Goal: Task Accomplishment & Management: Use online tool/utility

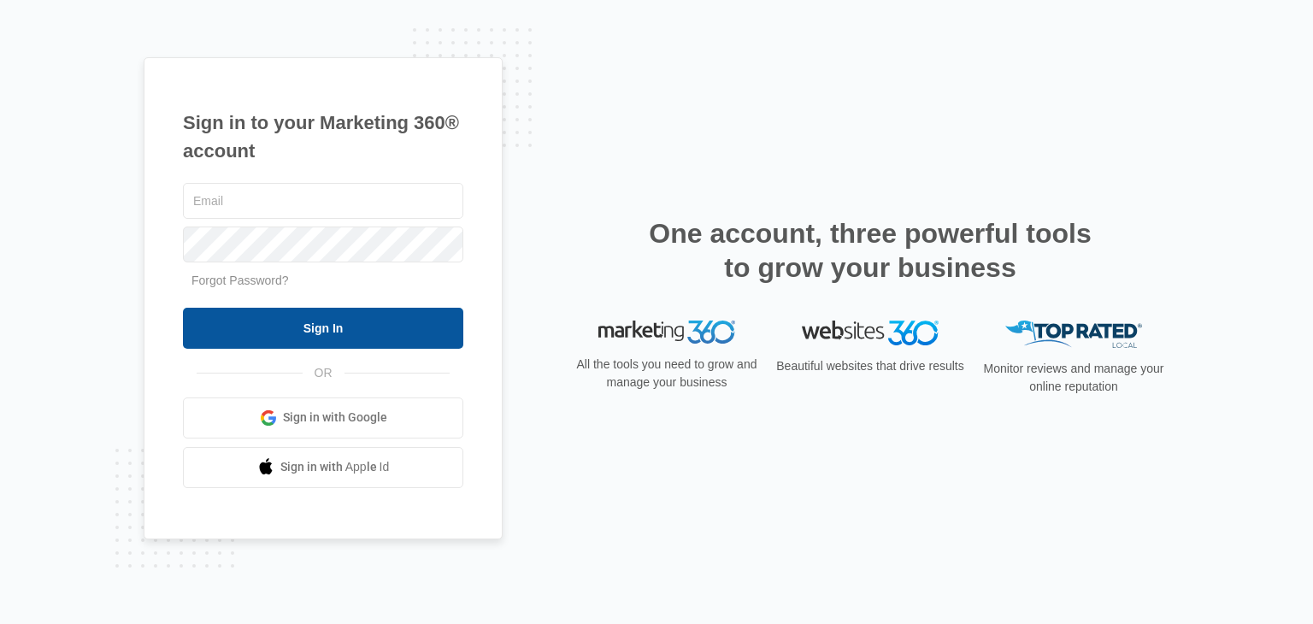
type input "manderson@stonebridgebuilders.net"
click at [363, 331] on input "Sign In" at bounding box center [323, 328] width 280 height 41
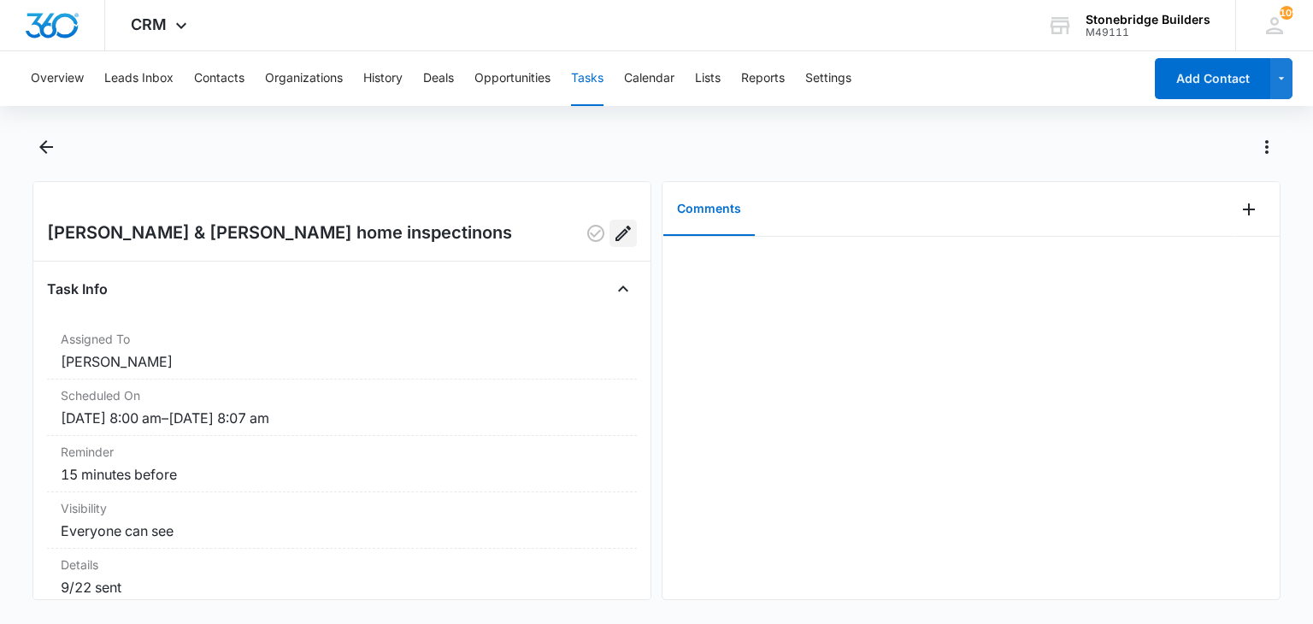
click at [615, 244] on button "Edit" at bounding box center [622, 233] width 27 height 27
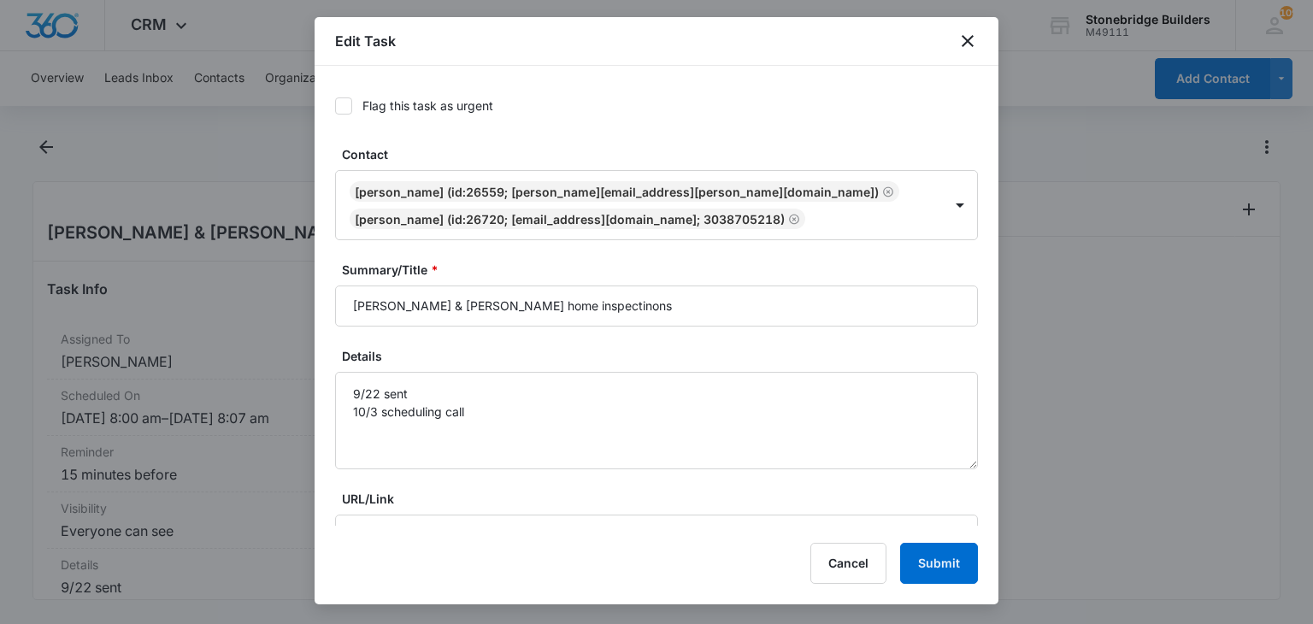
type input "Oct 6, 2025"
type input "8:00 am"
type input "Oct 6, 2025"
type input "8:07 am"
click at [574, 305] on input "Davis Kjierstyn & Aaron home inspectinons" at bounding box center [656, 305] width 643 height 41
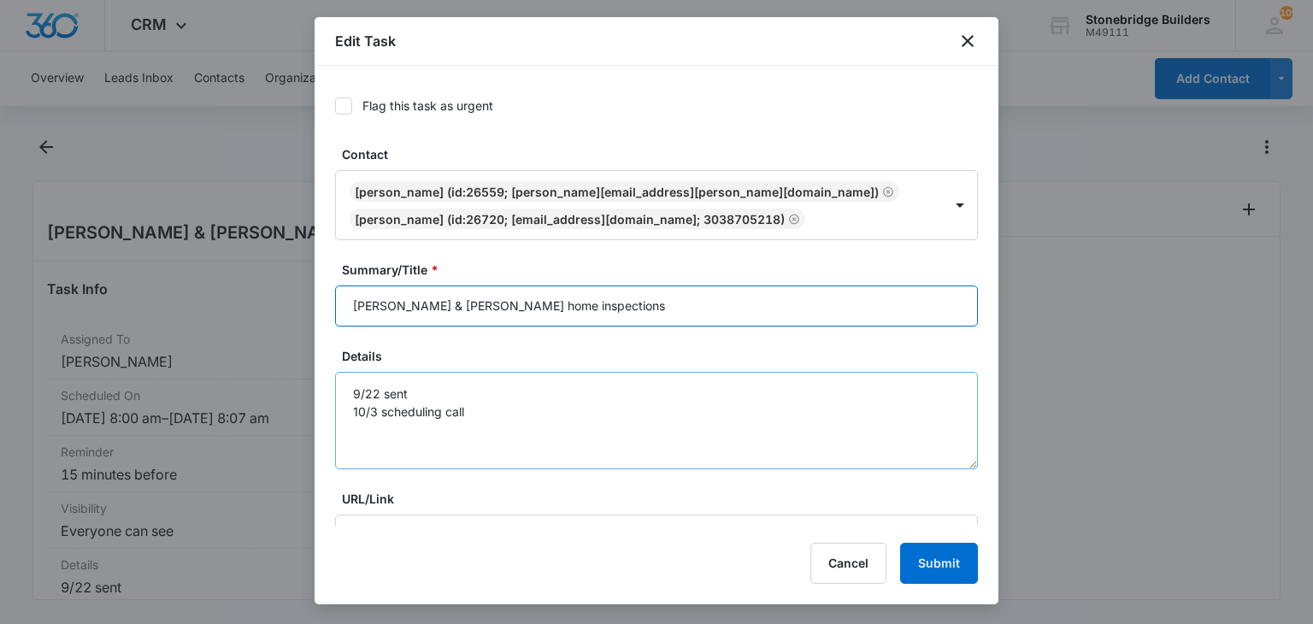
type input "Davis Kjierstyn & Aaron home inspections"
click at [503, 413] on textarea "9/22 sent 10/3 scheduling call" at bounding box center [656, 420] width 643 height 97
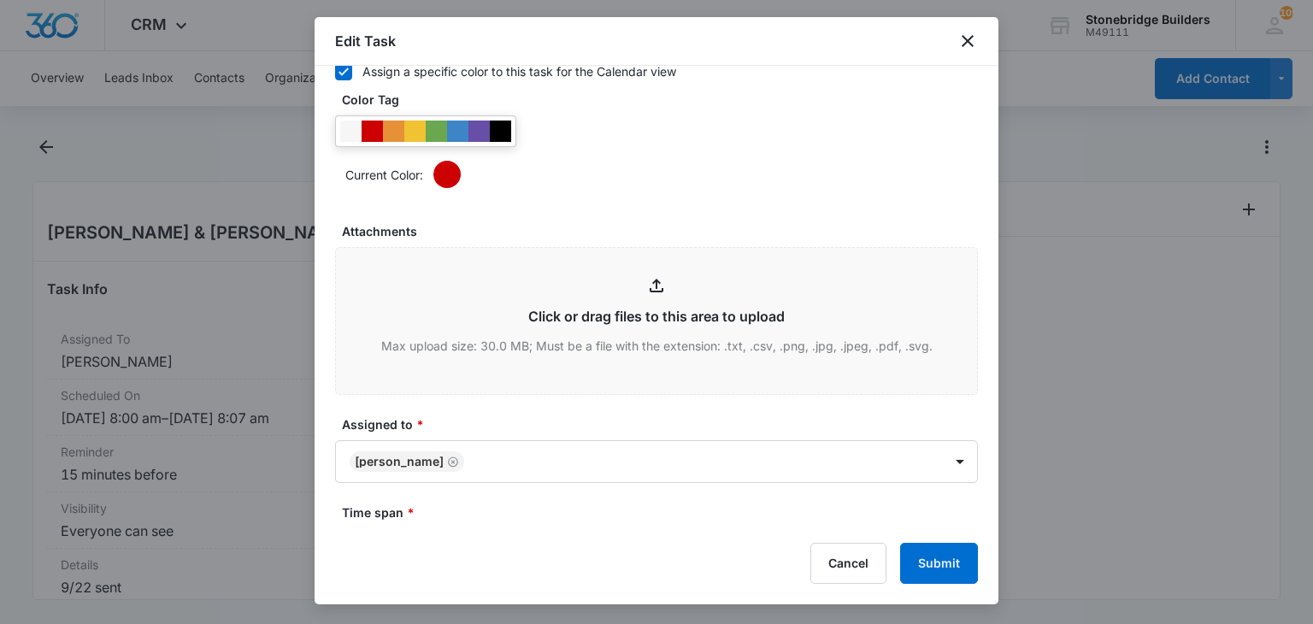
scroll to position [940, 0]
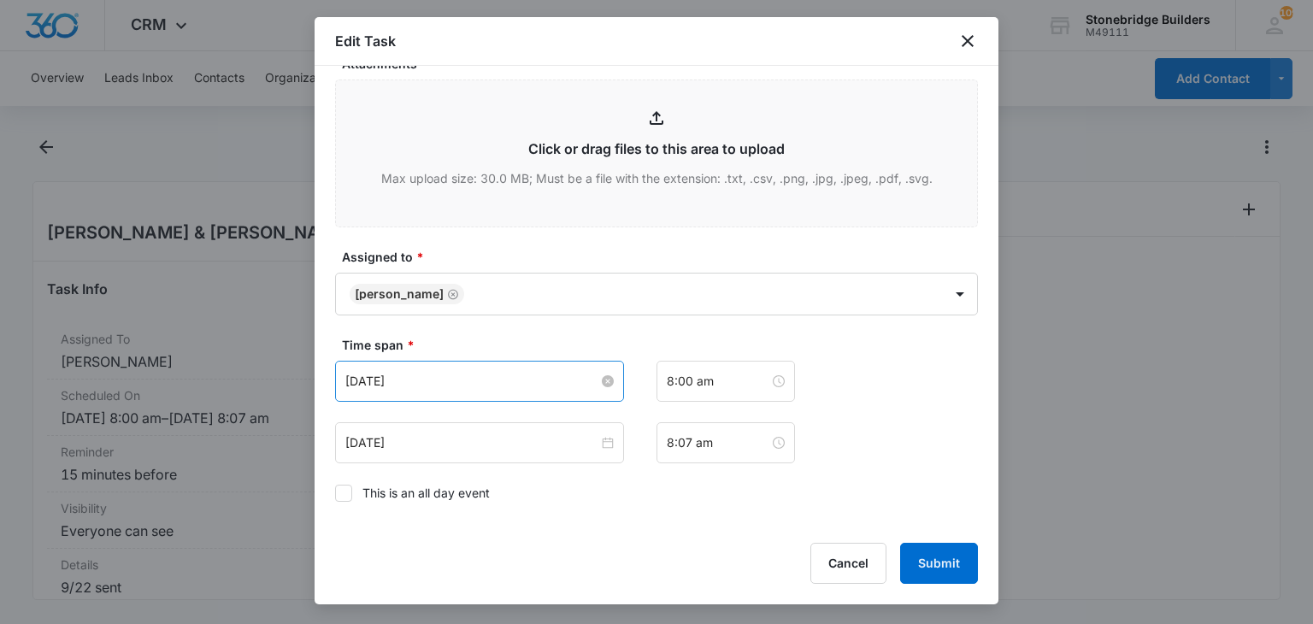
type textarea "9/22 sent 10/3 scheduling call 10/6 talked about doing less work no finish work"
click at [371, 372] on input "Oct 6, 2025" at bounding box center [471, 381] width 253 height 19
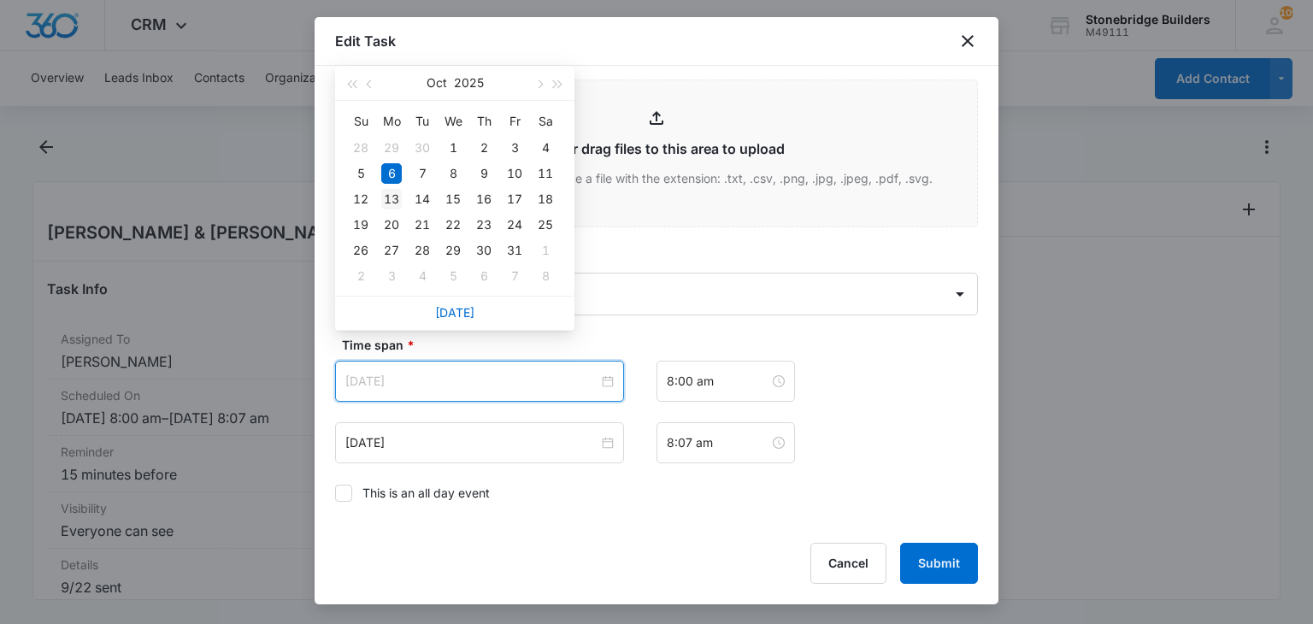
type input "[DATE]"
click at [402, 199] on td "13" at bounding box center [391, 199] width 31 height 26
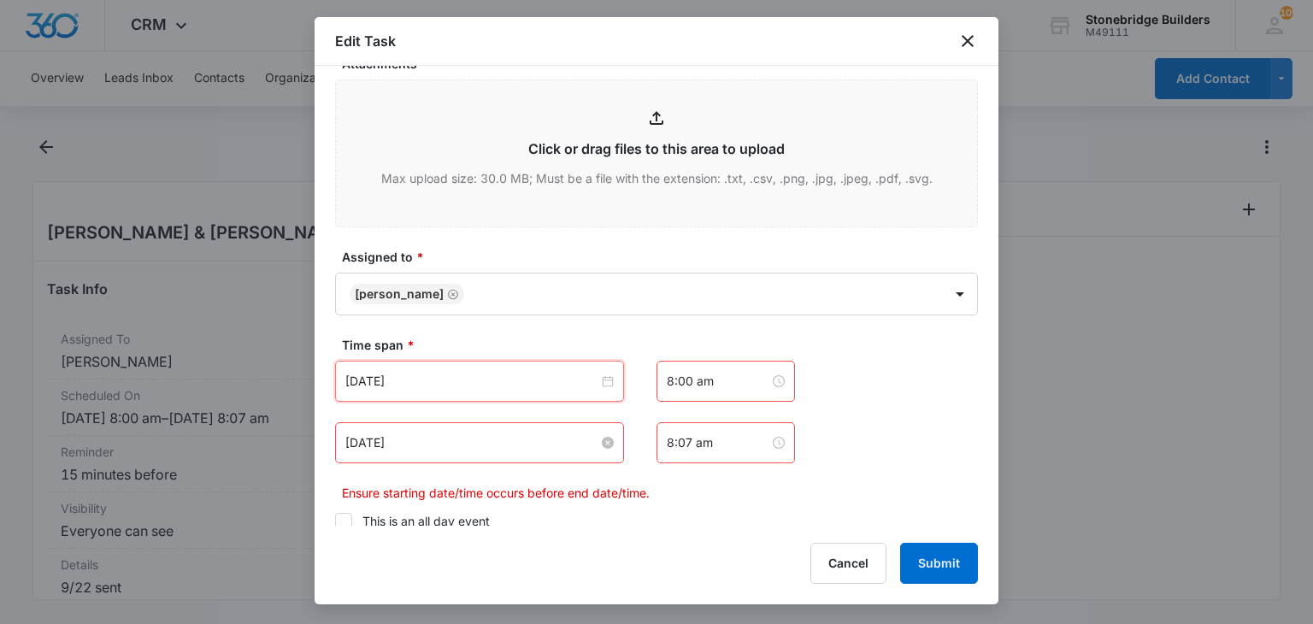
click at [373, 433] on input "Oct 6, 2025" at bounding box center [471, 442] width 253 height 19
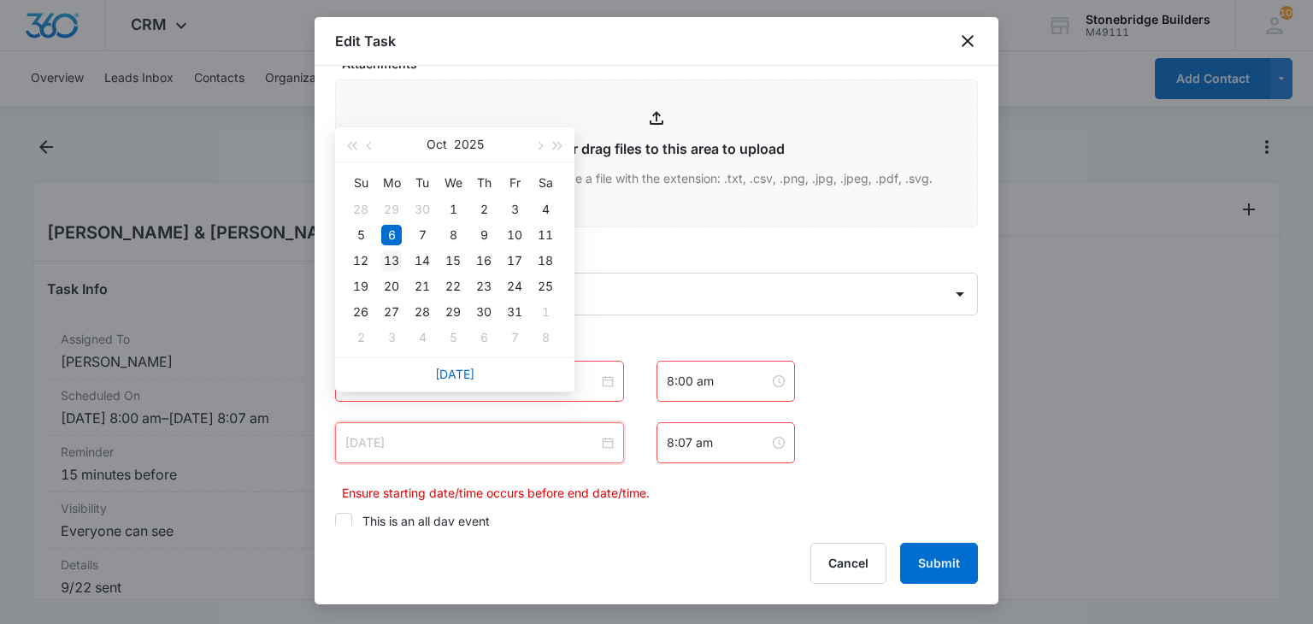
type input "[DATE]"
click at [399, 257] on div "13" at bounding box center [391, 260] width 21 height 21
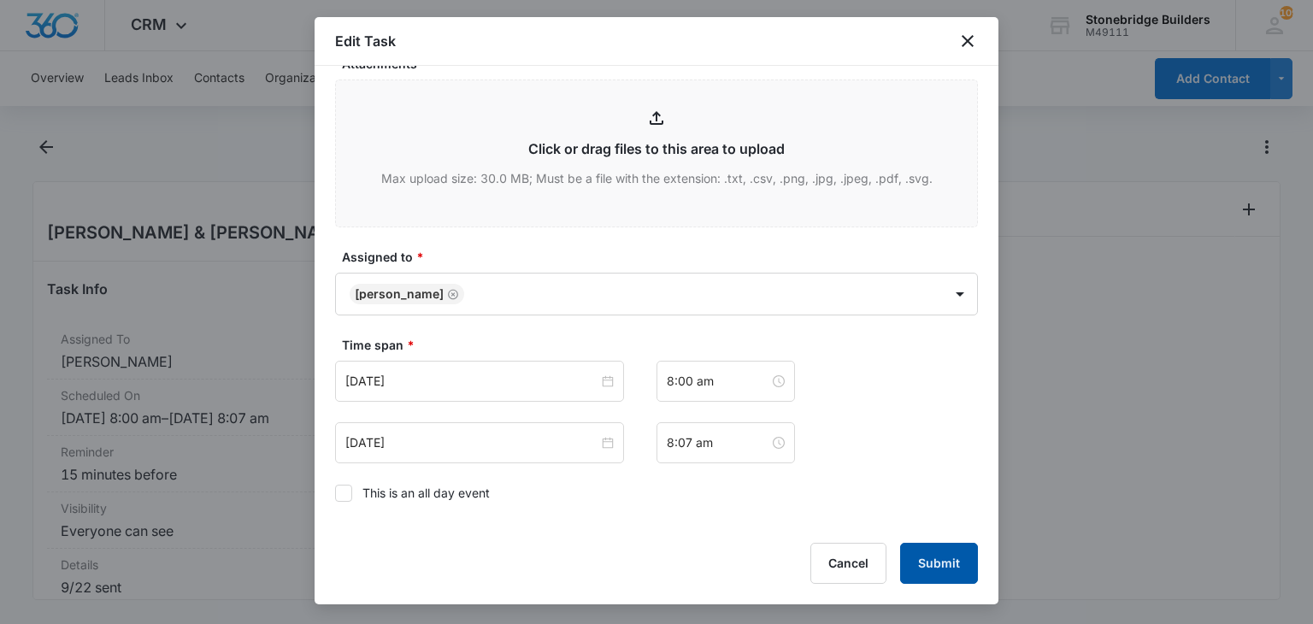
click at [935, 555] on button "Submit" at bounding box center [939, 563] width 78 height 41
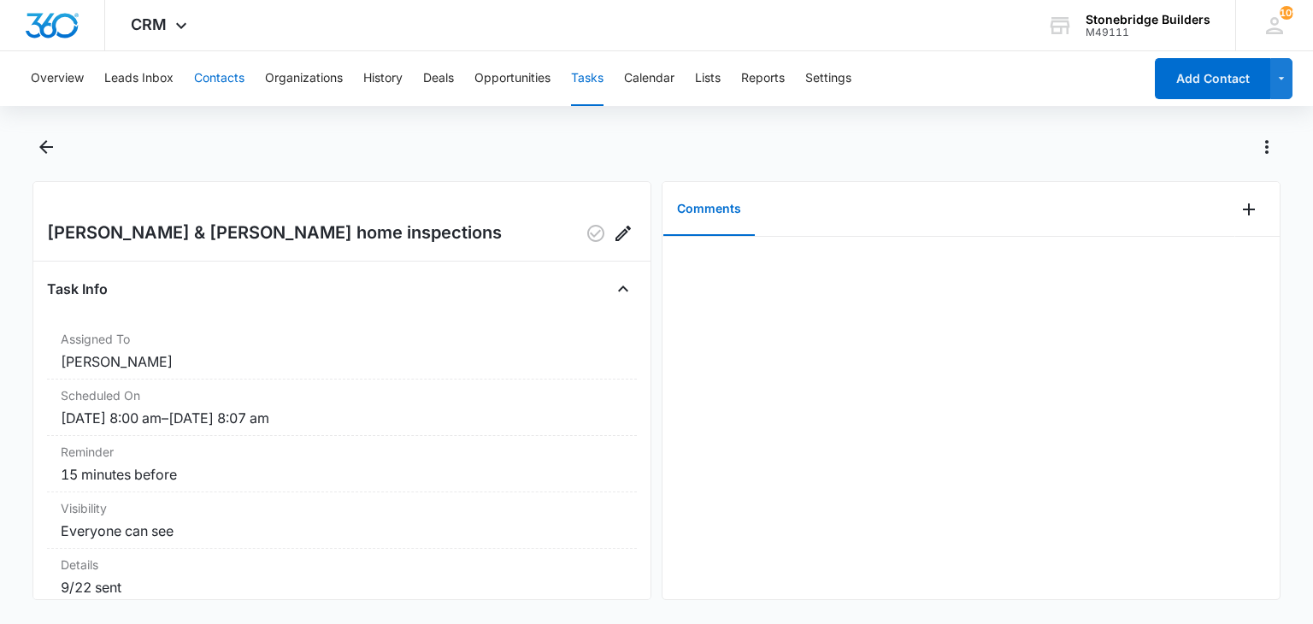
click at [222, 84] on button "Contacts" at bounding box center [219, 78] width 50 height 55
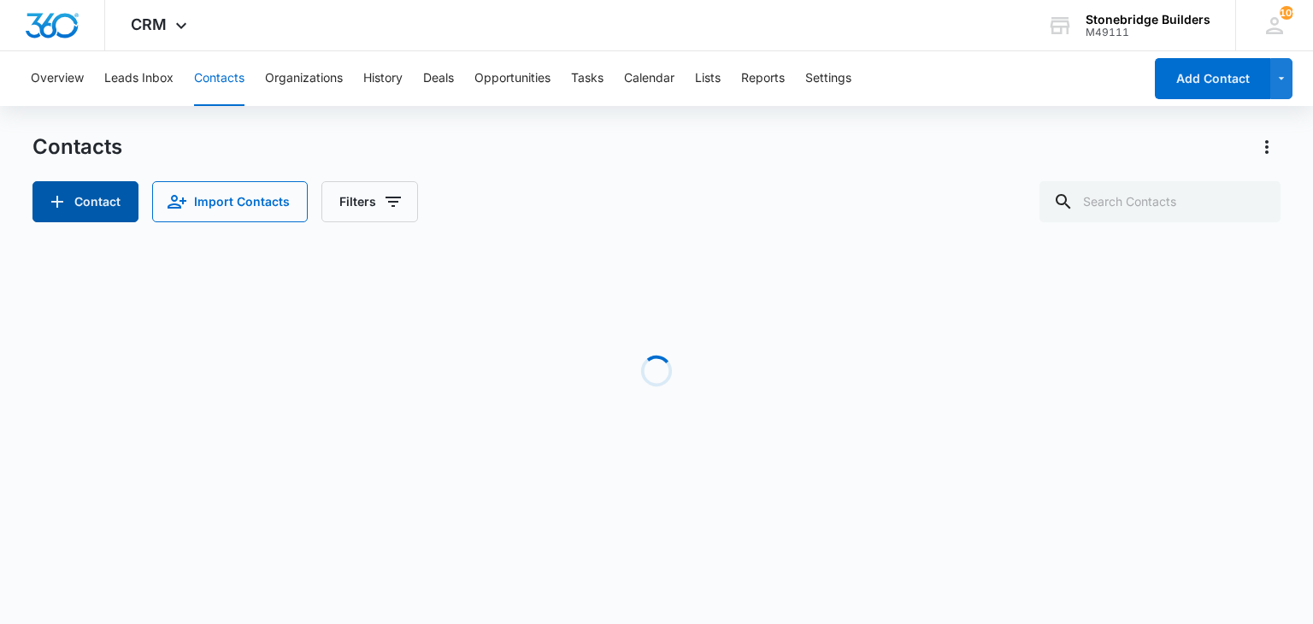
click at [120, 194] on button "Contact" at bounding box center [85, 201] width 106 height 41
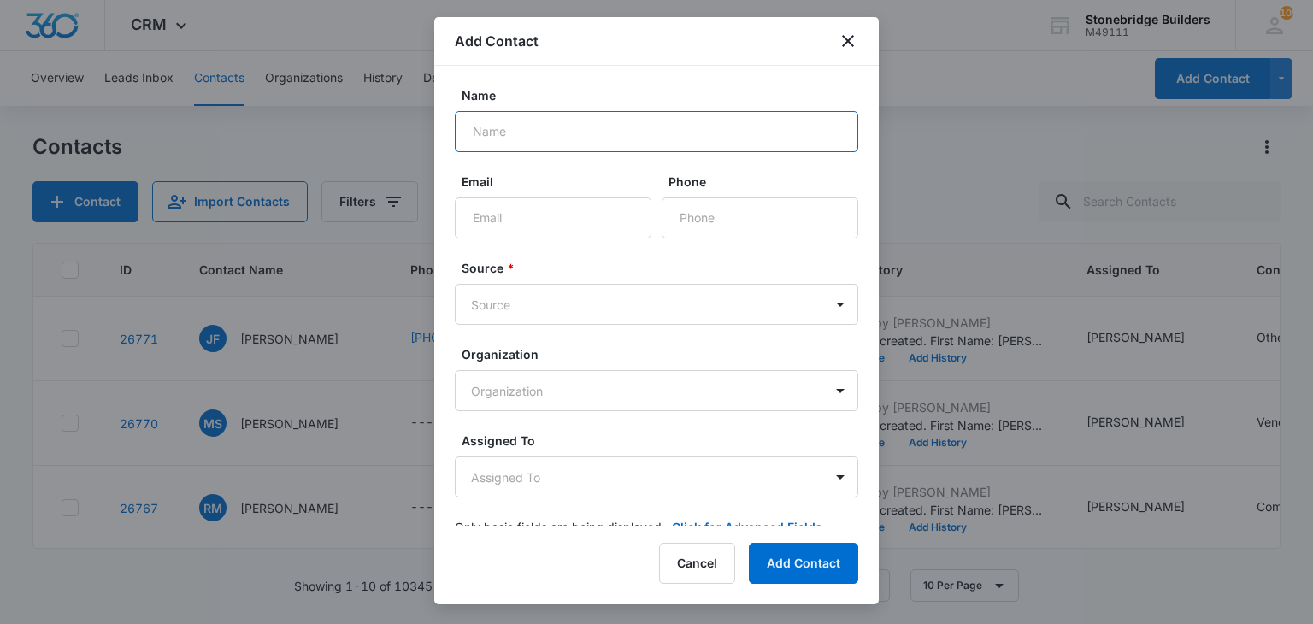
click at [514, 128] on input "Name" at bounding box center [656, 131] width 403 height 41
type input "Joie Frye"
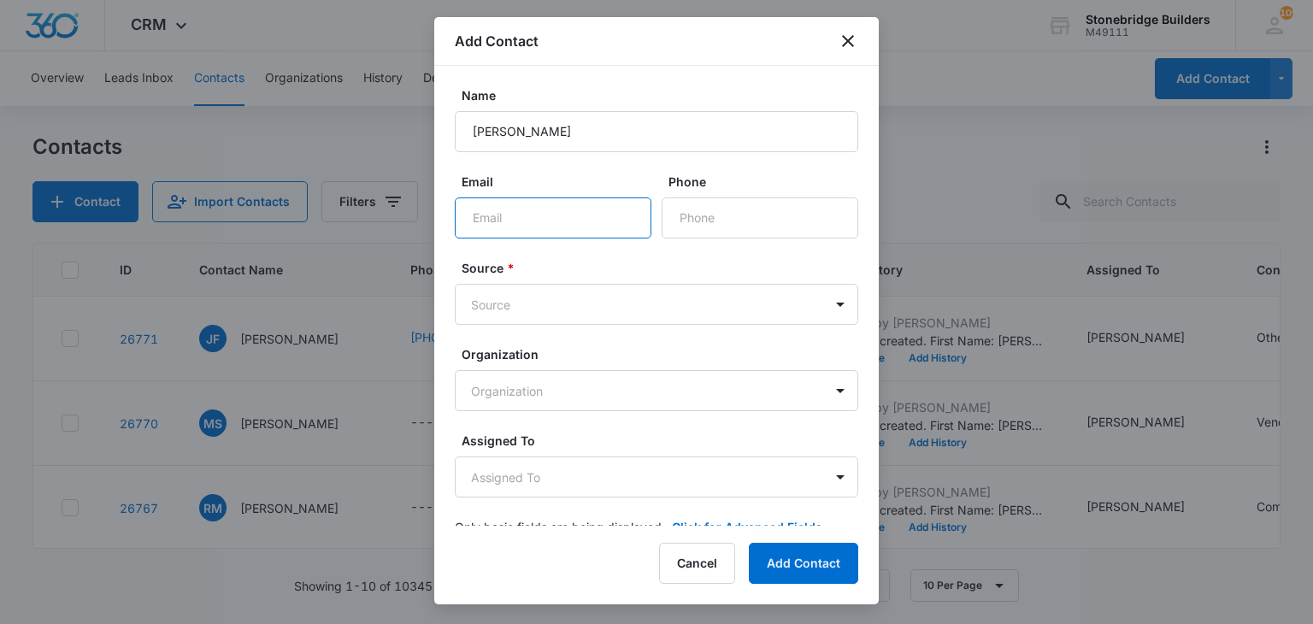
click at [515, 227] on input "Email" at bounding box center [553, 217] width 197 height 41
type input "jason629@yahoo.com"
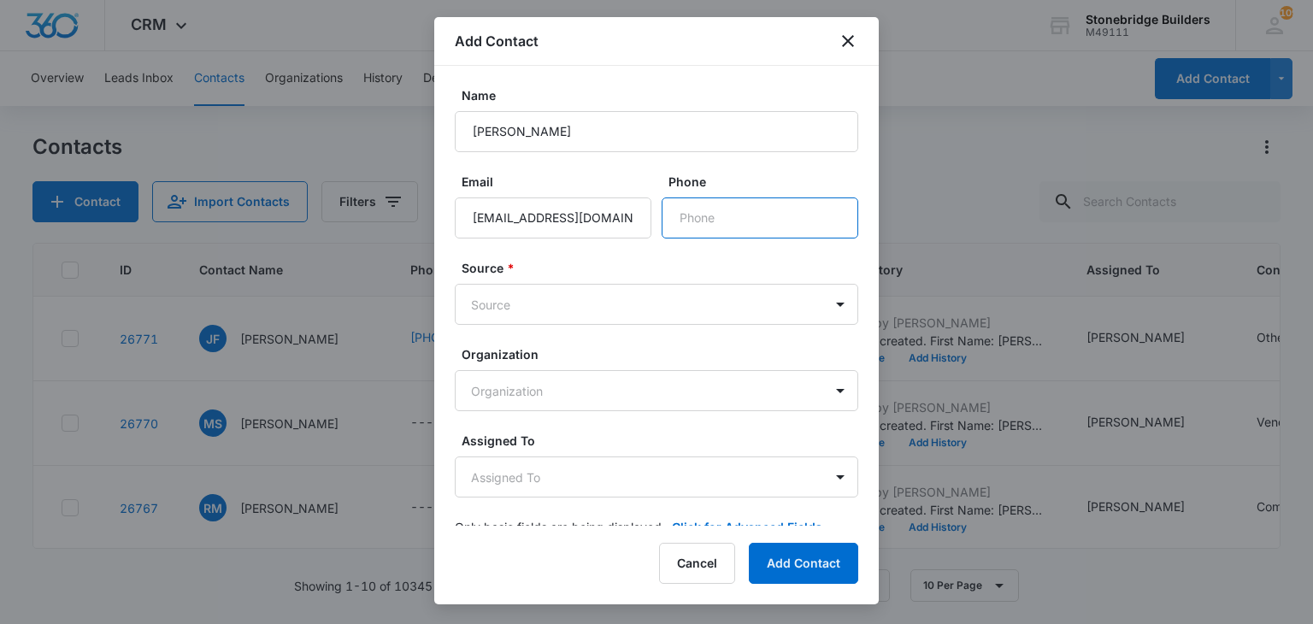
click at [725, 213] on input "Phone" at bounding box center [760, 217] width 197 height 41
type input "(303) 358-2697"
click at [522, 315] on body "CRM Apps Reputation Websites Forms CRM Email Social Content Ads Intelligence Fi…" at bounding box center [656, 312] width 1313 height 624
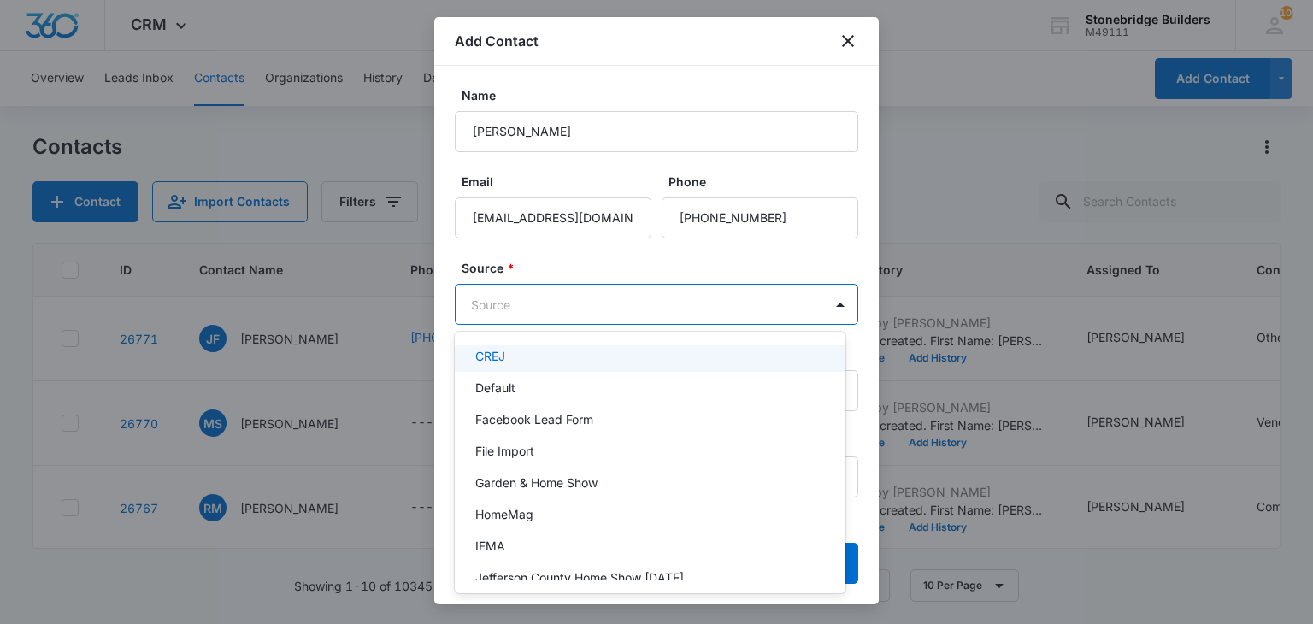
scroll to position [342, 0]
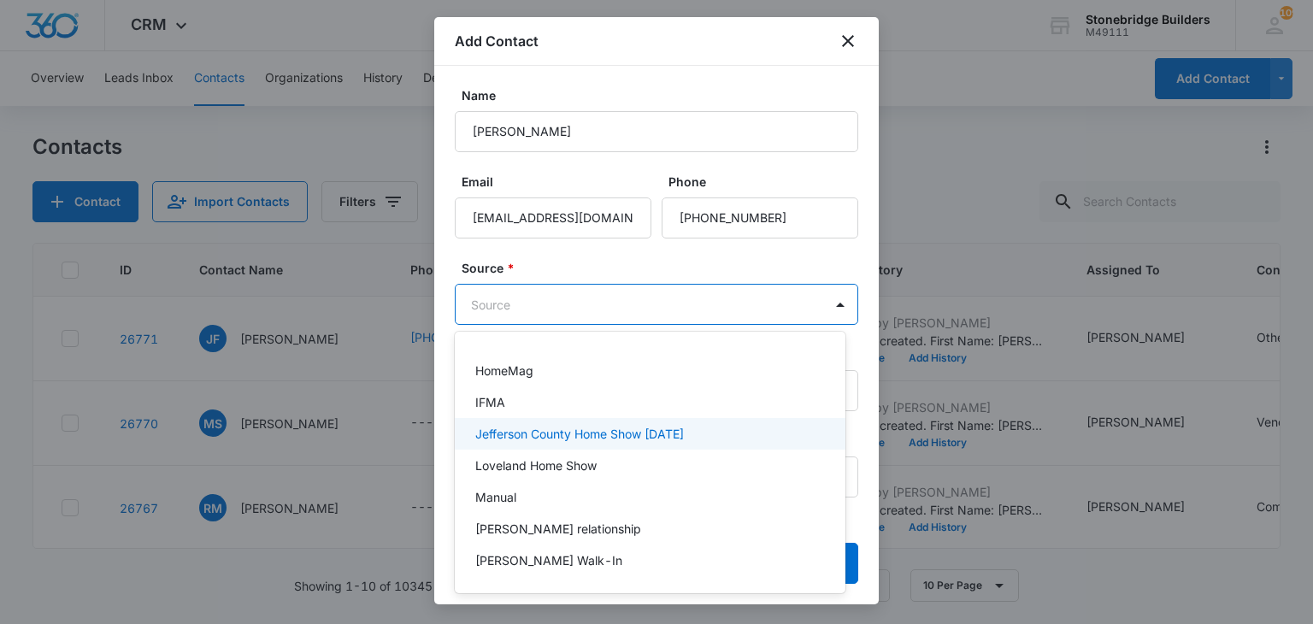
click at [540, 434] on p "Jefferson County Home Show Sept 2025" at bounding box center [579, 434] width 209 height 18
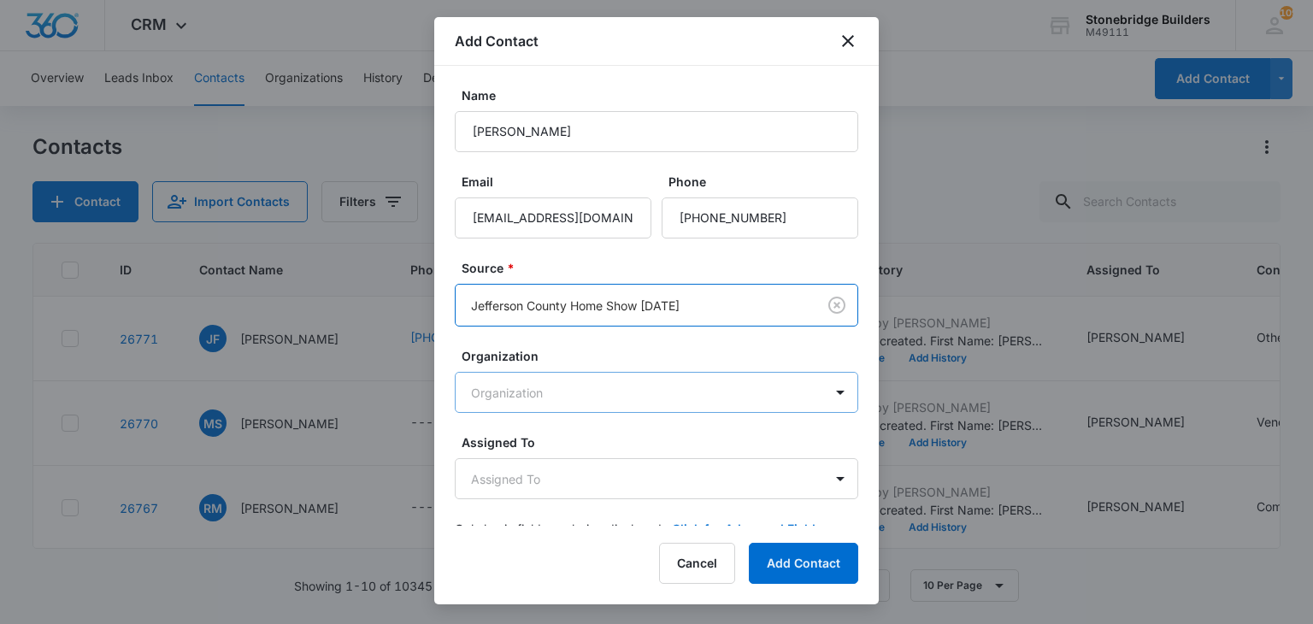
scroll to position [32, 0]
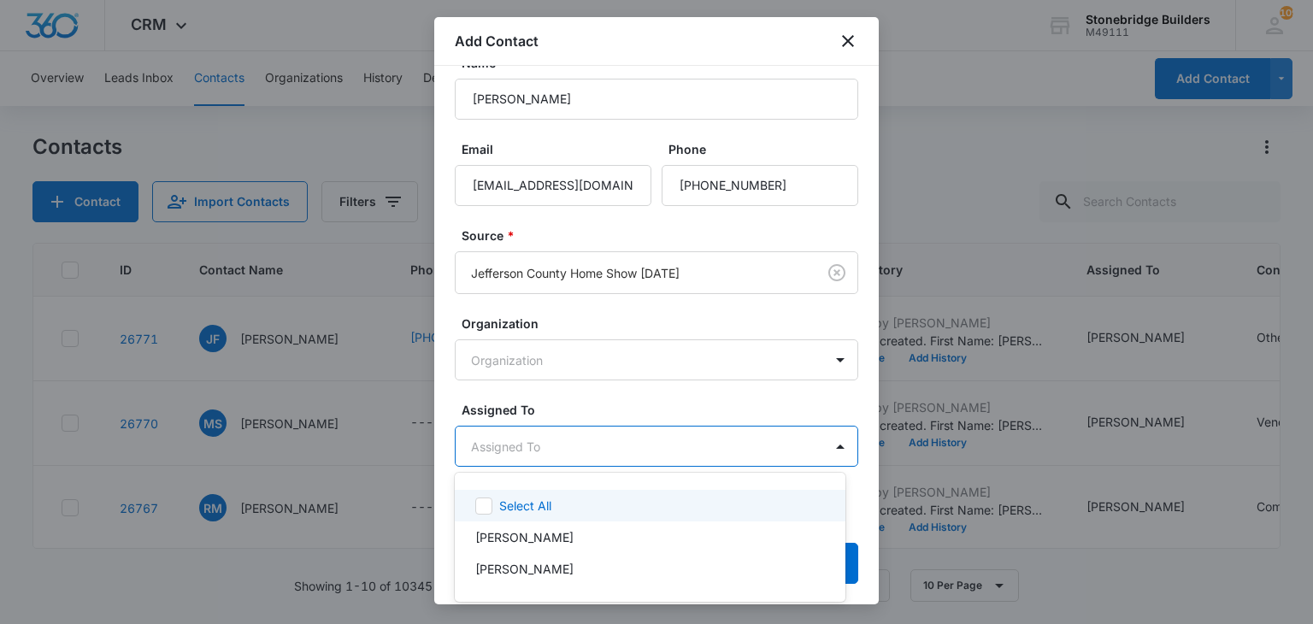
click at [527, 432] on body "CRM Apps Reputation Websites Forms CRM Email Social Content Ads Intelligence Fi…" at bounding box center [656, 312] width 1313 height 624
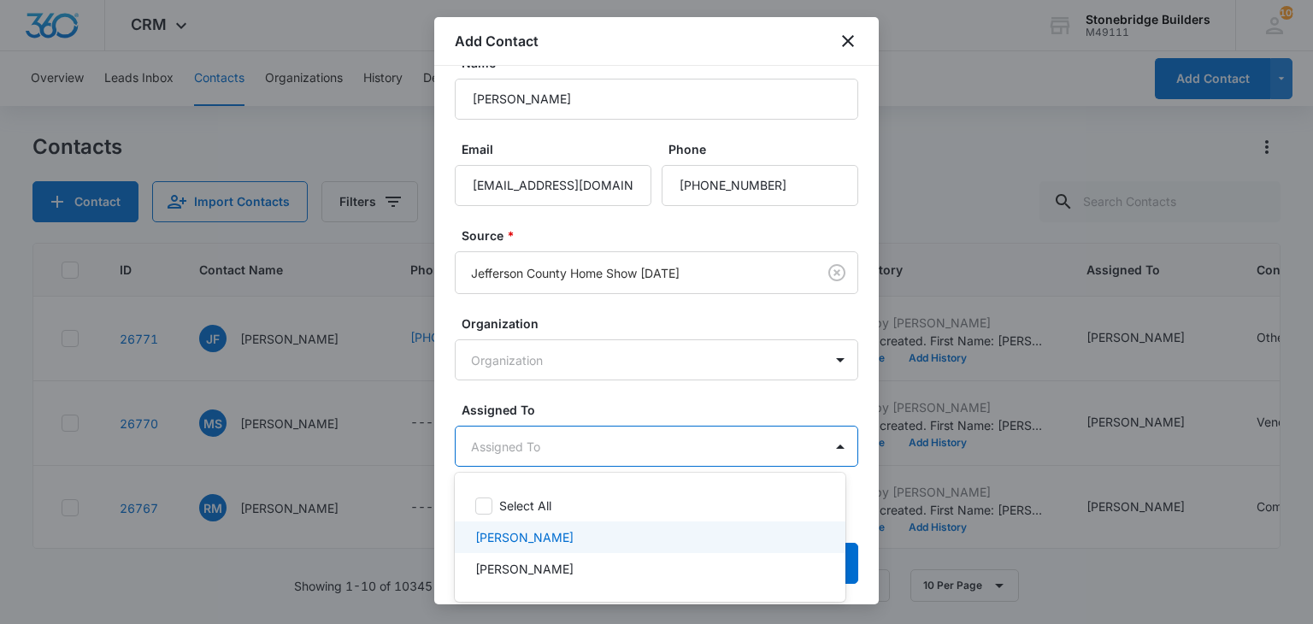
click at [522, 538] on p "[PERSON_NAME]" at bounding box center [524, 537] width 98 height 18
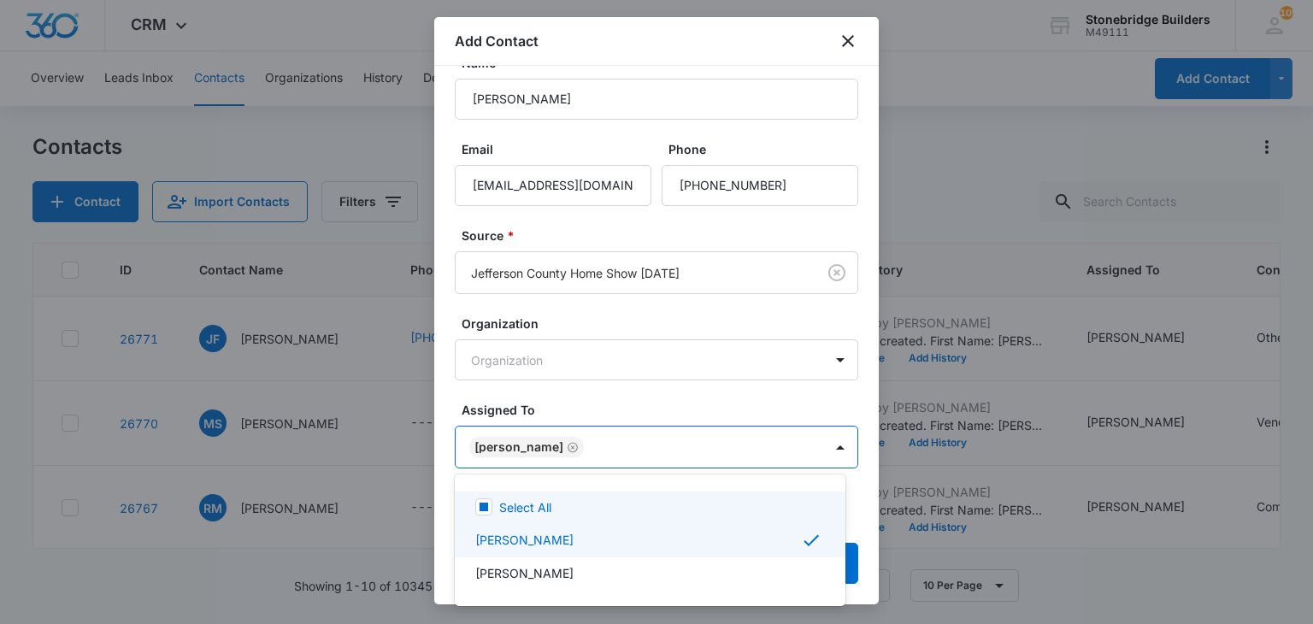
click at [604, 404] on div at bounding box center [656, 312] width 1313 height 624
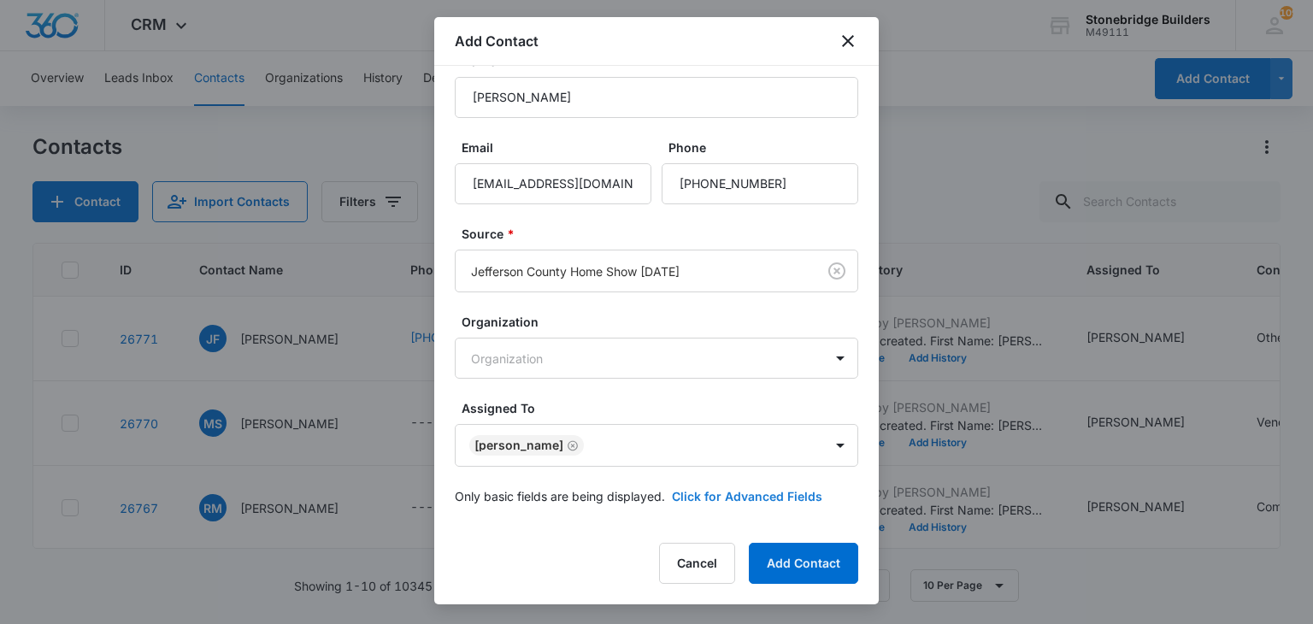
click at [741, 491] on button "Click for Advanced Fields" at bounding box center [747, 496] width 150 height 18
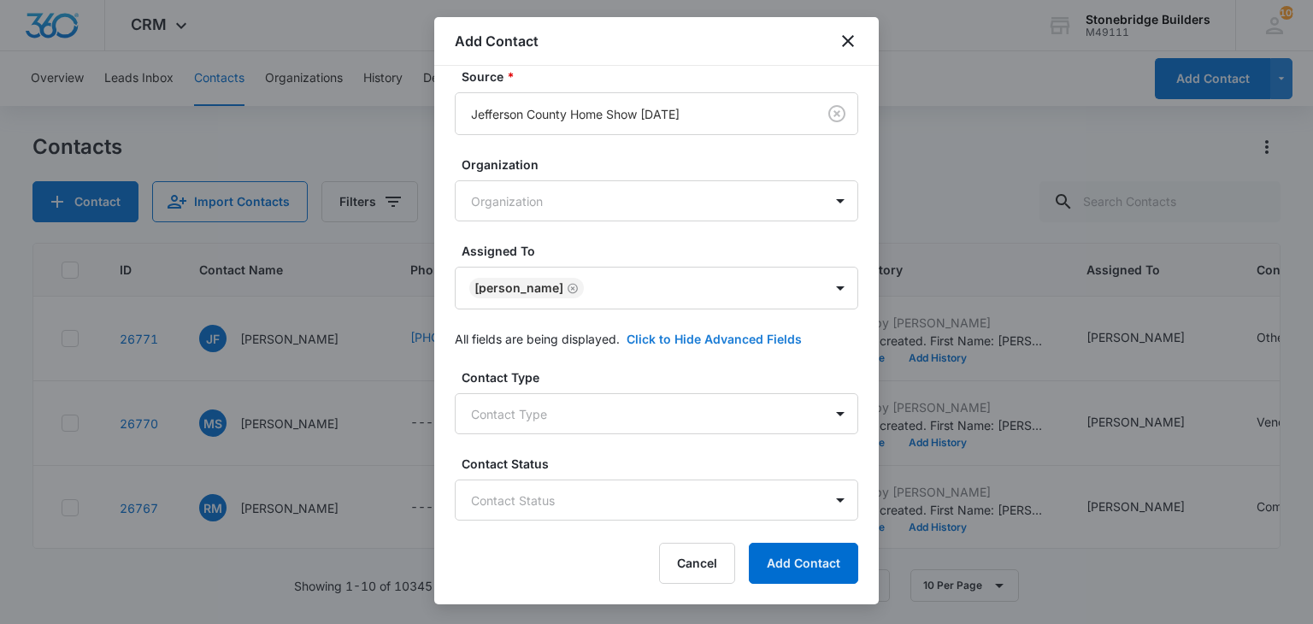
scroll to position [376, 0]
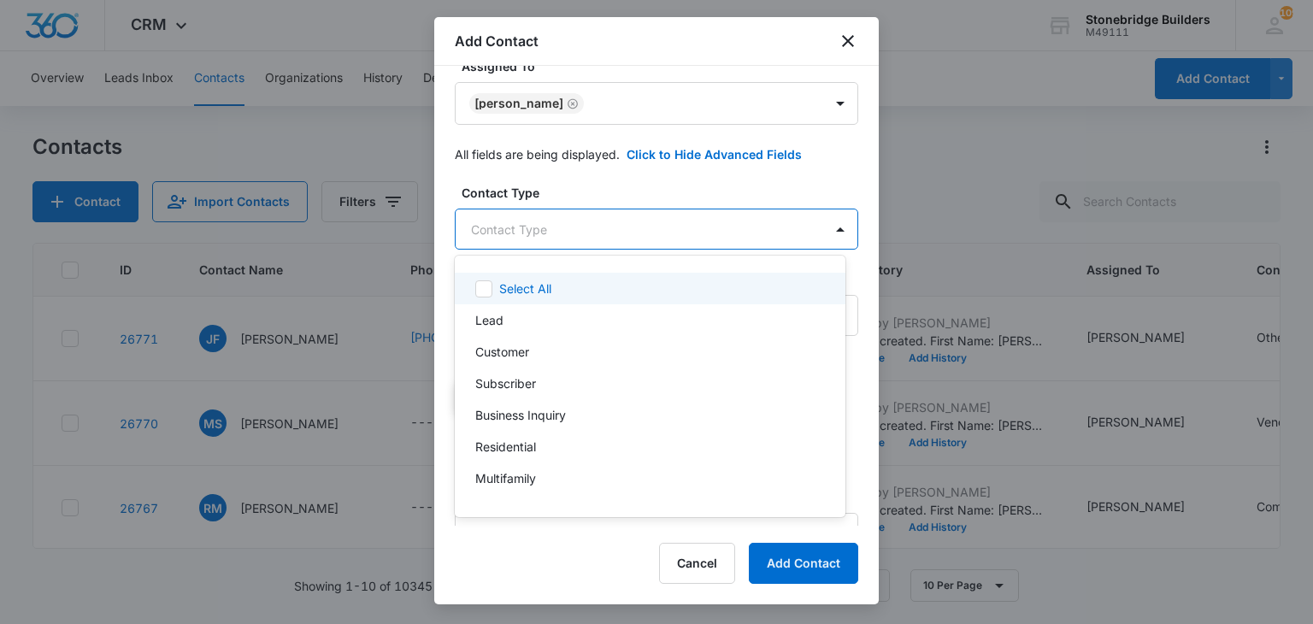
click at [545, 213] on body "CRM Apps Reputation Websites Forms CRM Email Social Content Ads Intelligence Fi…" at bounding box center [656, 312] width 1313 height 624
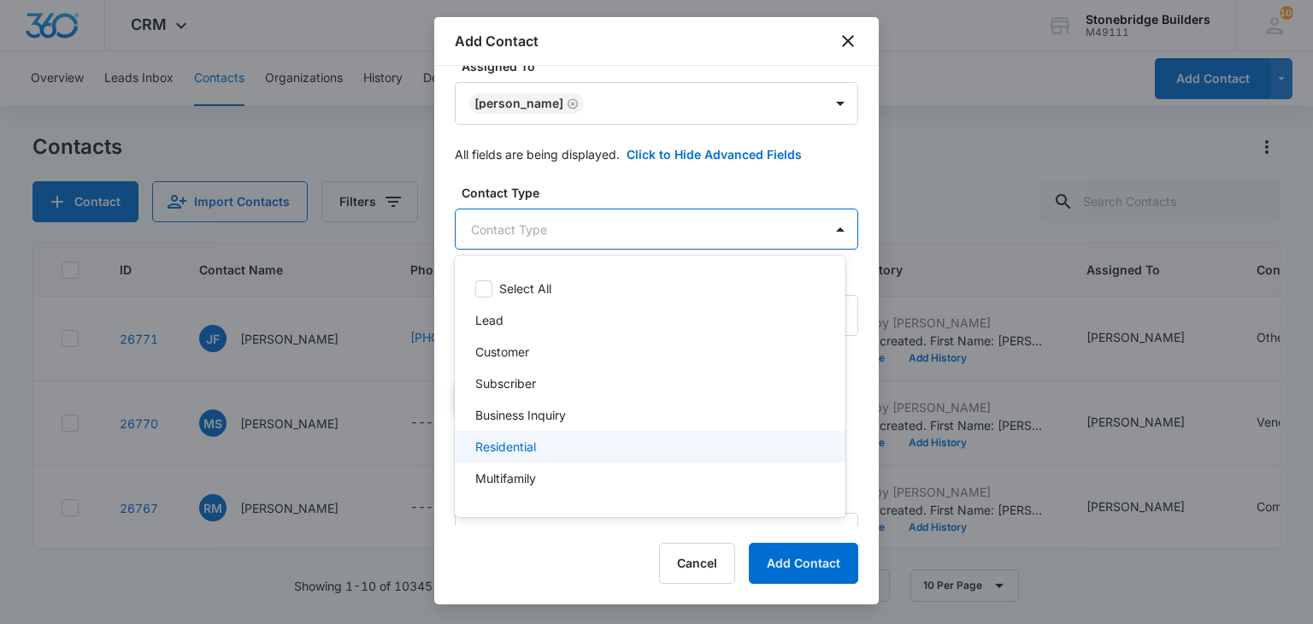
click at [537, 452] on div "Residential" at bounding box center [648, 447] width 346 height 18
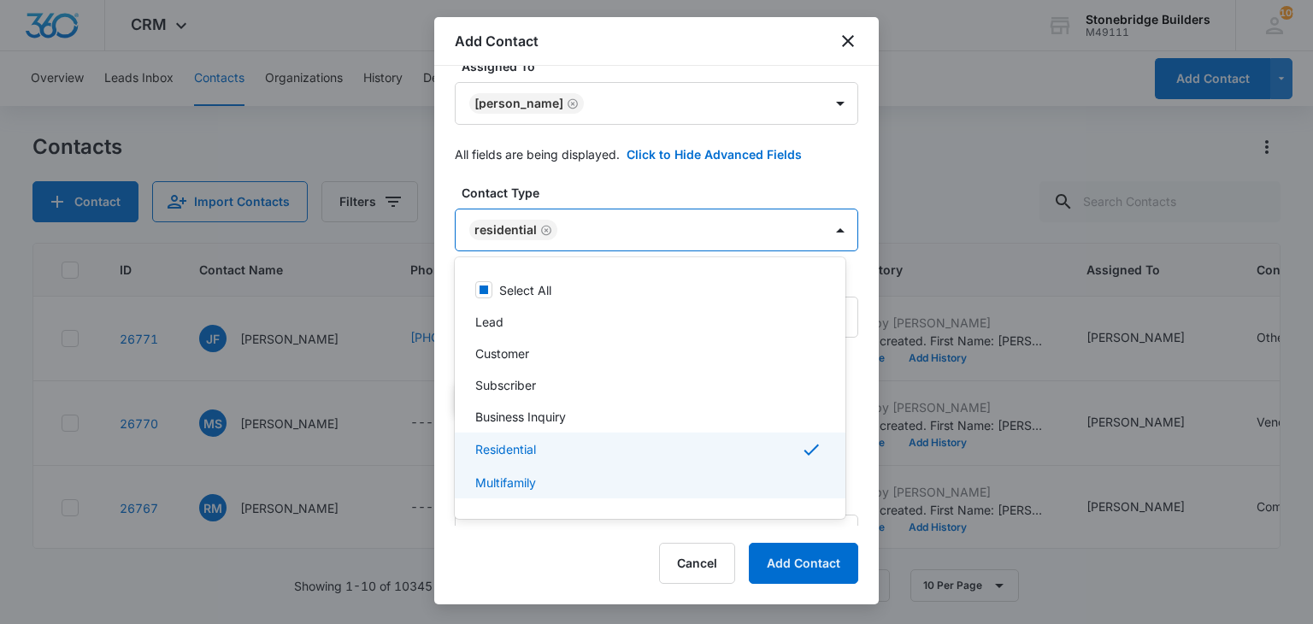
click at [759, 551] on div at bounding box center [656, 312] width 1313 height 624
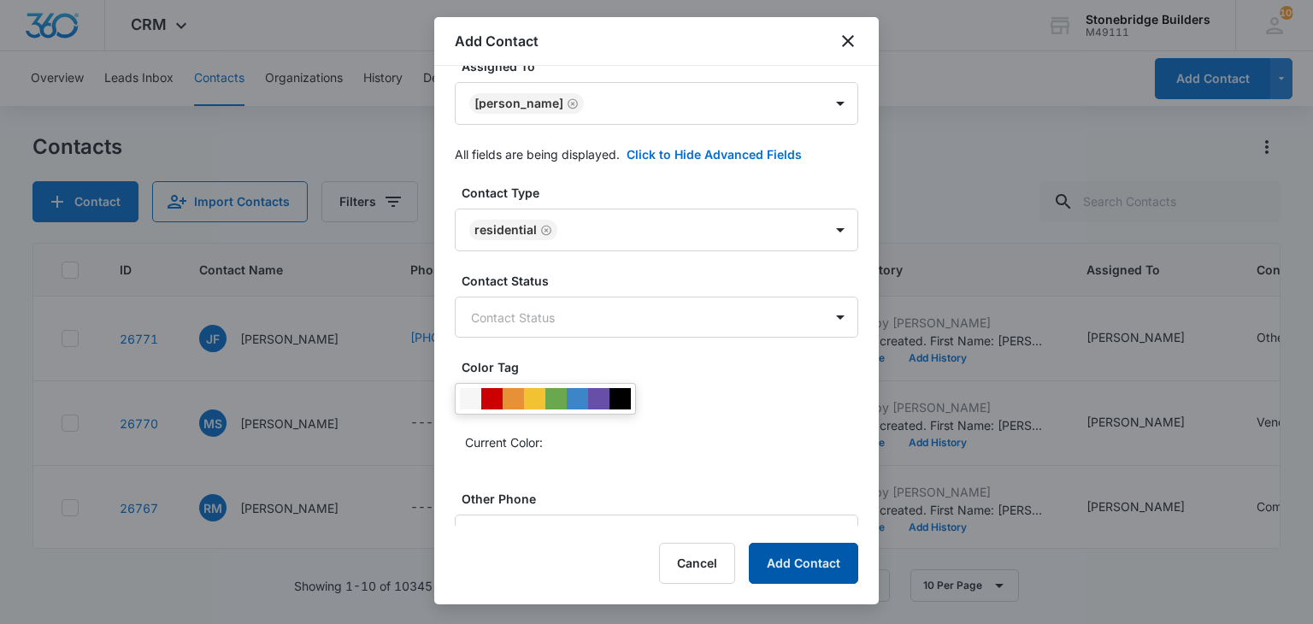
click at [774, 556] on button "Add Contact" at bounding box center [803, 563] width 109 height 41
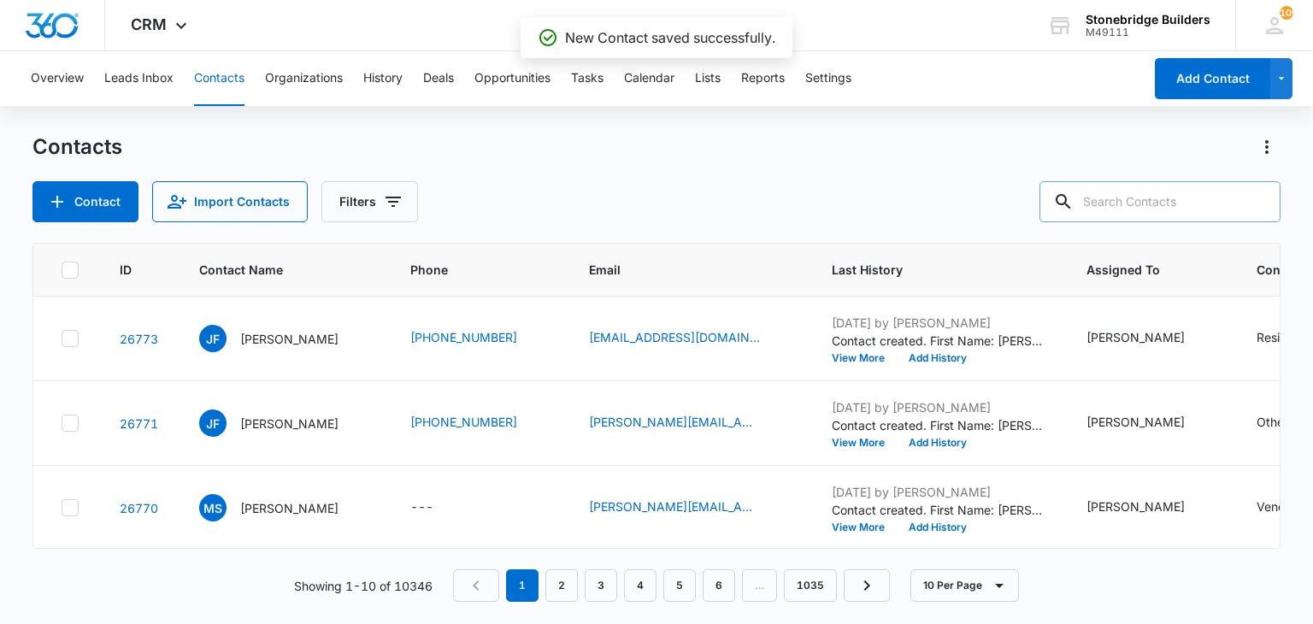
click at [1170, 195] on input "text" at bounding box center [1159, 201] width 241 height 41
type input "joie"
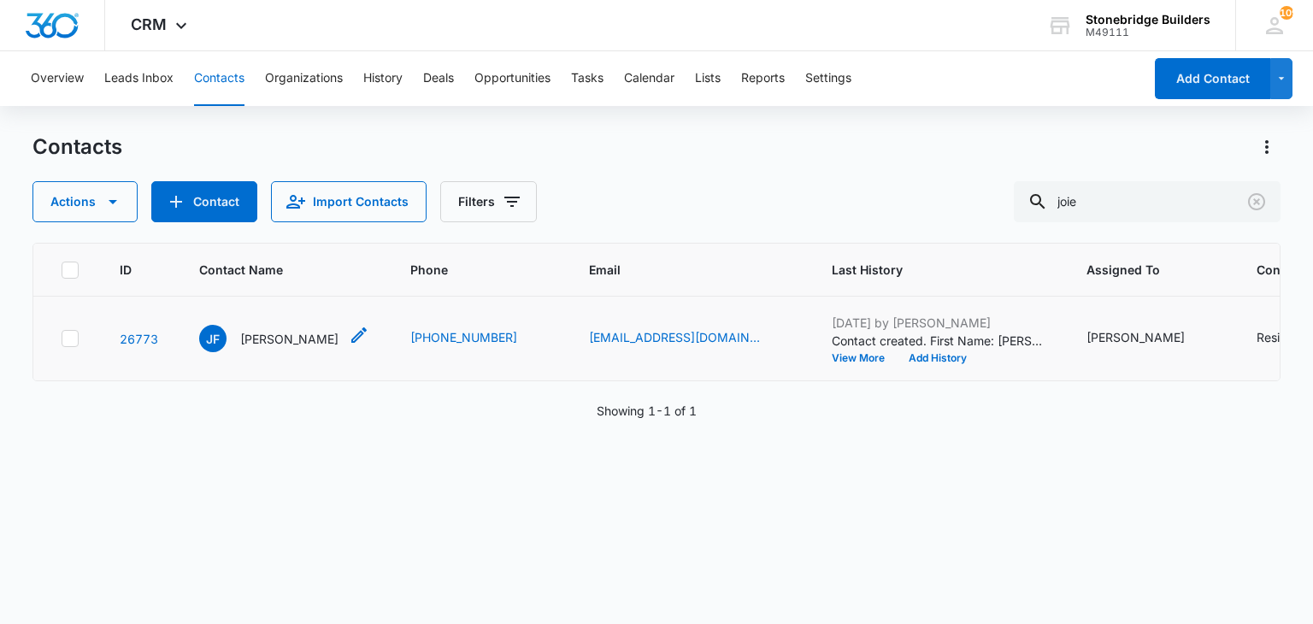
click at [243, 339] on p "Joie Frye" at bounding box center [289, 339] width 98 height 18
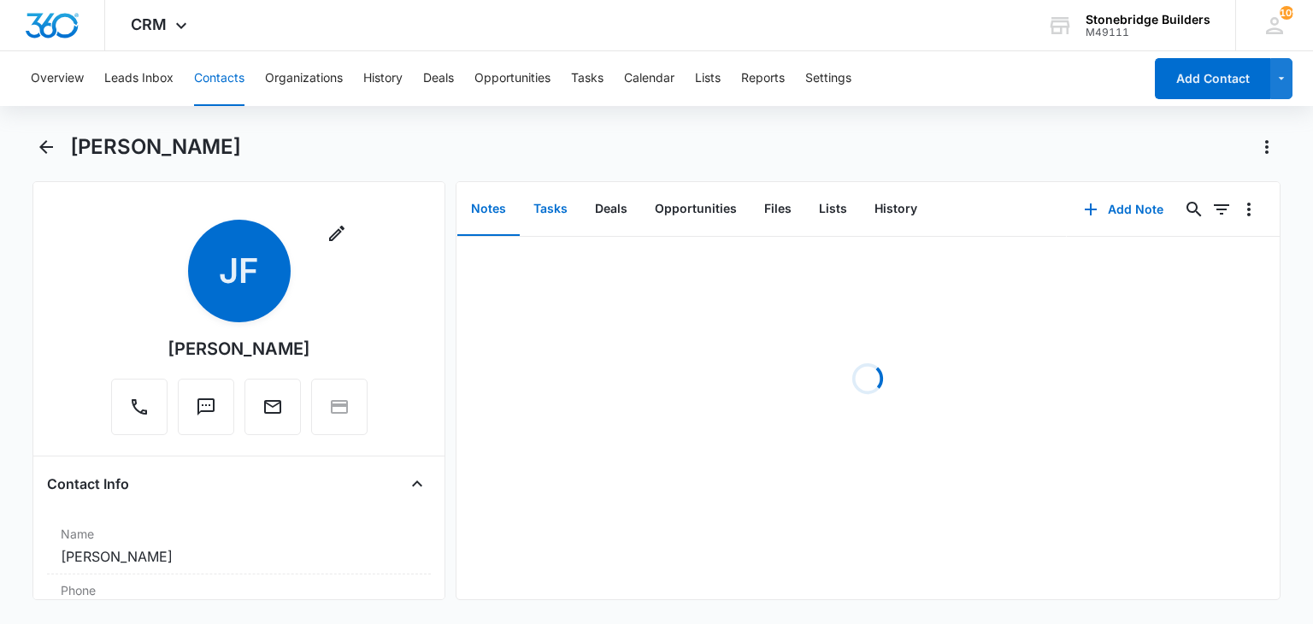
click at [535, 206] on button "Tasks" at bounding box center [551, 209] width 62 height 53
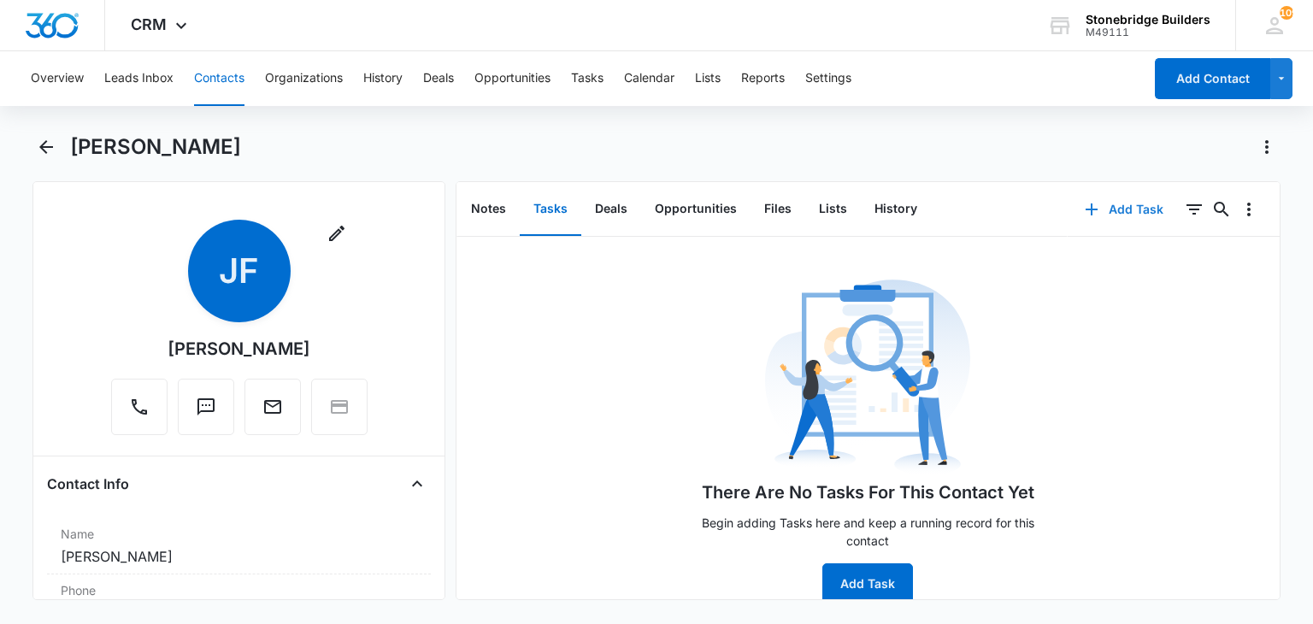
click at [1118, 217] on button "Add Task" at bounding box center [1124, 209] width 113 height 41
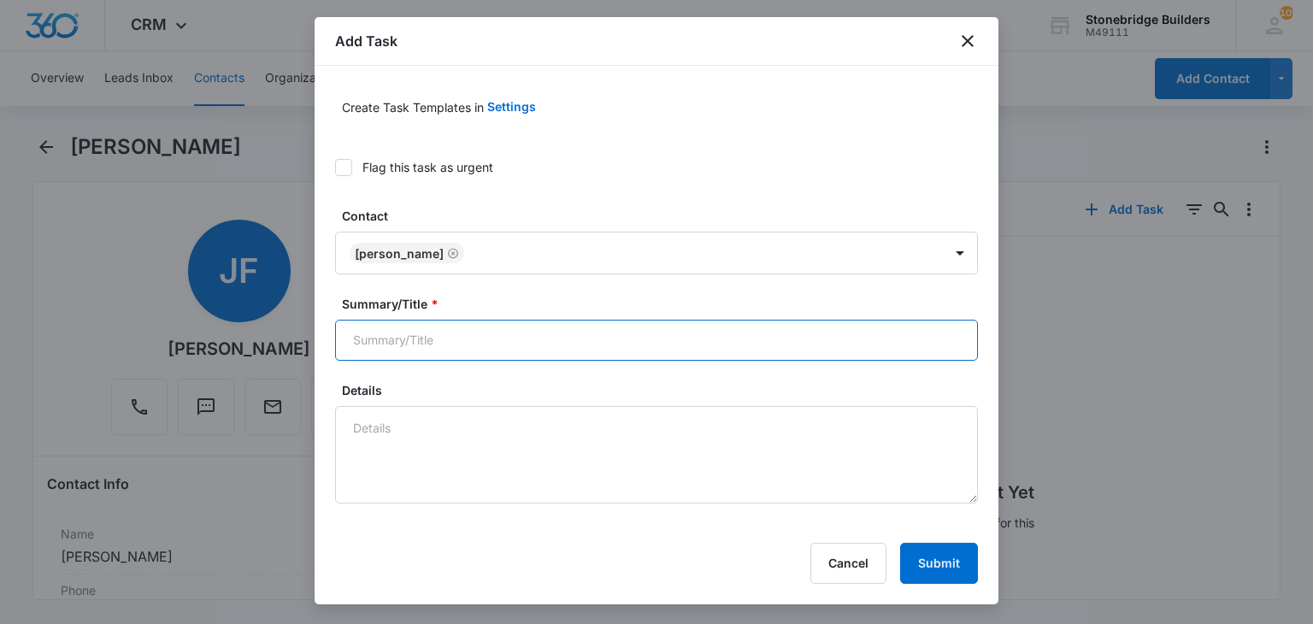
click at [427, 327] on input "Summary/Title *" at bounding box center [656, 340] width 643 height 41
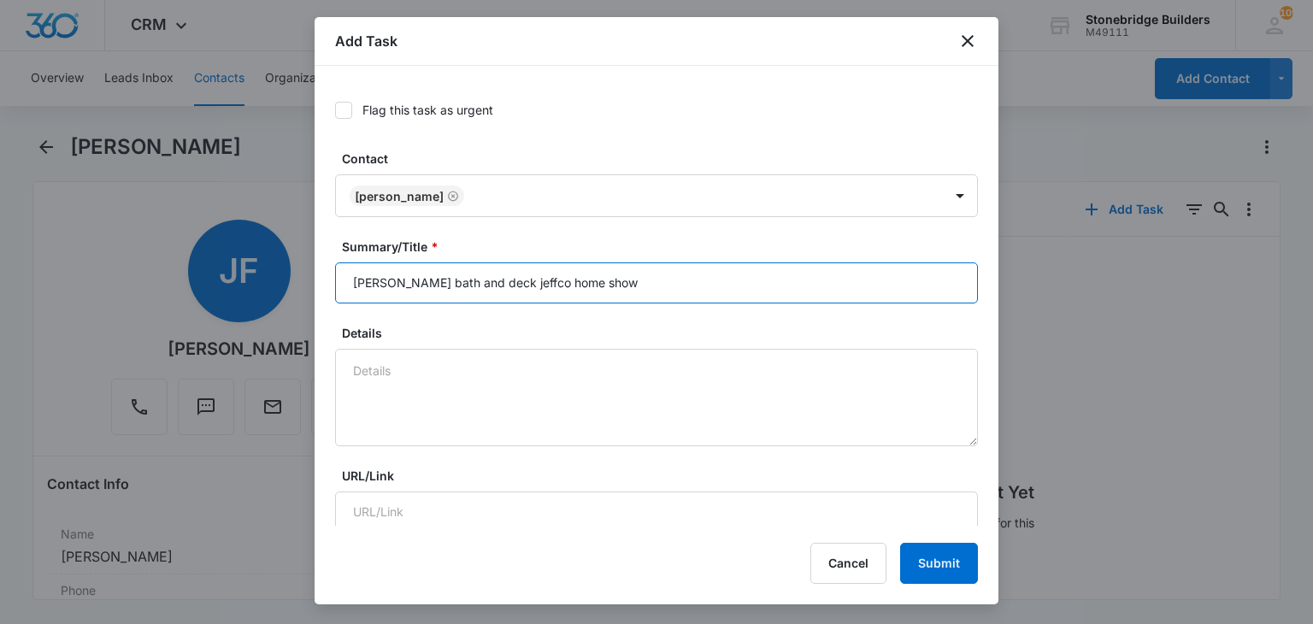
scroll to position [85, 0]
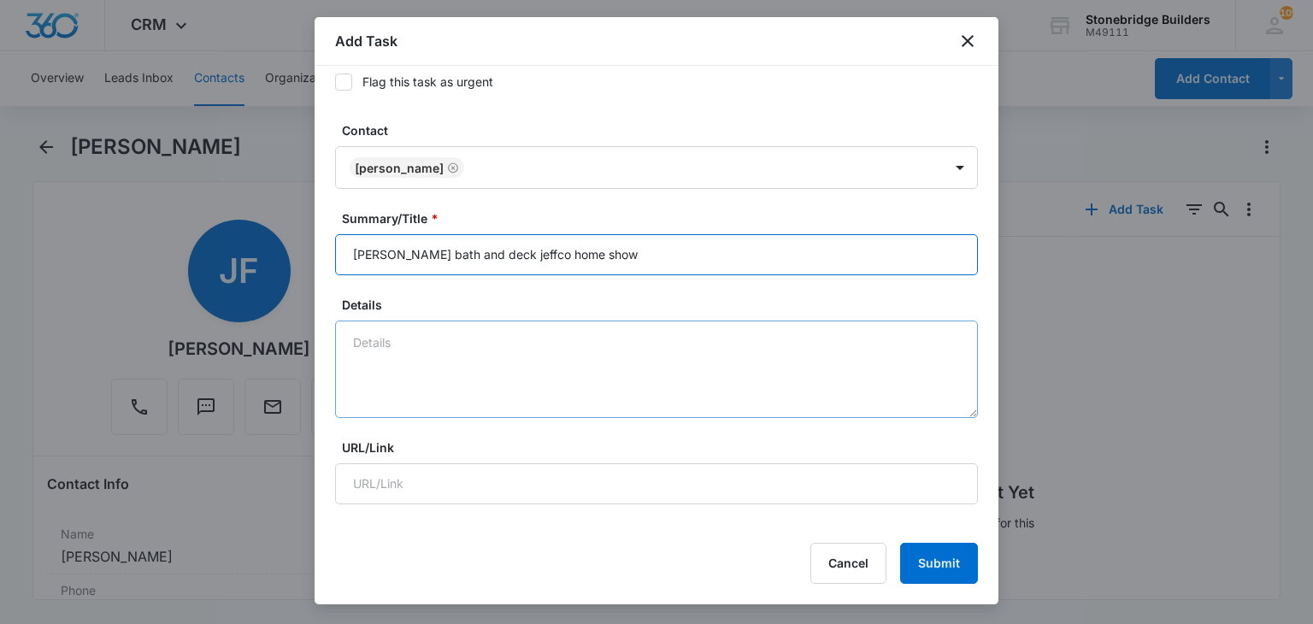
type input "Joie Frye bath and deck jeffco home show"
click at [414, 361] on textarea "Details" at bounding box center [656, 369] width 643 height 97
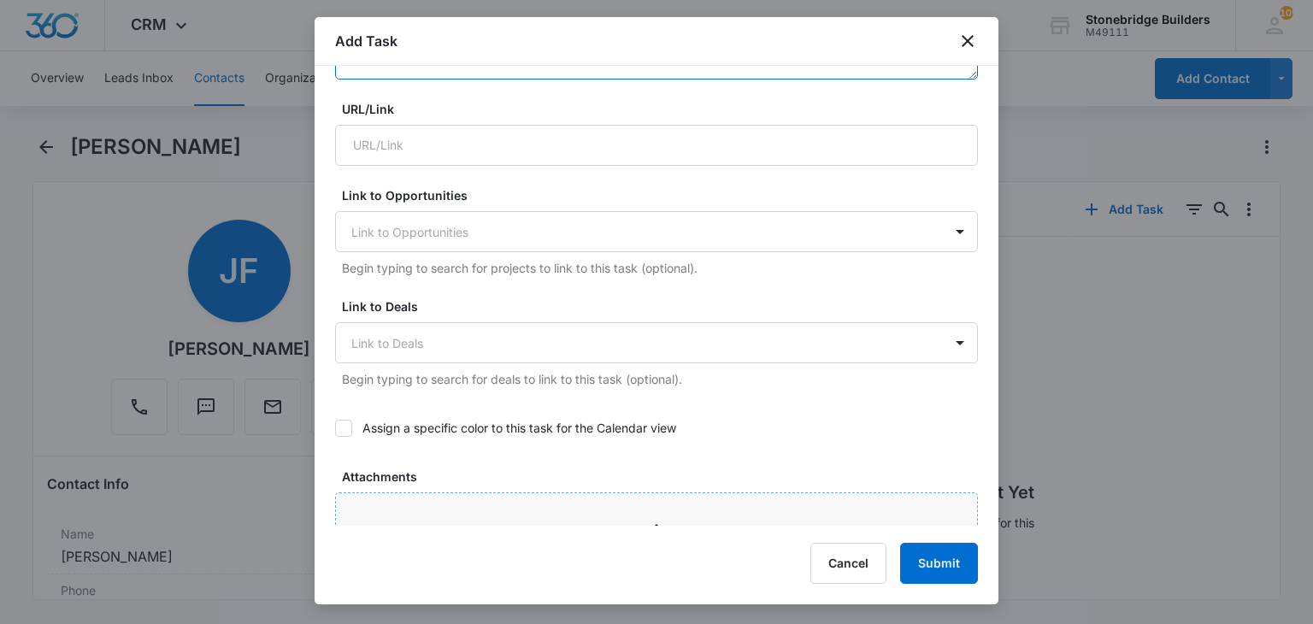
scroll to position [598, 0]
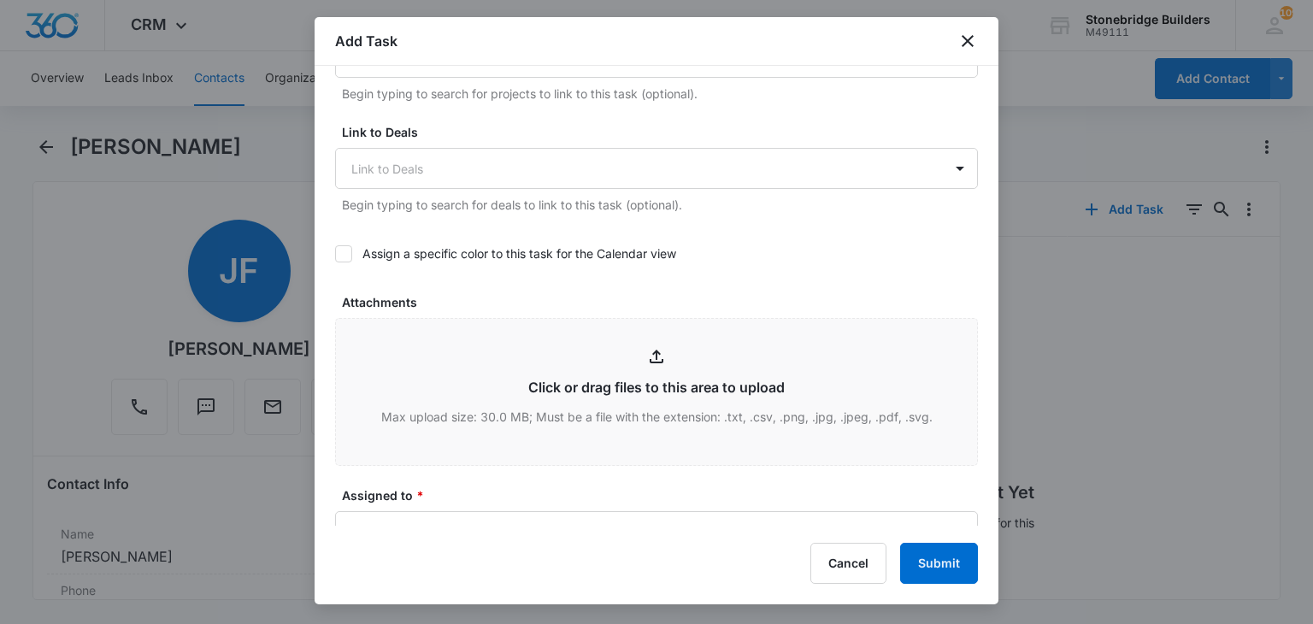
type textarea "9/26 talked need to call back 10/6 vm and em"
click at [346, 253] on icon at bounding box center [343, 253] width 15 height 15
click at [335, 254] on input "Assign a specific color to this task for the Calendar view" at bounding box center [335, 254] width 0 height 0
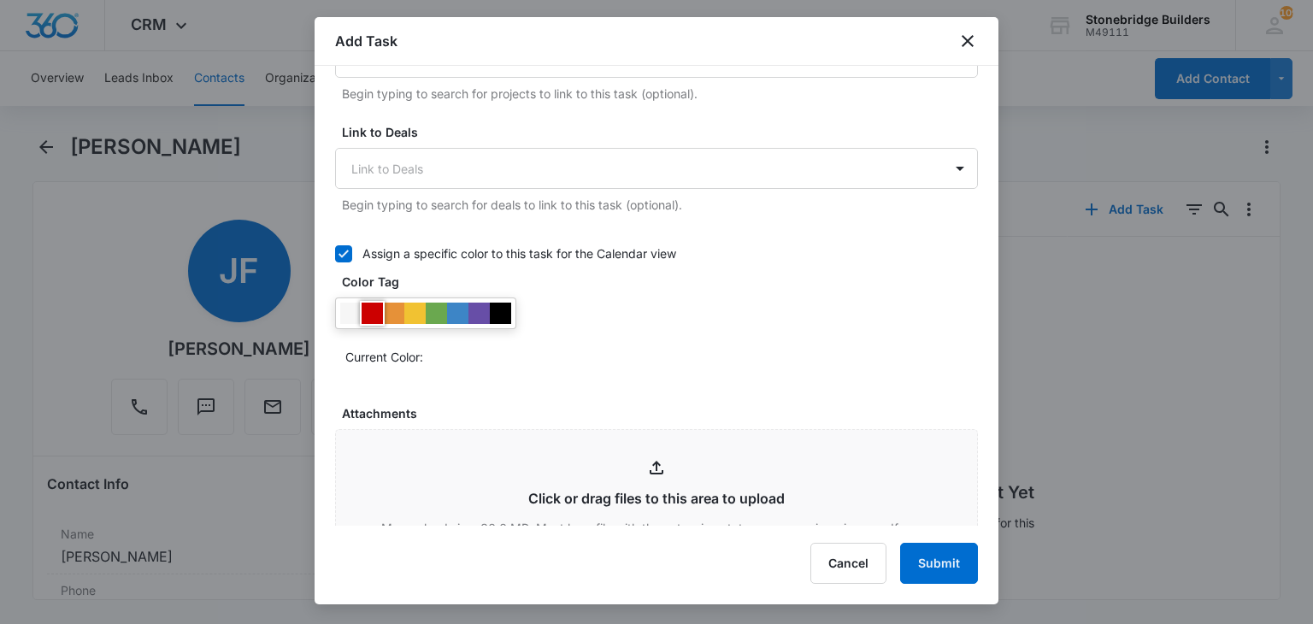
click at [374, 316] on div at bounding box center [372, 313] width 21 height 21
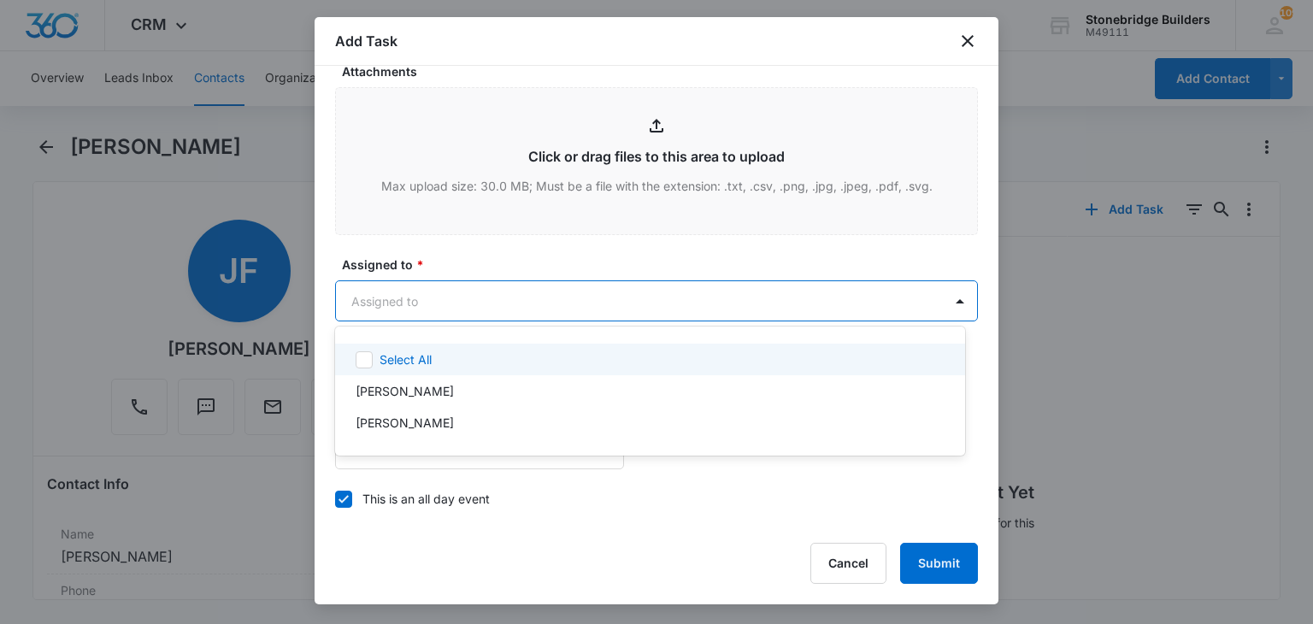
click at [386, 290] on body "CRM Apps Reputation Websites Forms CRM Email Social Content Ads Intelligence Fi…" at bounding box center [656, 312] width 1313 height 624
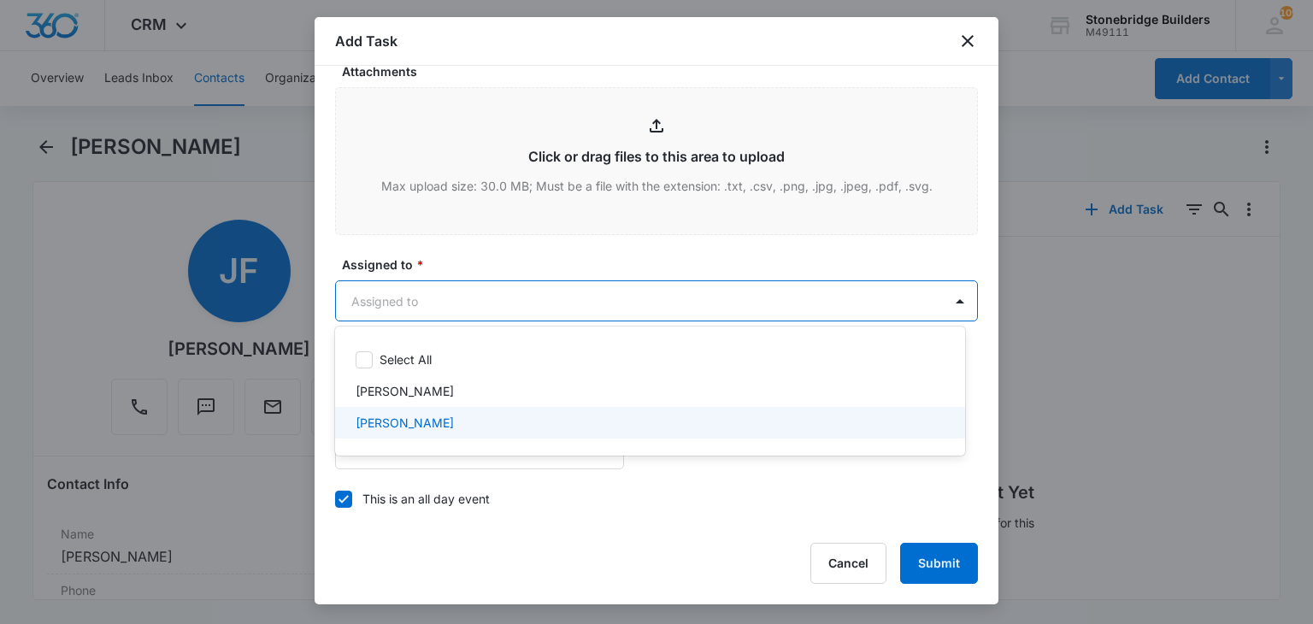
click at [427, 431] on p "[PERSON_NAME]" at bounding box center [405, 423] width 98 height 18
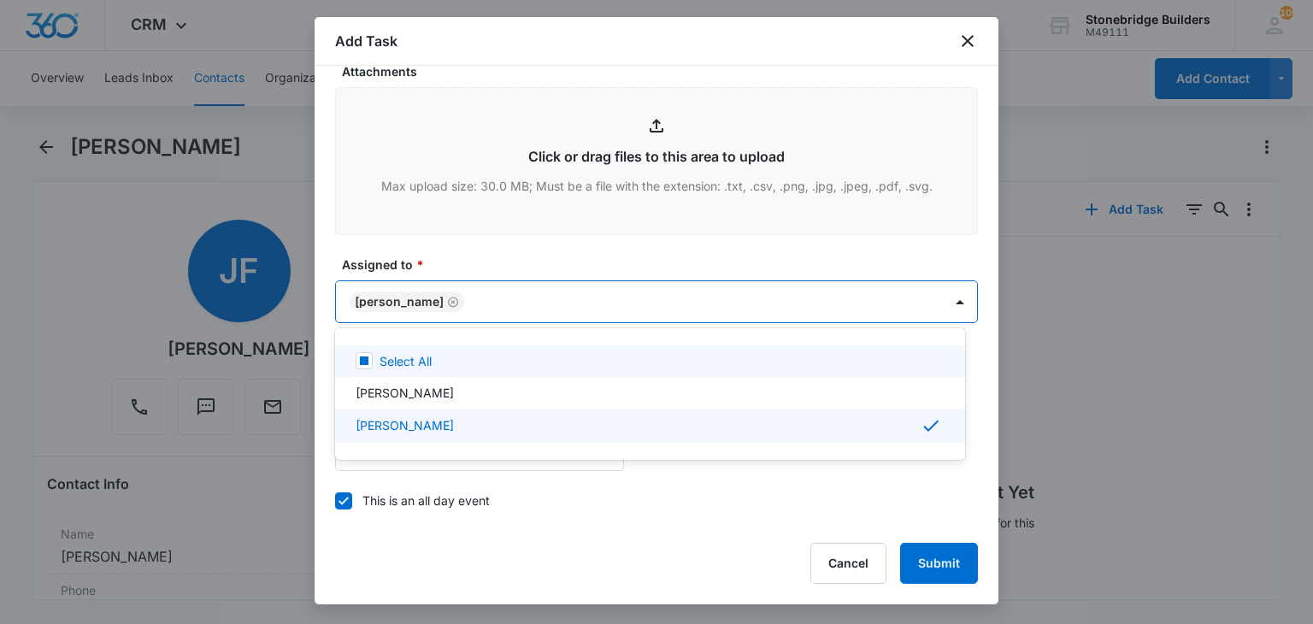
click at [477, 267] on div at bounding box center [656, 312] width 1313 height 624
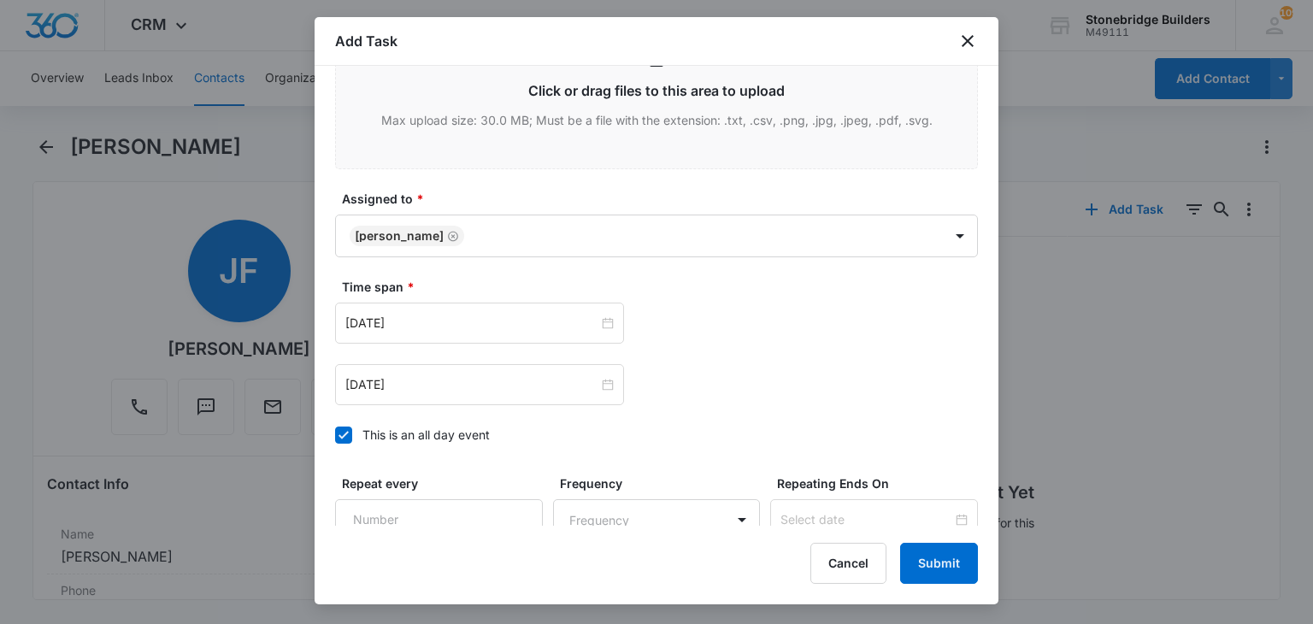
scroll to position [1111, 0]
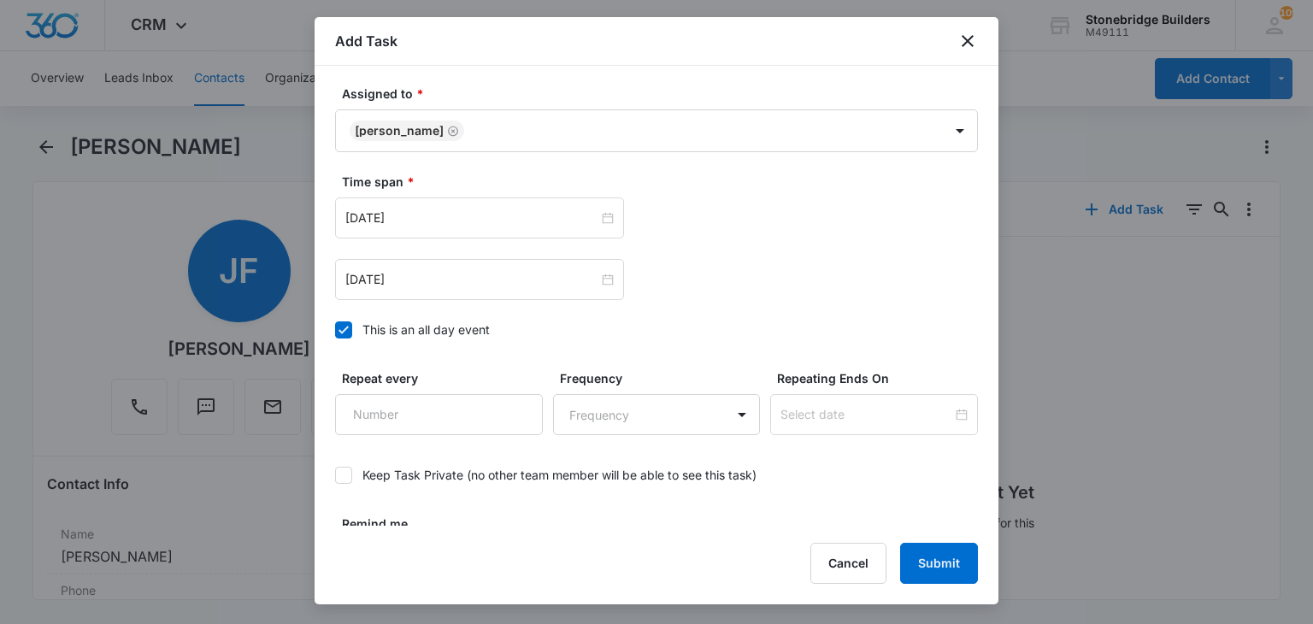
click at [347, 322] on icon at bounding box center [343, 329] width 15 height 15
click at [335, 330] on input "This is an all day event" at bounding box center [335, 330] width 0 height 0
click at [376, 211] on input "[DATE]" at bounding box center [471, 218] width 253 height 19
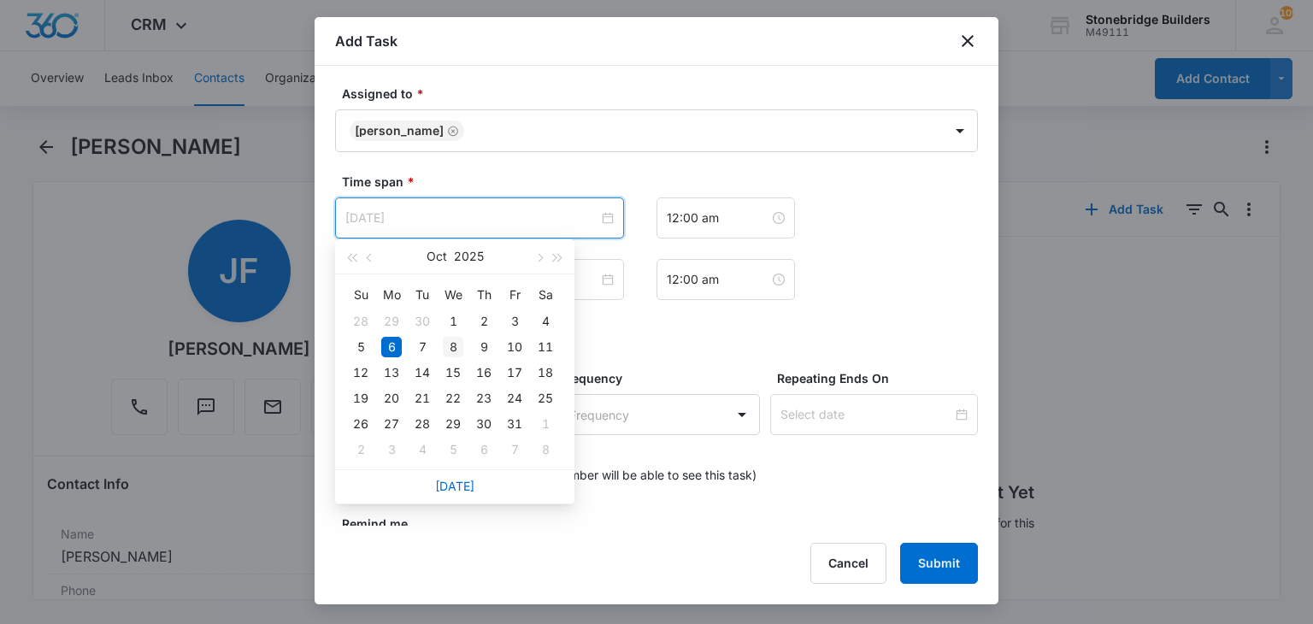
type input "Oct 8, 2025"
click at [452, 336] on td "8" at bounding box center [453, 347] width 31 height 26
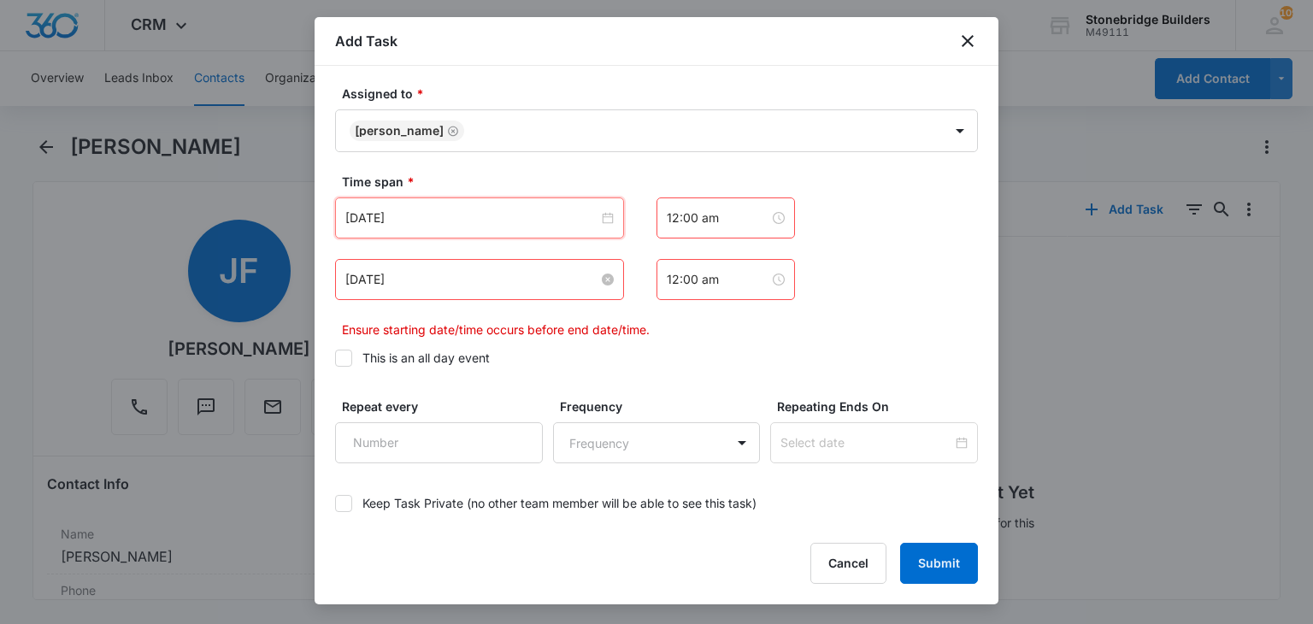
click at [374, 270] on input "[DATE]" at bounding box center [471, 279] width 253 height 19
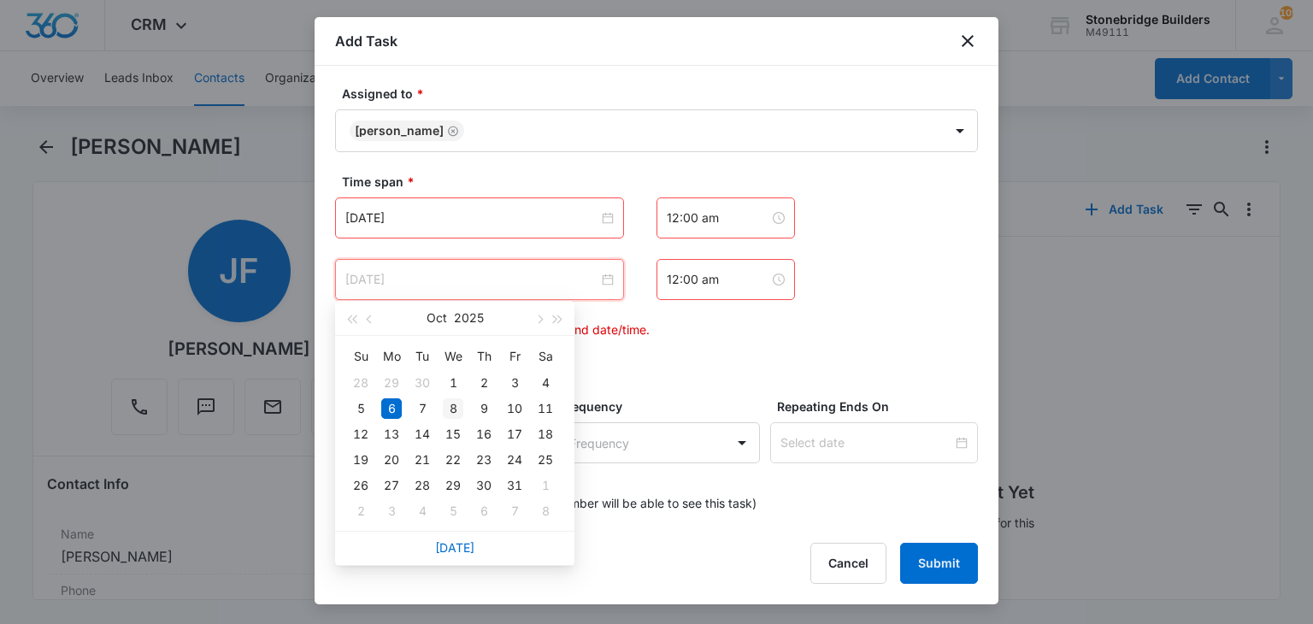
type input "Oct 8, 2025"
click at [450, 403] on div "8" at bounding box center [453, 408] width 21 height 21
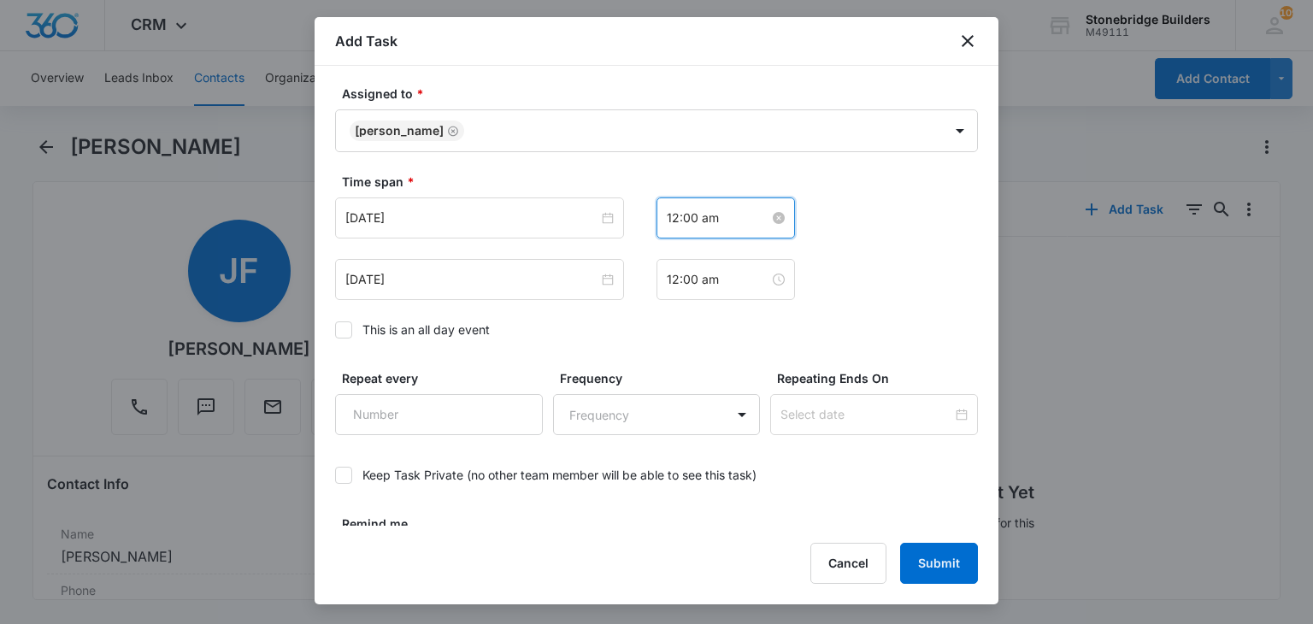
click at [670, 217] on input "12:00 am" at bounding box center [718, 218] width 103 height 19
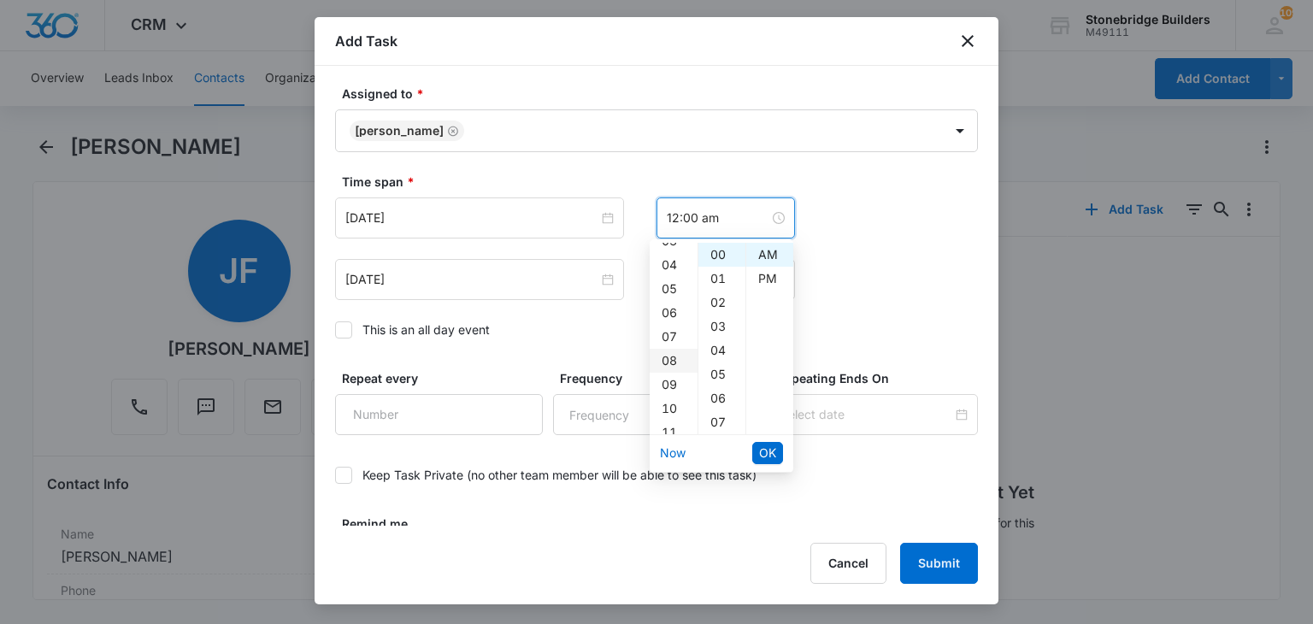
click at [670, 356] on div "08" at bounding box center [674, 361] width 48 height 24
type input "8:00 am"
click at [768, 459] on span "OK" at bounding box center [767, 453] width 17 height 19
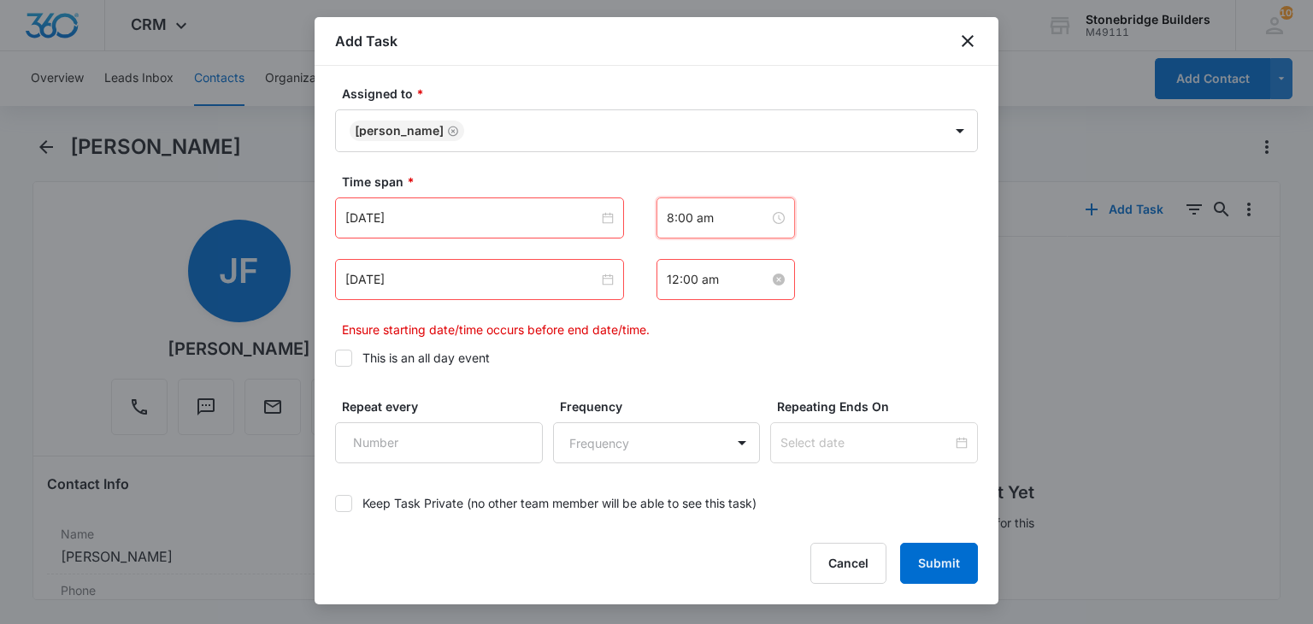
click at [667, 281] on input "12:00 am" at bounding box center [718, 279] width 103 height 19
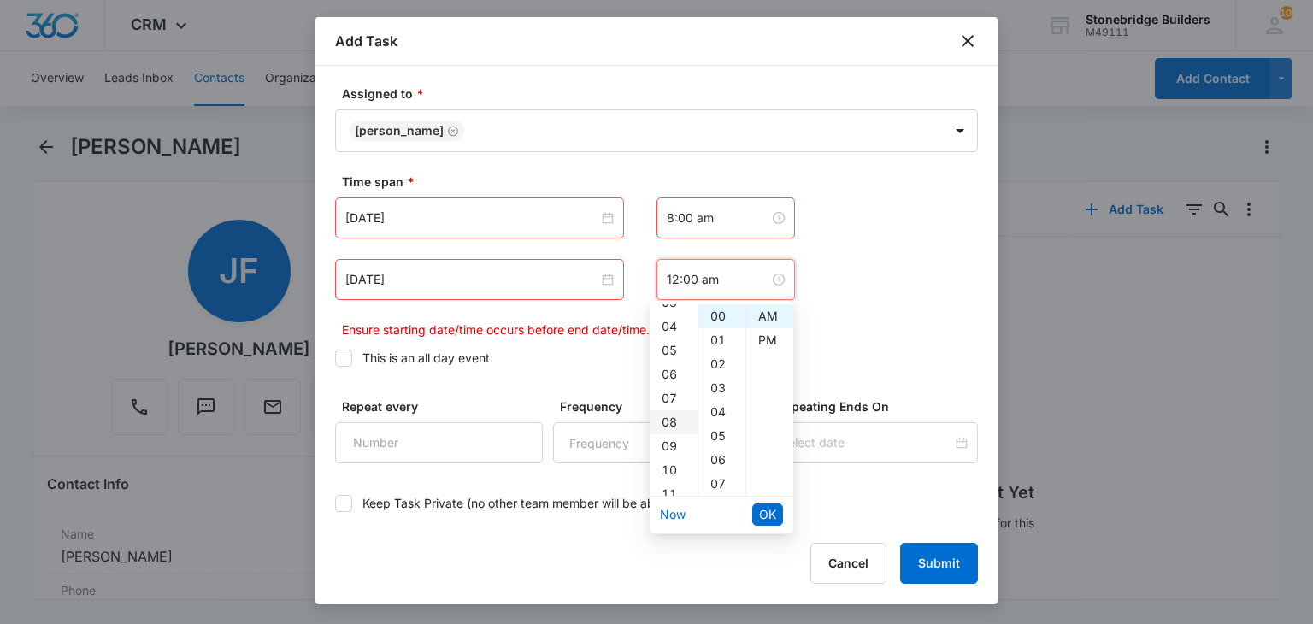
click at [667, 422] on div "08" at bounding box center [674, 422] width 48 height 24
click at [712, 483] on div "07" at bounding box center [721, 484] width 47 height 24
type input "8:07 am"
click at [769, 507] on span "OK" at bounding box center [767, 514] width 17 height 19
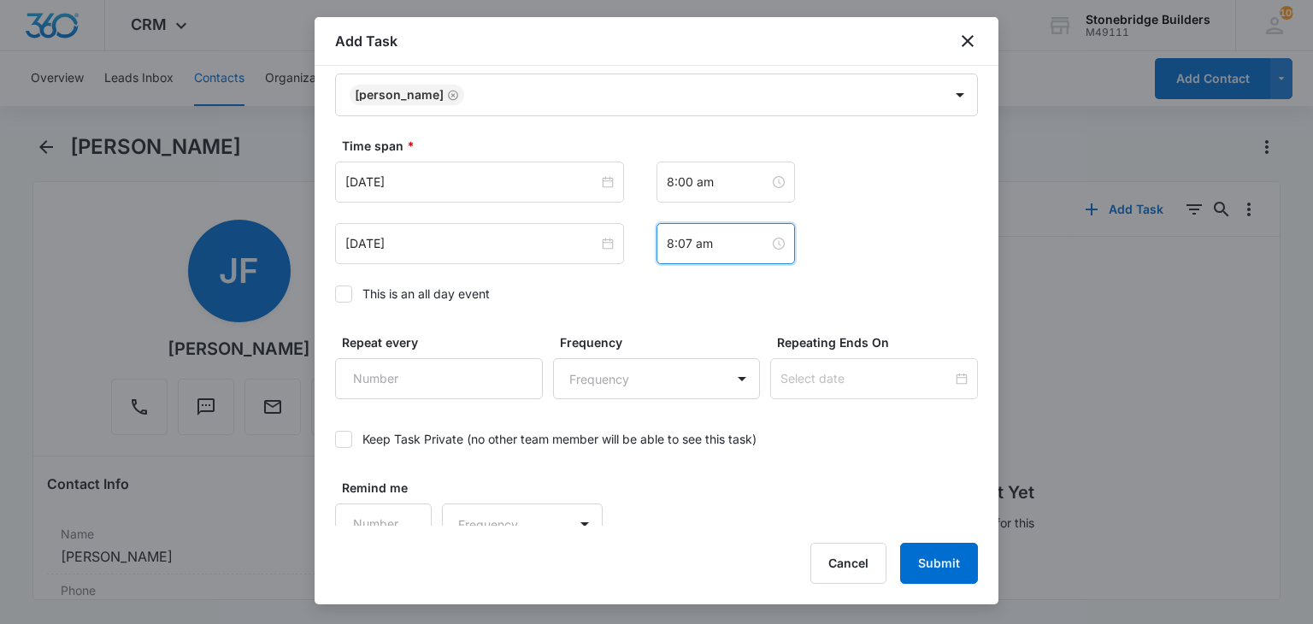
scroll to position [1164, 0]
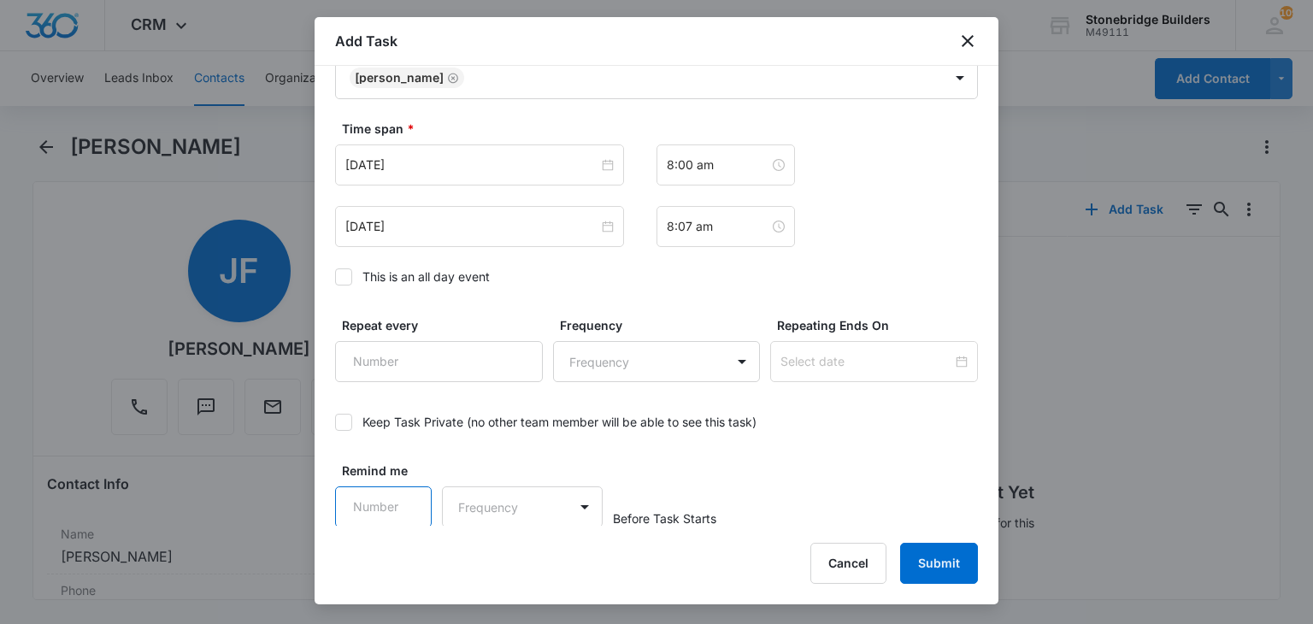
click at [365, 503] on input "Remind me" at bounding box center [383, 506] width 97 height 41
type input "15"
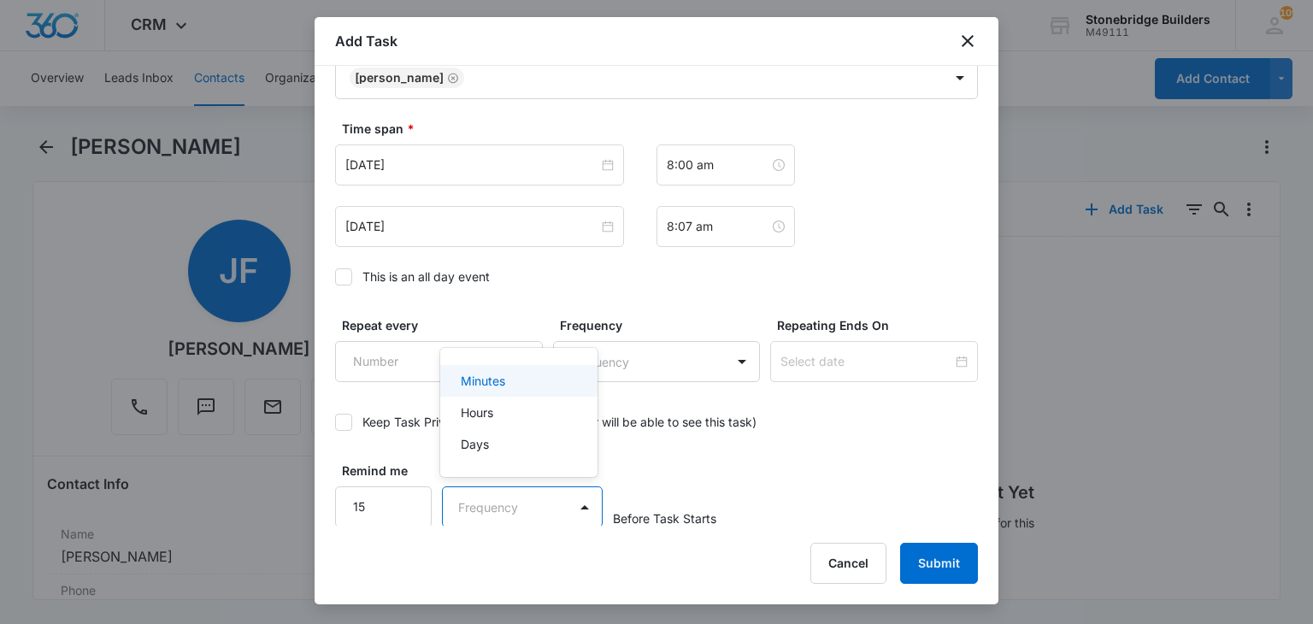
click at [469, 500] on body "CRM Apps Reputation Websites Forms CRM Email Social Content Ads Intelligence Fi…" at bounding box center [656, 312] width 1313 height 624
click at [477, 384] on p "Minutes" at bounding box center [483, 381] width 44 height 18
click at [882, 462] on div "Remind me 15 option Minutes, selected. Minutes Before Task Starts" at bounding box center [656, 495] width 643 height 66
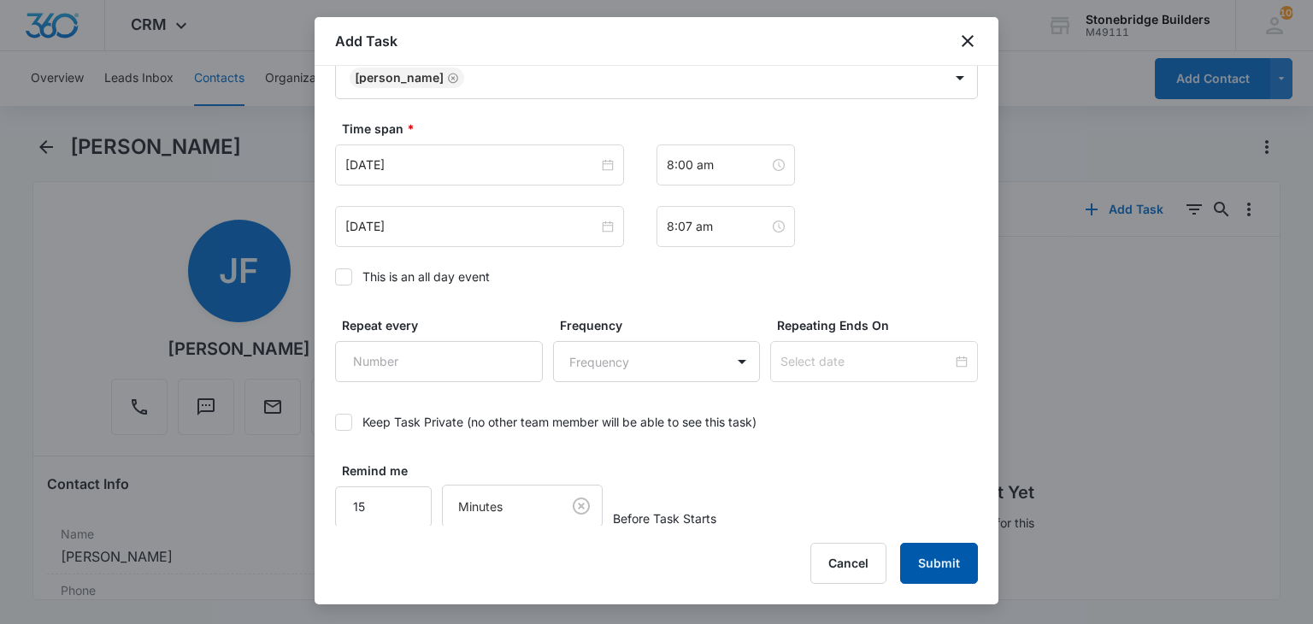
click at [928, 549] on button "Submit" at bounding box center [939, 563] width 78 height 41
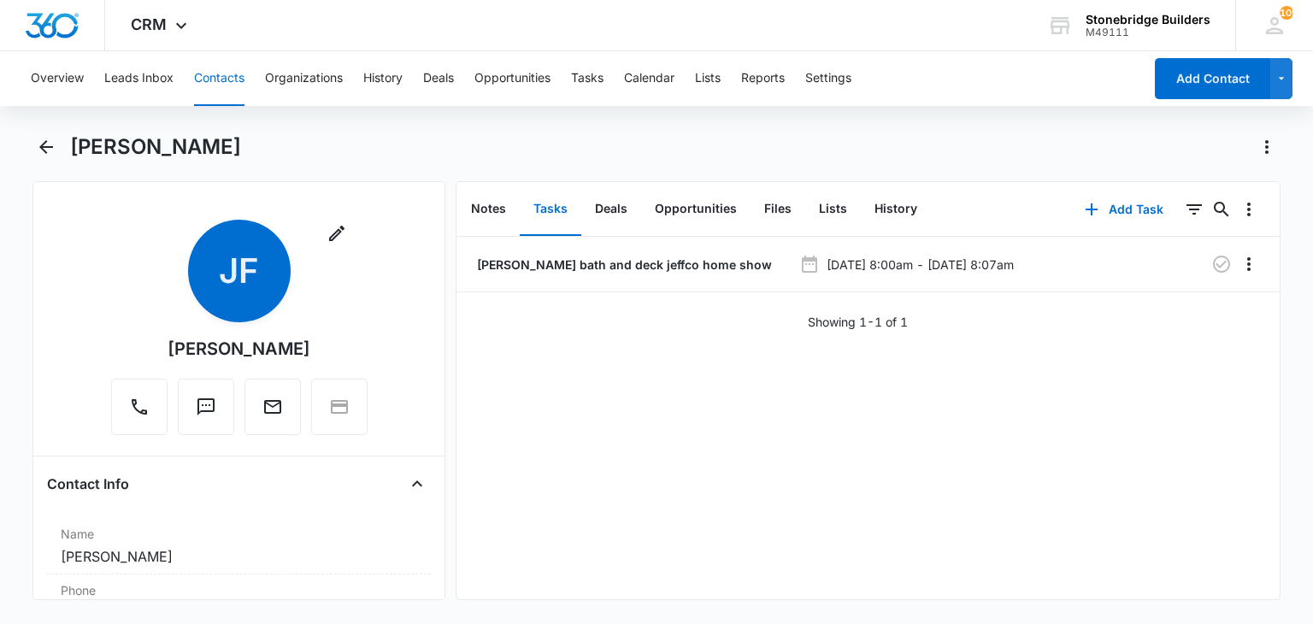
click at [229, 84] on button "Contacts" at bounding box center [219, 78] width 50 height 55
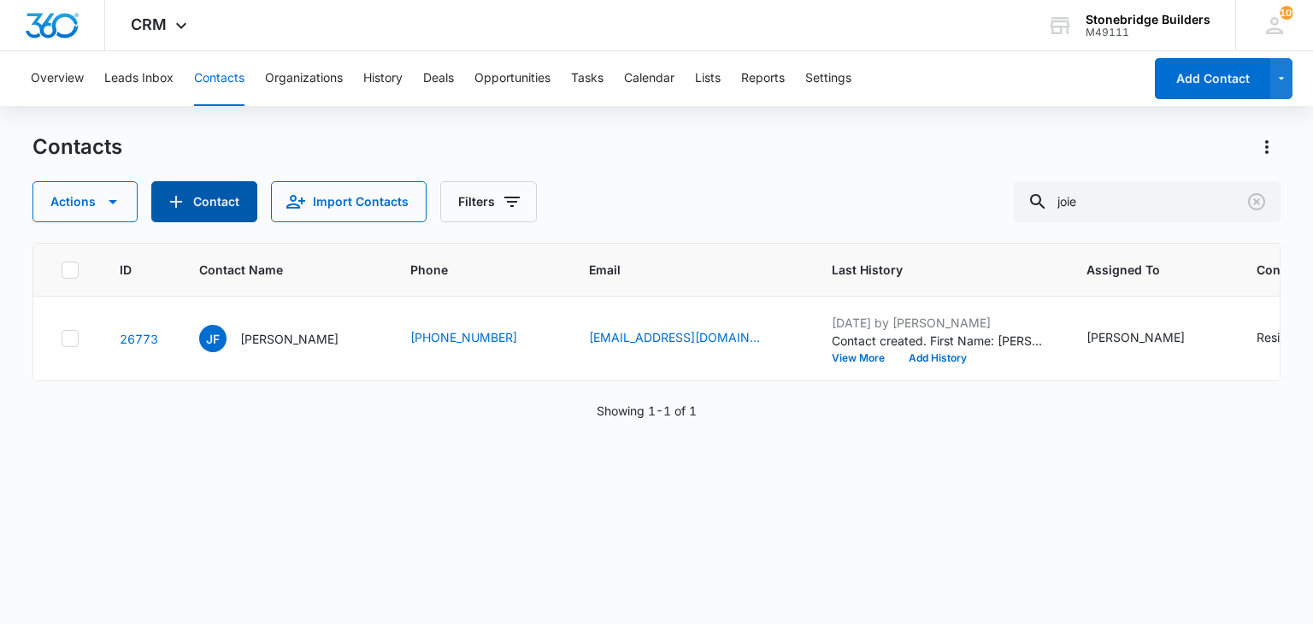
click at [211, 213] on button "Contact" at bounding box center [204, 201] width 106 height 41
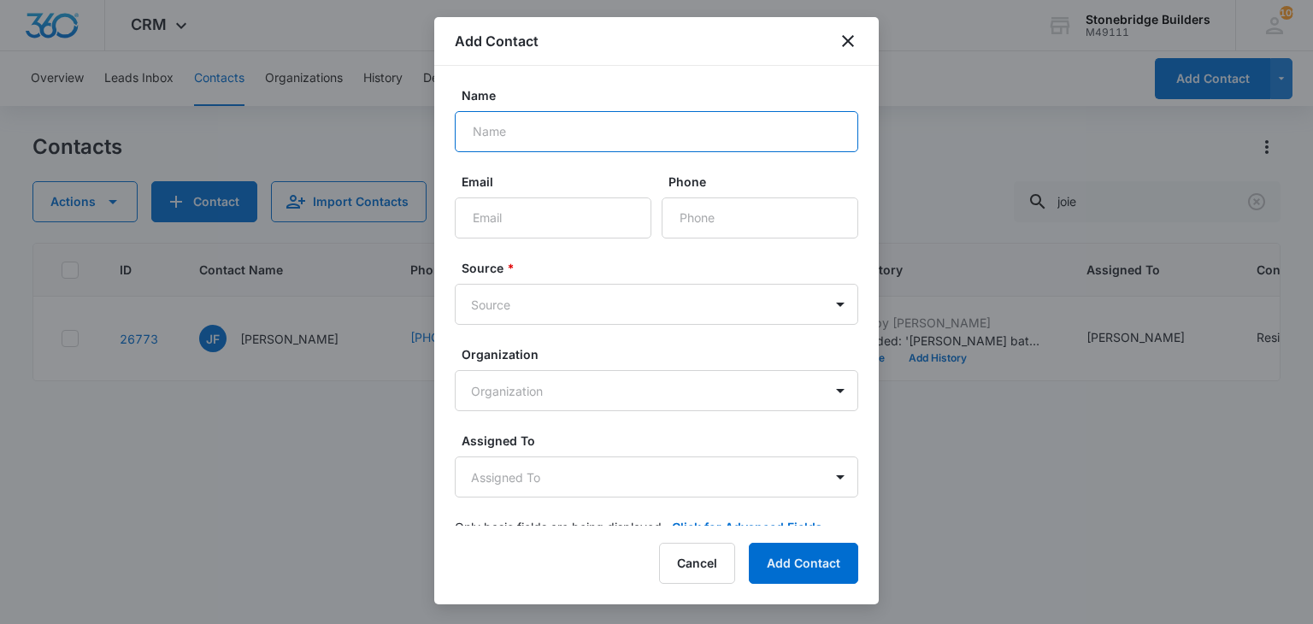
click at [521, 138] on input "Name" at bounding box center [656, 131] width 403 height 41
type input "Kristina Williams"
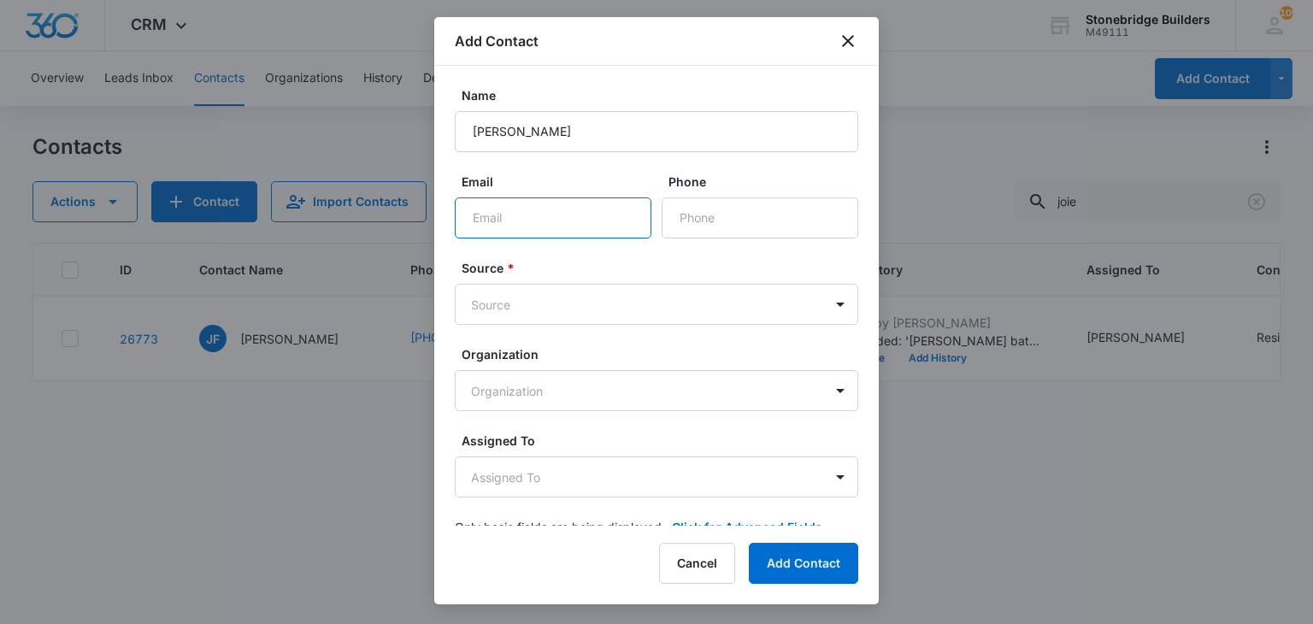
click at [501, 222] on input "Email" at bounding box center [553, 217] width 197 height 41
click at [597, 223] on input "kmpwilliams@outlook,com" at bounding box center [553, 217] width 197 height 41
type input "kmpwilliams@outlook.com"
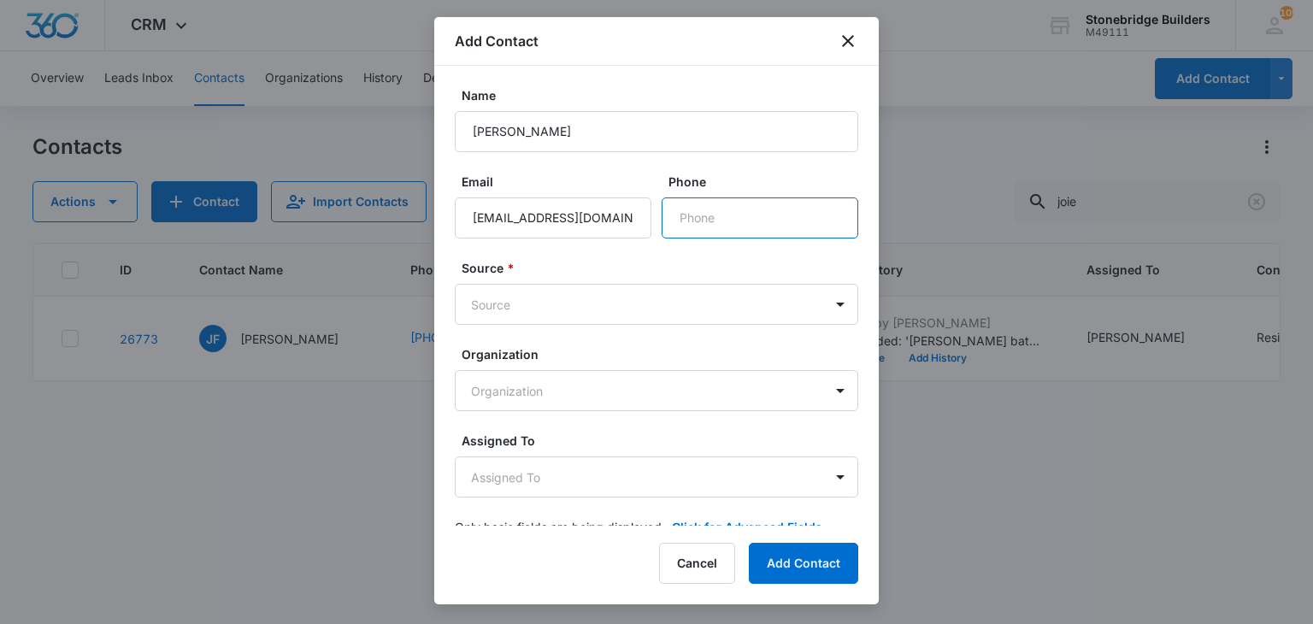
click at [680, 222] on input "Phone" at bounding box center [760, 217] width 197 height 41
type input "(520) 904-3596"
click at [554, 309] on body "CRM Apps Reputation Websites Forms CRM Email Social Content Ads Intelligence Fi…" at bounding box center [656, 312] width 1313 height 624
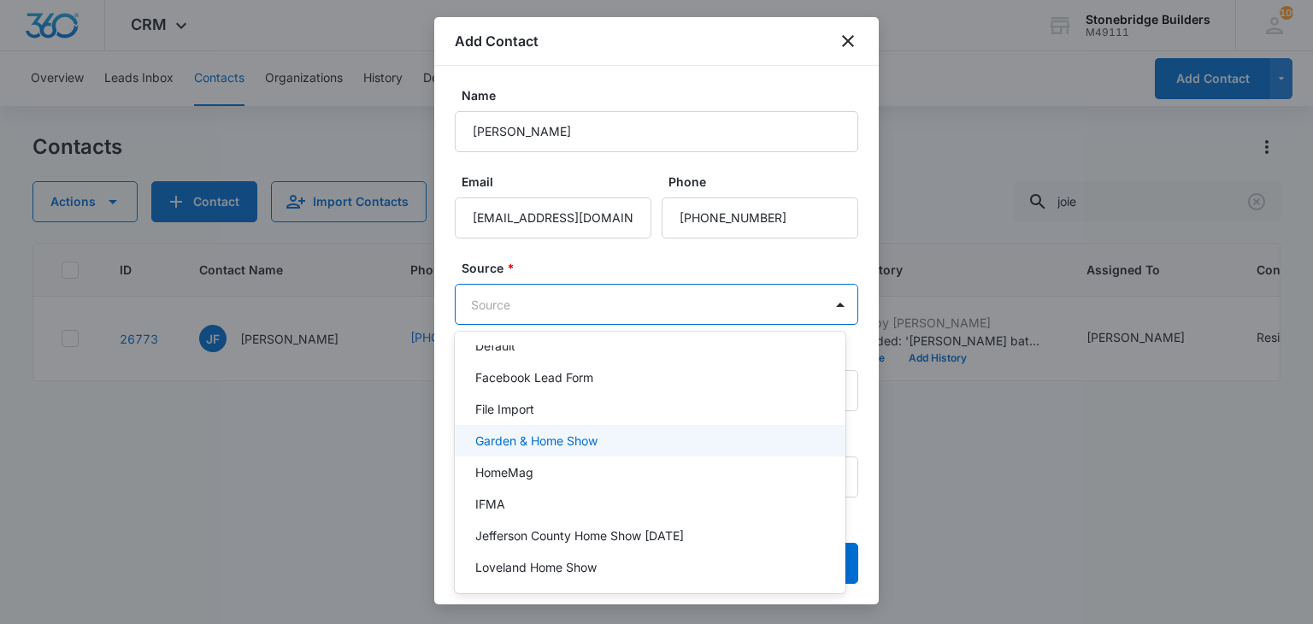
scroll to position [256, 0]
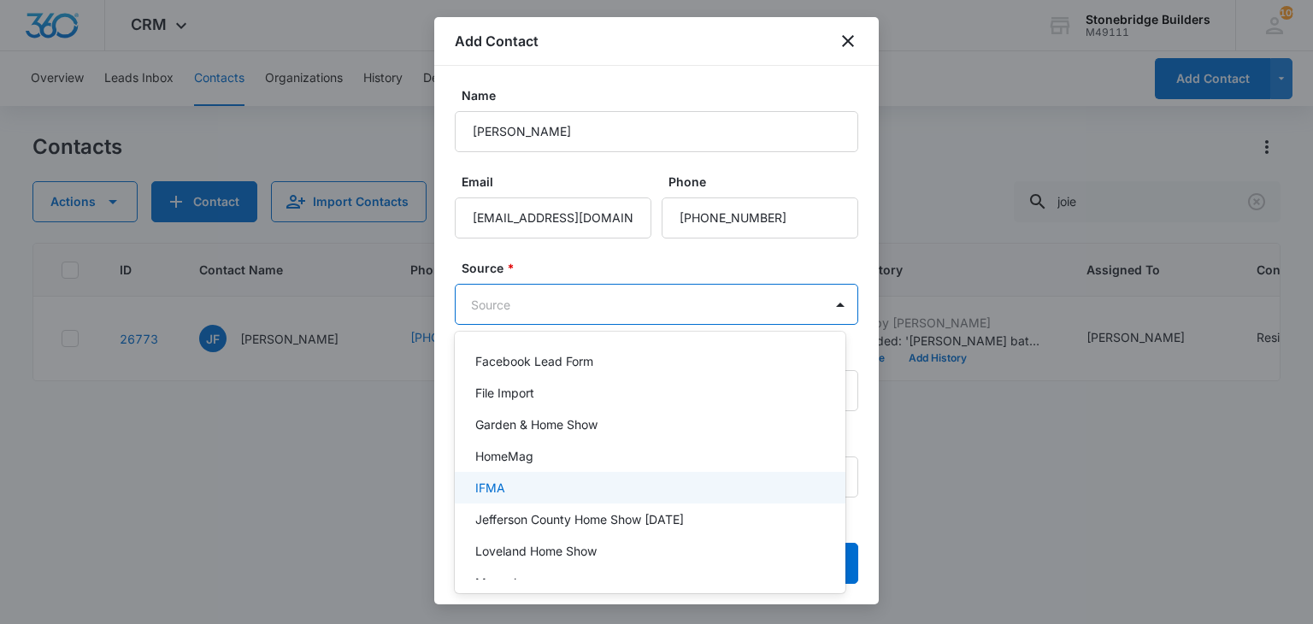
click at [528, 501] on div "IFMA" at bounding box center [650, 488] width 391 height 32
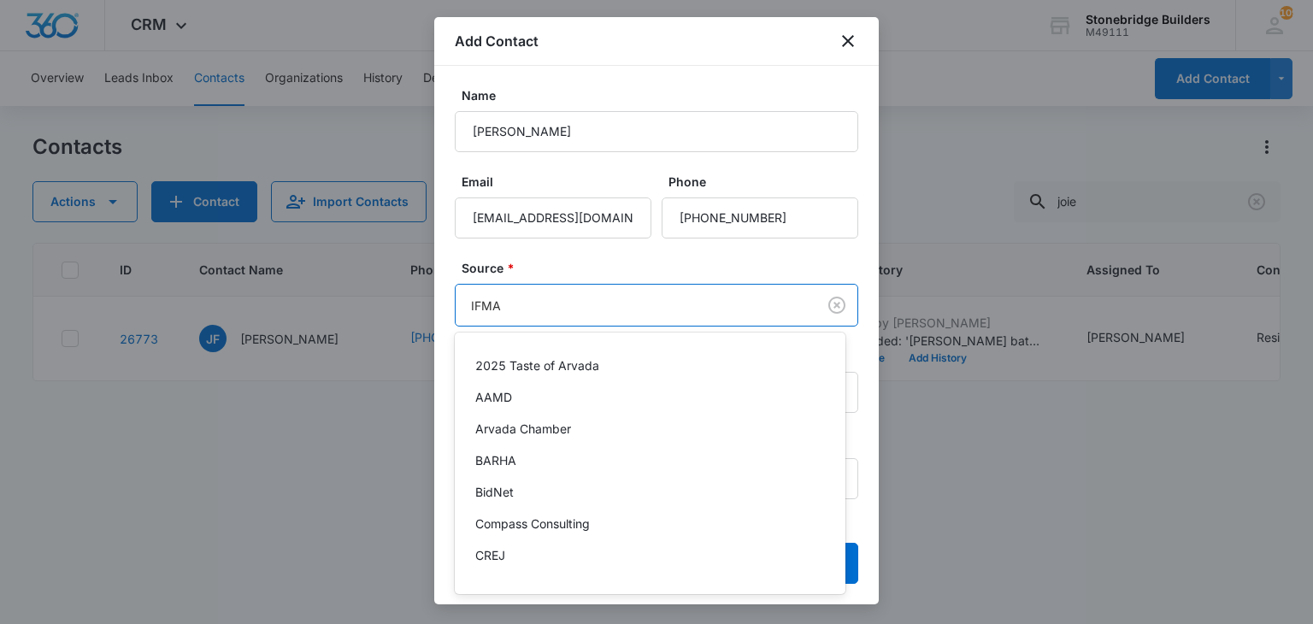
click at [526, 305] on body "CRM Apps Reputation Websites Forms CRM Email Social Content Ads Intelligence Fi…" at bounding box center [656, 312] width 1313 height 624
click at [825, 303] on div at bounding box center [656, 312] width 1313 height 624
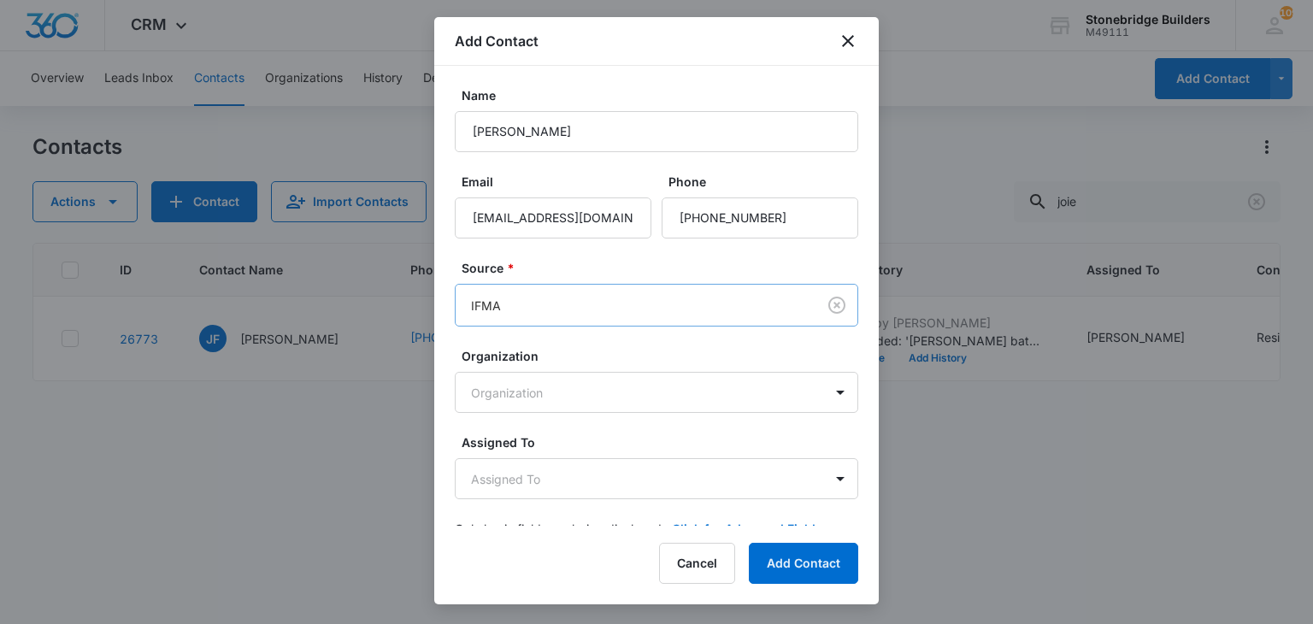
click at [547, 293] on body "CRM Apps Reputation Websites Forms CRM Email Social Content Ads Intelligence Fi…" at bounding box center [656, 312] width 1313 height 624
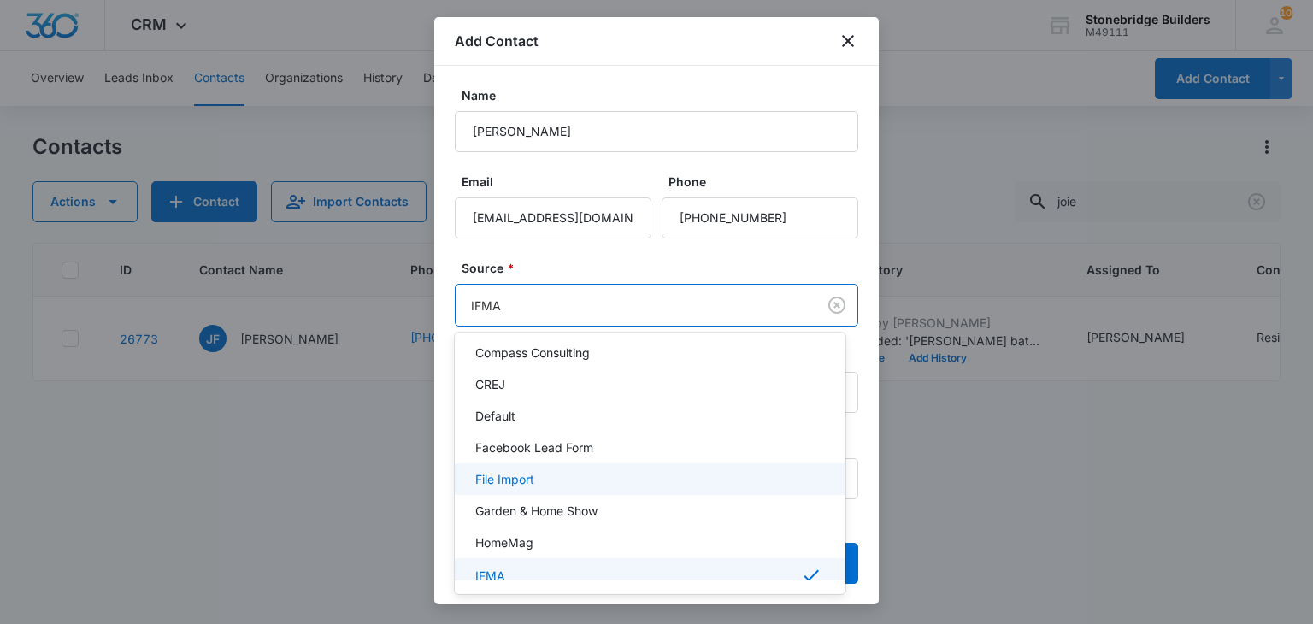
scroll to position [427, 0]
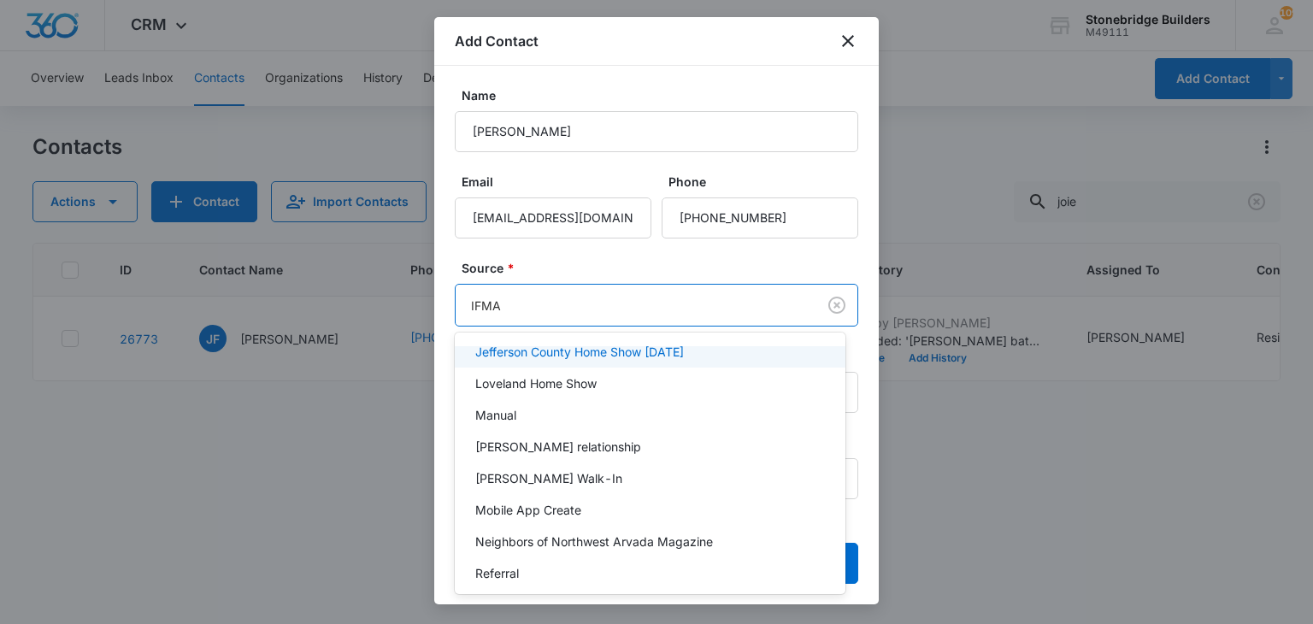
click at [544, 353] on p "Jefferson County Home Show [DATE]" at bounding box center [579, 352] width 209 height 18
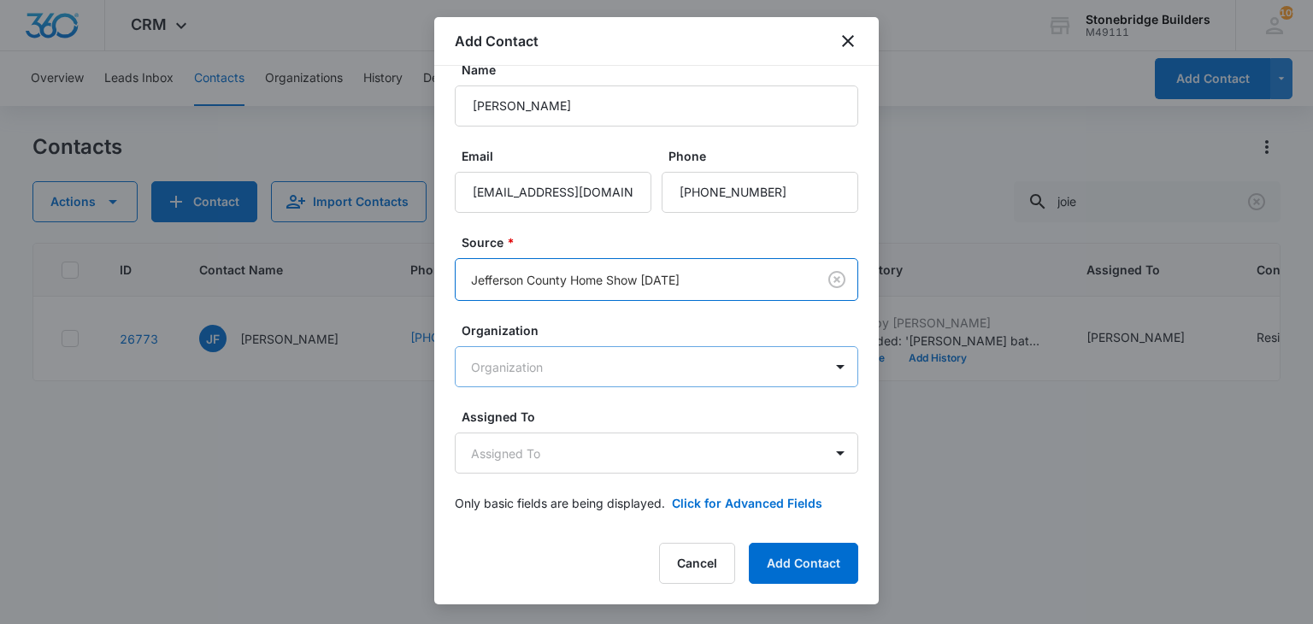
scroll to position [32, 0]
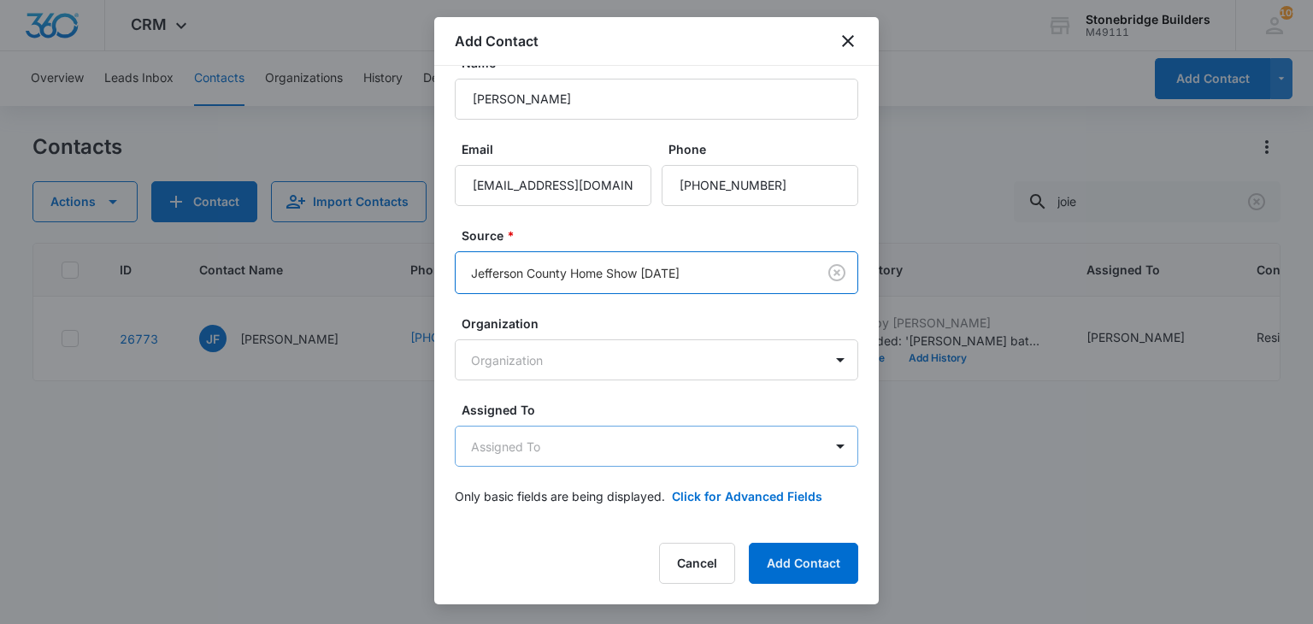
click at [550, 443] on body "CRM Apps Reputation Websites Forms CRM Email Social Content Ads Intelligence Fi…" at bounding box center [656, 312] width 1313 height 624
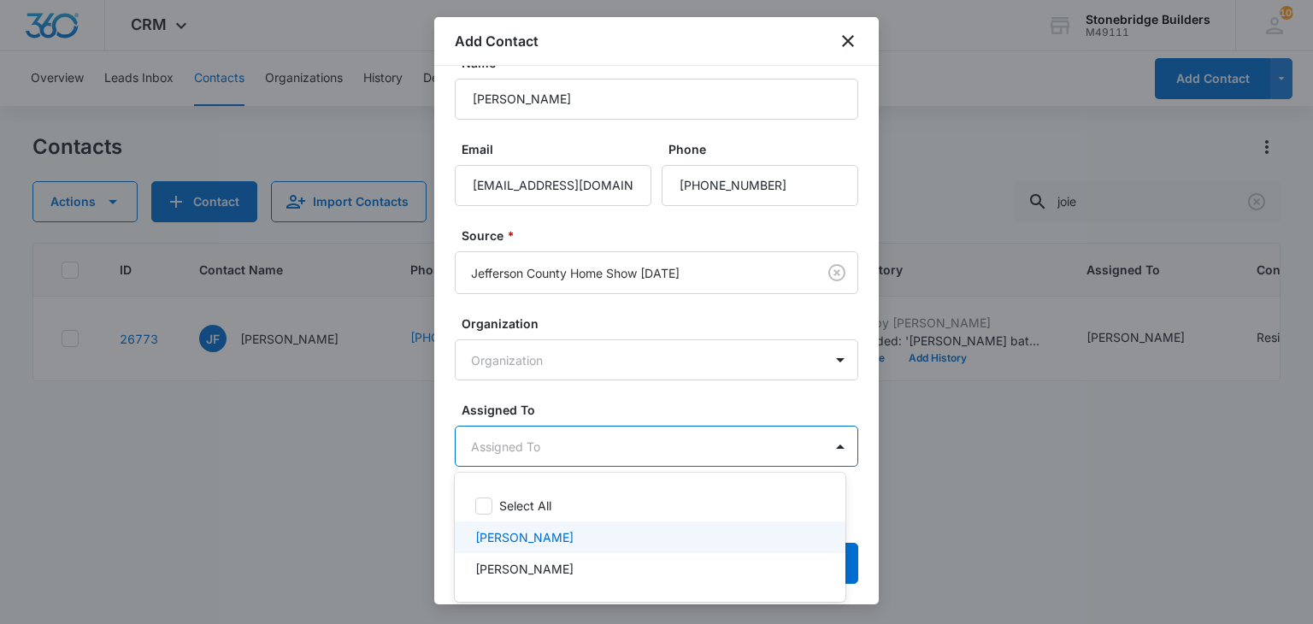
click at [540, 531] on p "[PERSON_NAME]" at bounding box center [524, 537] width 98 height 18
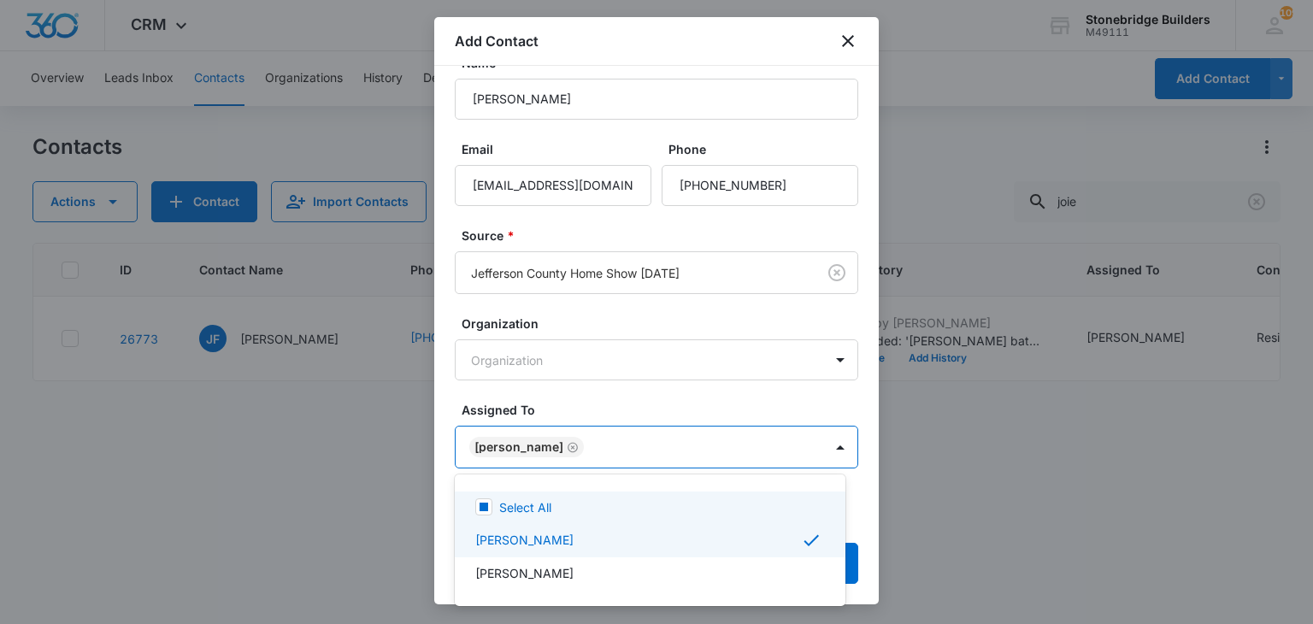
click at [592, 405] on div at bounding box center [656, 312] width 1313 height 624
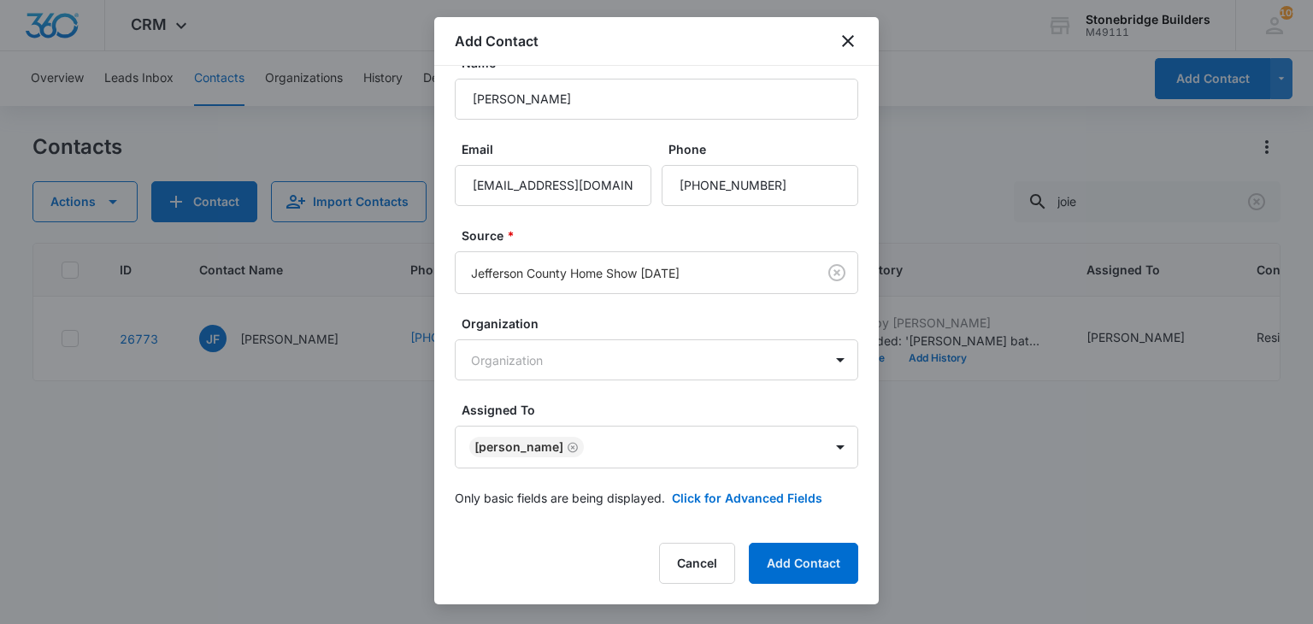
scroll to position [34, 0]
click at [701, 497] on button "Click for Advanced Fields" at bounding box center [747, 496] width 150 height 18
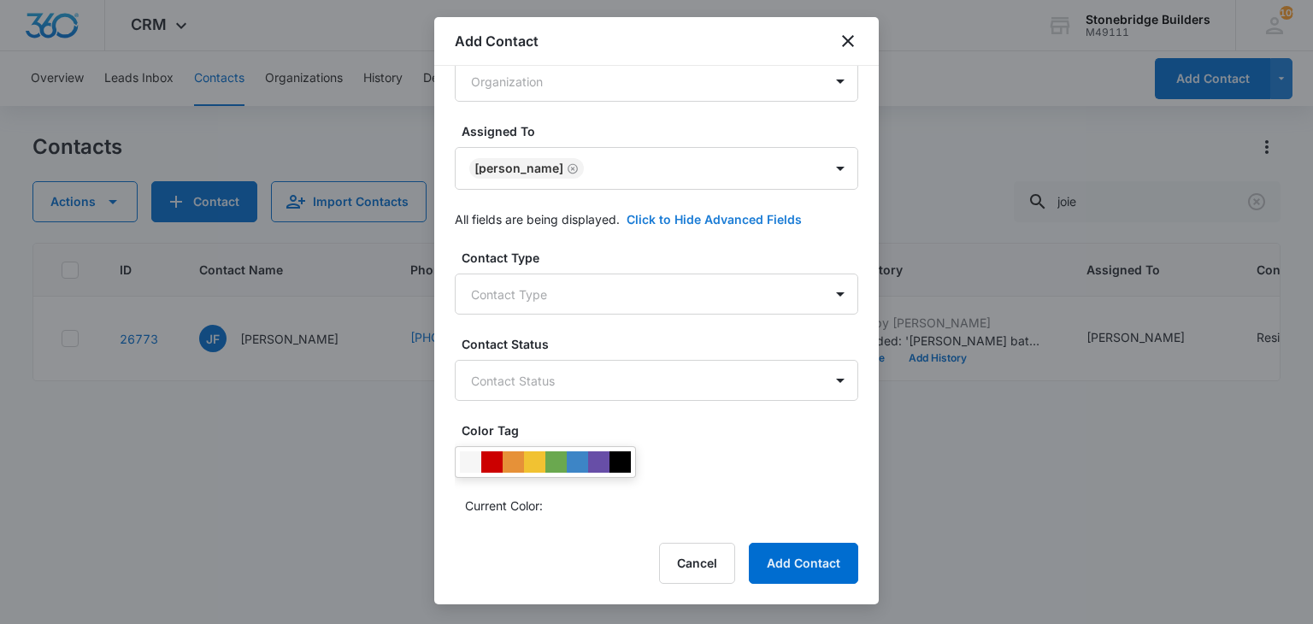
scroll to position [376, 0]
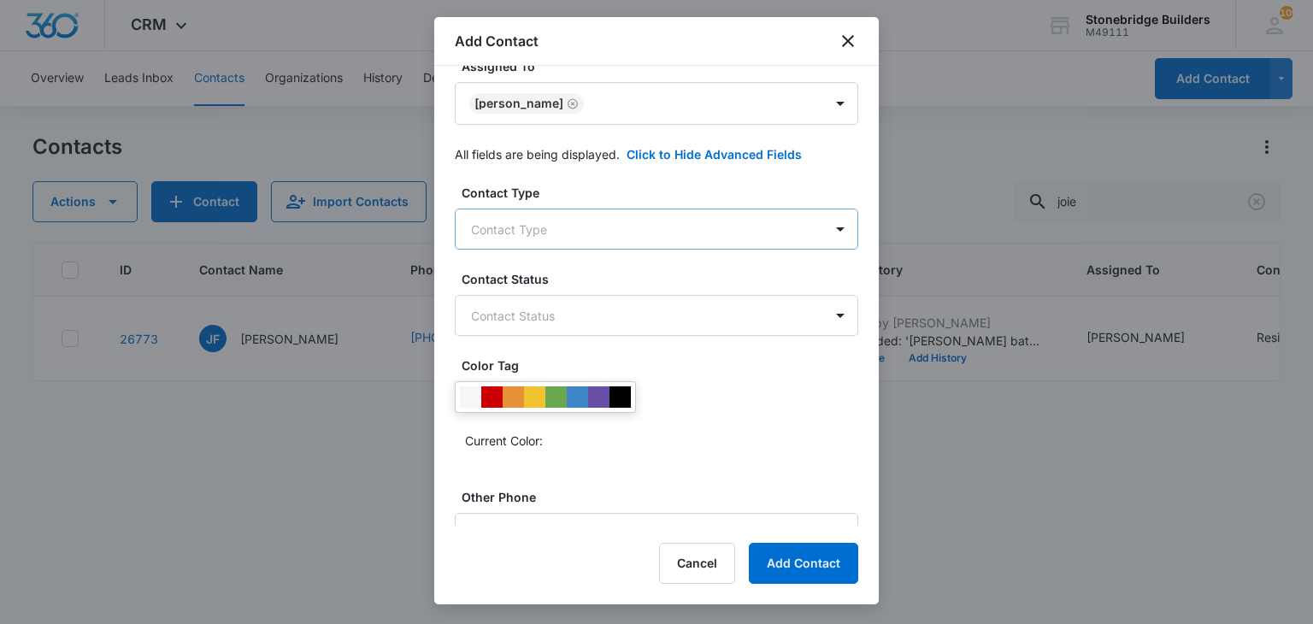
click at [540, 240] on body "CRM Apps Reputation Websites Forms CRM Email Social Content Ads Intelligence Fi…" at bounding box center [656, 312] width 1313 height 624
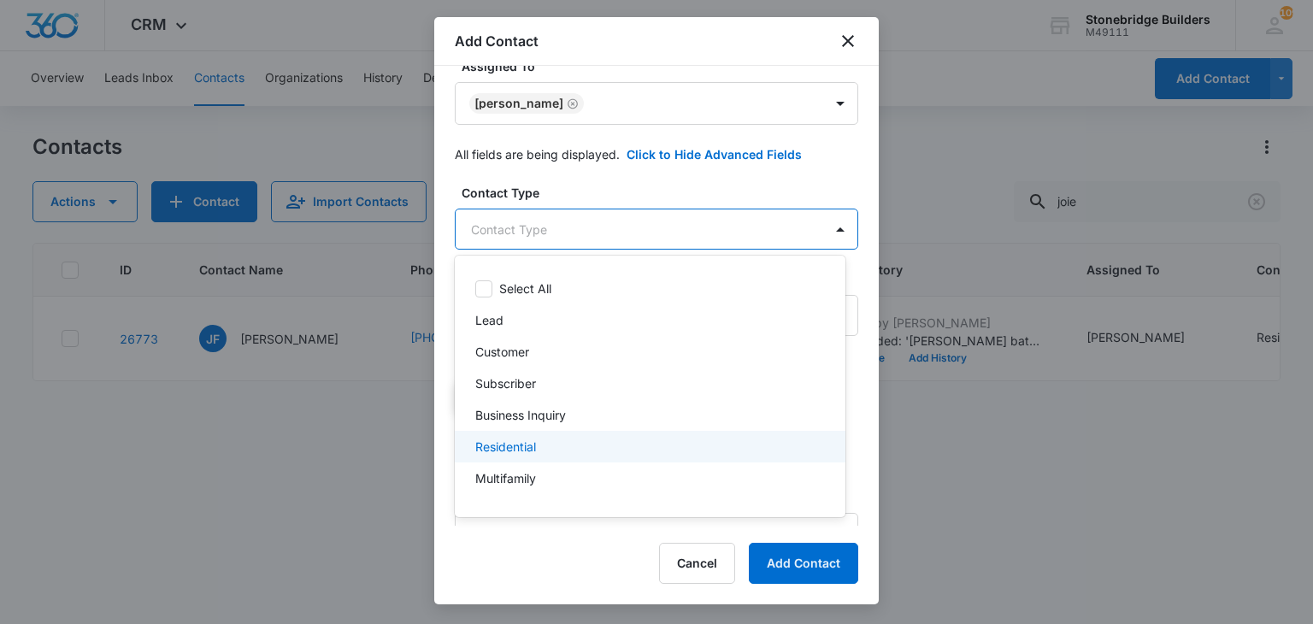
click at [516, 445] on p "Residential" at bounding box center [505, 447] width 61 height 18
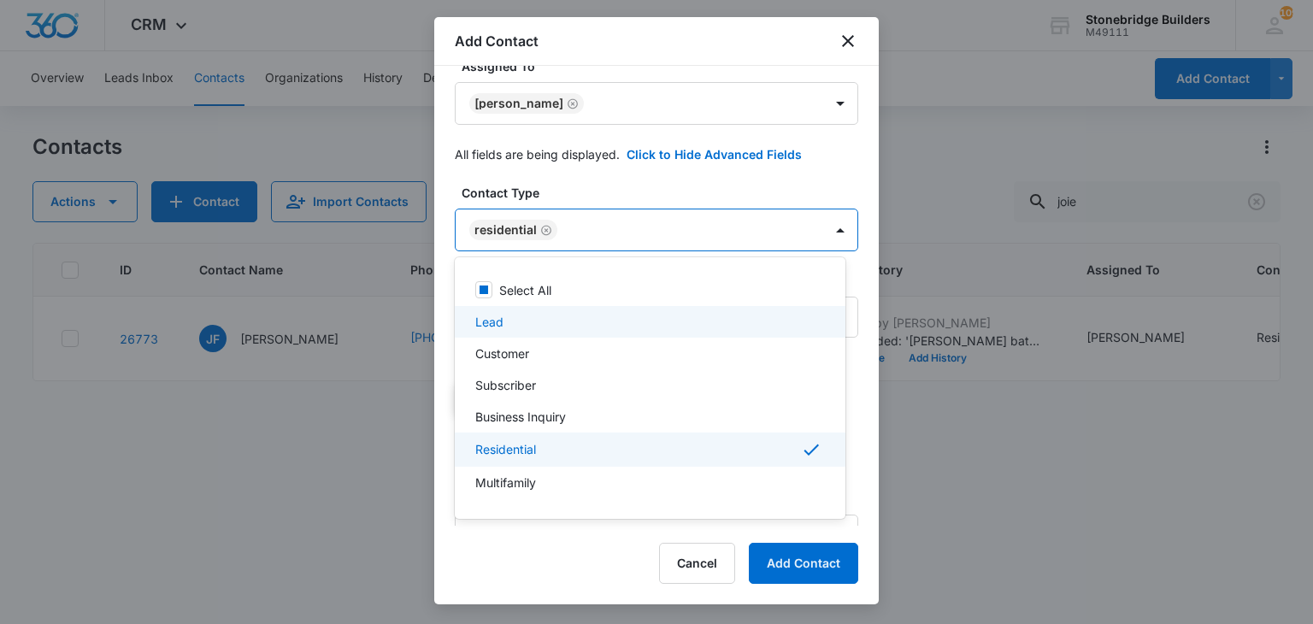
click at [605, 195] on div at bounding box center [656, 312] width 1313 height 624
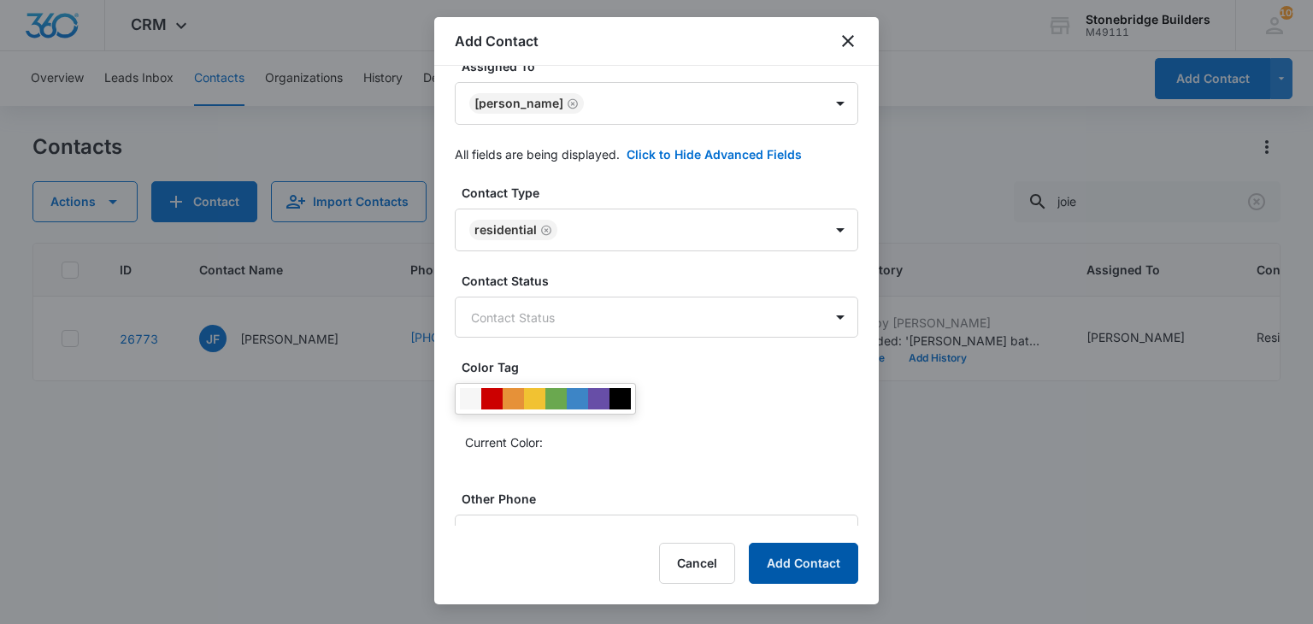
click at [776, 558] on button "Add Contact" at bounding box center [803, 563] width 109 height 41
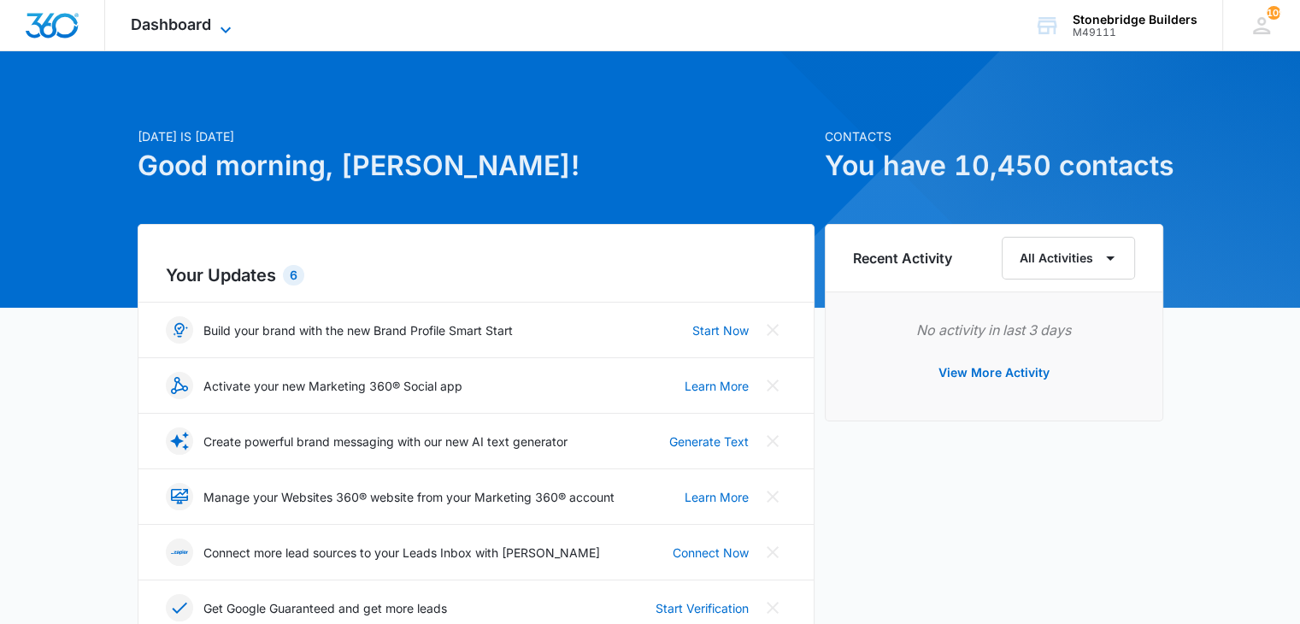
click at [229, 26] on icon at bounding box center [226, 29] width 10 height 6
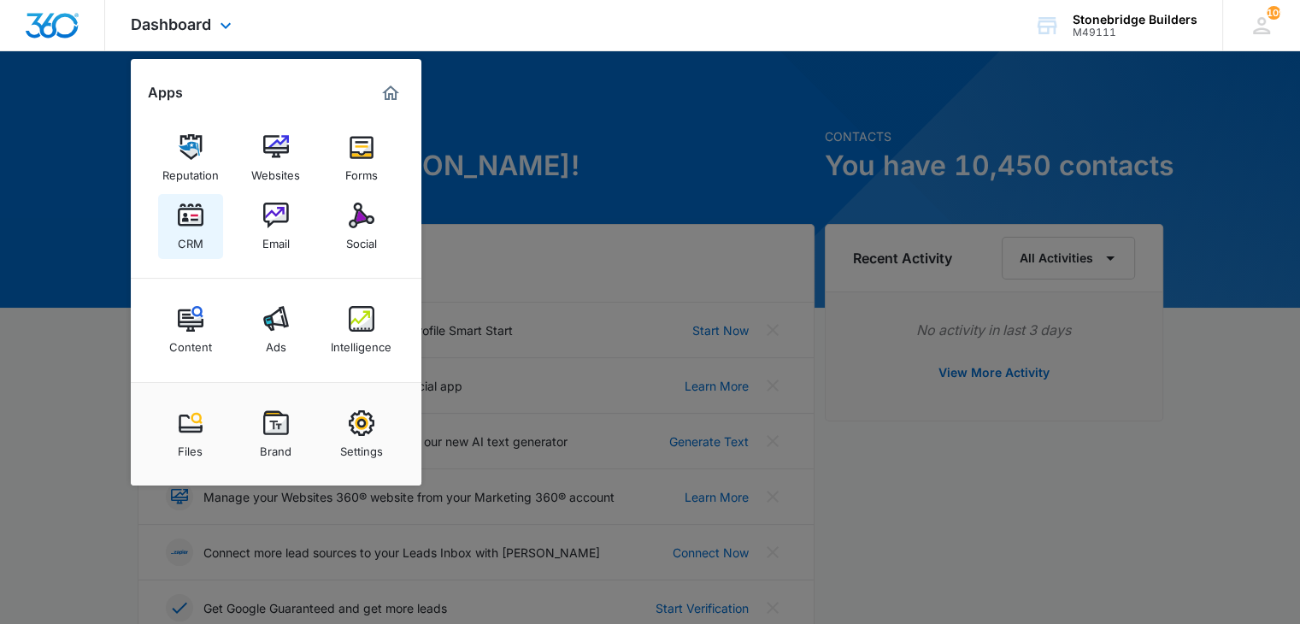
click at [197, 213] on img at bounding box center [191, 216] width 26 height 26
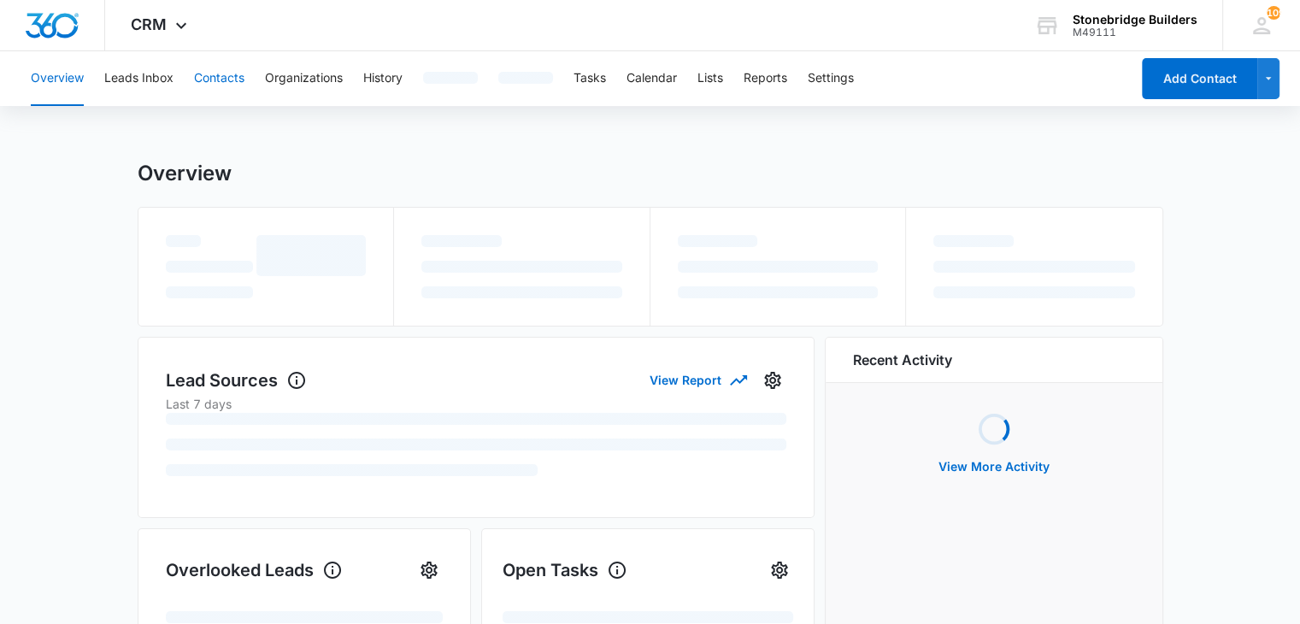
click at [198, 78] on button "Contacts" at bounding box center [219, 78] width 50 height 55
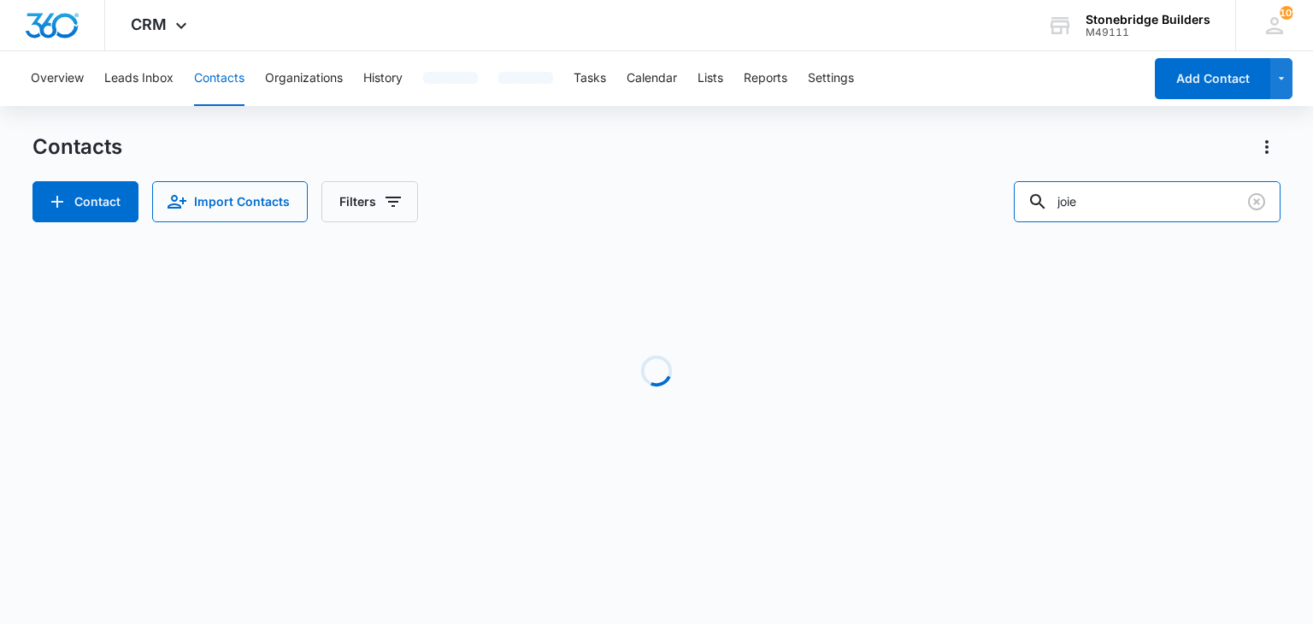
drag, startPoint x: 1034, startPoint y: 199, endPoint x: 1018, endPoint y: 198, distance: 16.3
click at [1018, 198] on div "Contact Import Contacts Filters joie" at bounding box center [655, 201] width 1247 height 41
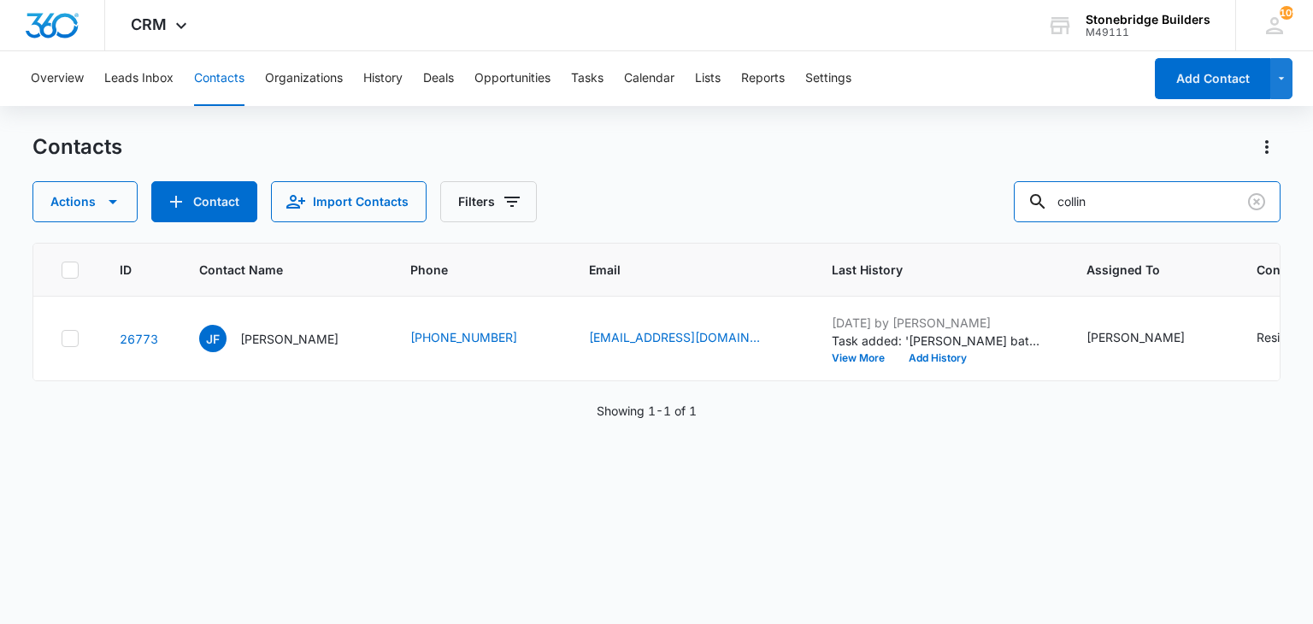
type input "collin"
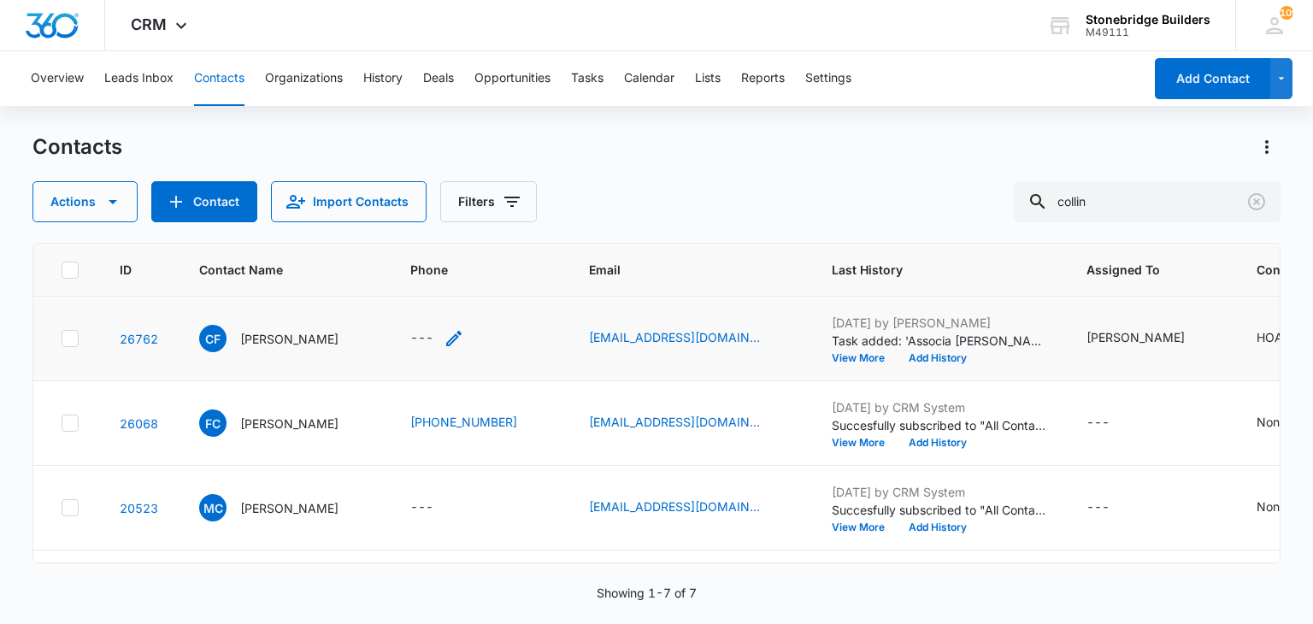
click at [446, 333] on icon "Phone - - Select to Edit Field" at bounding box center [453, 338] width 15 height 15
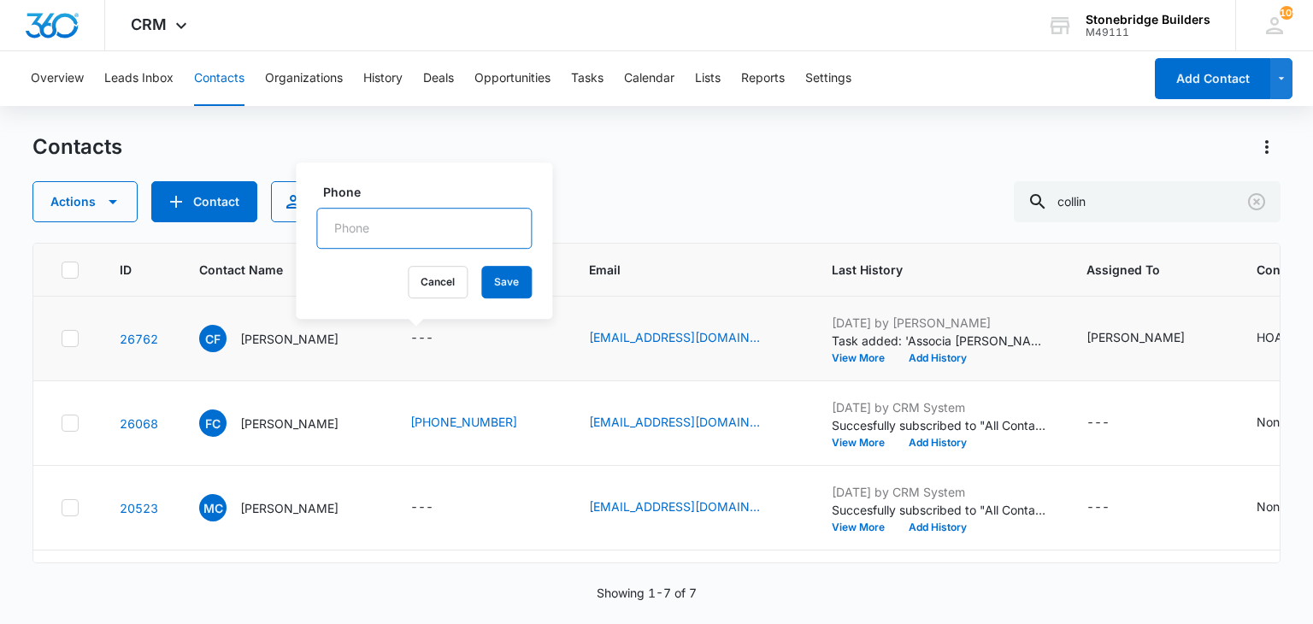
click at [381, 220] on input "Phone" at bounding box center [423, 228] width 215 height 41
drag, startPoint x: 398, startPoint y: 214, endPoint x: 301, endPoint y: 207, distance: 97.7
click at [301, 207] on div "Phone Cancel Save" at bounding box center [424, 240] width 256 height 156
drag, startPoint x: 408, startPoint y: 225, endPoint x: 272, endPoint y: 208, distance: 137.0
click at [272, 208] on div "Contacts Actions Contact Import Contacts Filters collin ID Contact Name Phone E…" at bounding box center [655, 377] width 1247 height 489
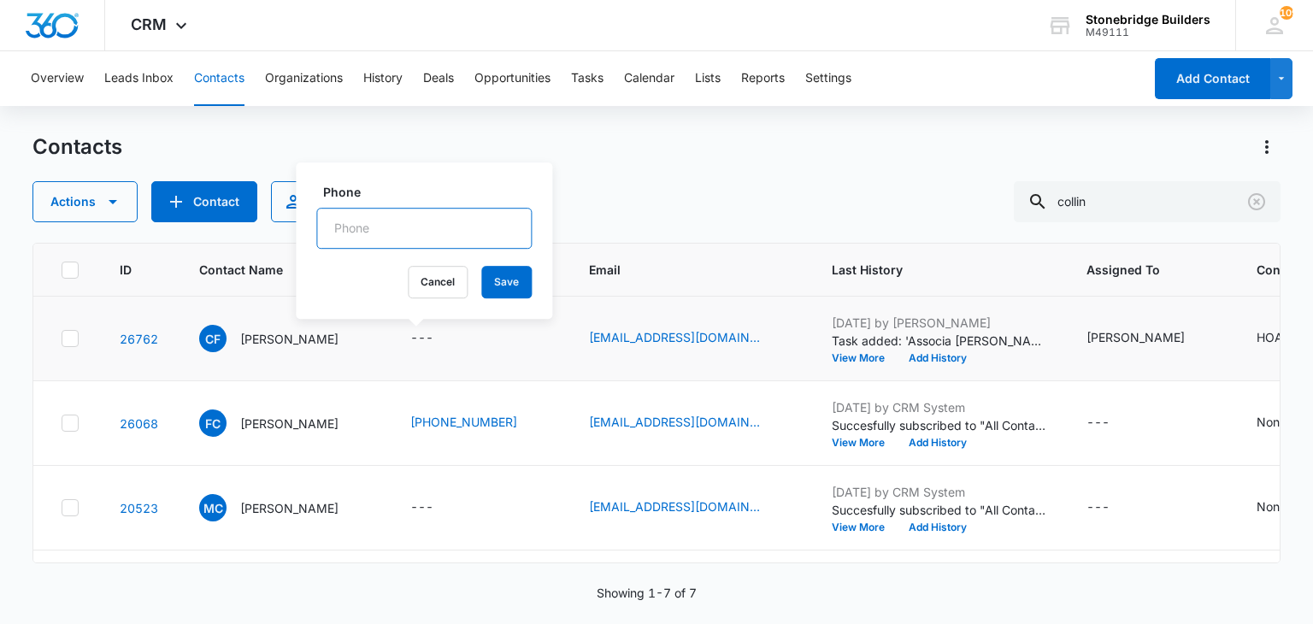
click at [421, 237] on input "Phone" at bounding box center [423, 228] width 215 height 41
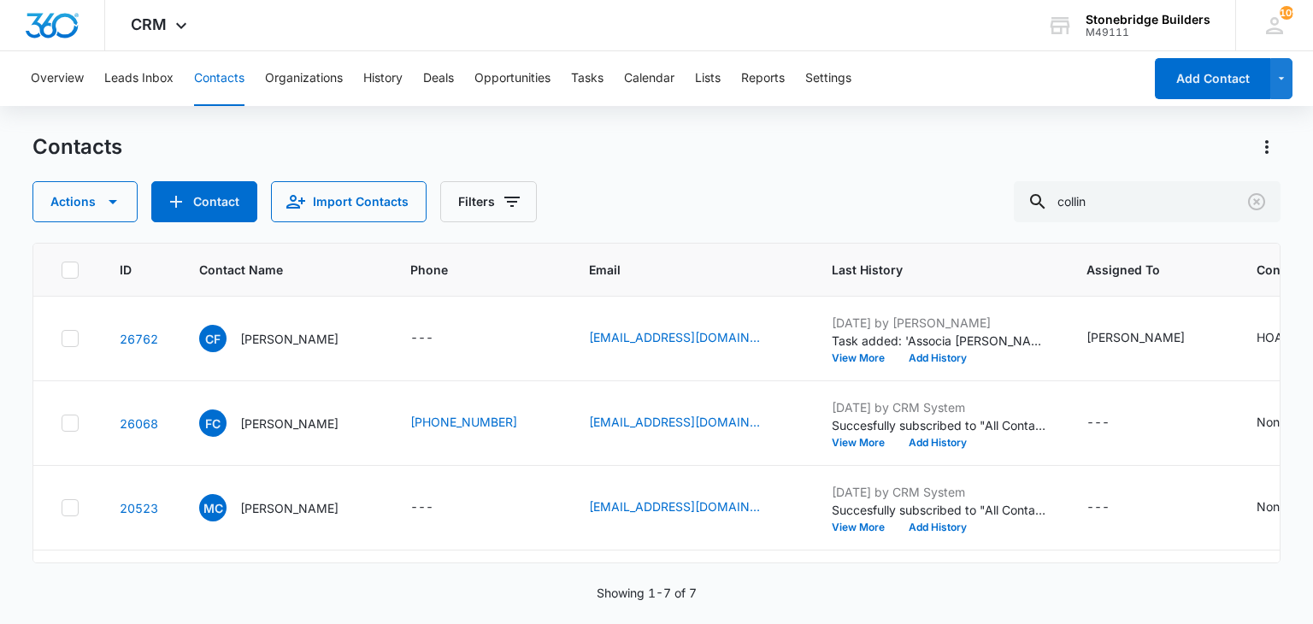
click at [650, 172] on div "Contacts Actions Contact Import Contacts Filters collin" at bounding box center [655, 177] width 1247 height 89
click at [444, 339] on icon "Phone - - Select to Edit Field" at bounding box center [454, 338] width 21 height 21
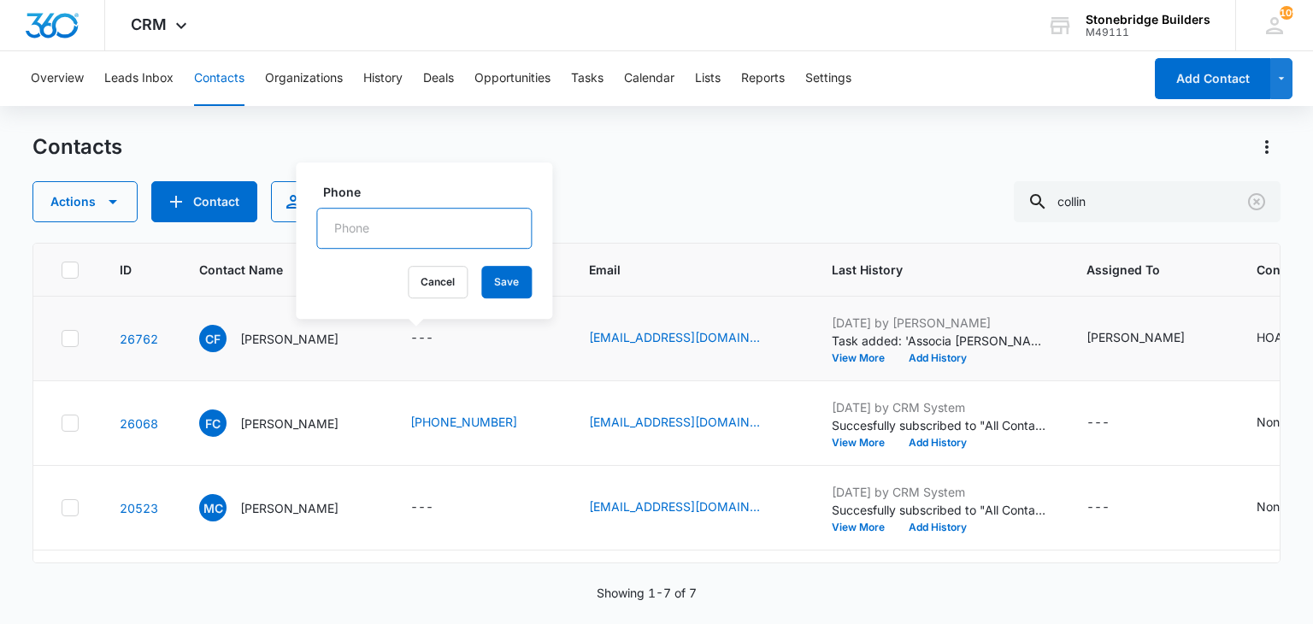
click at [403, 223] on input "Phone" at bounding box center [423, 228] width 215 height 41
type input "(303) 358-1348"
click at [506, 290] on button "Save" at bounding box center [506, 282] width 50 height 32
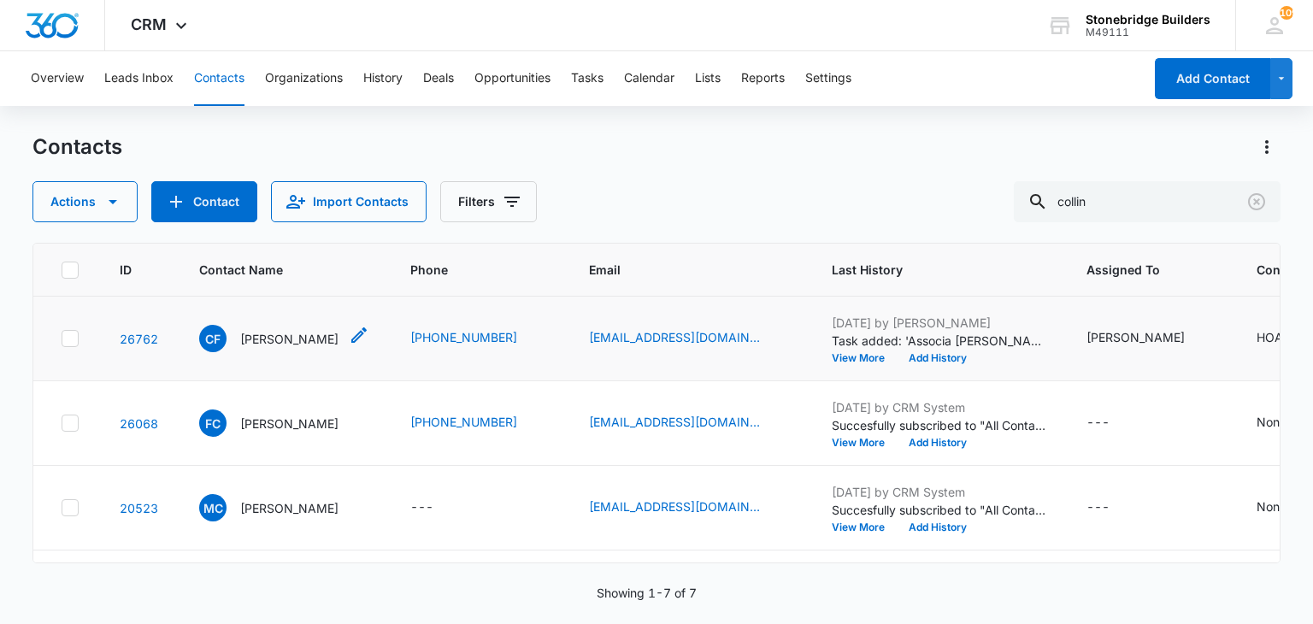
click at [284, 334] on p "Collin Fowler" at bounding box center [289, 339] width 98 height 18
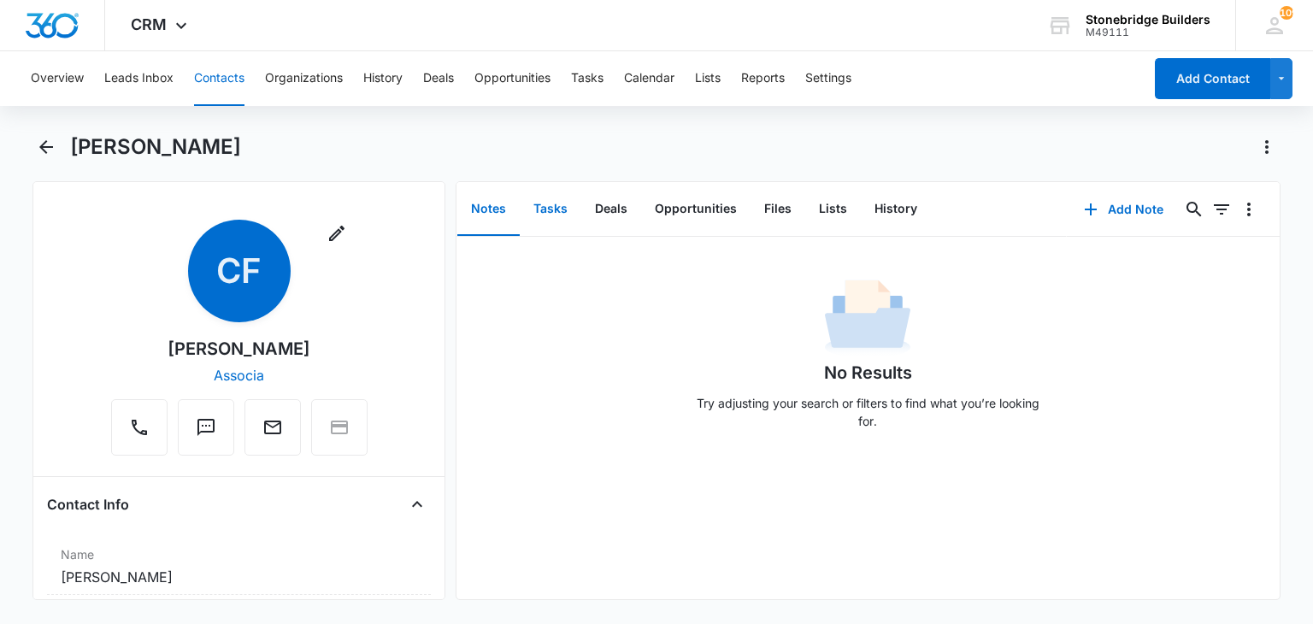
click at [537, 198] on button "Tasks" at bounding box center [551, 209] width 62 height 53
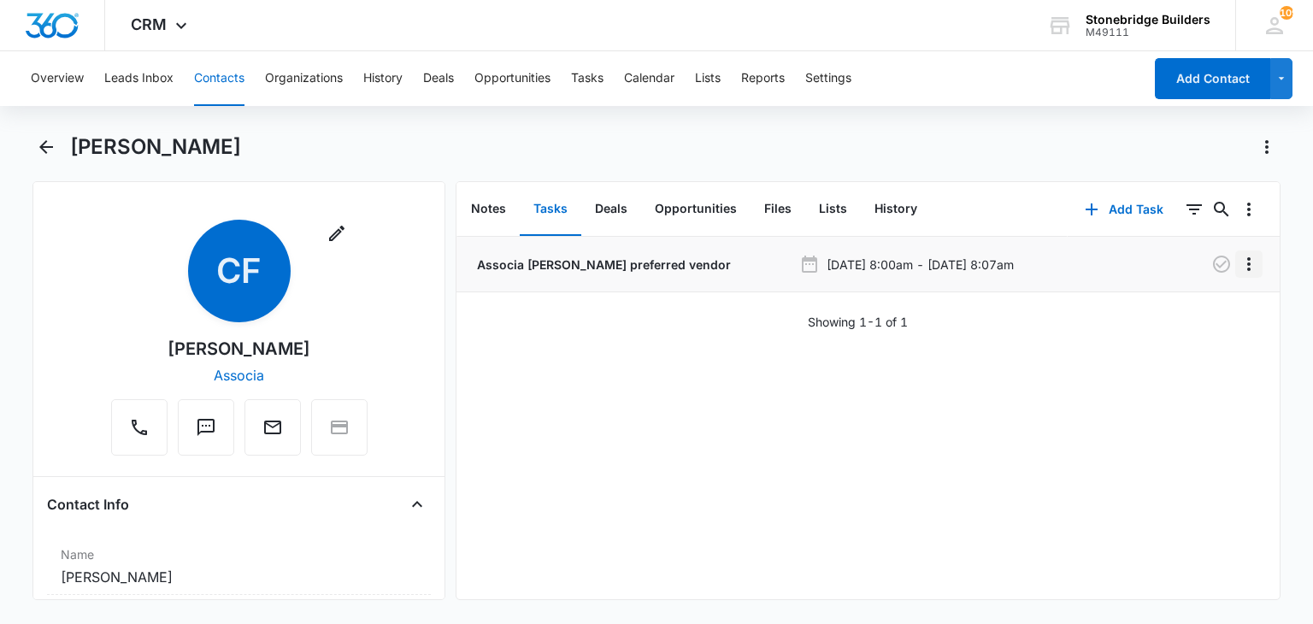
click at [1247, 269] on icon "Overflow Menu" at bounding box center [1248, 264] width 3 height 14
click at [1203, 299] on button "Edit" at bounding box center [1199, 312] width 97 height 26
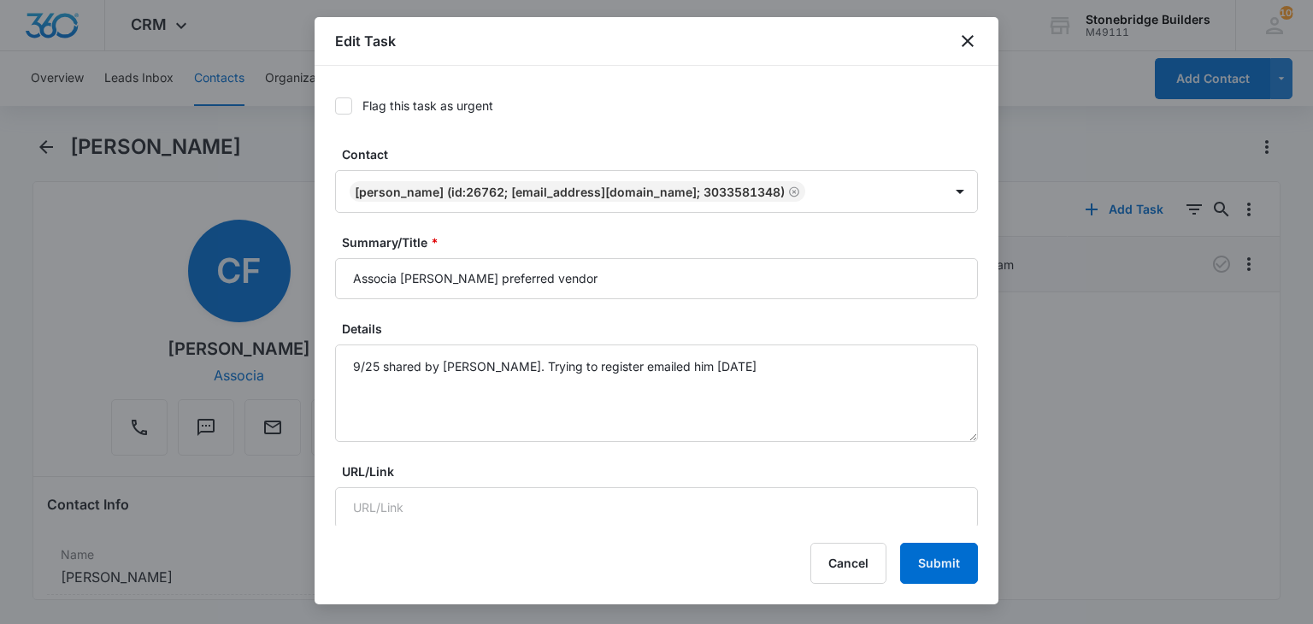
type input "Oct 2, 2025"
type input "8:00 am"
type input "Oct 2, 2025"
type input "8:07 am"
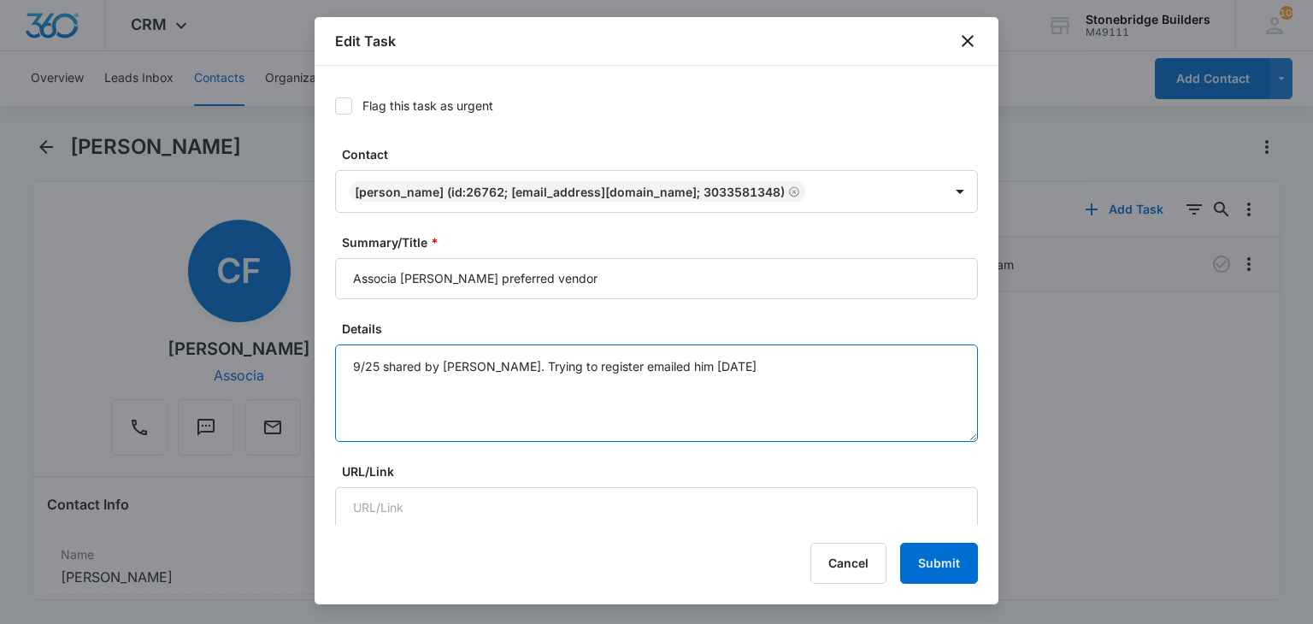
click at [698, 365] on textarea "9/25 shared by Karla. Trying to register emailed him today" at bounding box center [656, 392] width 643 height 97
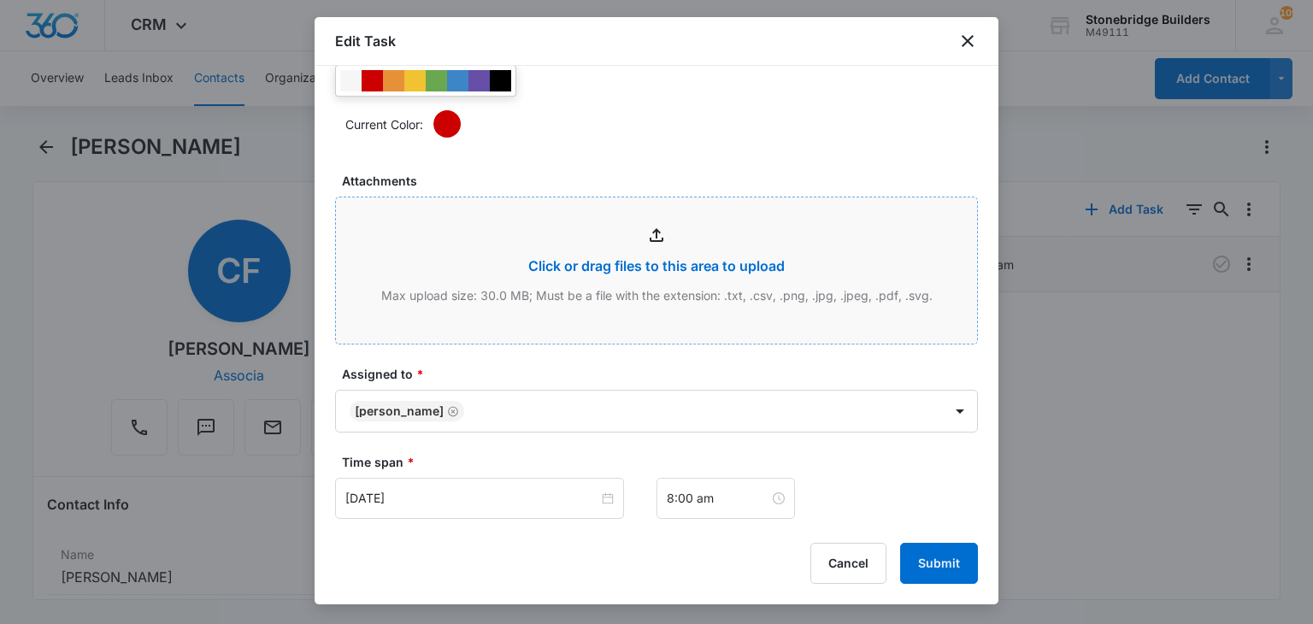
scroll to position [1026, 0]
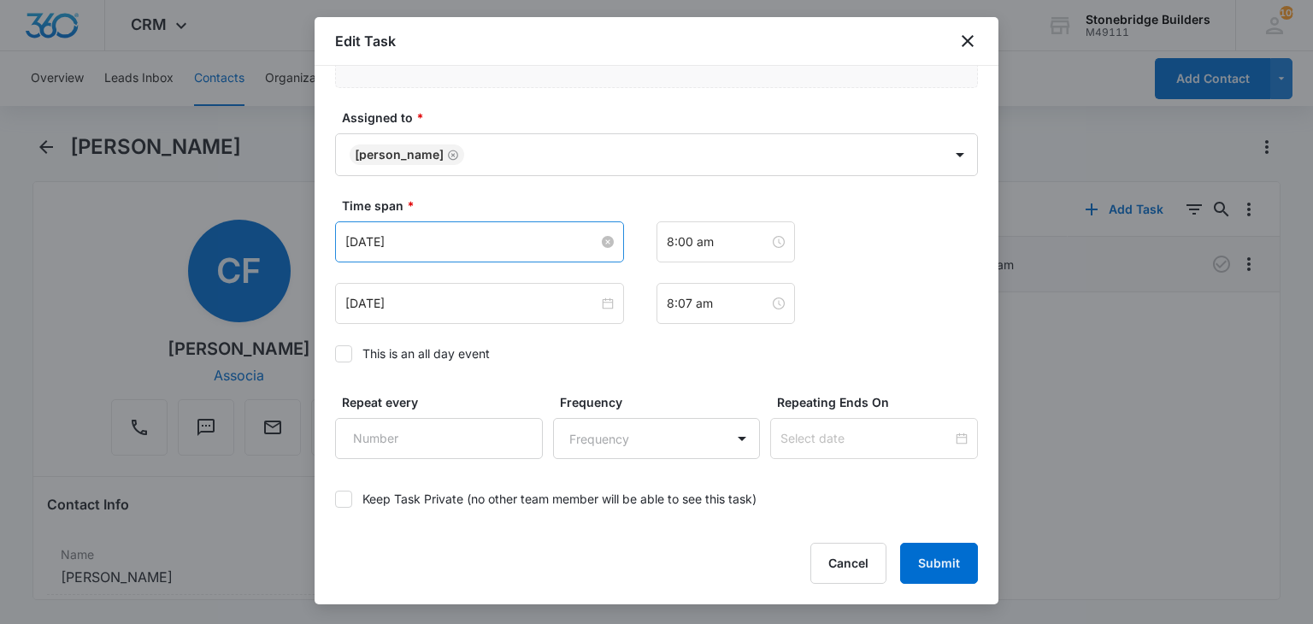
type textarea "9/25 shared by Karla. Trying to register emailed him today 10/6 talked about AO…"
click at [373, 240] on input "Oct 2, 2025" at bounding box center [471, 241] width 253 height 19
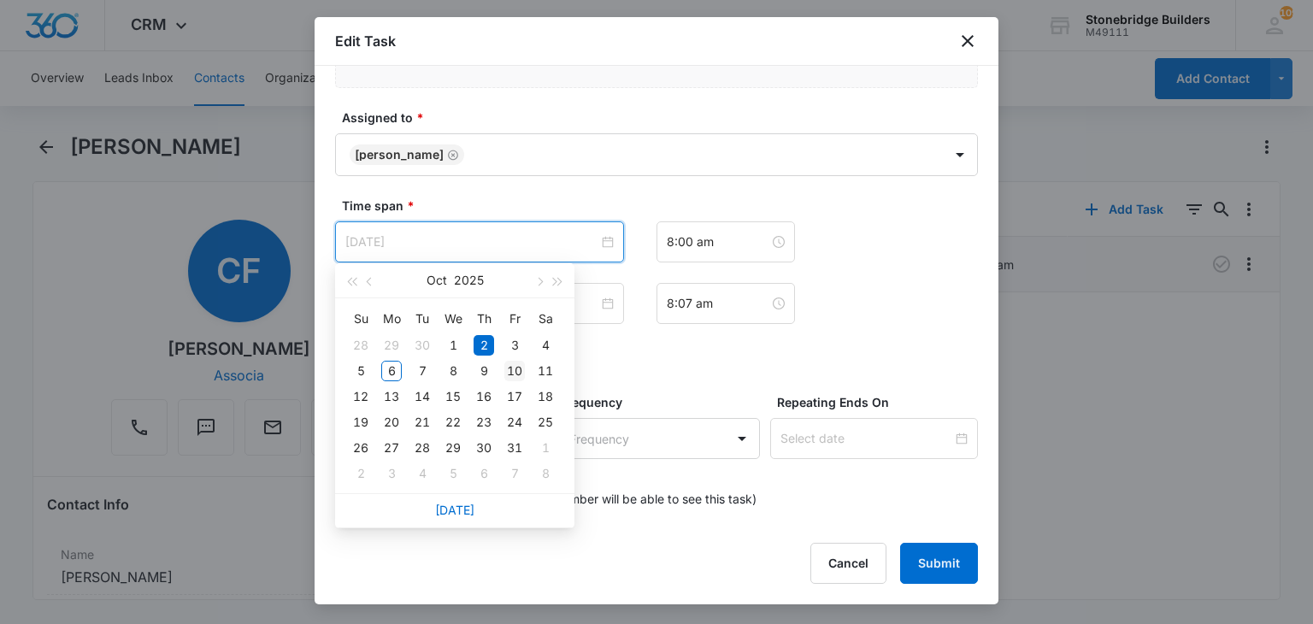
type input "[DATE]"
click at [506, 370] on div "10" at bounding box center [514, 371] width 21 height 21
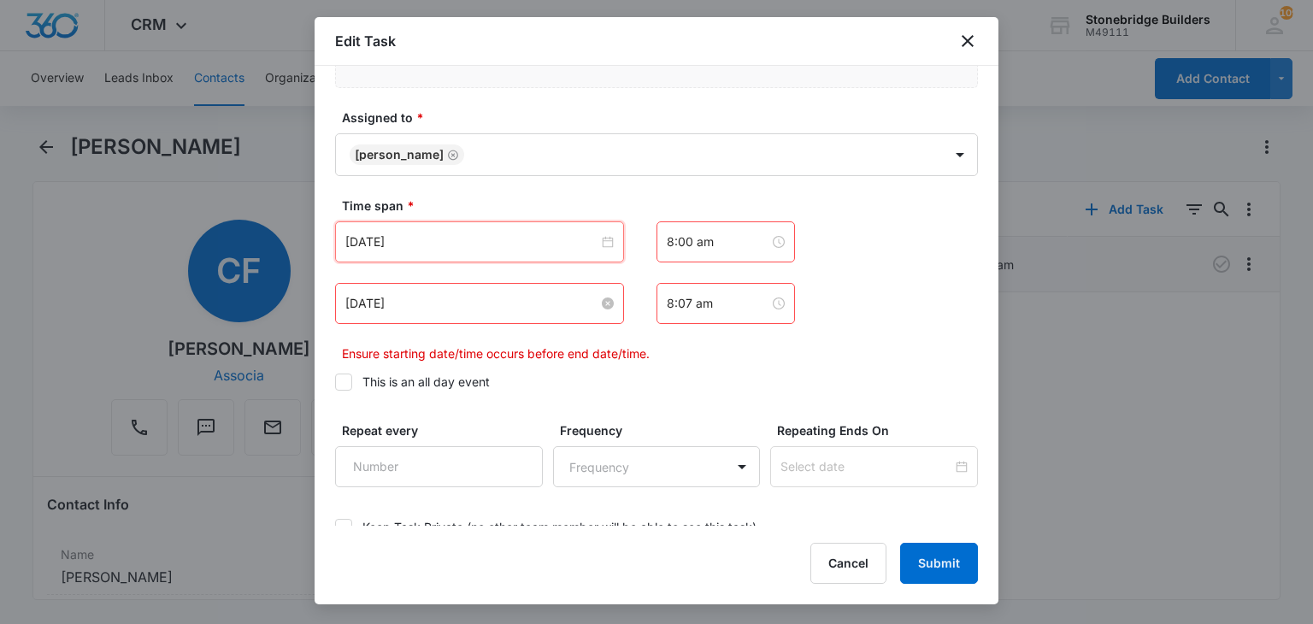
click at [373, 306] on input "Oct 2, 2025" at bounding box center [471, 303] width 253 height 19
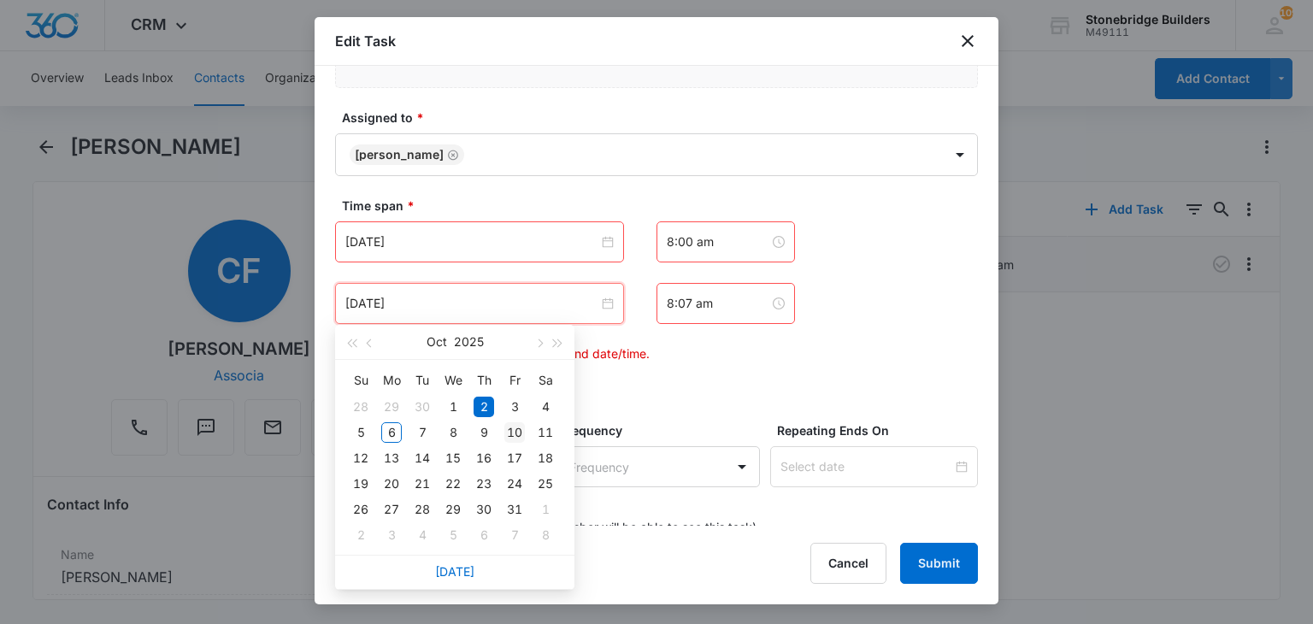
type input "[DATE]"
click at [510, 439] on div "10" at bounding box center [514, 432] width 21 height 21
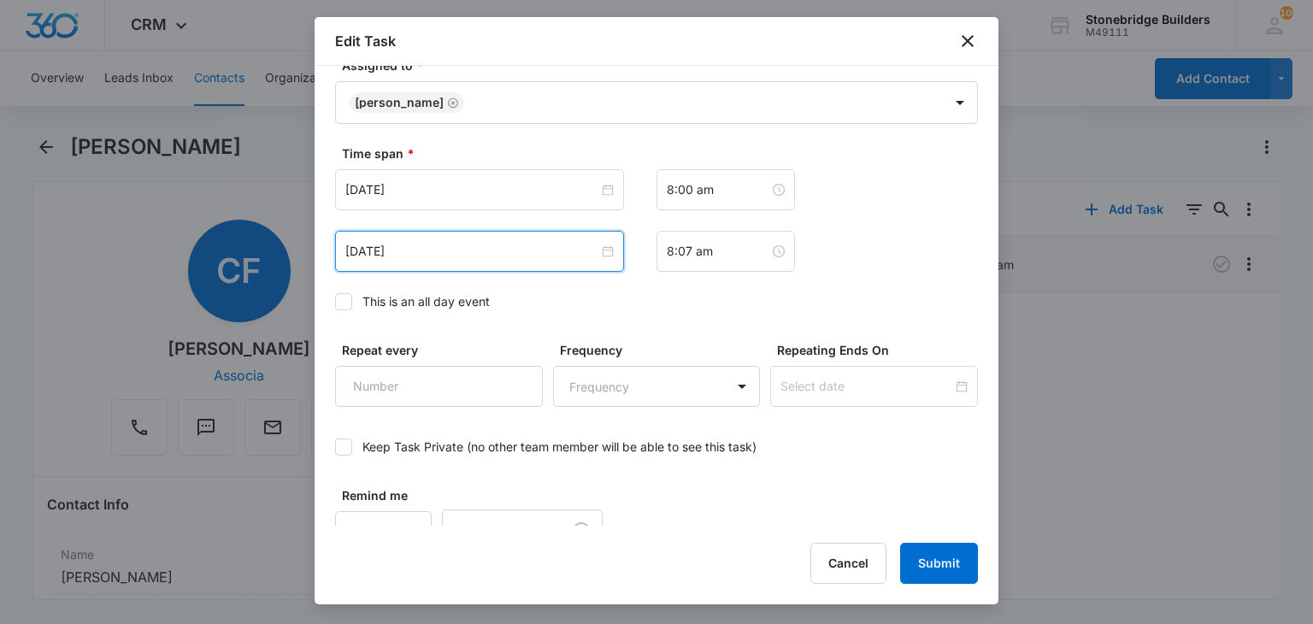
scroll to position [1103, 0]
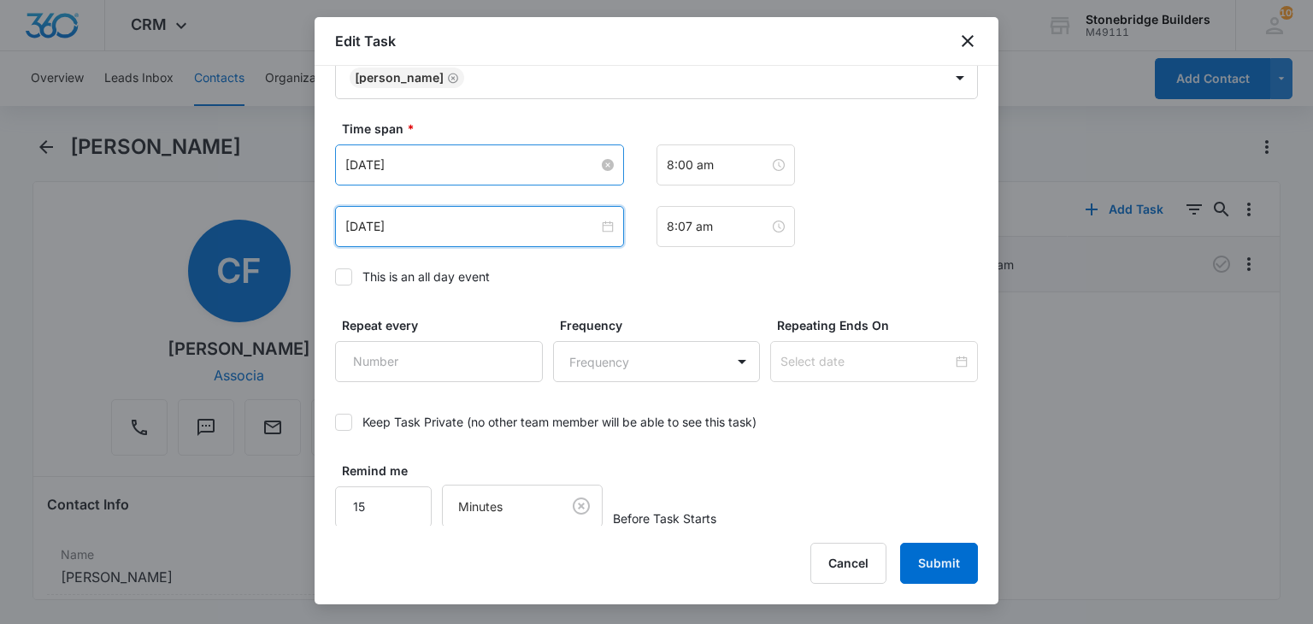
click at [542, 165] on input "[DATE]" at bounding box center [471, 165] width 253 height 19
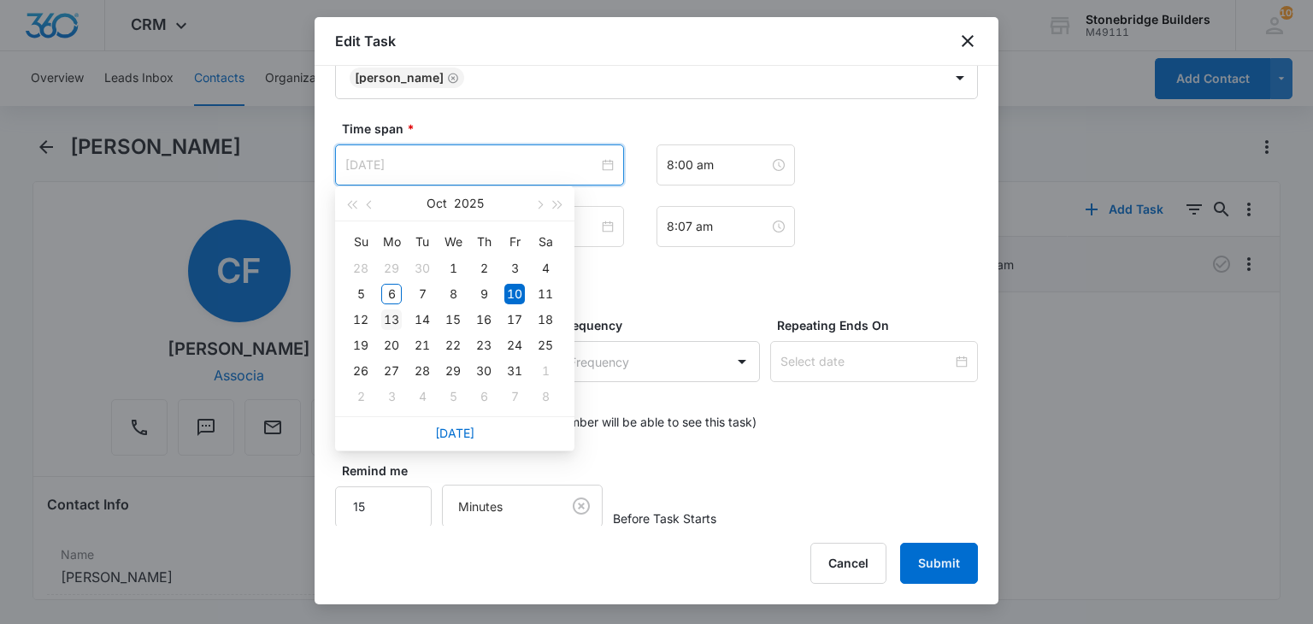
type input "[DATE]"
click at [391, 319] on div "13" at bounding box center [391, 319] width 21 height 21
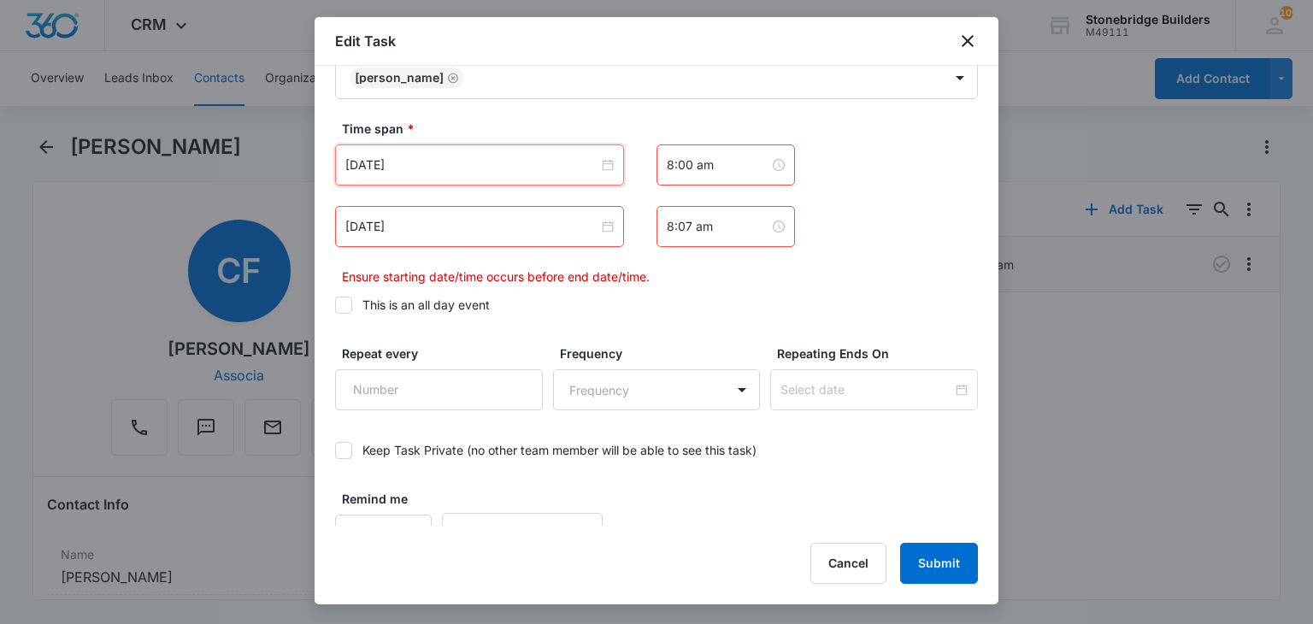
click at [375, 235] on div "[DATE]" at bounding box center [479, 226] width 289 height 41
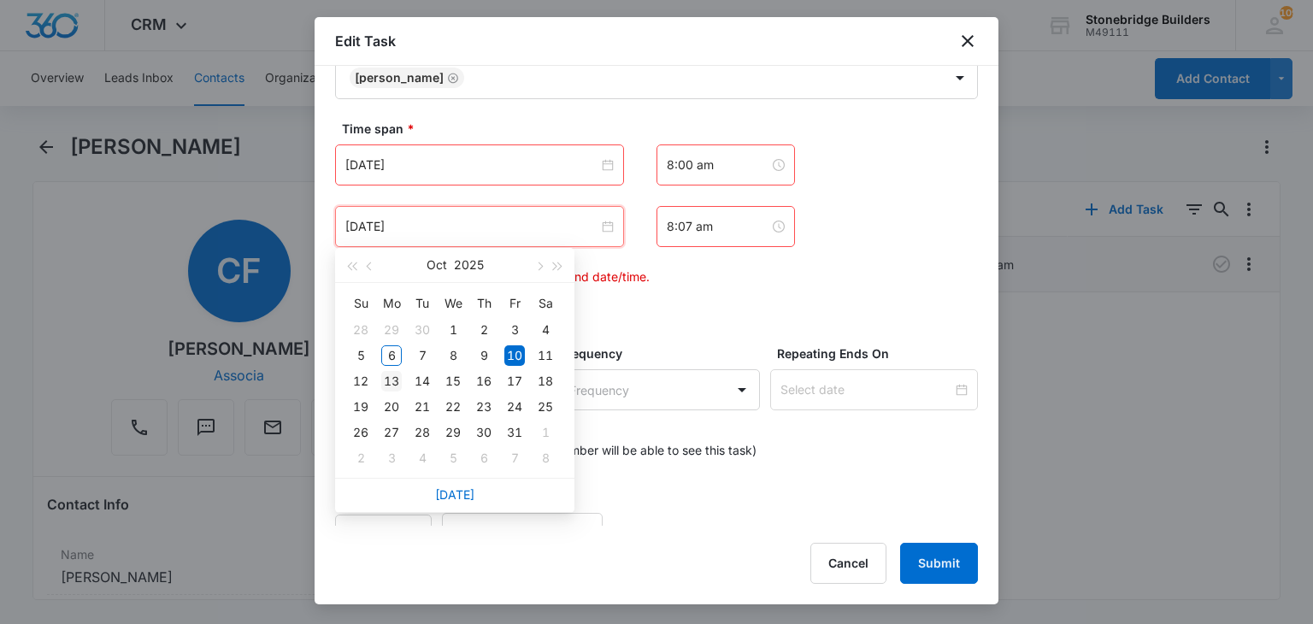
type input "[DATE]"
click at [397, 374] on div "13" at bounding box center [391, 381] width 21 height 21
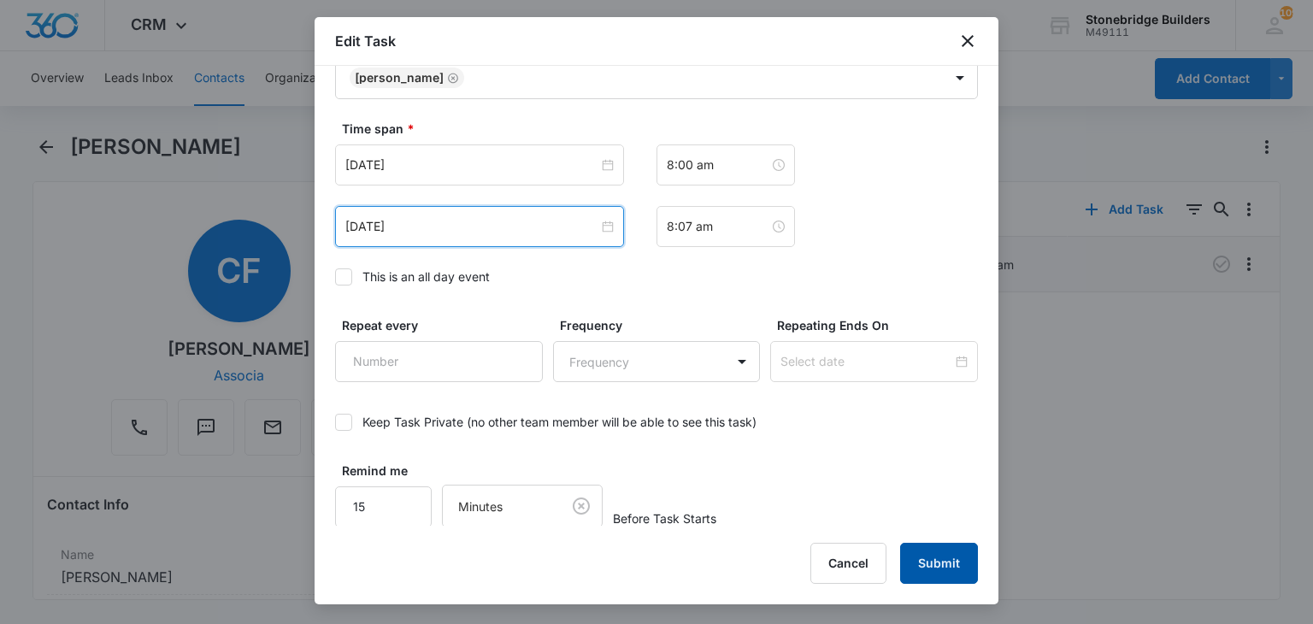
click at [943, 568] on button "Submit" at bounding box center [939, 563] width 78 height 41
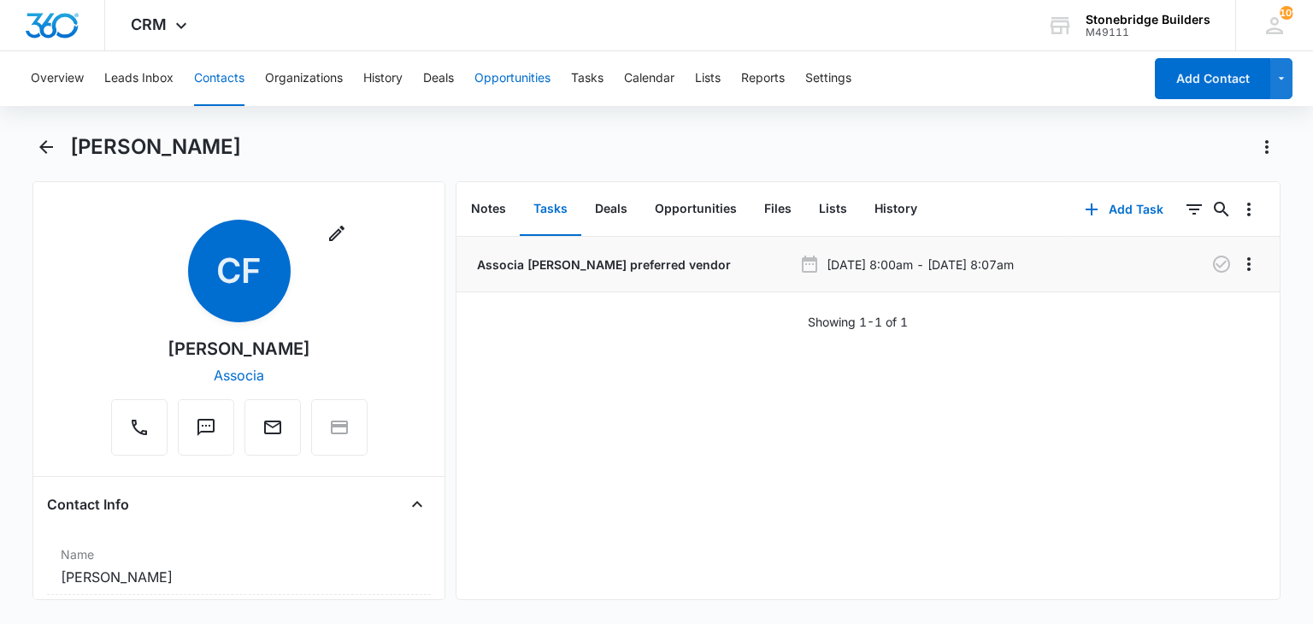
click at [515, 73] on button "Opportunities" at bounding box center [512, 78] width 76 height 55
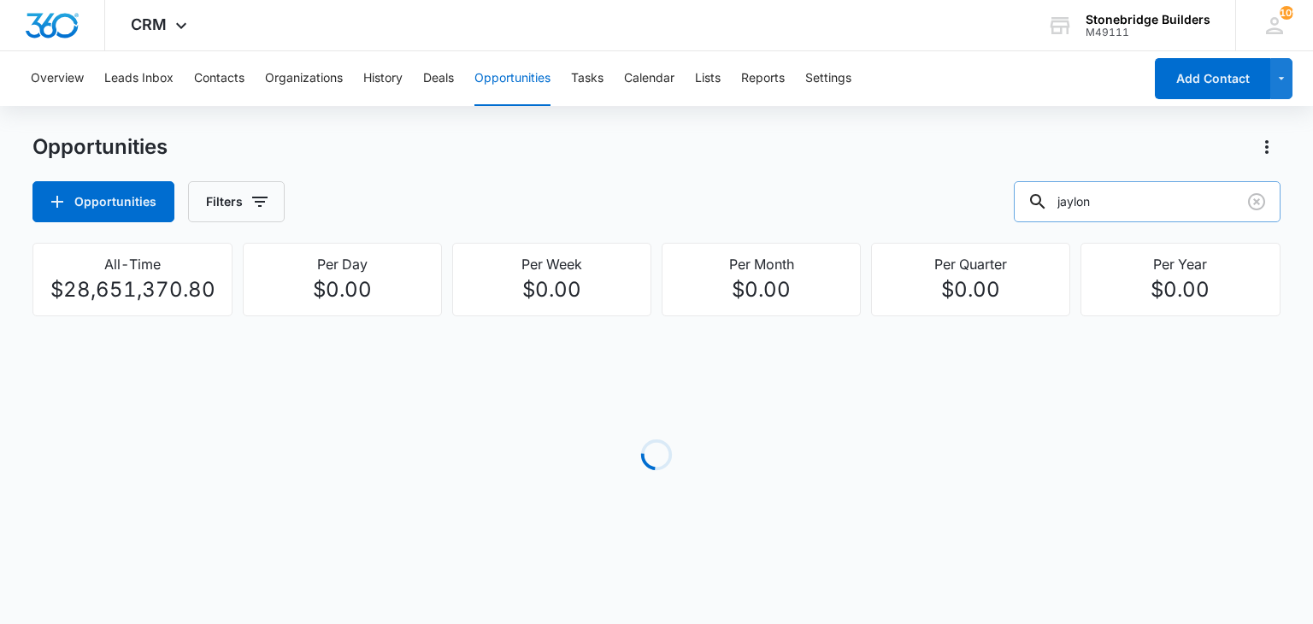
click at [1120, 205] on input "jaylon" at bounding box center [1147, 201] width 267 height 41
click at [1121, 203] on input "jaylon" at bounding box center [1147, 201] width 267 height 41
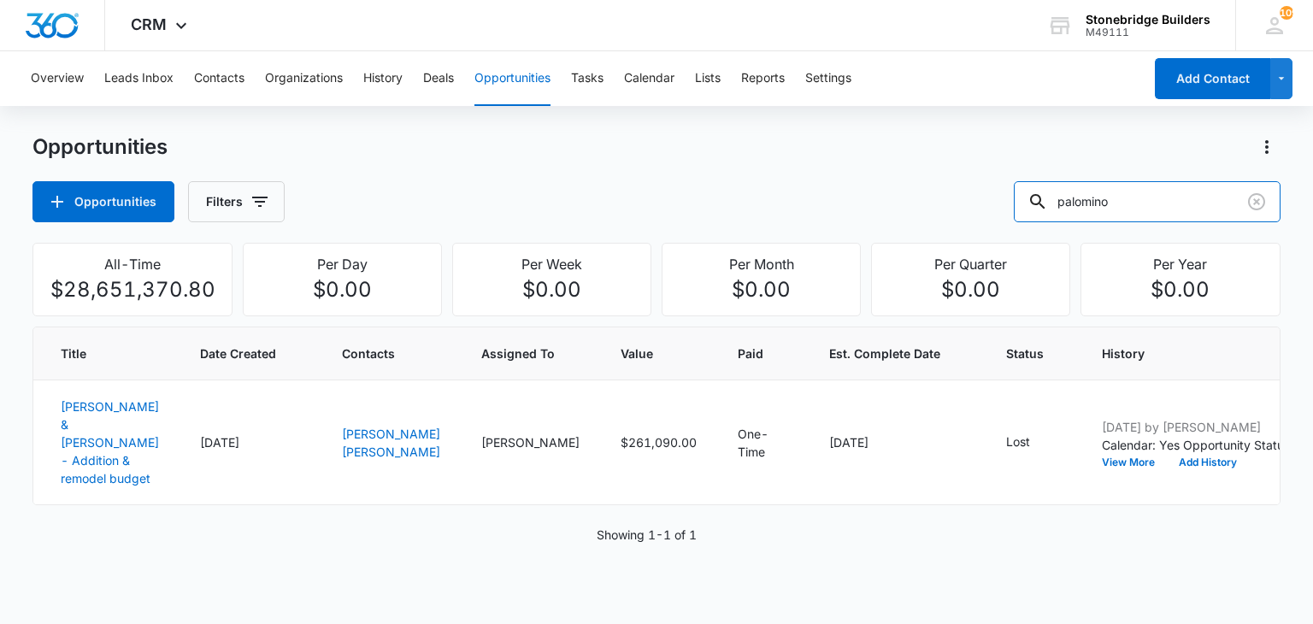
type input "palomino"
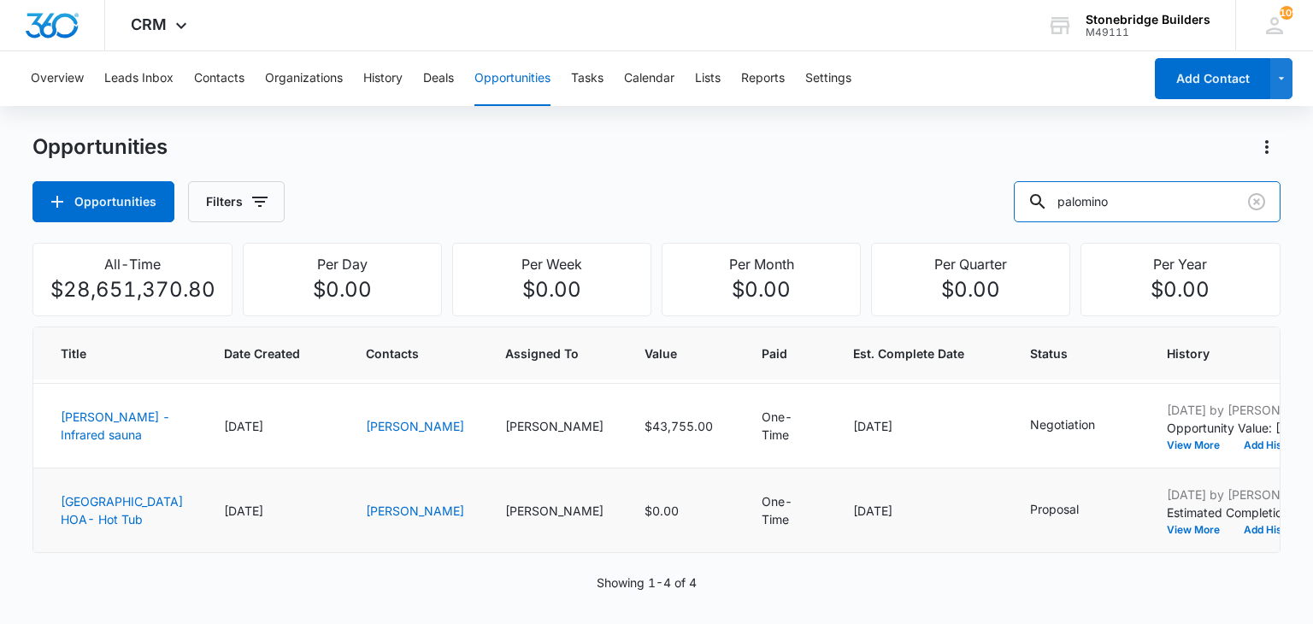
scroll to position [342, 0]
click at [77, 425] on link "Palomino HOA - Infrared sauna" at bounding box center [115, 425] width 109 height 32
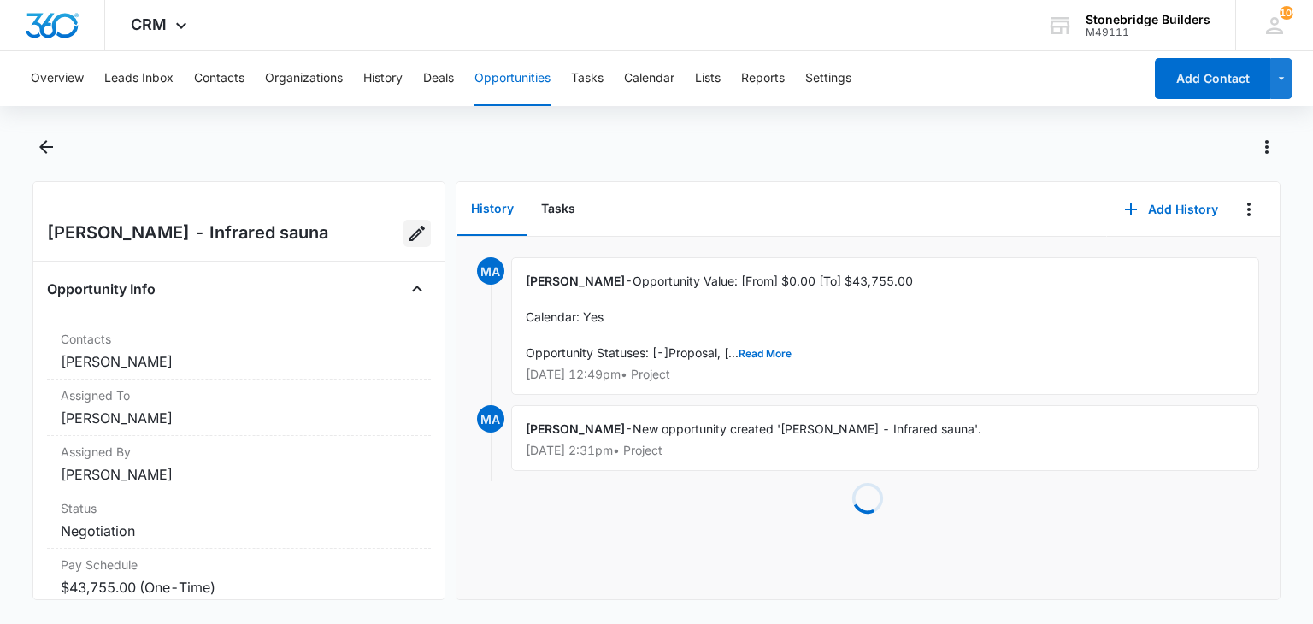
click at [407, 243] on icon "Edit Opportunity" at bounding box center [417, 233] width 21 height 21
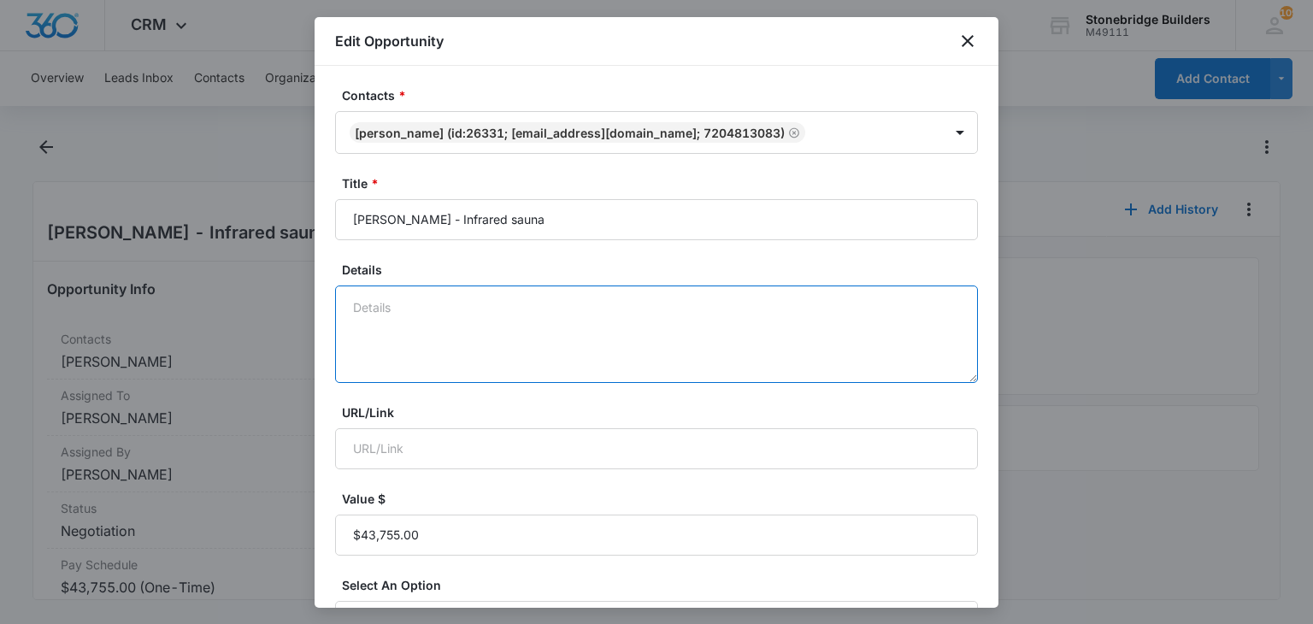
click at [431, 312] on textarea "Details" at bounding box center [656, 333] width 643 height 97
type textarea "10/6 talked to Collin asked to confirm price"
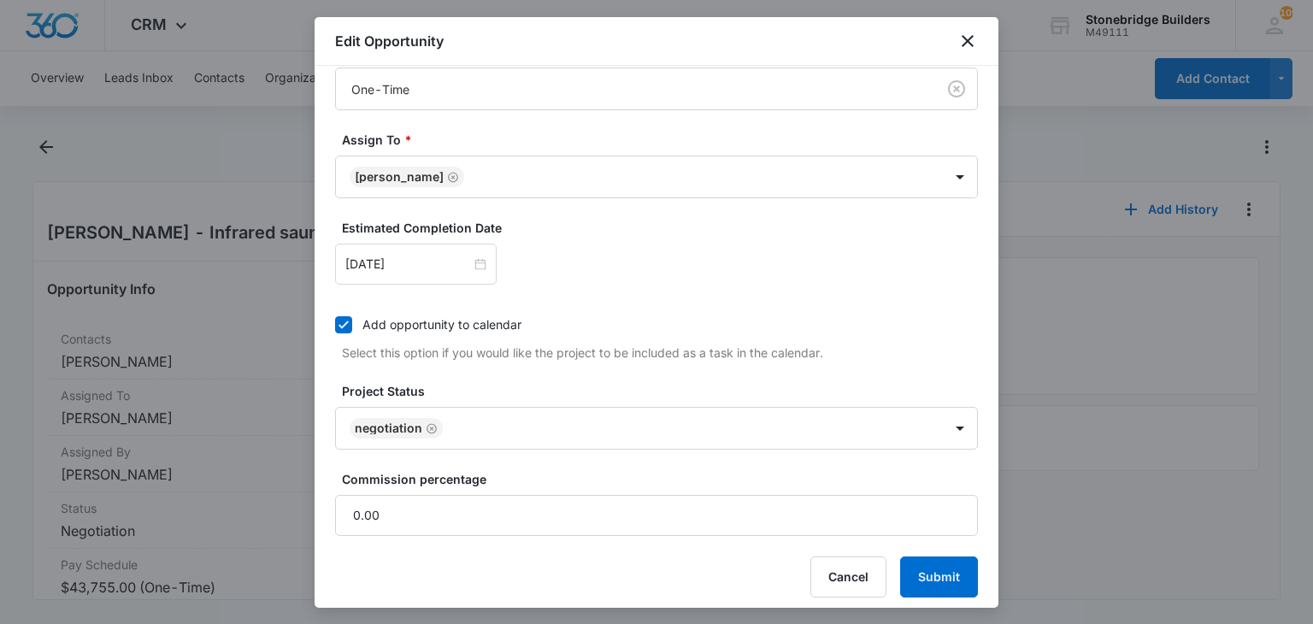
scroll to position [542, 0]
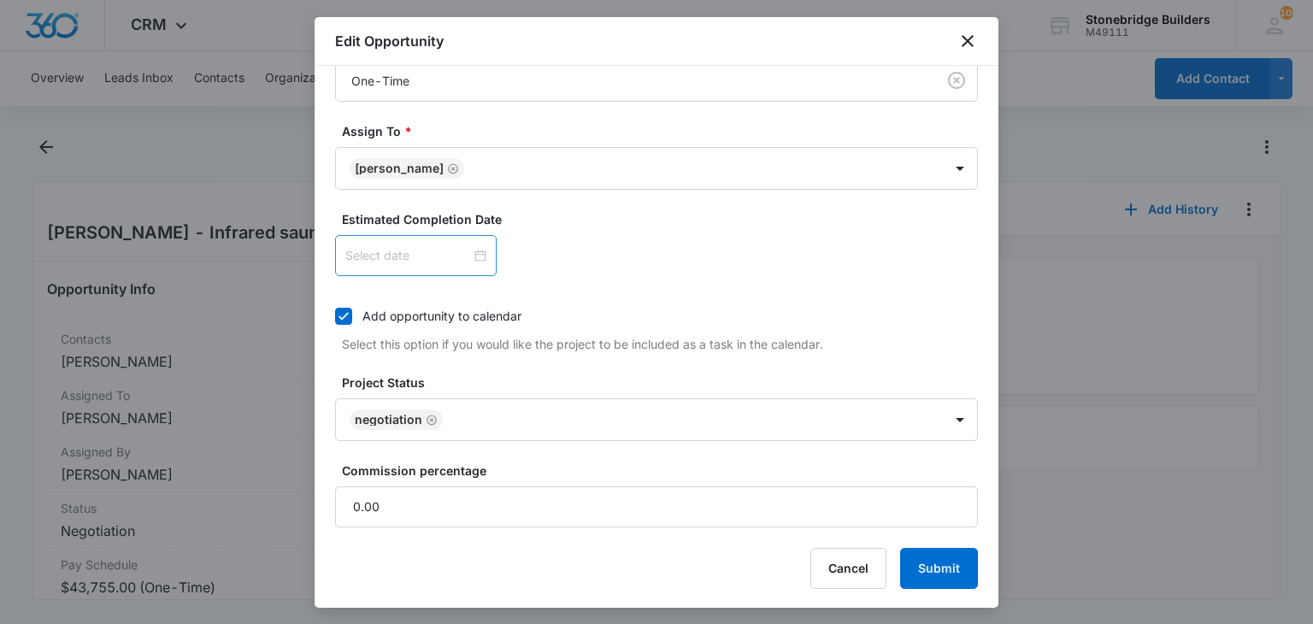
type textarea "10/6 talked to Collin asked to confirm price"
click at [469, 242] on div at bounding box center [416, 255] width 162 height 41
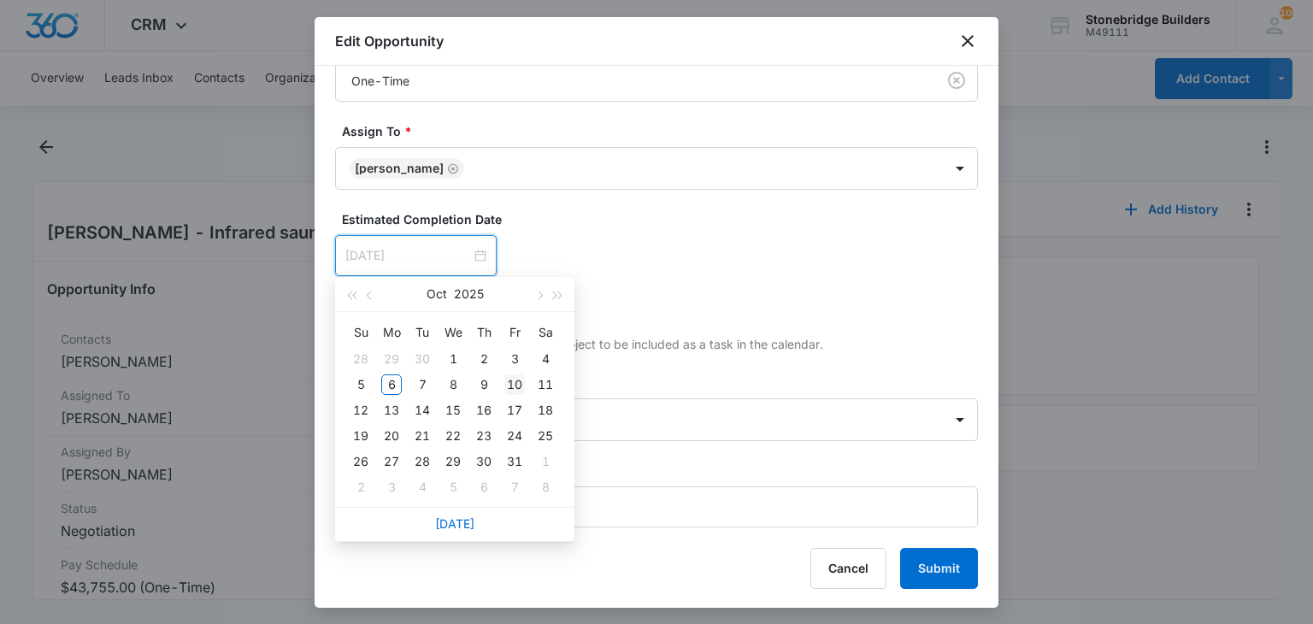
type input "[DATE]"
click at [516, 382] on div "10" at bounding box center [514, 384] width 21 height 21
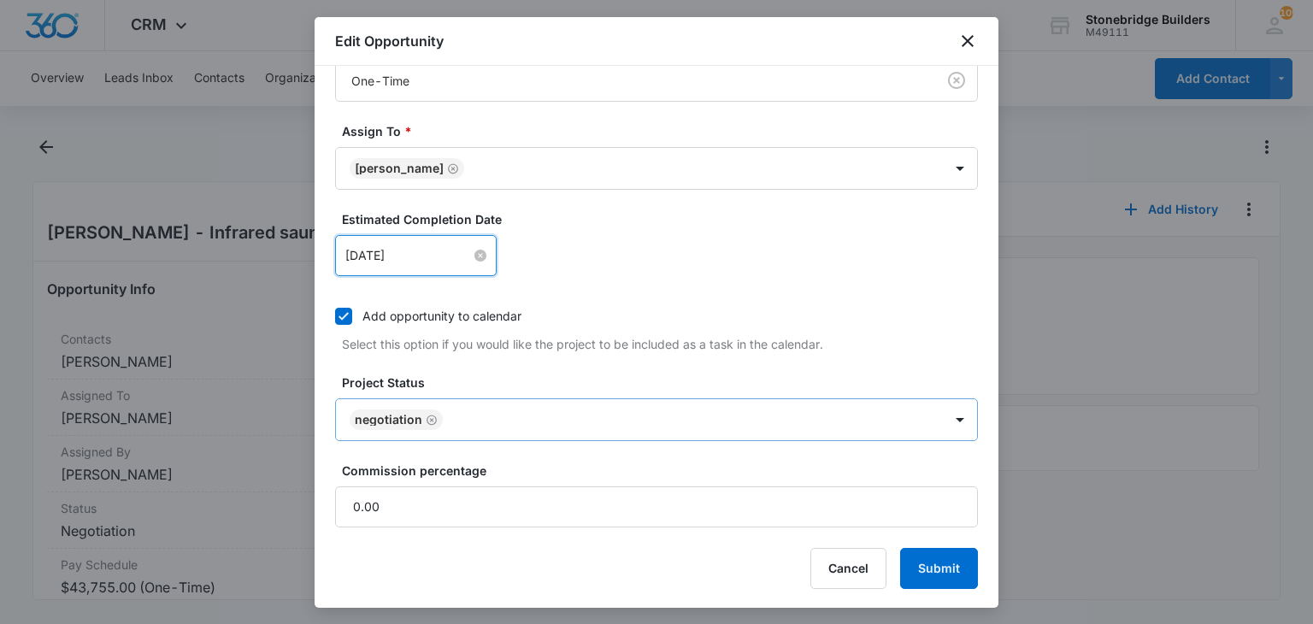
click at [430, 415] on icon "Remove Negotiation" at bounding box center [432, 420] width 12 height 13
click at [430, 415] on body "CRM Apps Reputation Websites Forms CRM Email Social Content Ads Intelligence Fi…" at bounding box center [656, 312] width 1313 height 624
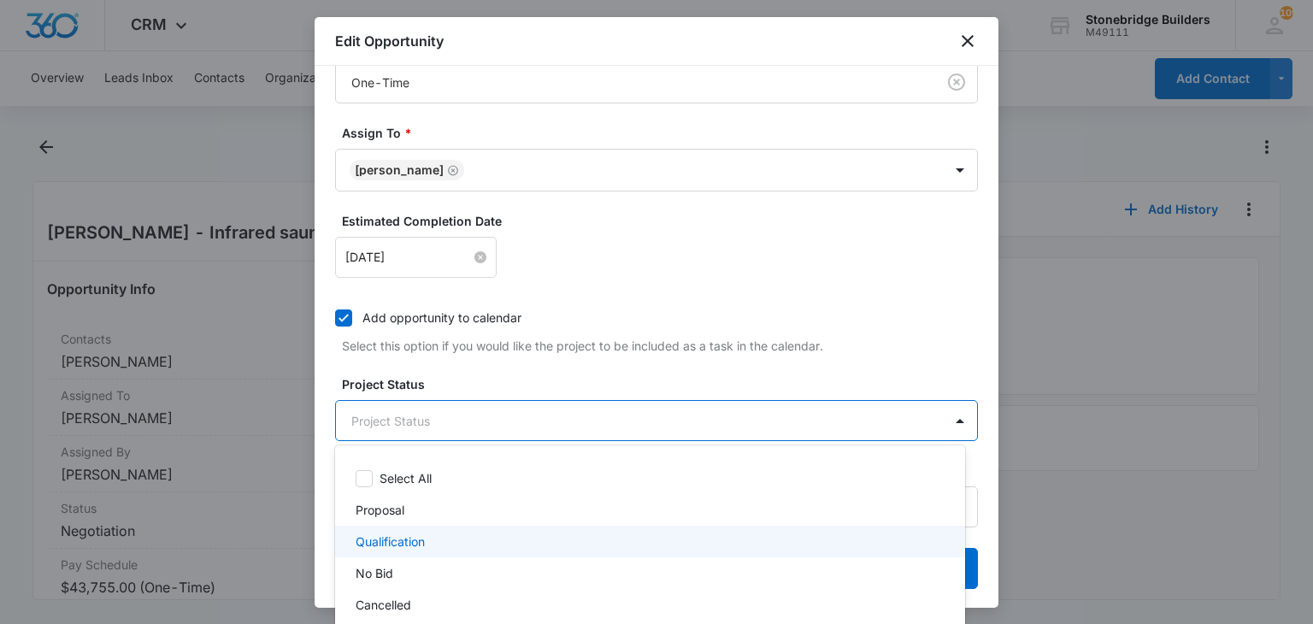
scroll to position [171, 0]
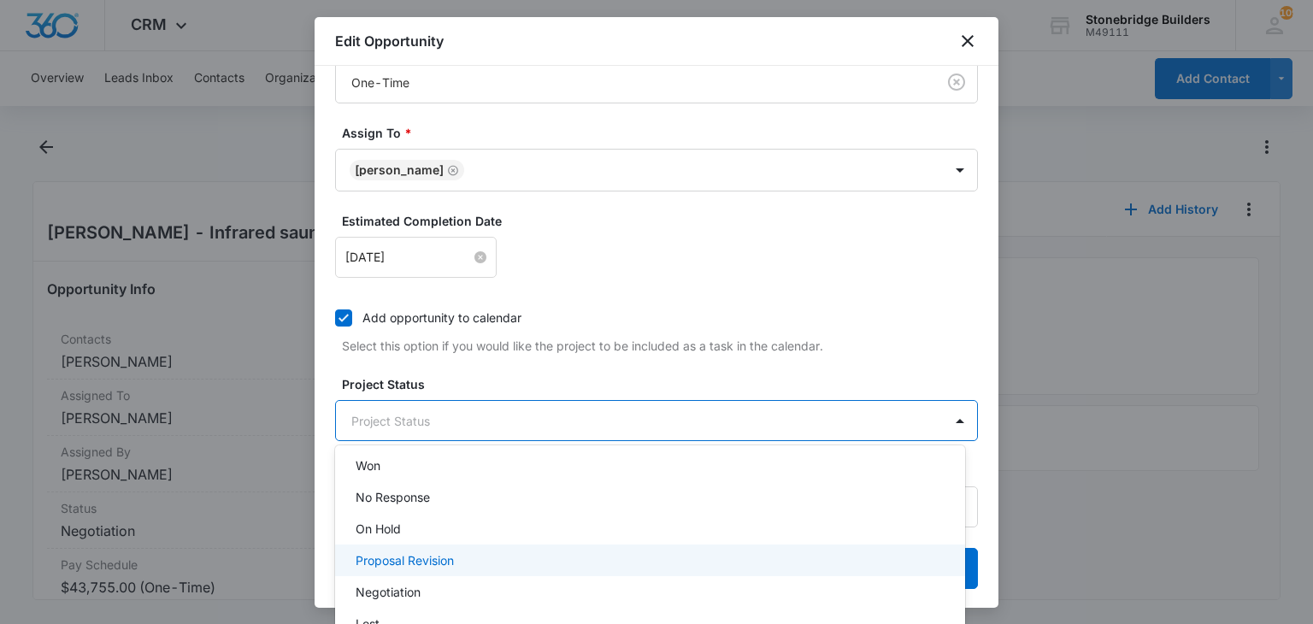
click at [430, 556] on p "Proposal Revision" at bounding box center [405, 560] width 98 height 18
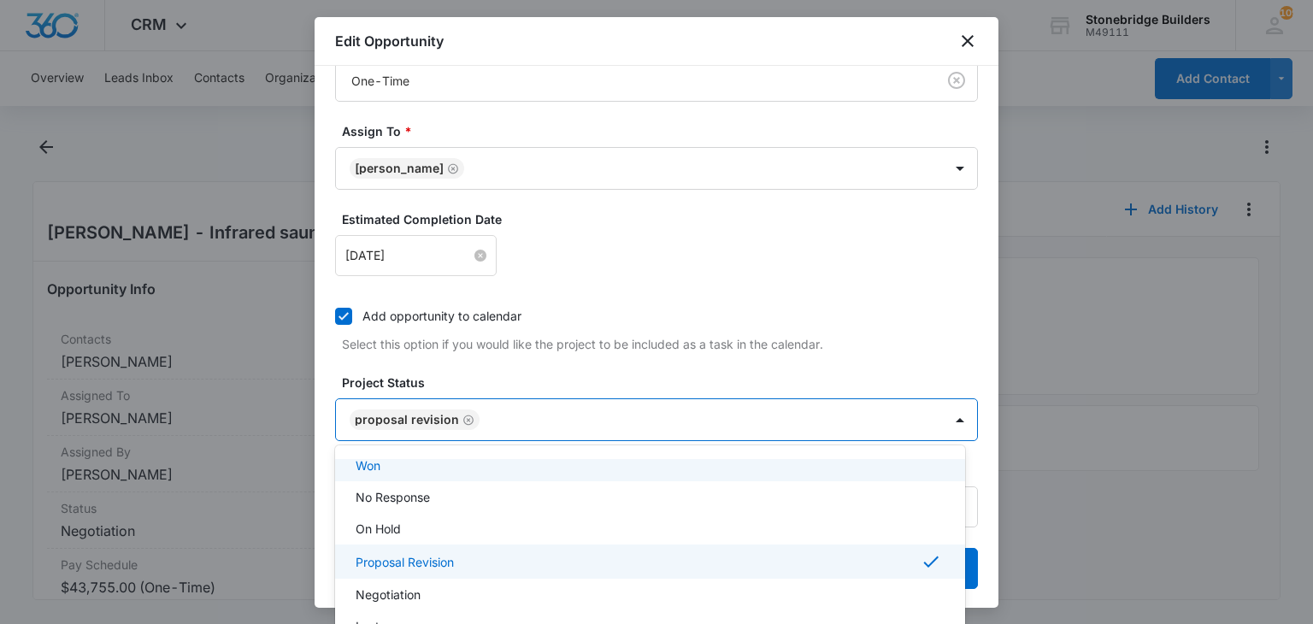
click at [561, 381] on div at bounding box center [656, 312] width 1313 height 624
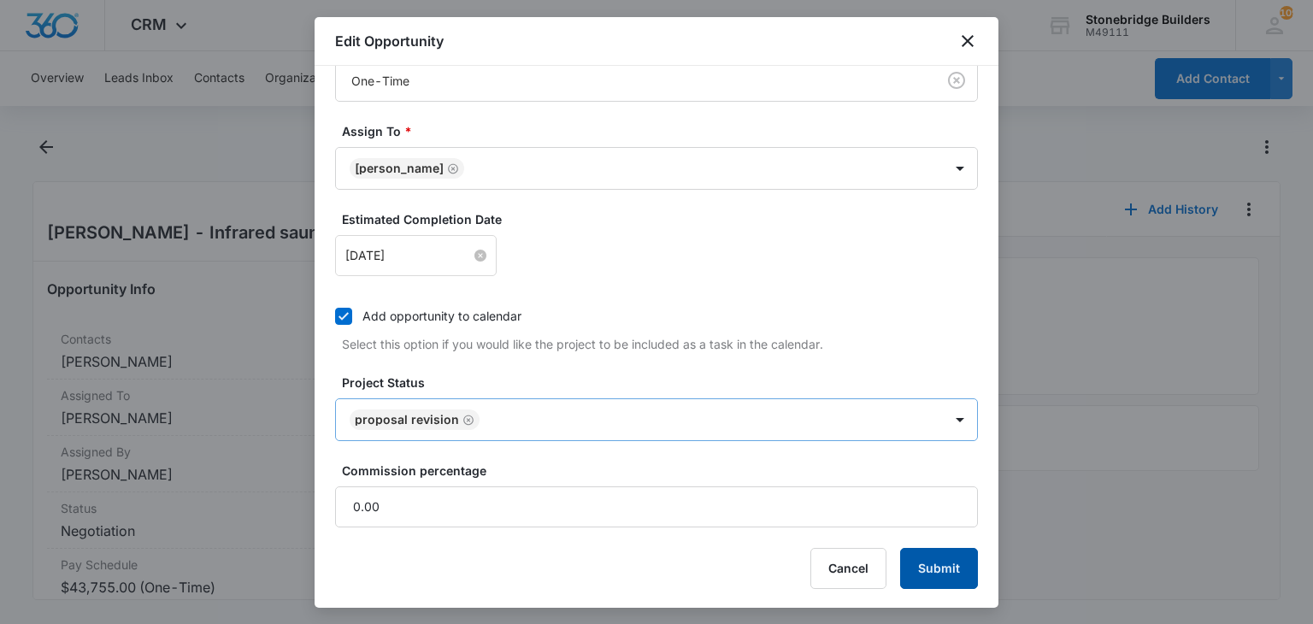
click at [923, 560] on button "Submit" at bounding box center [939, 568] width 78 height 41
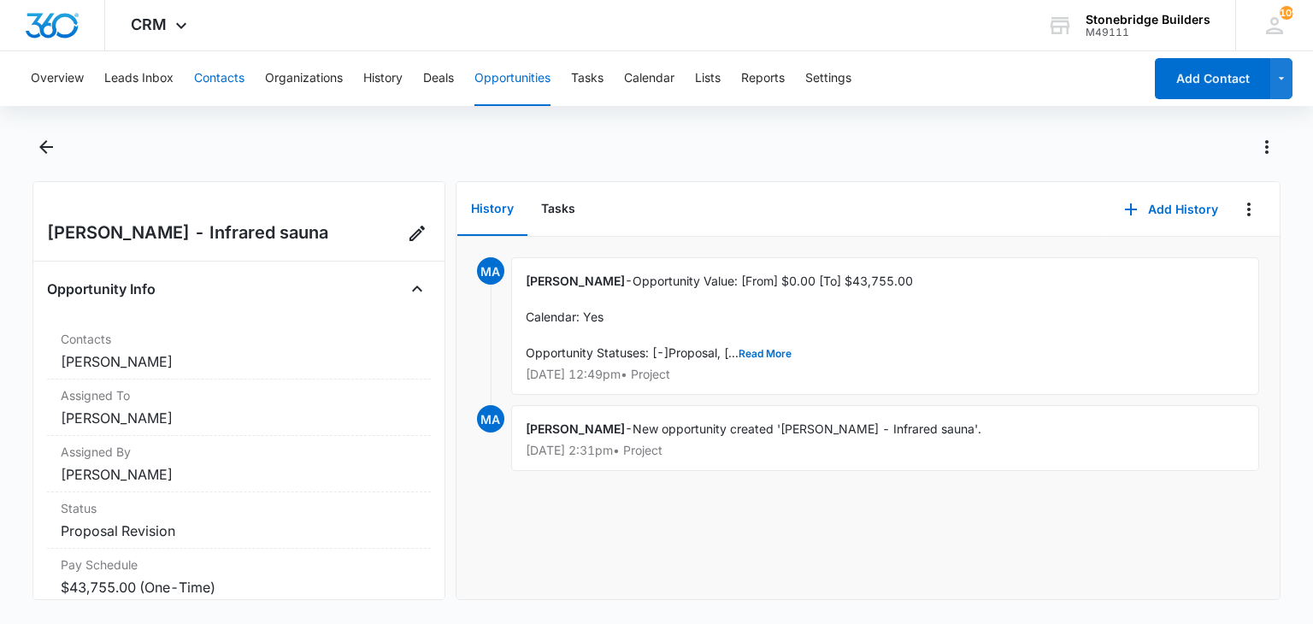
click at [206, 76] on button "Contacts" at bounding box center [219, 78] width 50 height 55
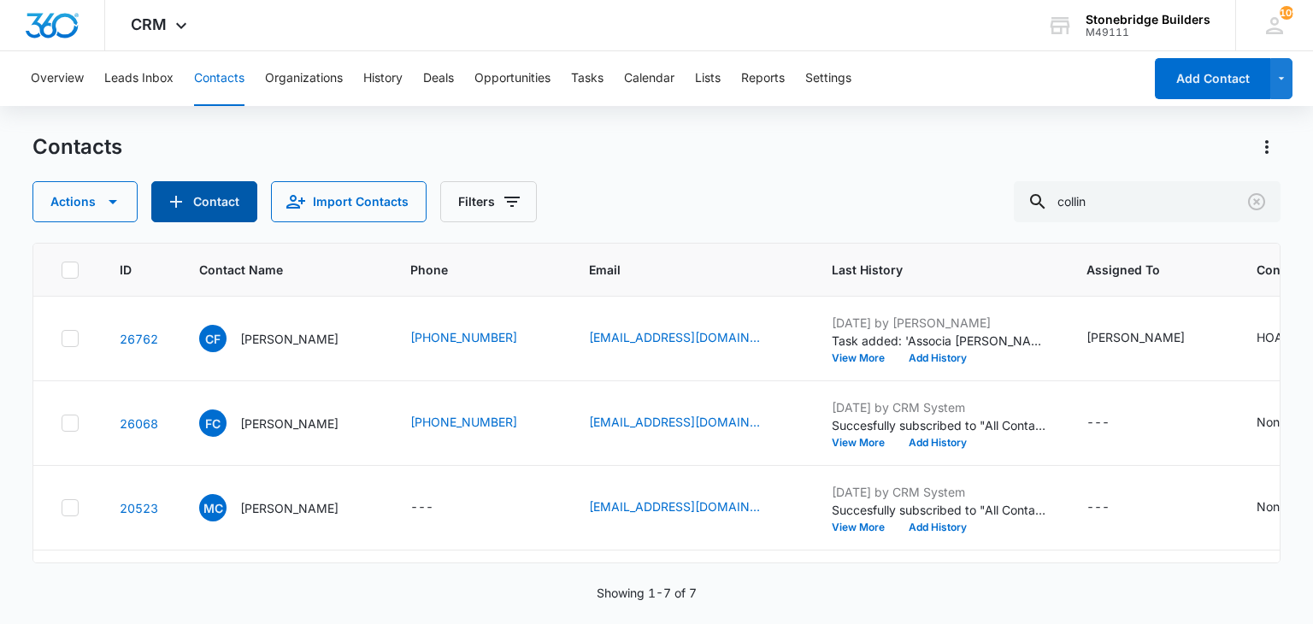
click at [217, 194] on button "Contact" at bounding box center [204, 201] width 106 height 41
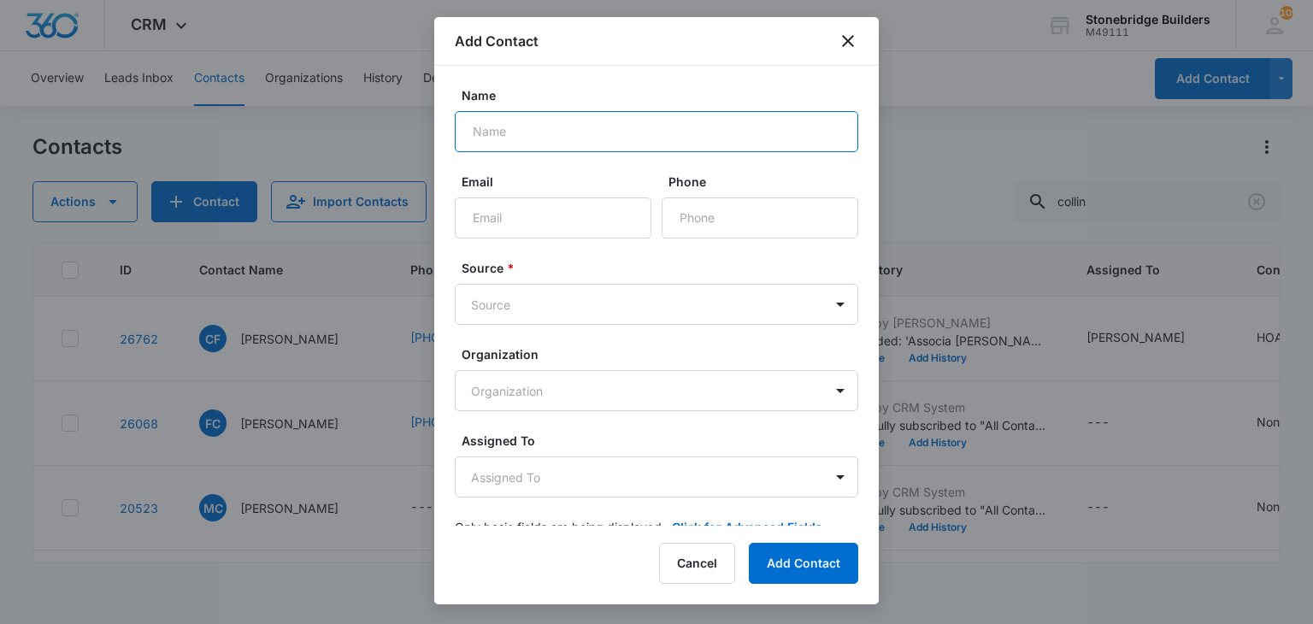
click at [527, 133] on input "Name" at bounding box center [656, 131] width 403 height 41
type input "Janice Waring"
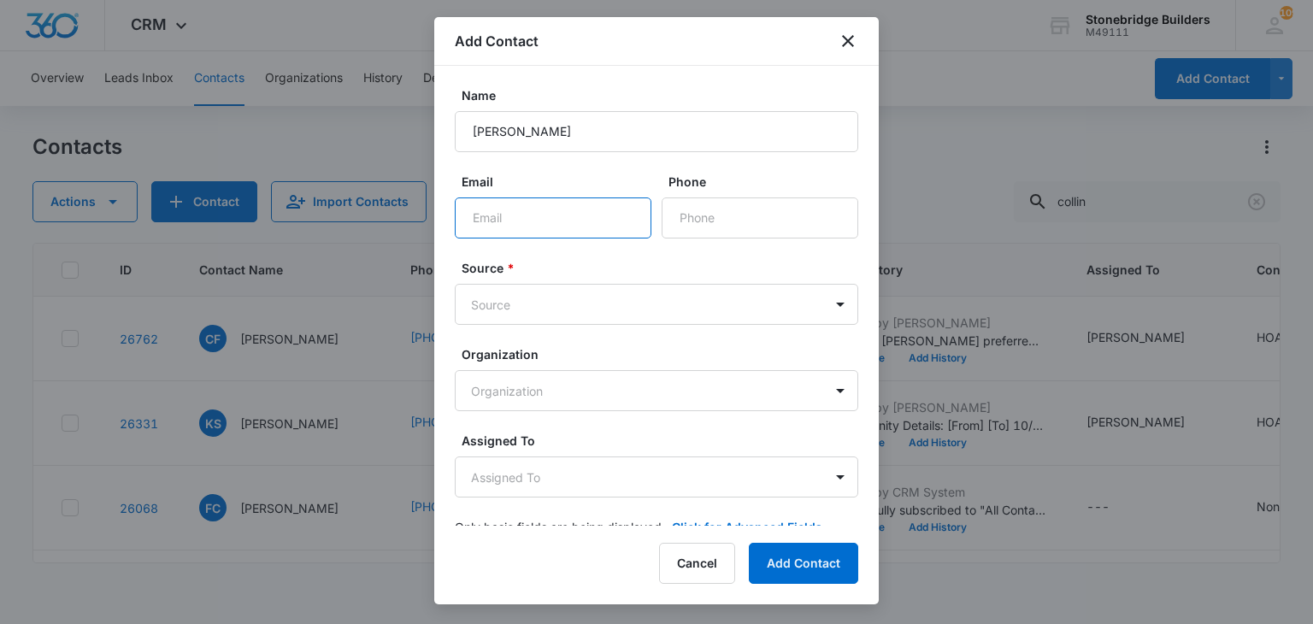
click at [550, 223] on input "Email" at bounding box center [553, 217] width 197 height 41
paste input "janice_0407@yahoo.com"
type input "janice_0407@yahoo.com"
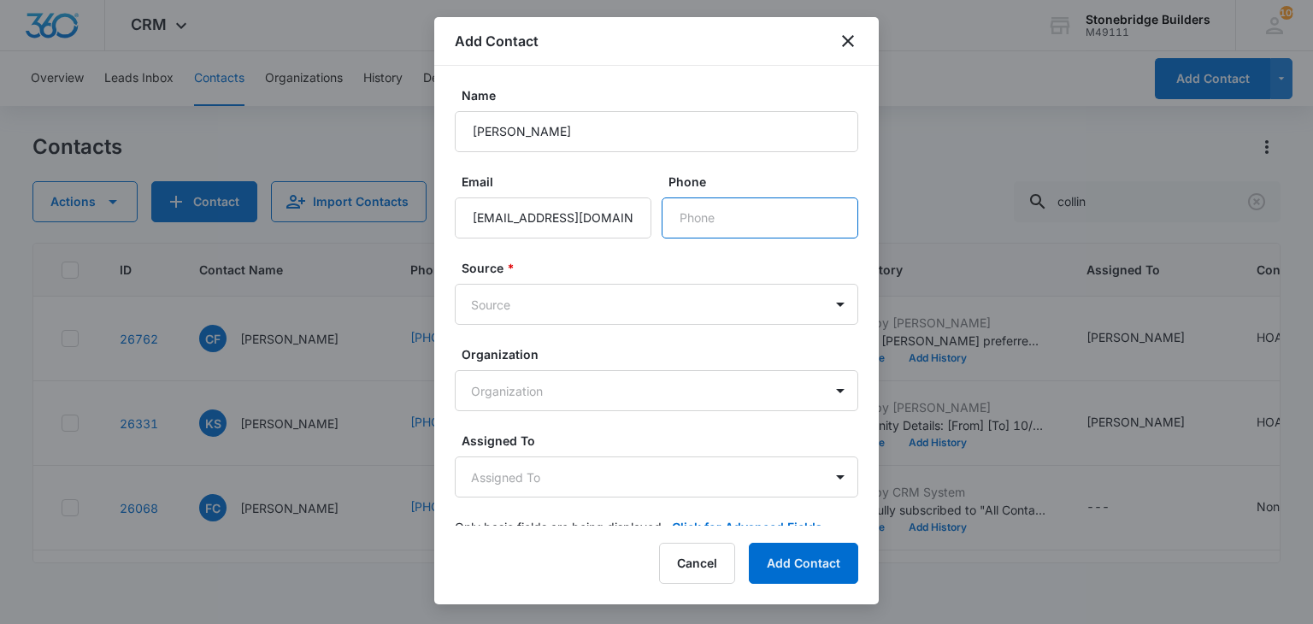
click at [681, 215] on input "Phone" at bounding box center [760, 217] width 197 height 41
paste input "(303) 906-8979"
type input "(303) 906-8979"
click at [486, 303] on body "CRM Apps Reputation Websites Forms CRM Email Social Content Ads Intelligence Fi…" at bounding box center [656, 312] width 1313 height 624
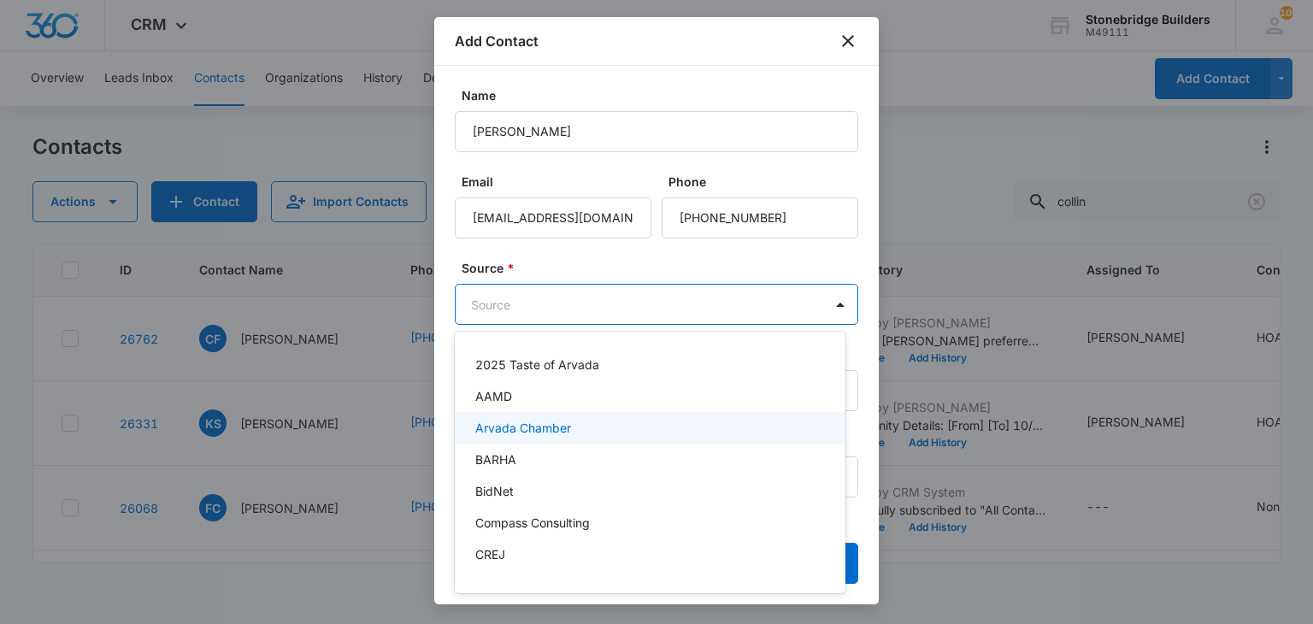
scroll to position [85, 0]
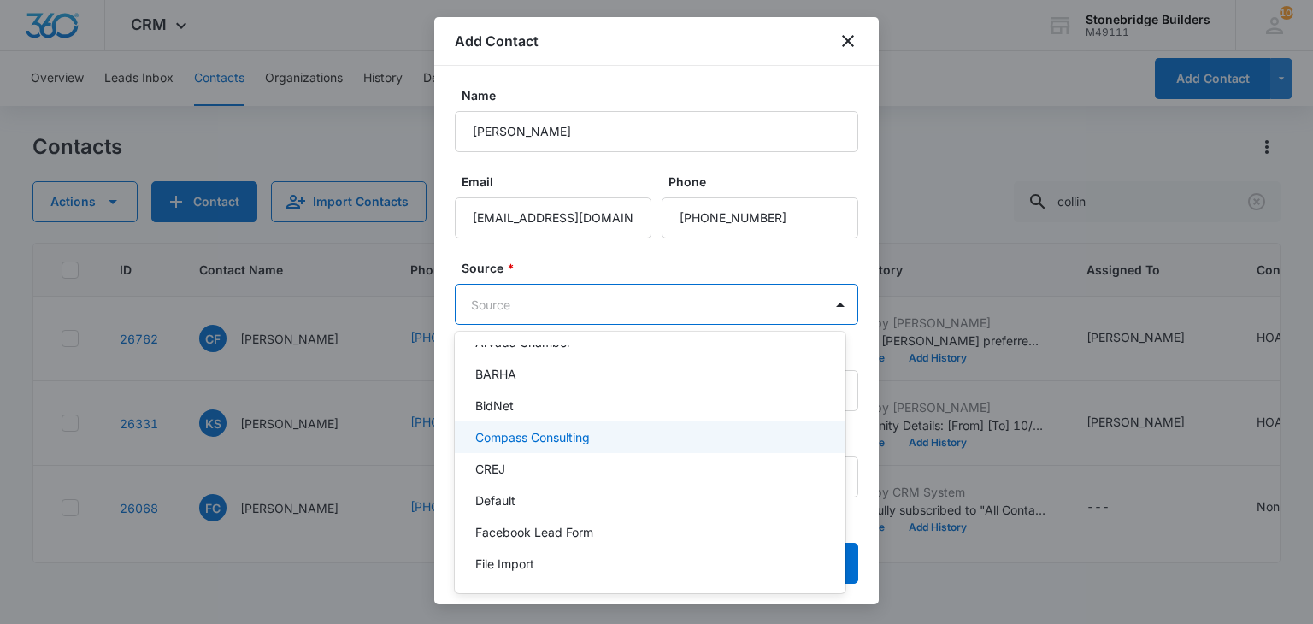
click at [568, 432] on p "Compass Consulting" at bounding box center [532, 437] width 115 height 18
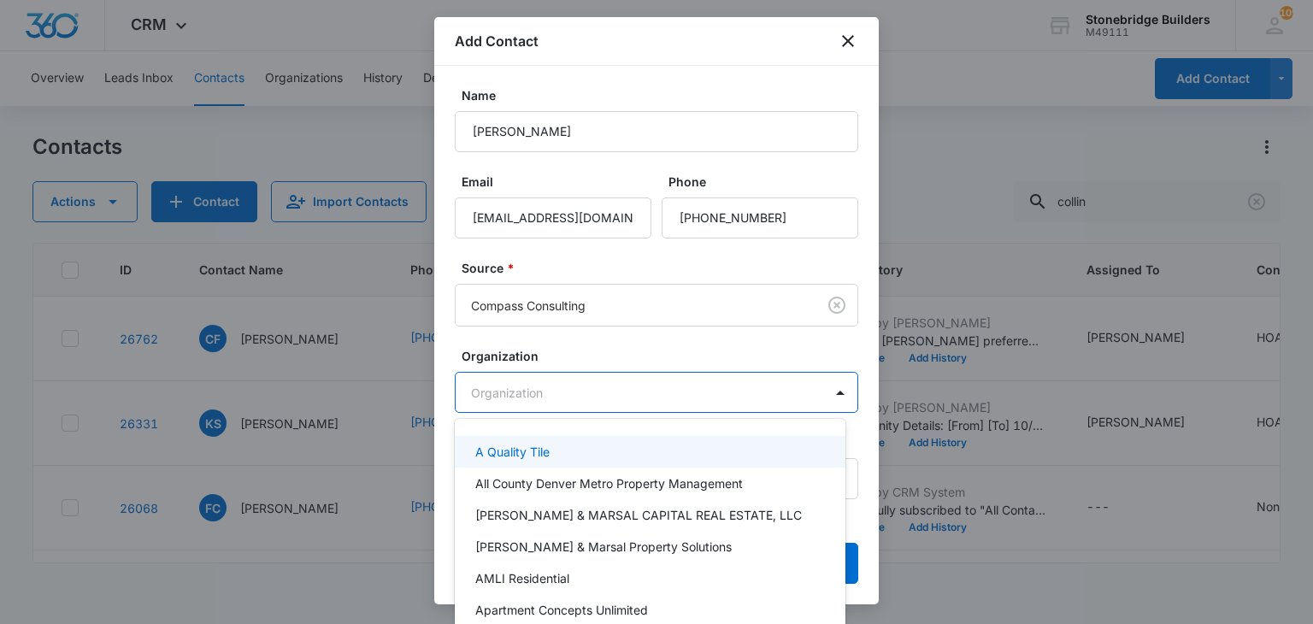
click at [558, 393] on body "CRM Apps Reputation Websites Forms CRM Email Social Content Ads Intelligence Fi…" at bounding box center [656, 312] width 1313 height 624
click at [568, 353] on div at bounding box center [656, 312] width 1313 height 624
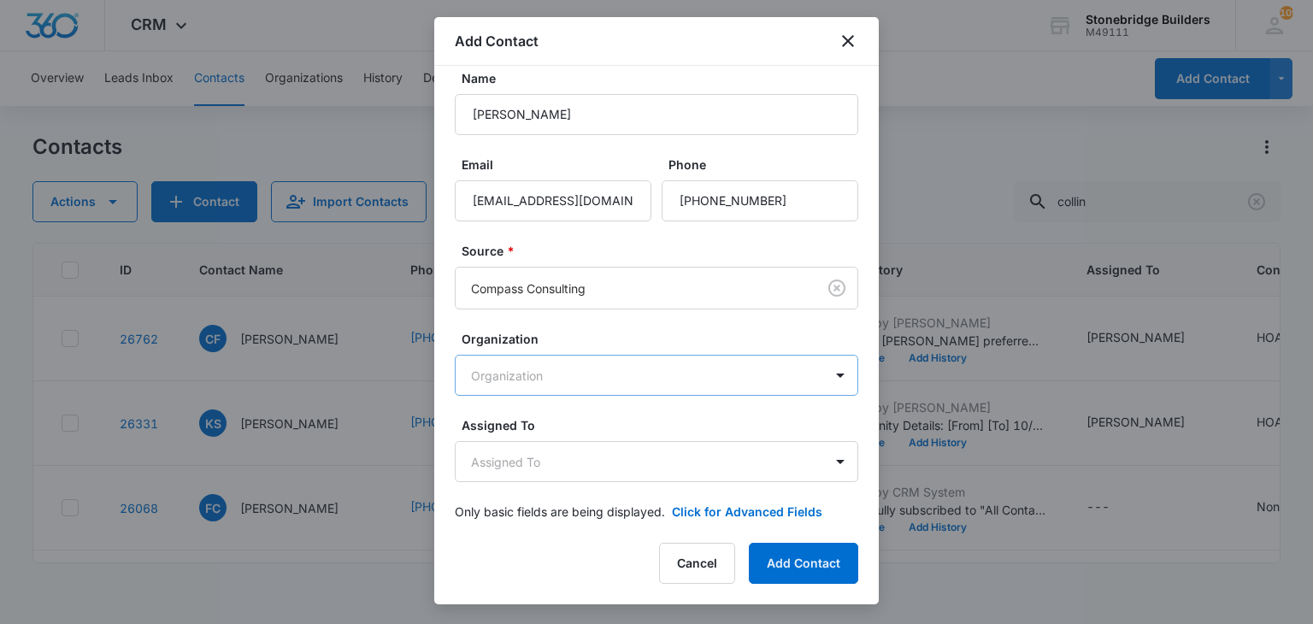
scroll to position [32, 0]
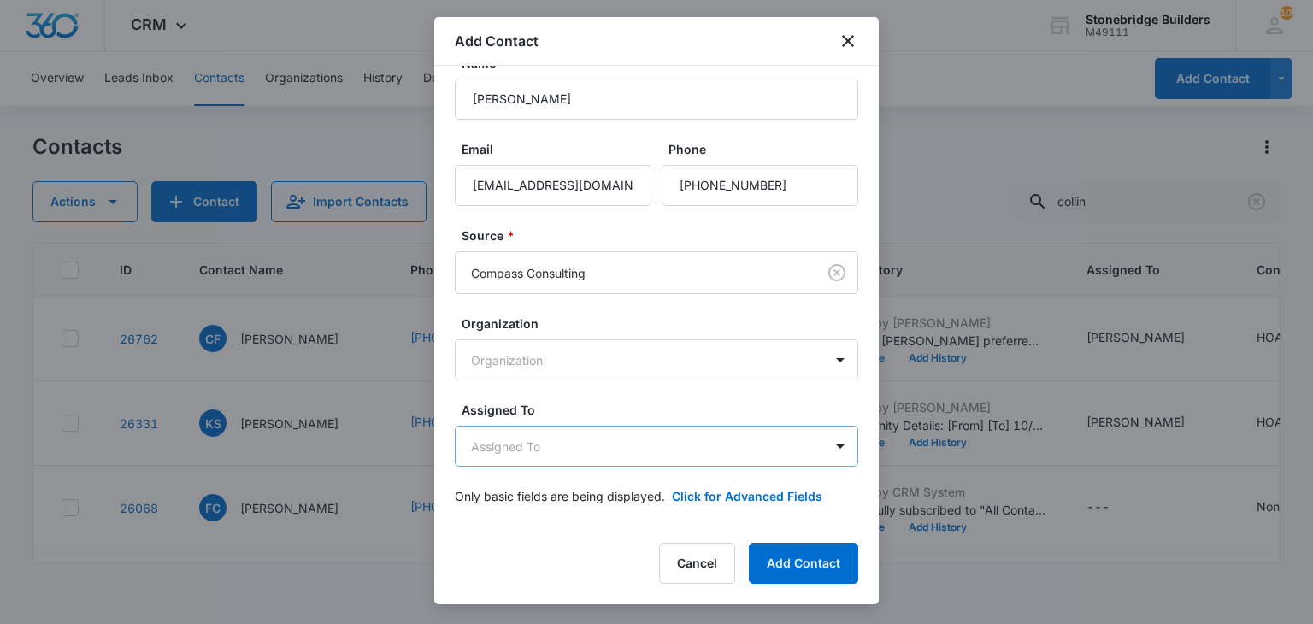
click at [558, 433] on body "CRM Apps Reputation Websites Forms CRM Email Social Content Ads Intelligence Fi…" at bounding box center [656, 312] width 1313 height 624
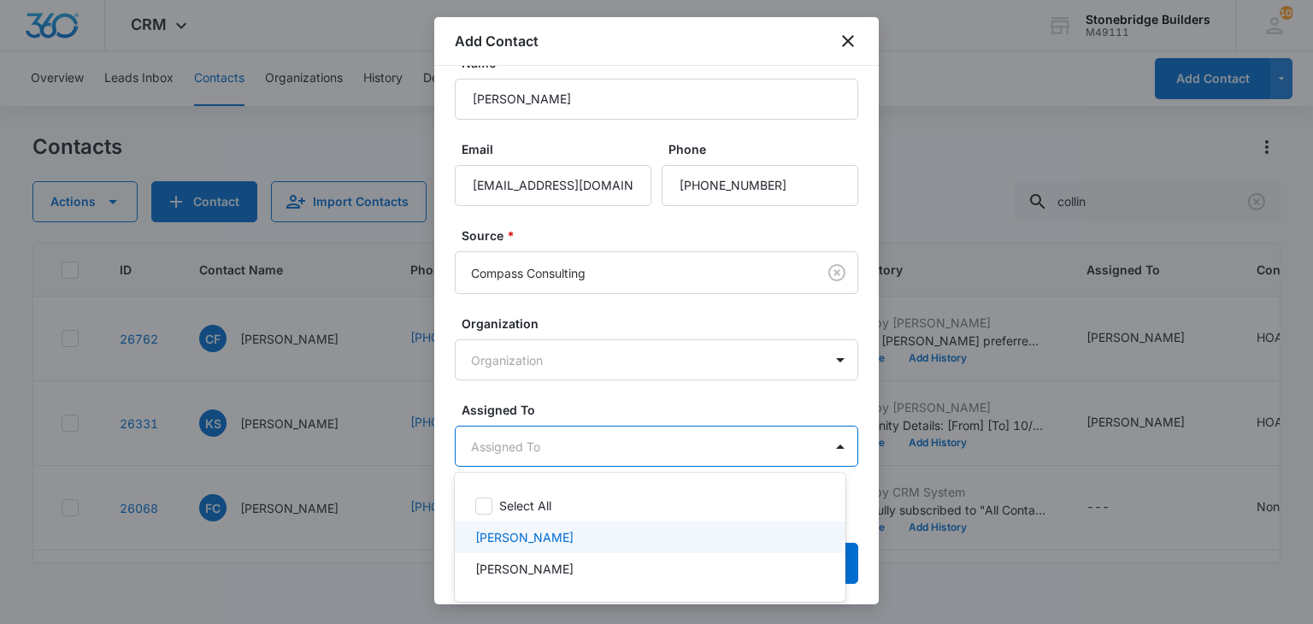
click at [555, 528] on p "[PERSON_NAME]" at bounding box center [524, 537] width 98 height 18
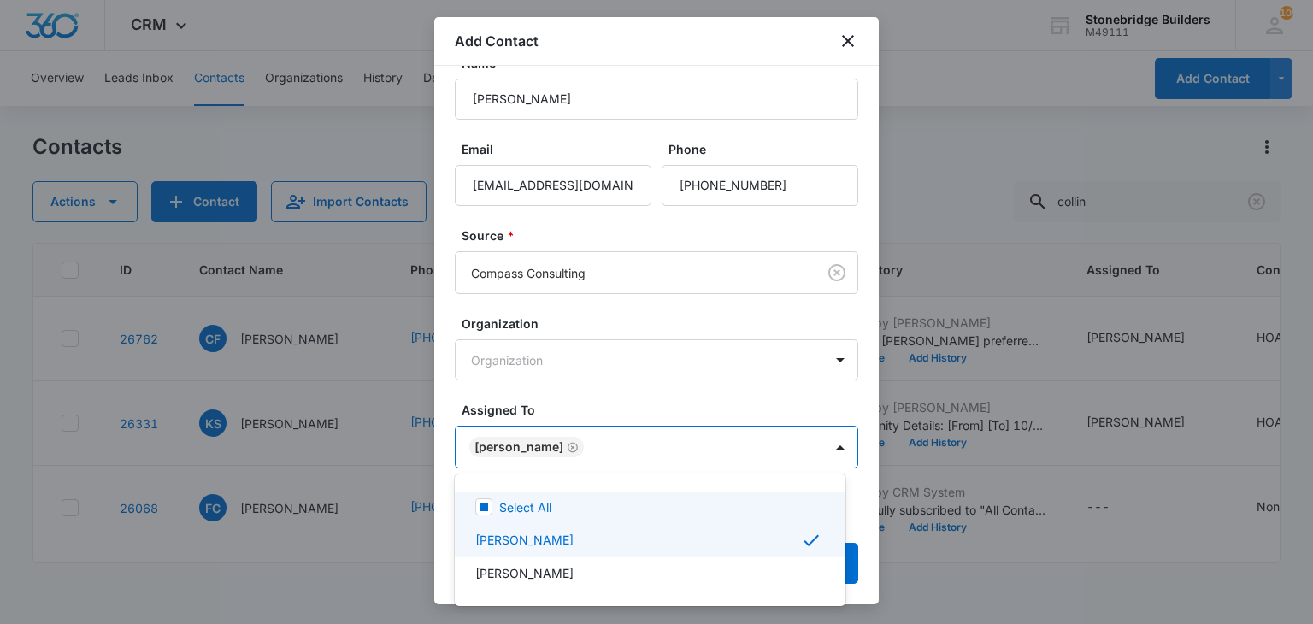
click at [605, 411] on div at bounding box center [656, 312] width 1313 height 624
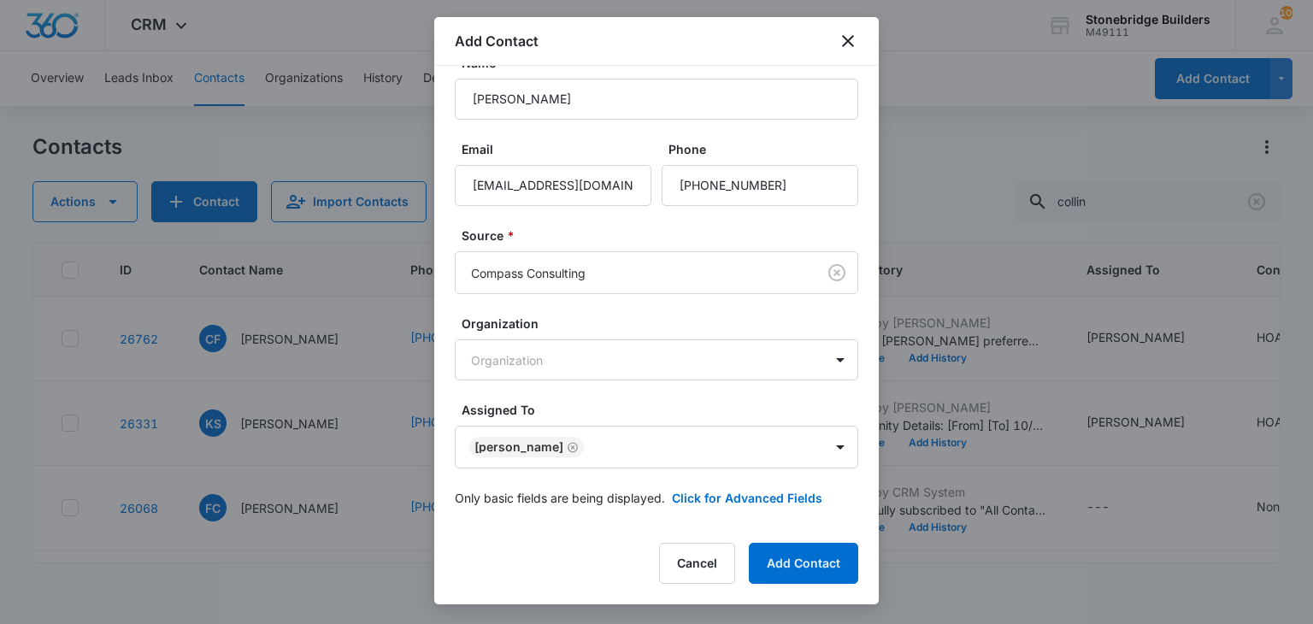
scroll to position [34, 0]
click at [732, 493] on button "Click for Advanced Fields" at bounding box center [747, 496] width 150 height 18
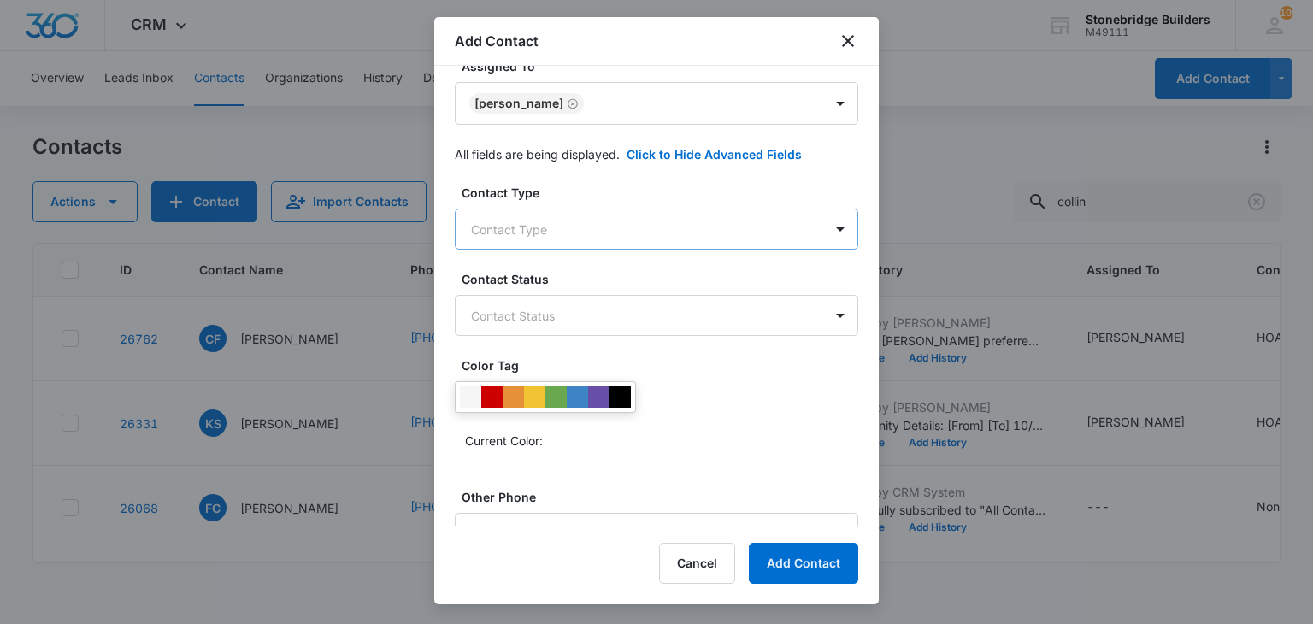
click at [529, 220] on body "CRM Apps Reputation Websites Forms CRM Email Social Content Ads Intelligence Fi…" at bounding box center [656, 312] width 1313 height 624
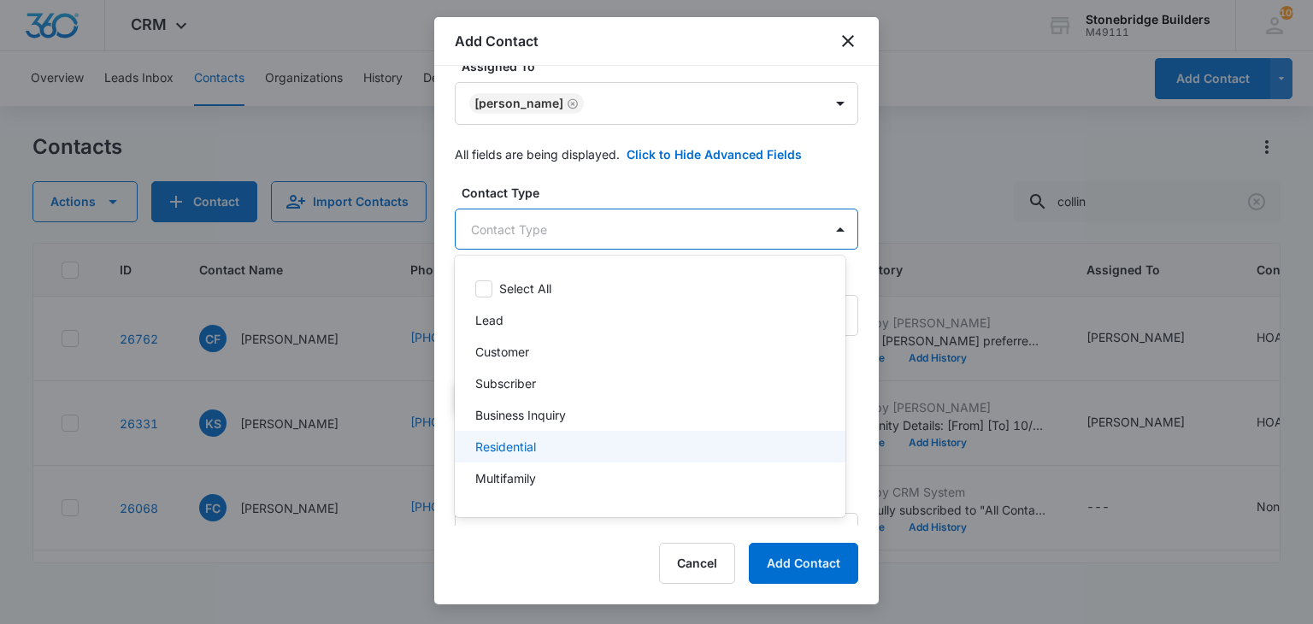
click at [546, 441] on div "Residential" at bounding box center [648, 447] width 346 height 18
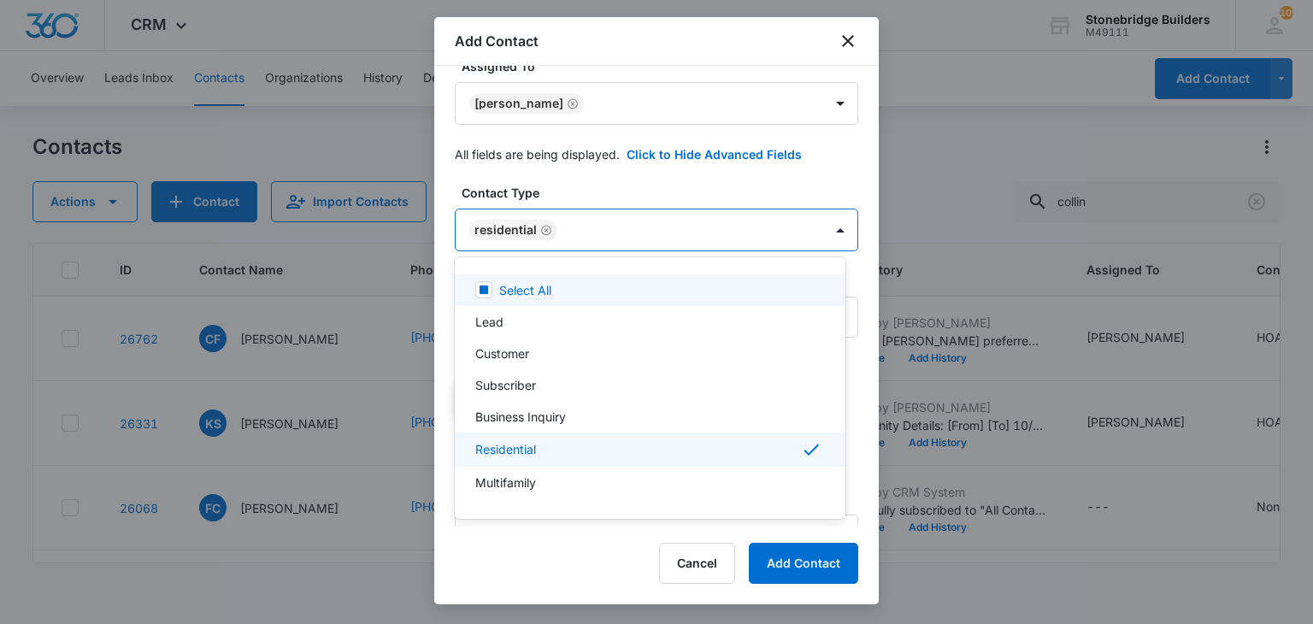
click at [634, 181] on div at bounding box center [656, 312] width 1313 height 624
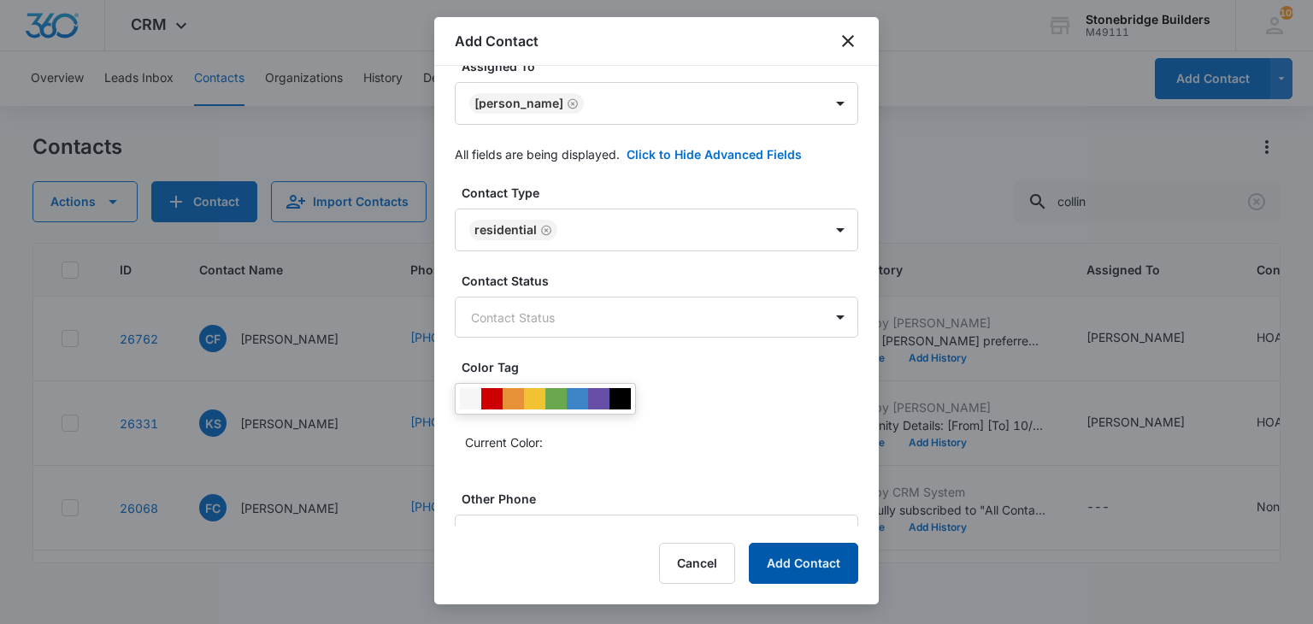
click at [771, 548] on button "Add Contact" at bounding box center [803, 563] width 109 height 41
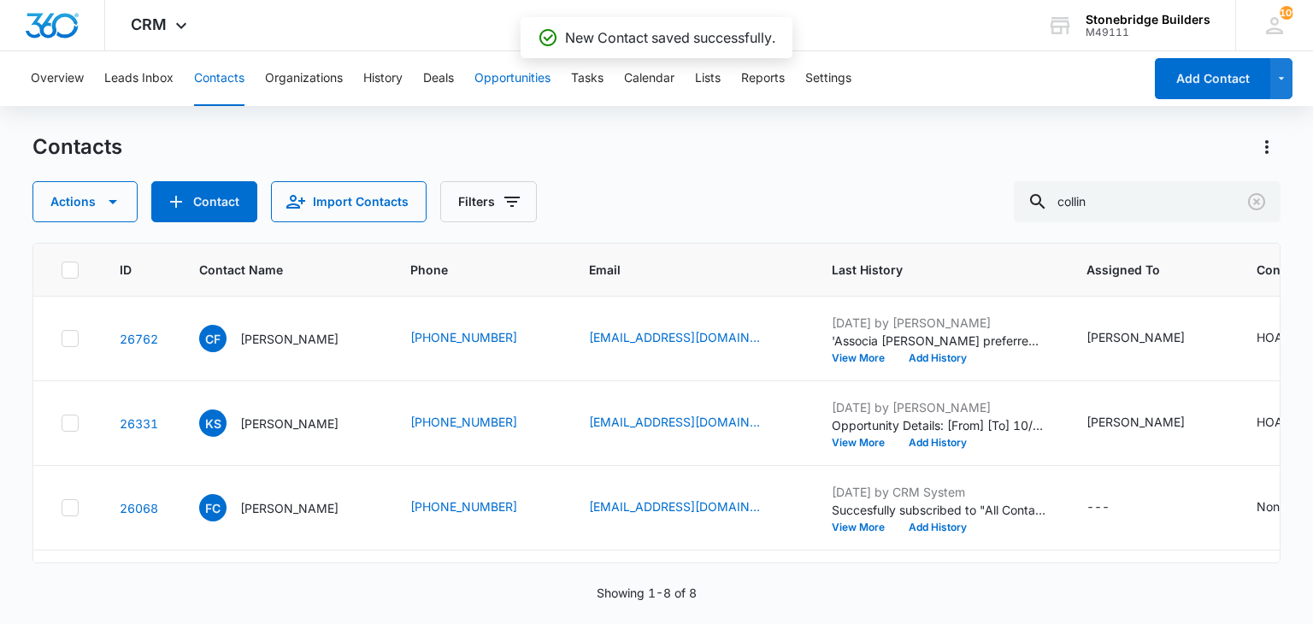
click at [487, 83] on button "Opportunities" at bounding box center [512, 78] width 76 height 55
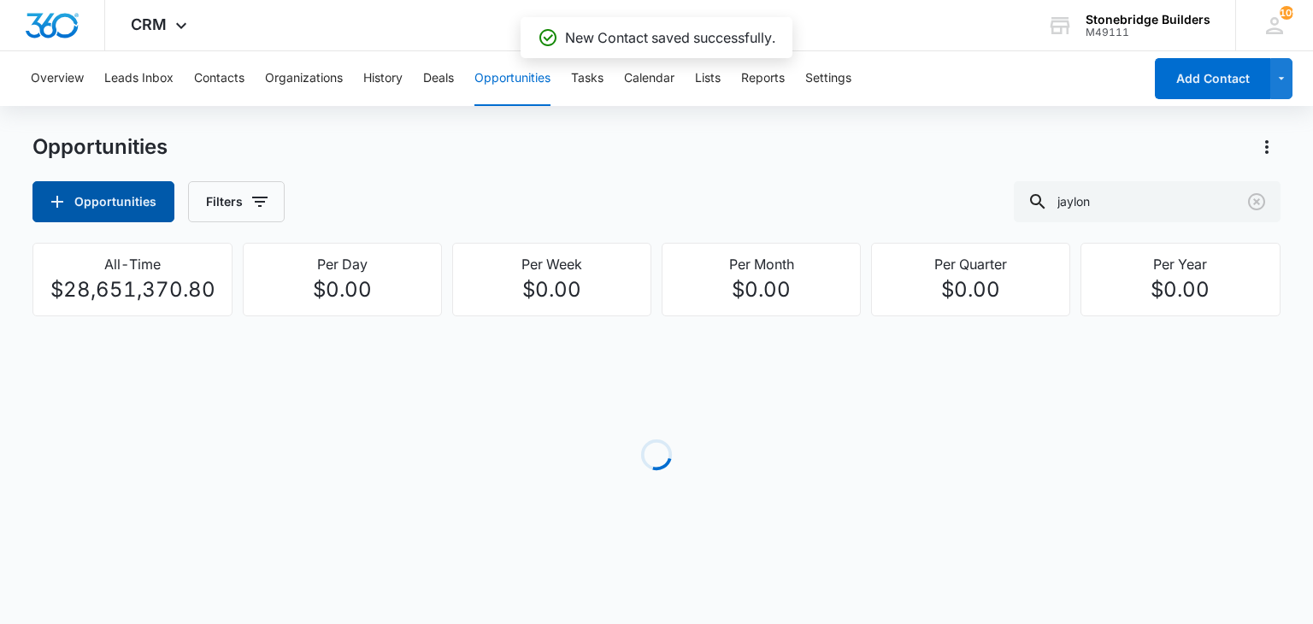
click at [135, 199] on button "Opportunities" at bounding box center [103, 201] width 142 height 41
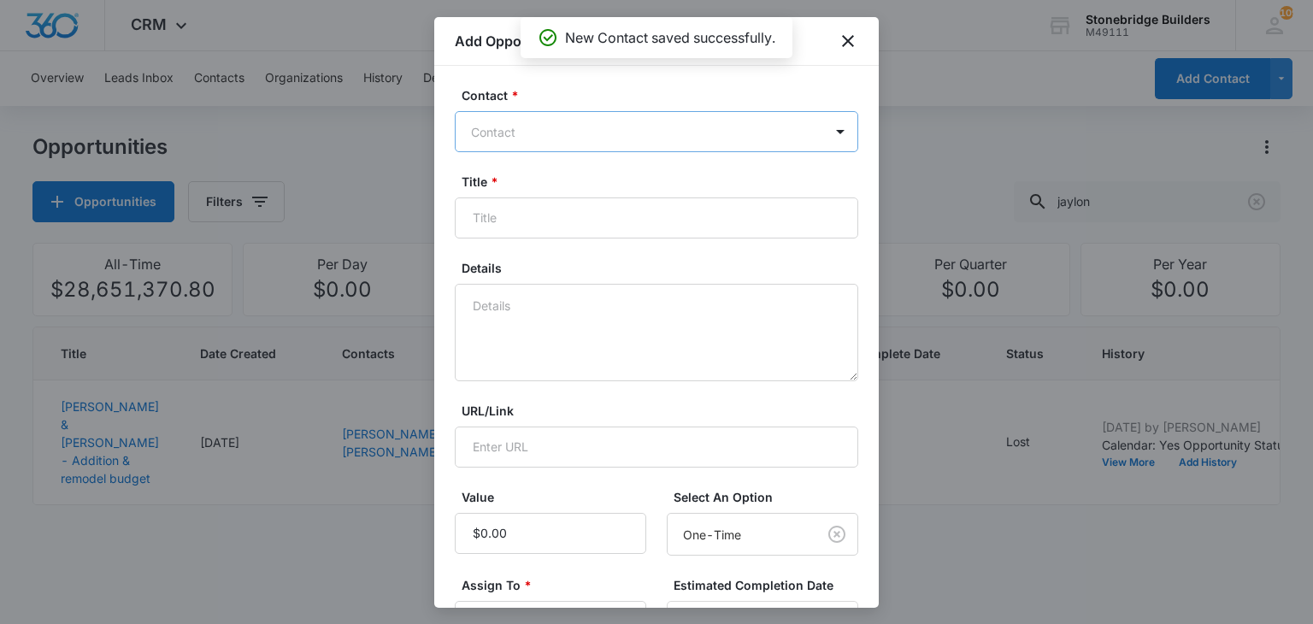
click at [565, 132] on div at bounding box center [646, 131] width 350 height 21
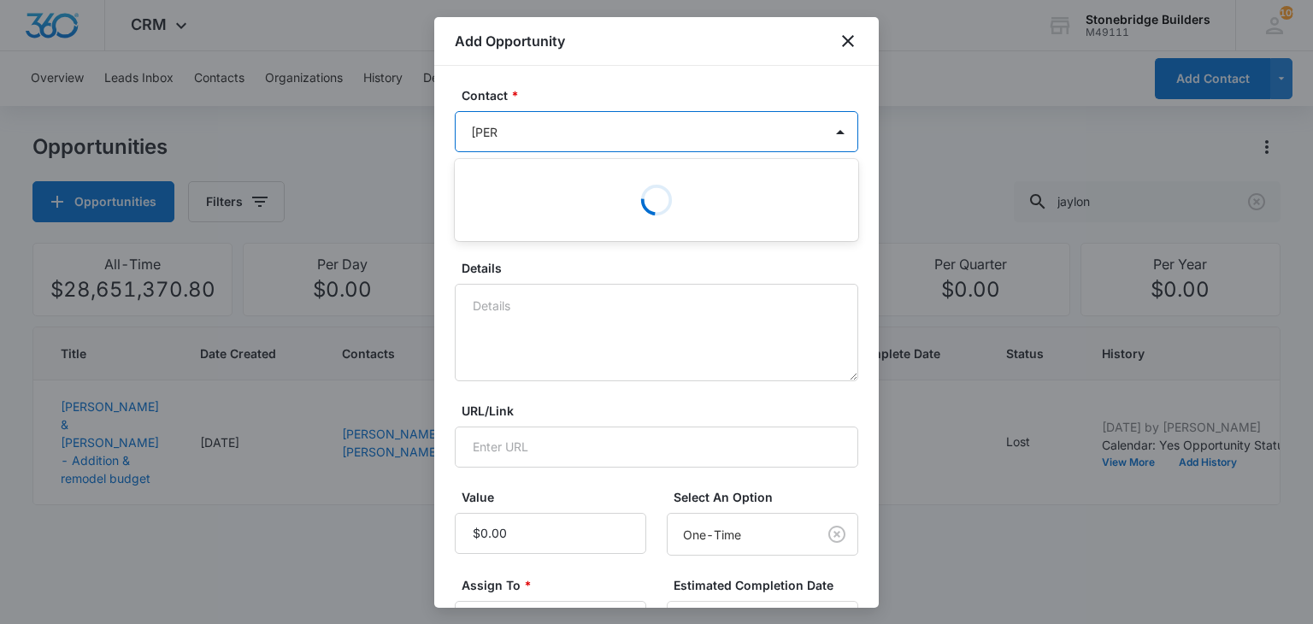
type input "Janice"
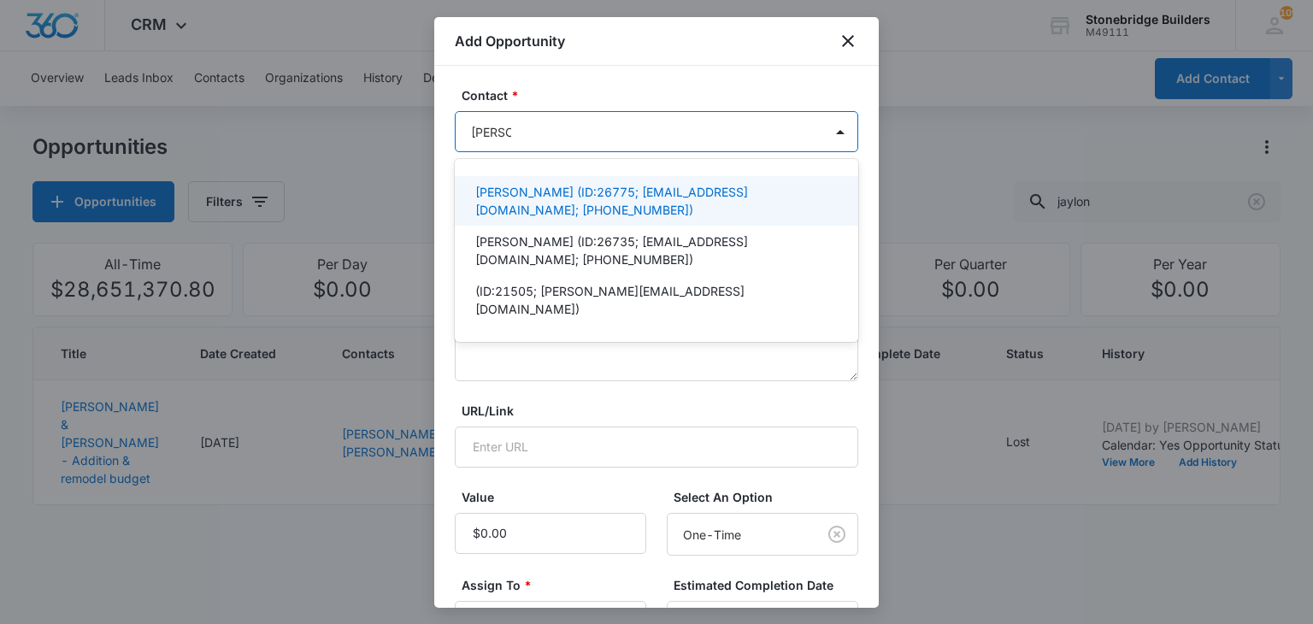
click at [524, 204] on p "Janice Waring (ID:26775; janice_0407@yahoo.com; (303) 906-8979)" at bounding box center [654, 201] width 359 height 36
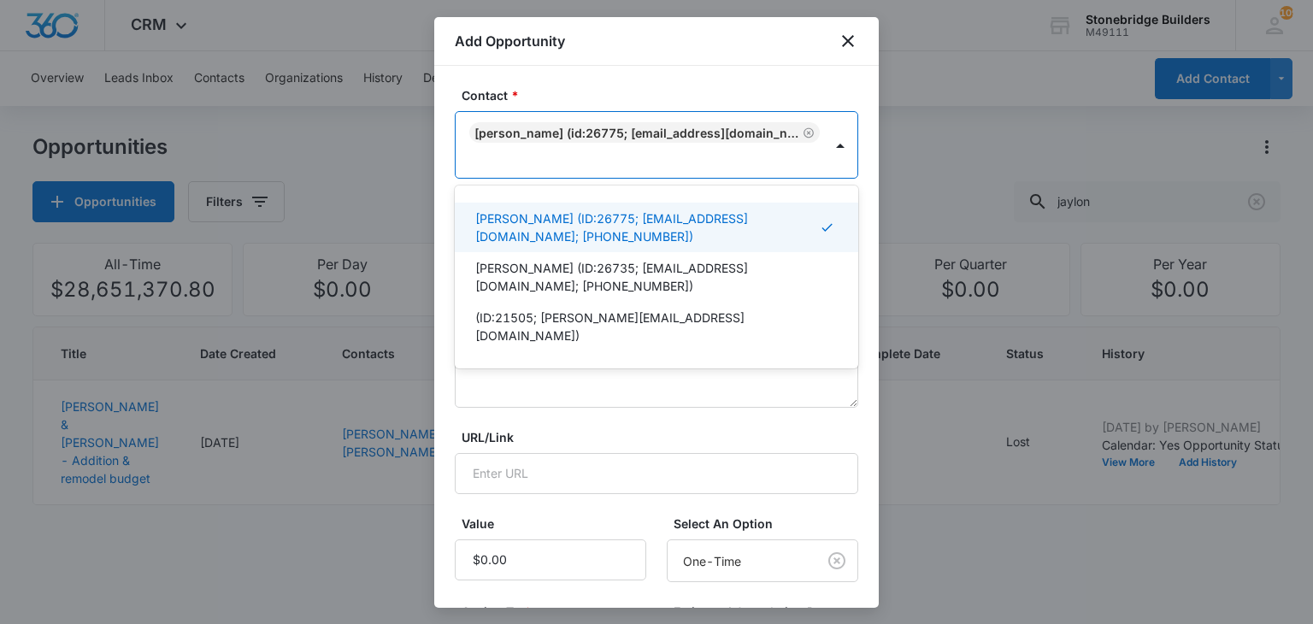
click at [405, 170] on div at bounding box center [656, 312] width 1313 height 624
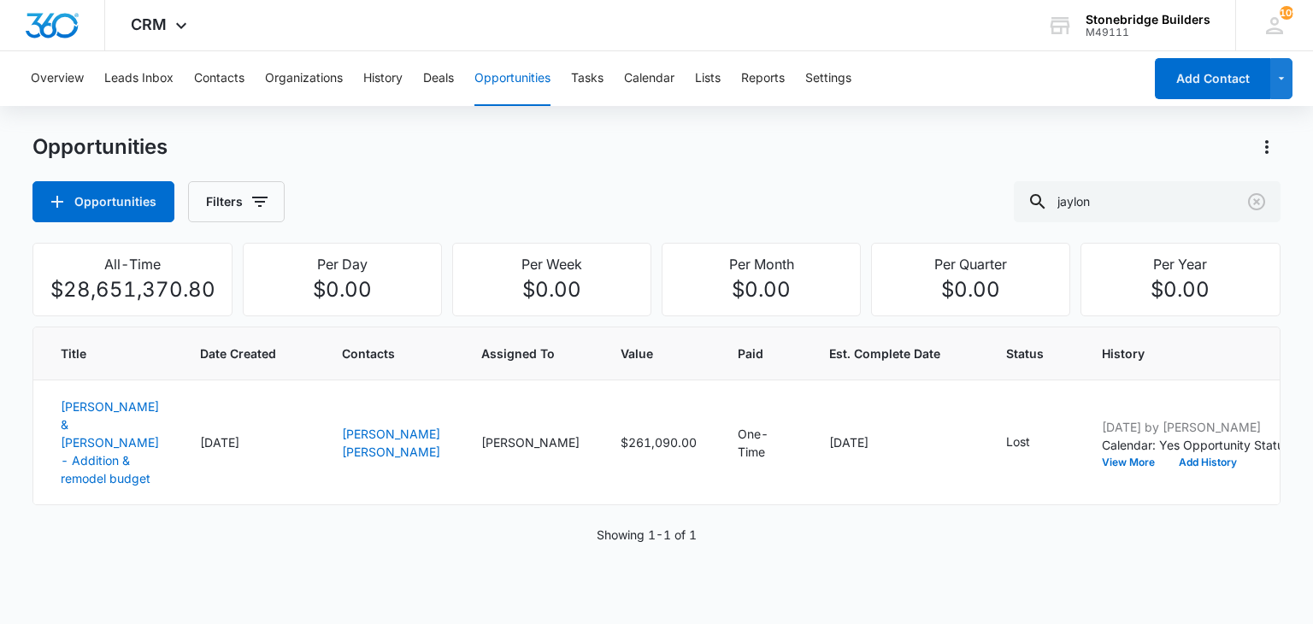
click at [181, 60] on div "Overview Leads Inbox Contacts Organizations History Deals Opportunities Tasks C…" at bounding box center [582, 78] width 1122 height 55
click at [218, 71] on button "Contacts" at bounding box center [219, 78] width 50 height 55
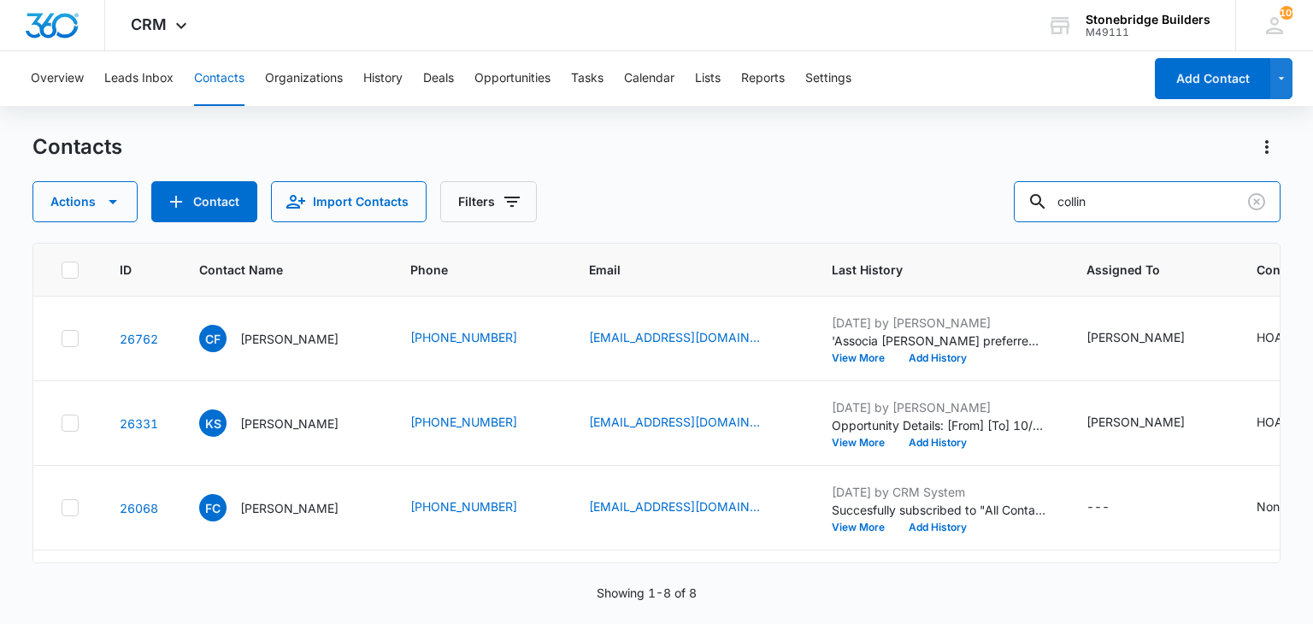
drag, startPoint x: 1130, startPoint y: 199, endPoint x: 986, endPoint y: 207, distance: 144.7
click at [986, 208] on div "Actions Contact Import Contacts Filters collin" at bounding box center [655, 201] width 1247 height 41
type input "janince"
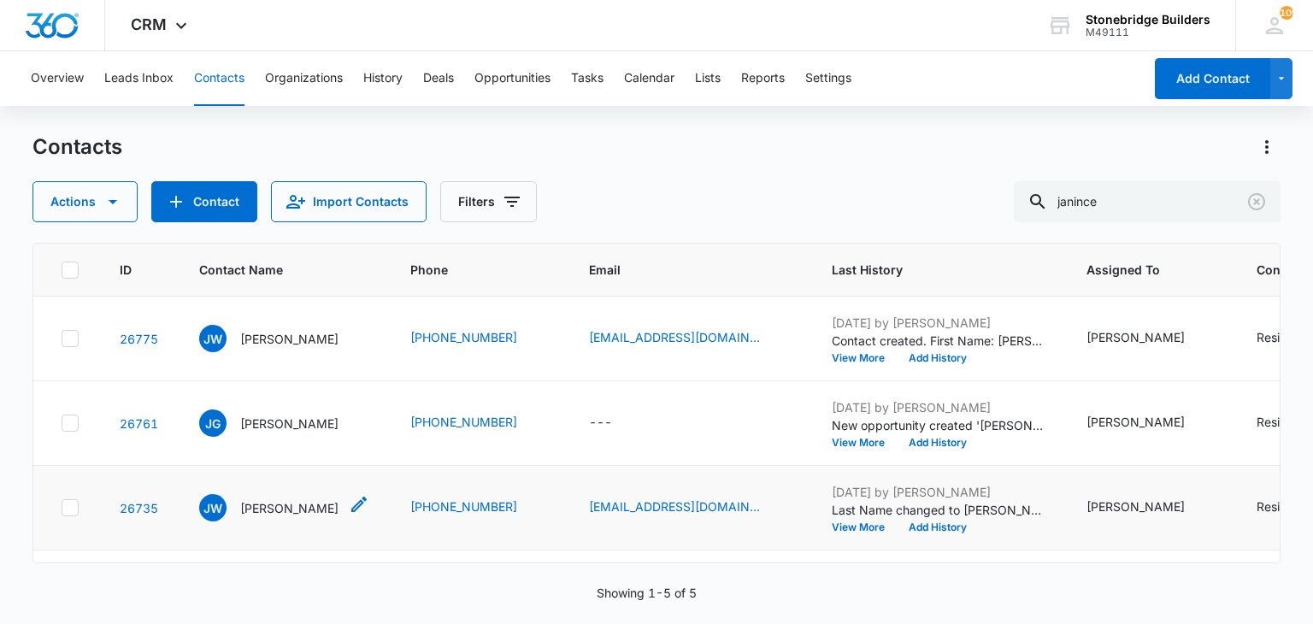
click at [261, 510] on p "Janice Waring" at bounding box center [289, 508] width 98 height 18
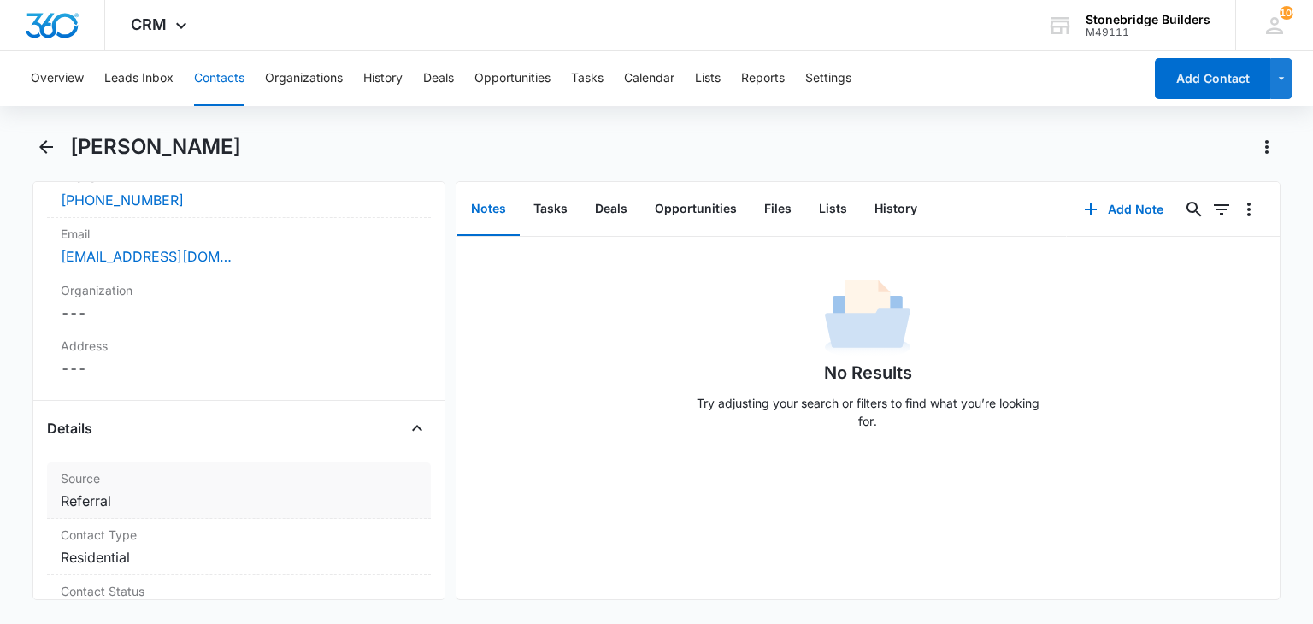
scroll to position [513, 0]
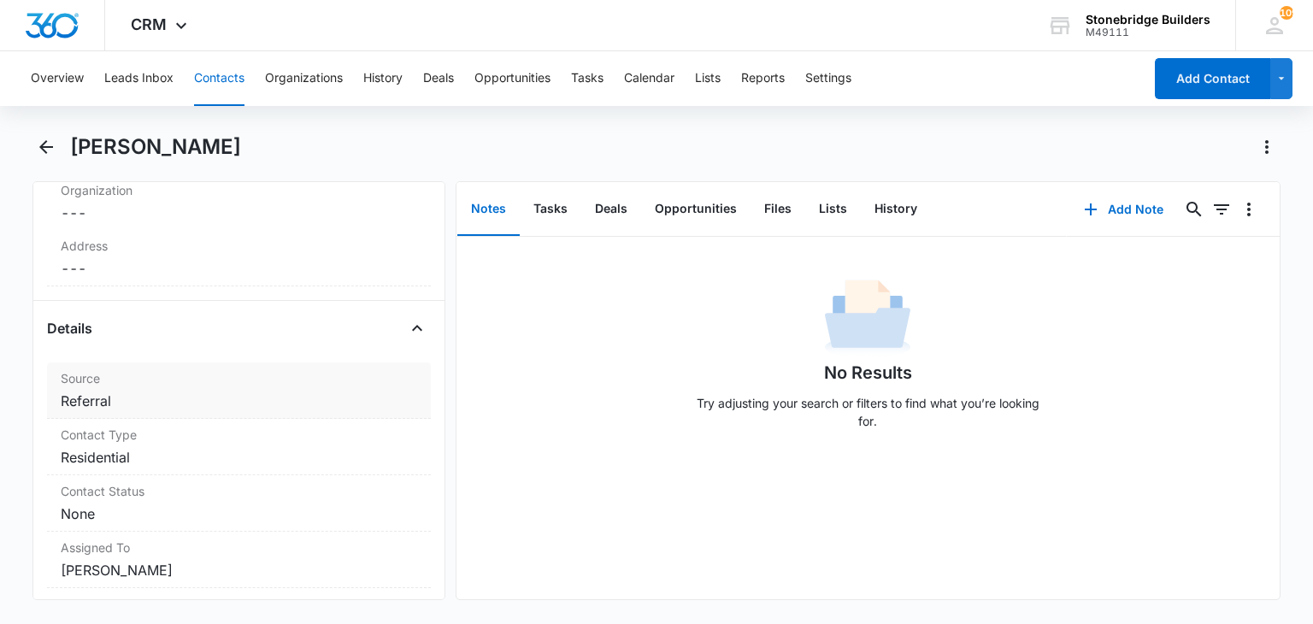
click at [168, 399] on dd "Cancel Save Changes Referral" at bounding box center [239, 401] width 356 height 21
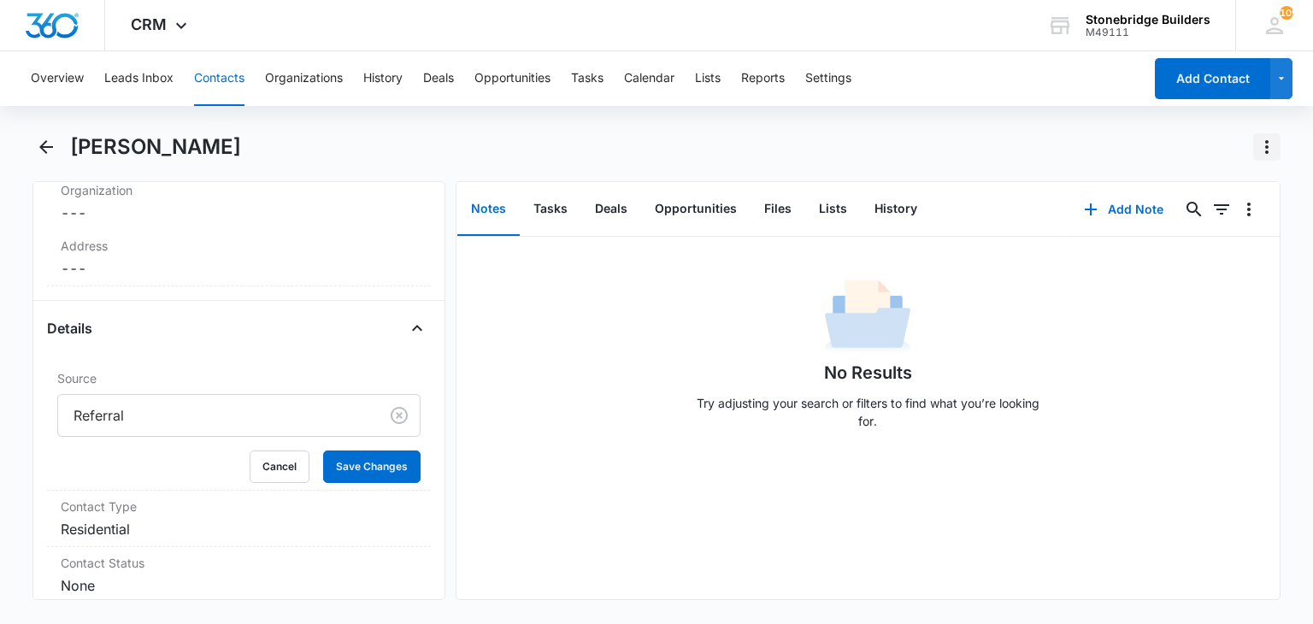
click at [1255, 140] on button "Actions" at bounding box center [1266, 146] width 27 height 27
click at [1201, 238] on button "Delete" at bounding box center [1211, 246] width 137 height 26
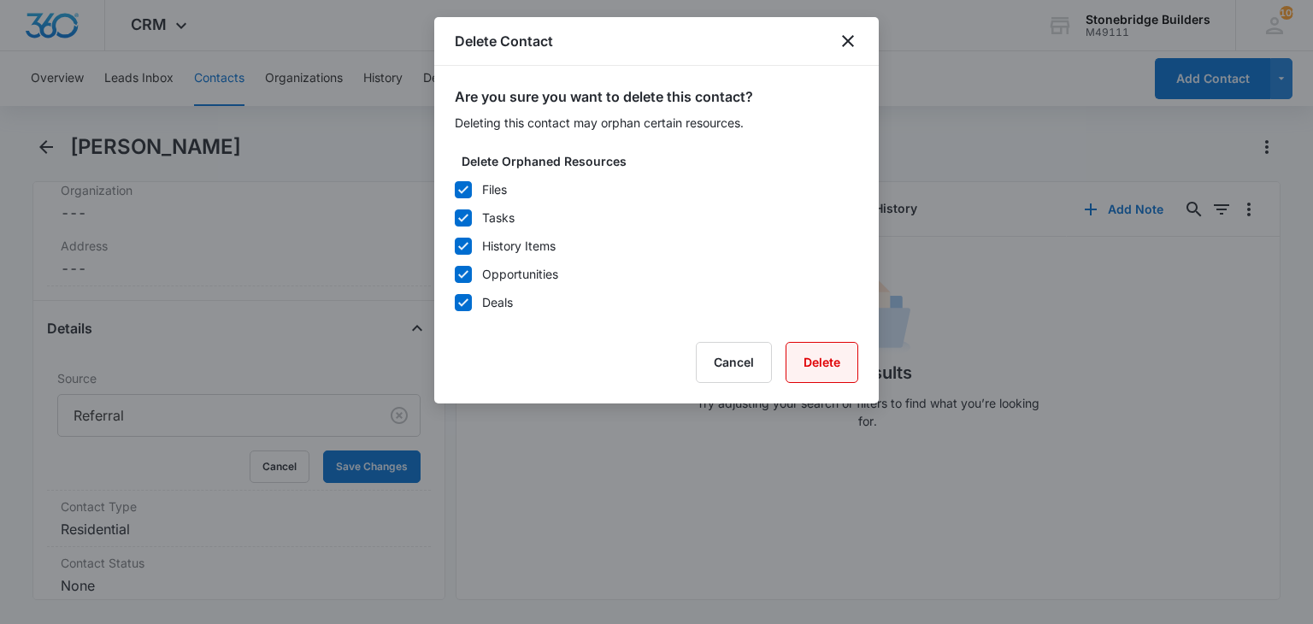
click at [803, 367] on button "Delete" at bounding box center [822, 362] width 73 height 41
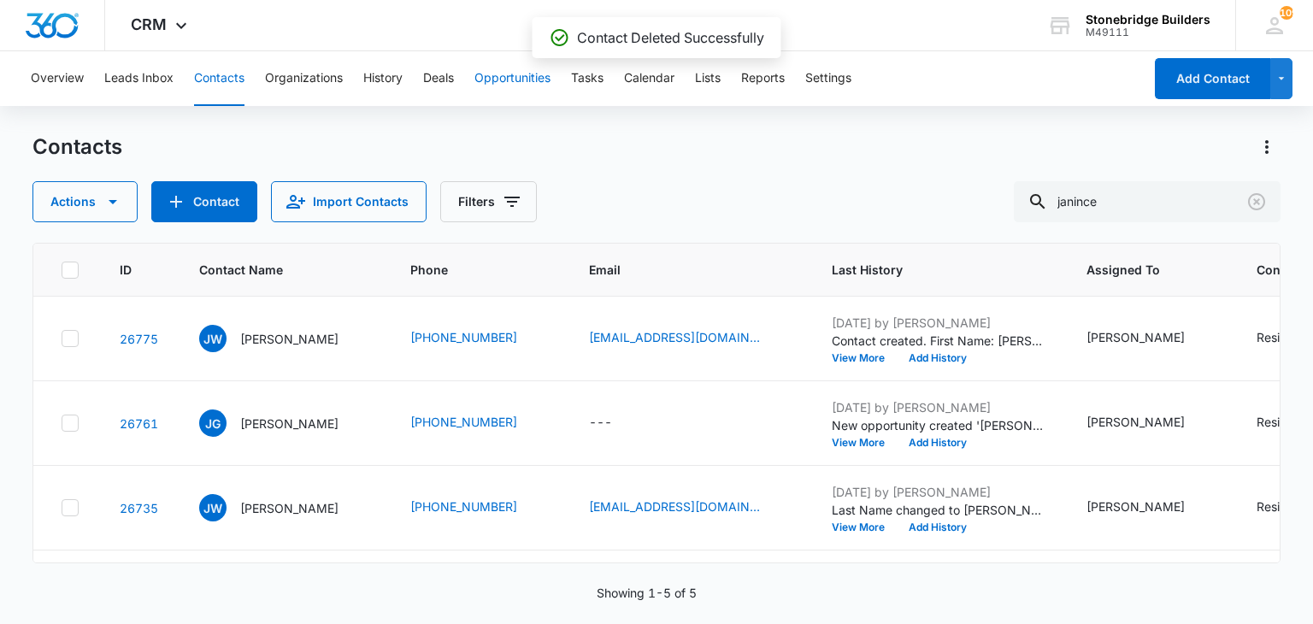
click at [496, 77] on button "Opportunities" at bounding box center [512, 78] width 76 height 55
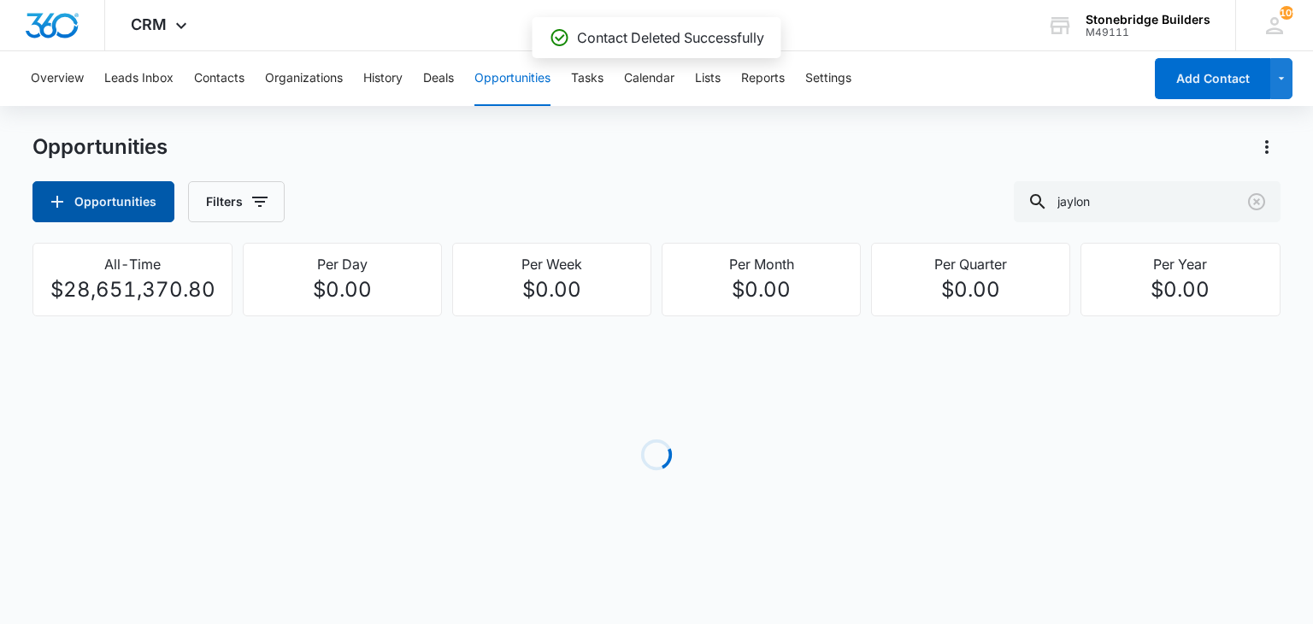
click at [158, 203] on button "Opportunities" at bounding box center [103, 201] width 142 height 41
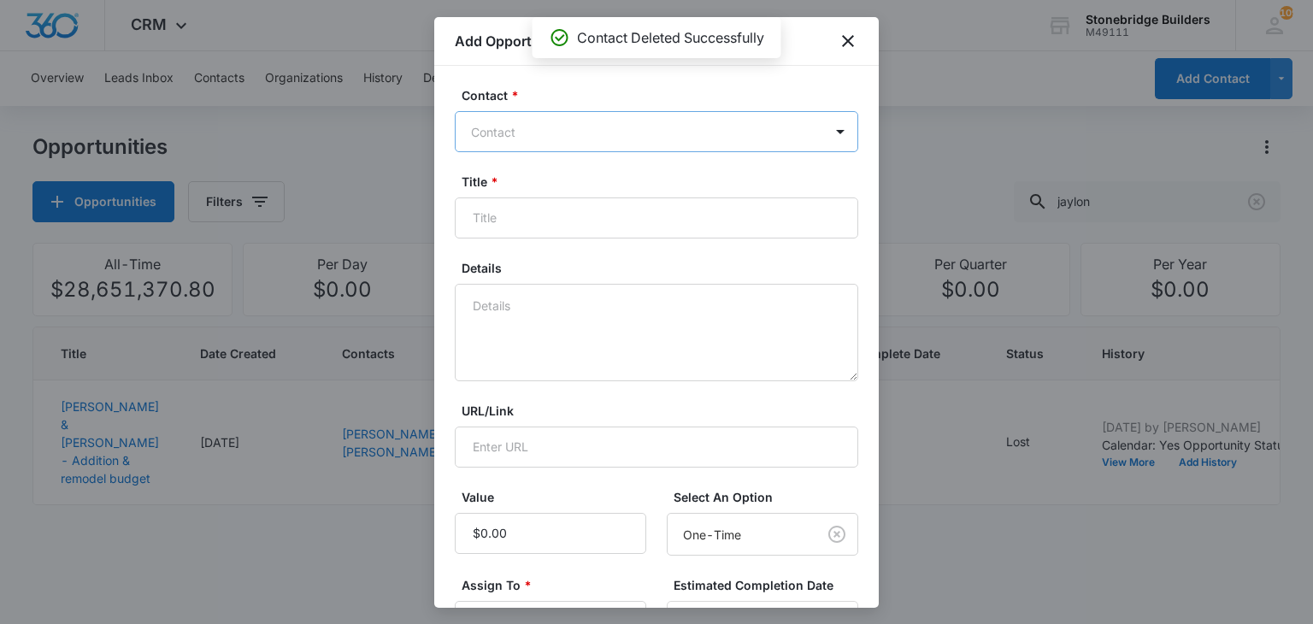
click at [553, 137] on div at bounding box center [646, 131] width 350 height 21
type input "janince"
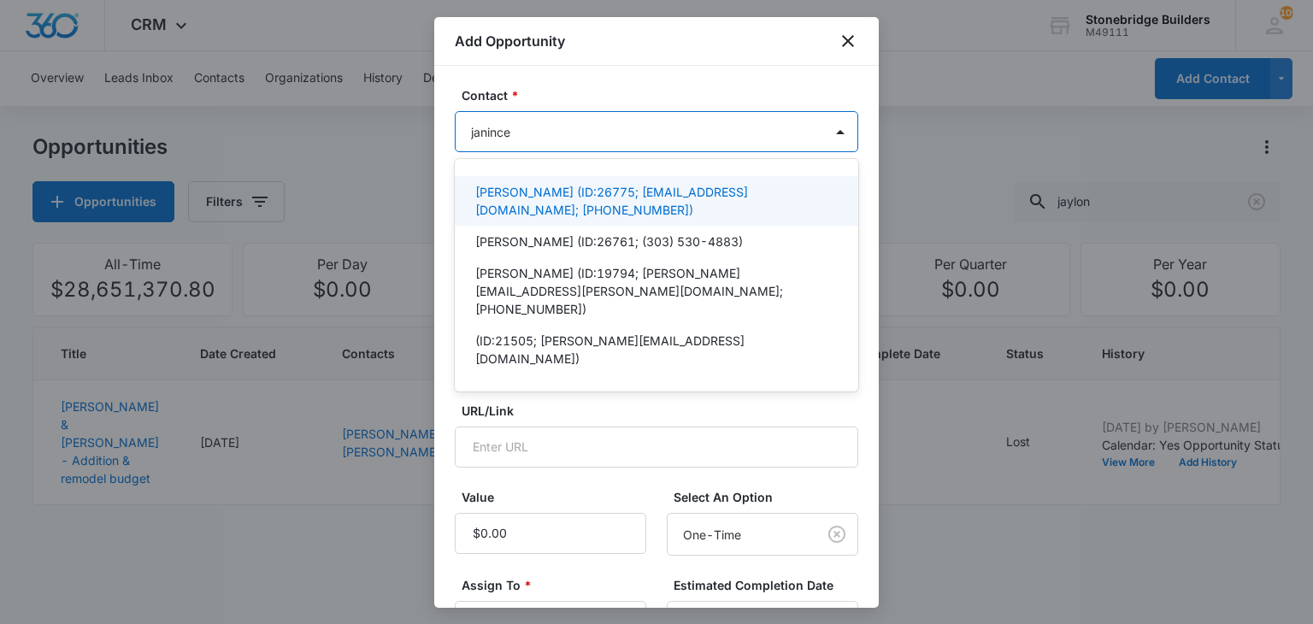
click at [513, 187] on p "Janice Waring (ID:26775; janice_0407@yahoo.com; (303) 906-8979)" at bounding box center [654, 201] width 359 height 36
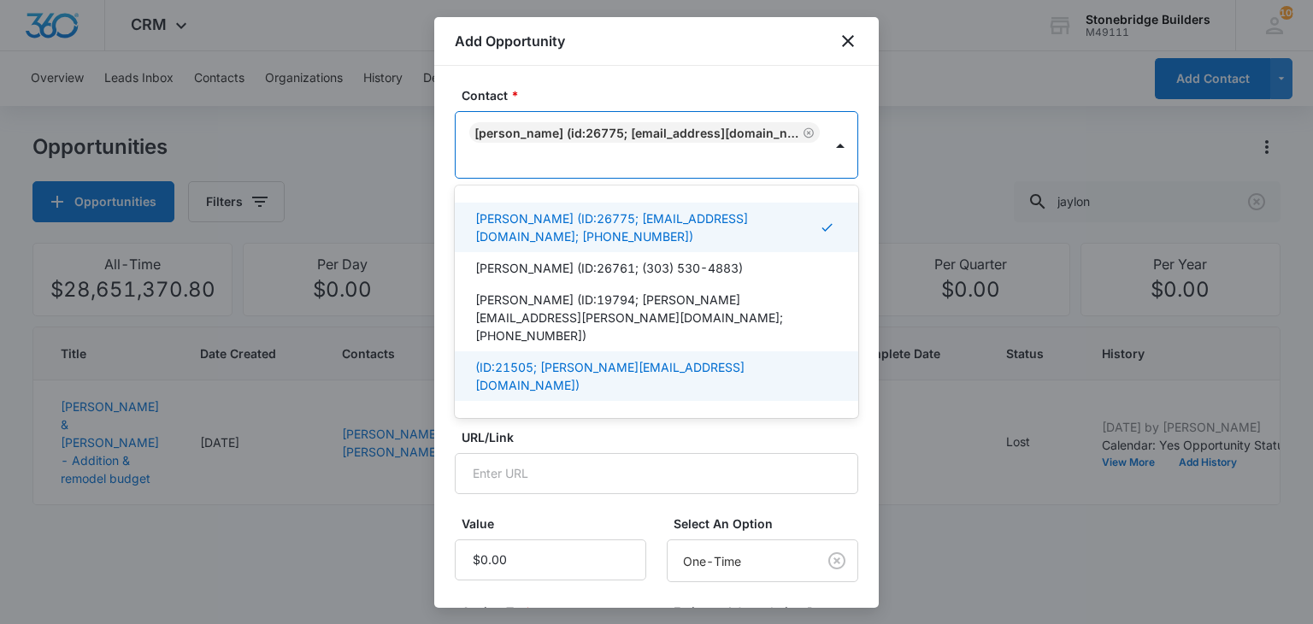
click at [570, 412] on form "Contact * option Janice Waring (ID:26775; janice_0407@yahoo.com; (303) 906-8979…" at bounding box center [656, 532] width 403 height 892
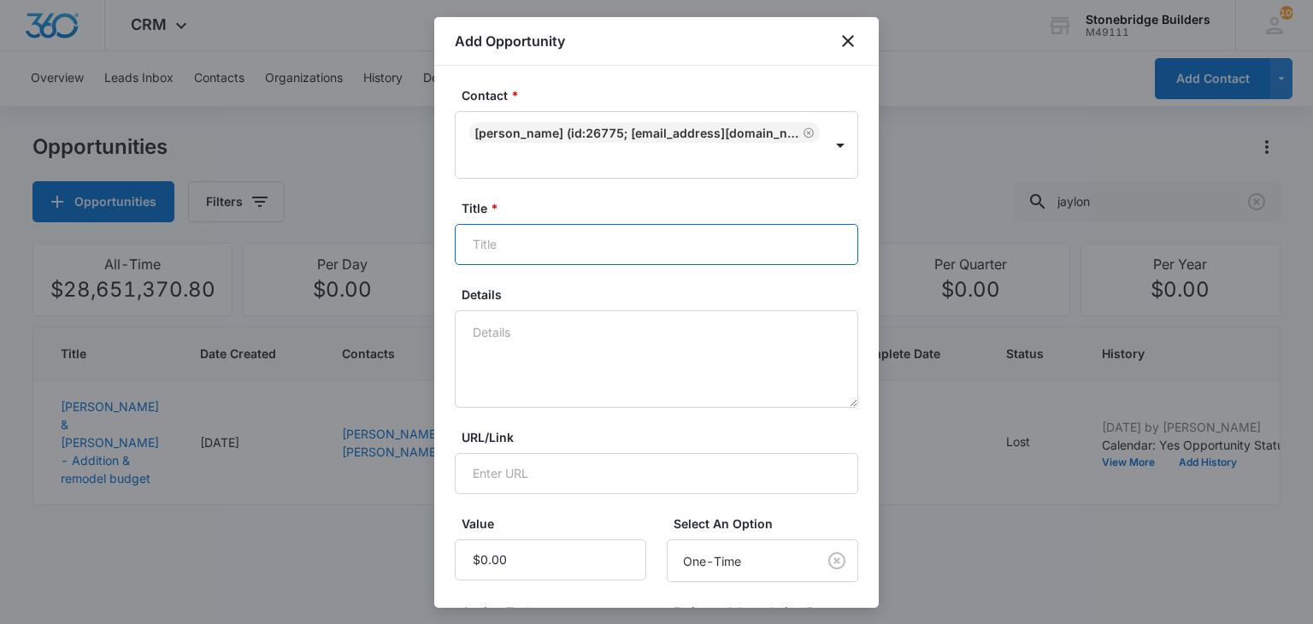
click at [498, 236] on input "Title *" at bounding box center [656, 244] width 403 height 41
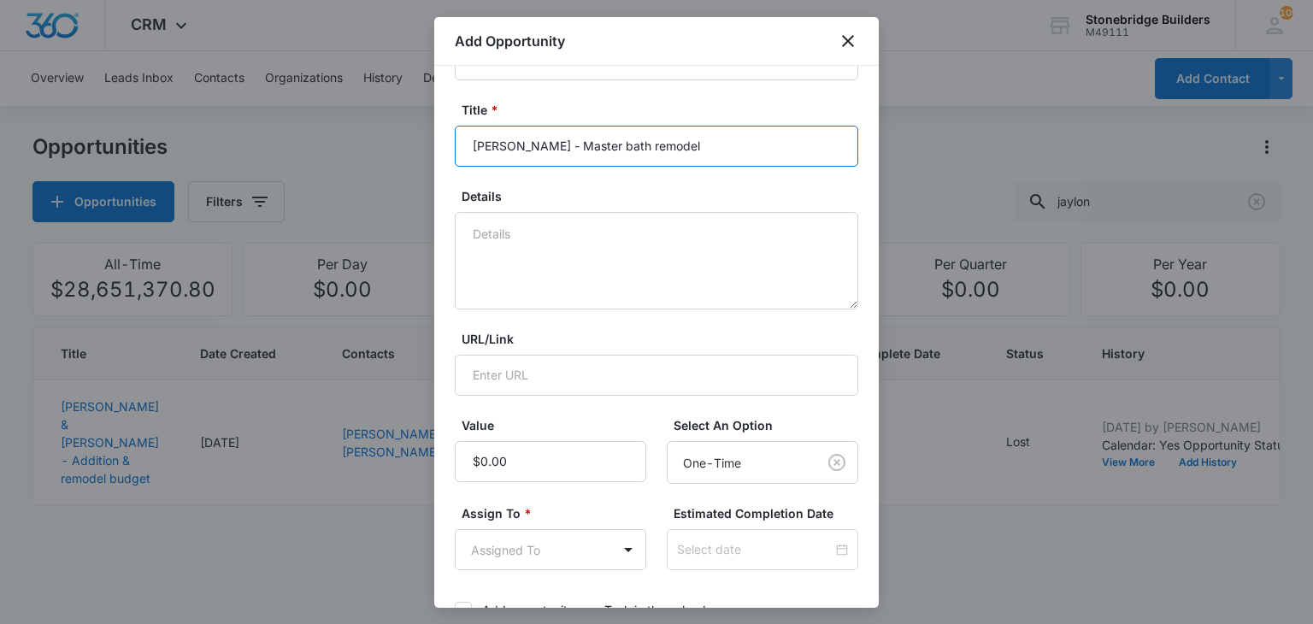
scroll to position [256, 0]
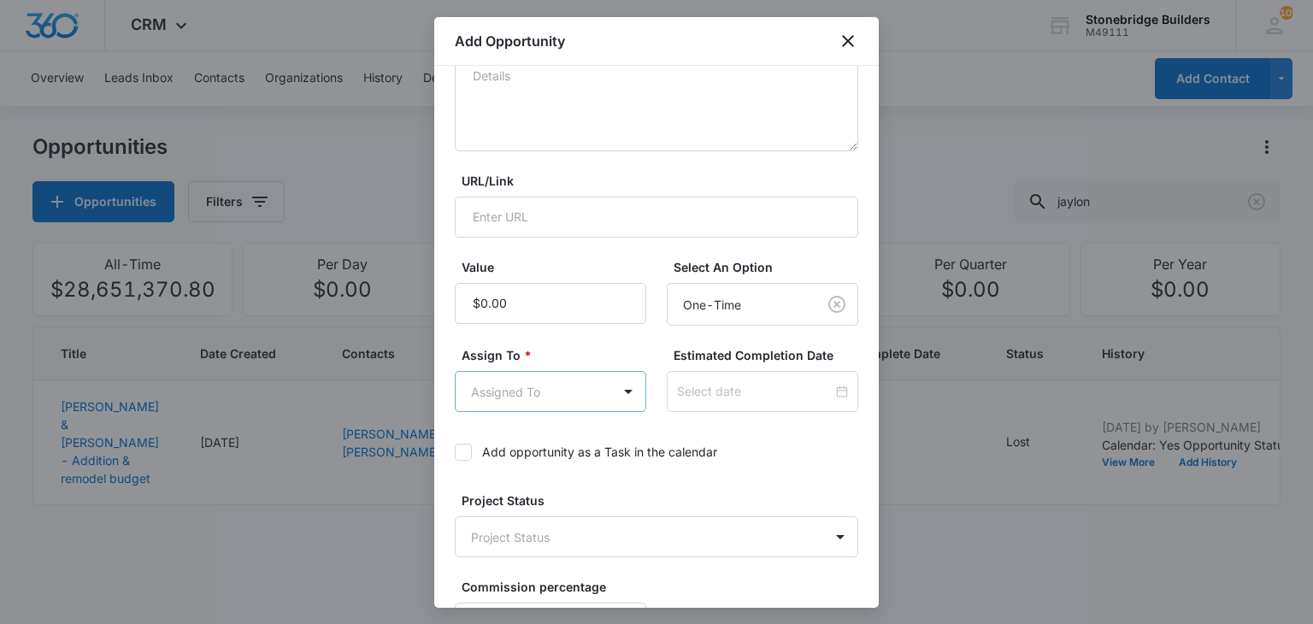
type input "Waring, Janice - Master bath remodel"
click at [523, 380] on body "CRM Apps Reputation Websites Forms CRM Email Social Content Ads Intelligence Fi…" at bounding box center [656, 312] width 1313 height 624
click at [537, 500] on div "[PERSON_NAME]" at bounding box center [547, 514] width 185 height 32
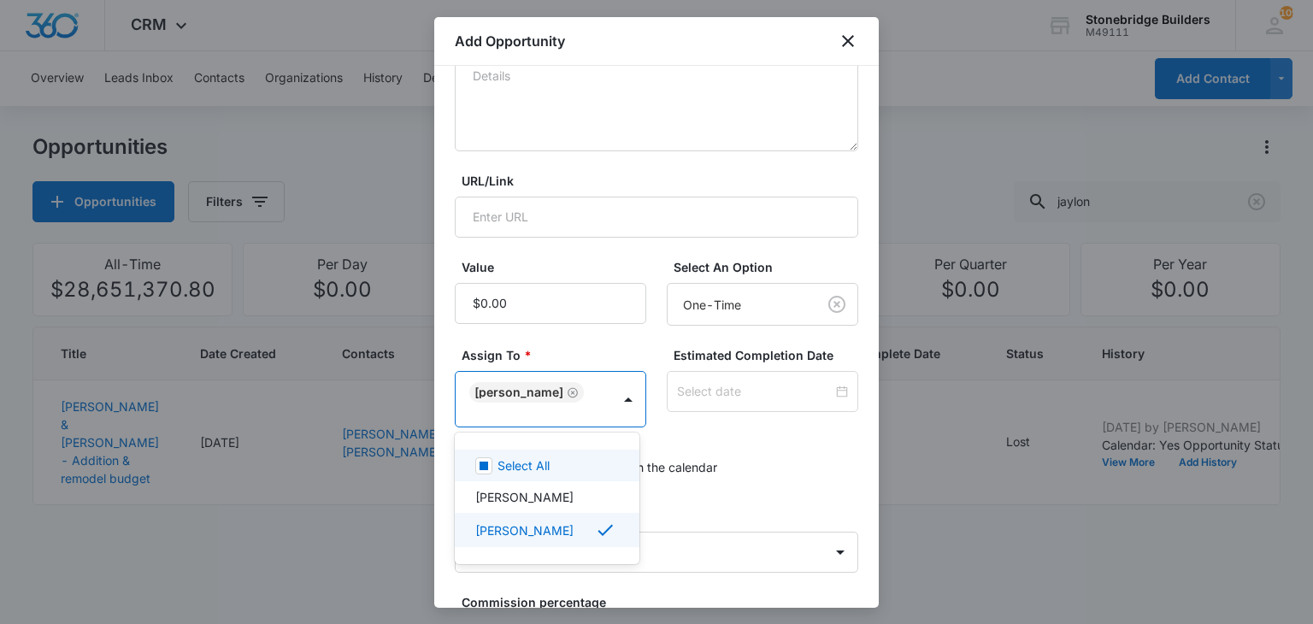
click at [774, 409] on div at bounding box center [656, 312] width 1313 height 624
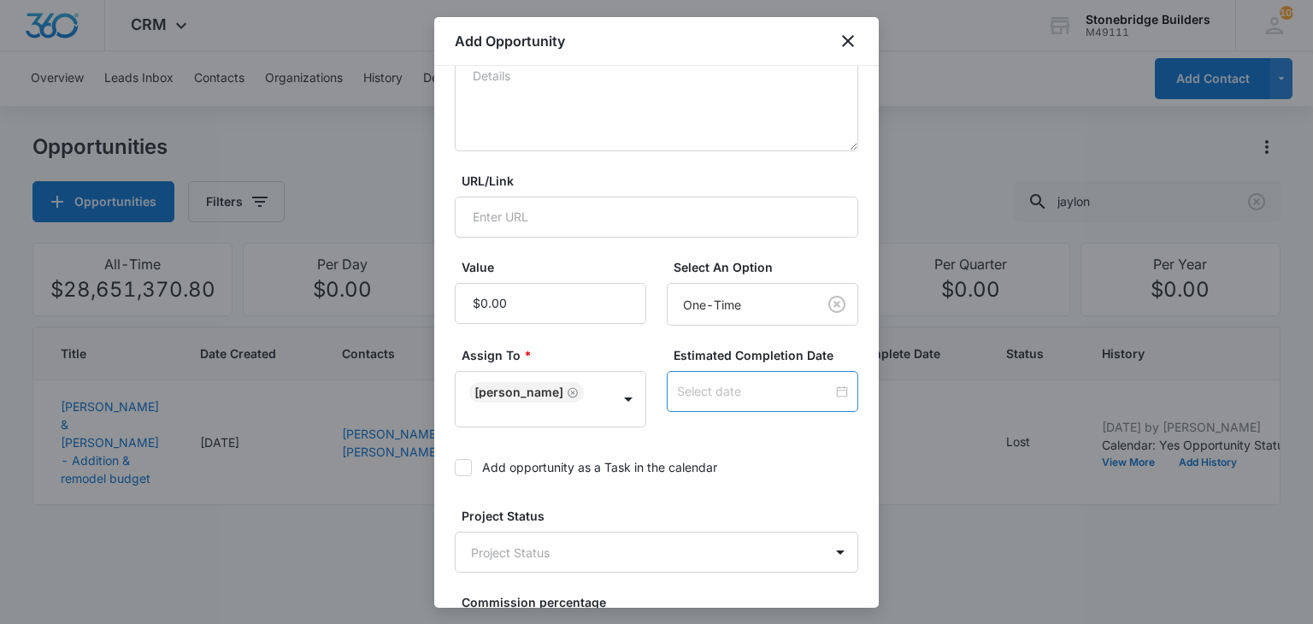
click at [746, 391] on input at bounding box center [755, 391] width 156 height 19
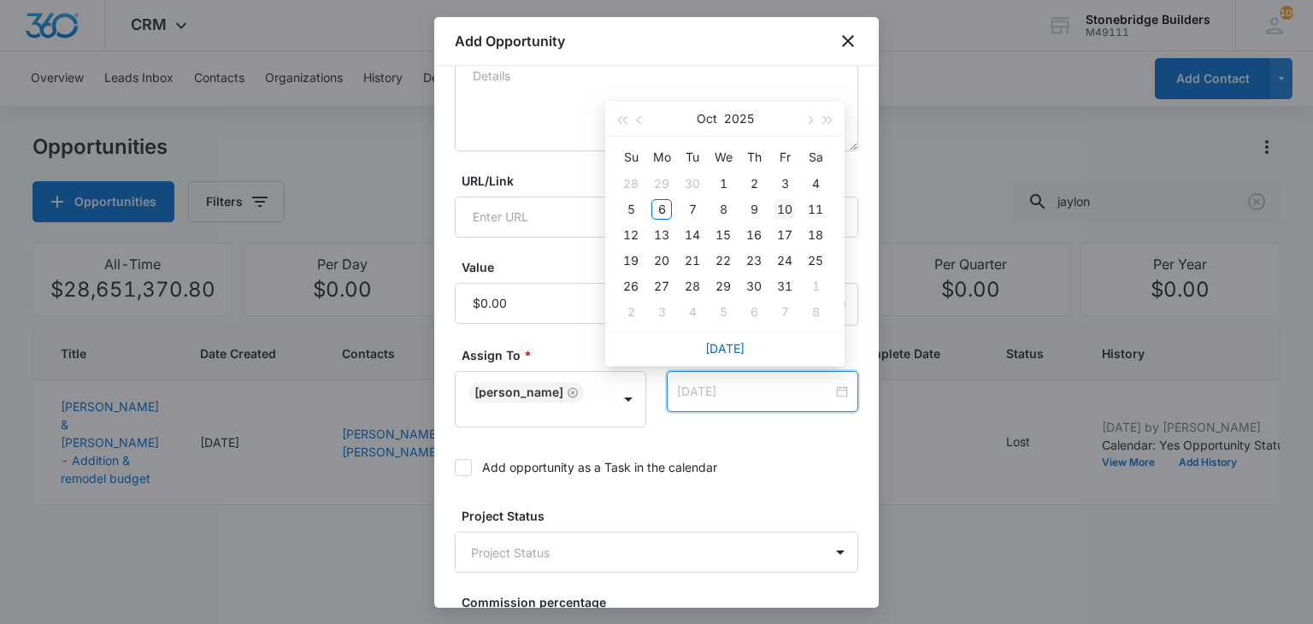
type input "[DATE]"
click at [782, 204] on div "10" at bounding box center [784, 209] width 21 height 21
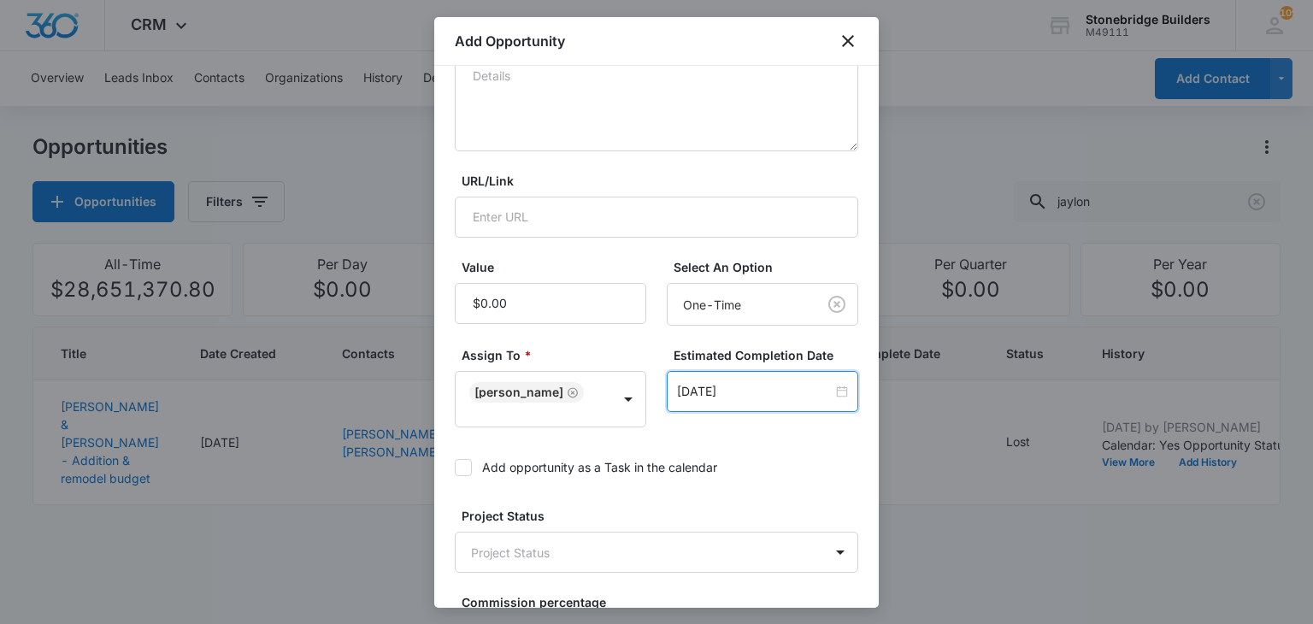
click at [463, 462] on icon at bounding box center [463, 467] width 15 height 15
click at [455, 468] on input "Add opportunity as a Task in the calendar" at bounding box center [455, 468] width 0 height 0
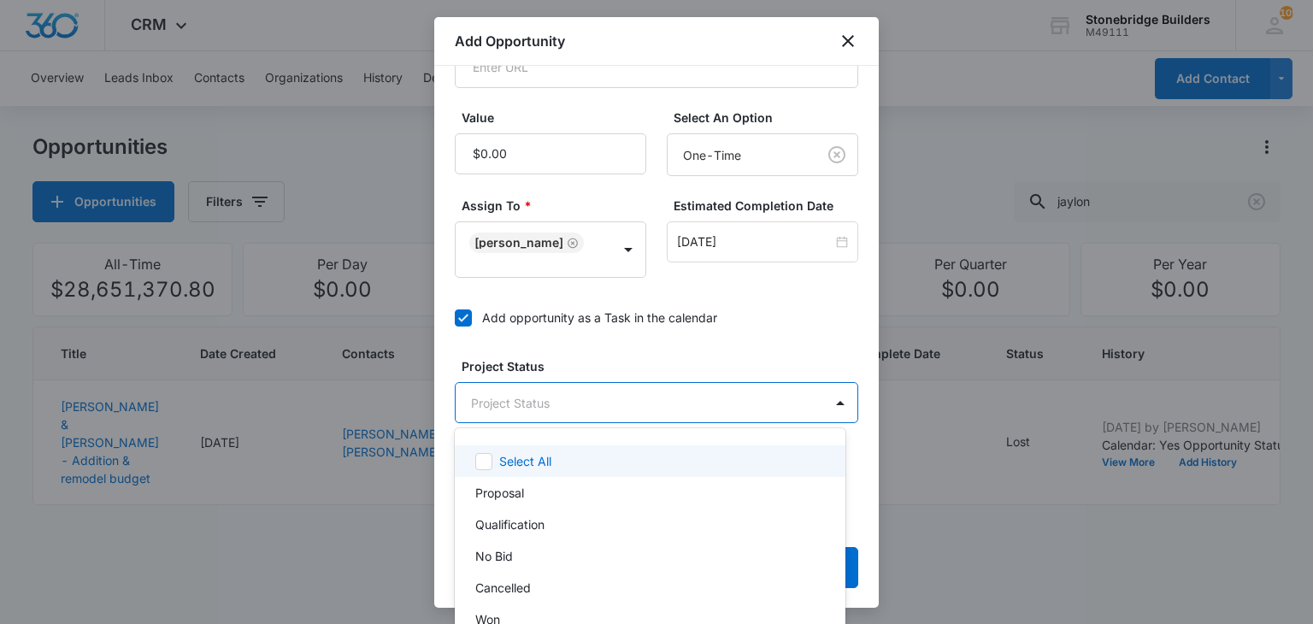
click at [569, 387] on body "CRM Apps Reputation Websites Forms CRM Email Social Content Ads Intelligence Fi…" at bounding box center [656, 312] width 1313 height 624
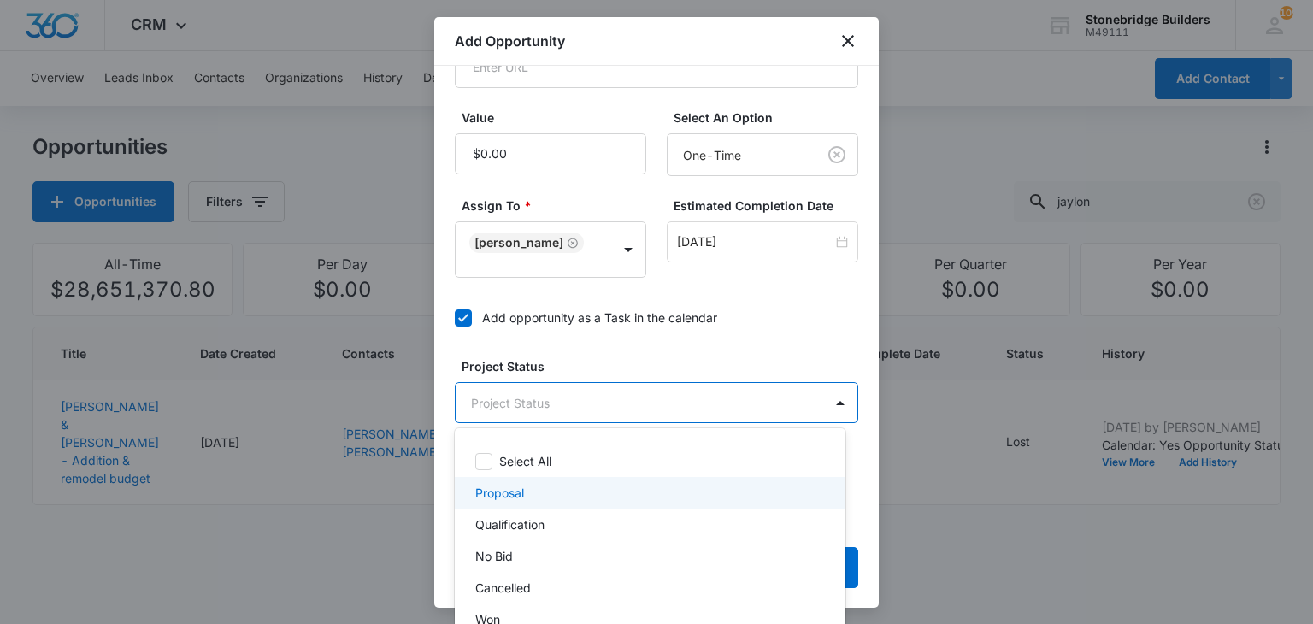
click at [540, 503] on div "Proposal" at bounding box center [650, 493] width 391 height 32
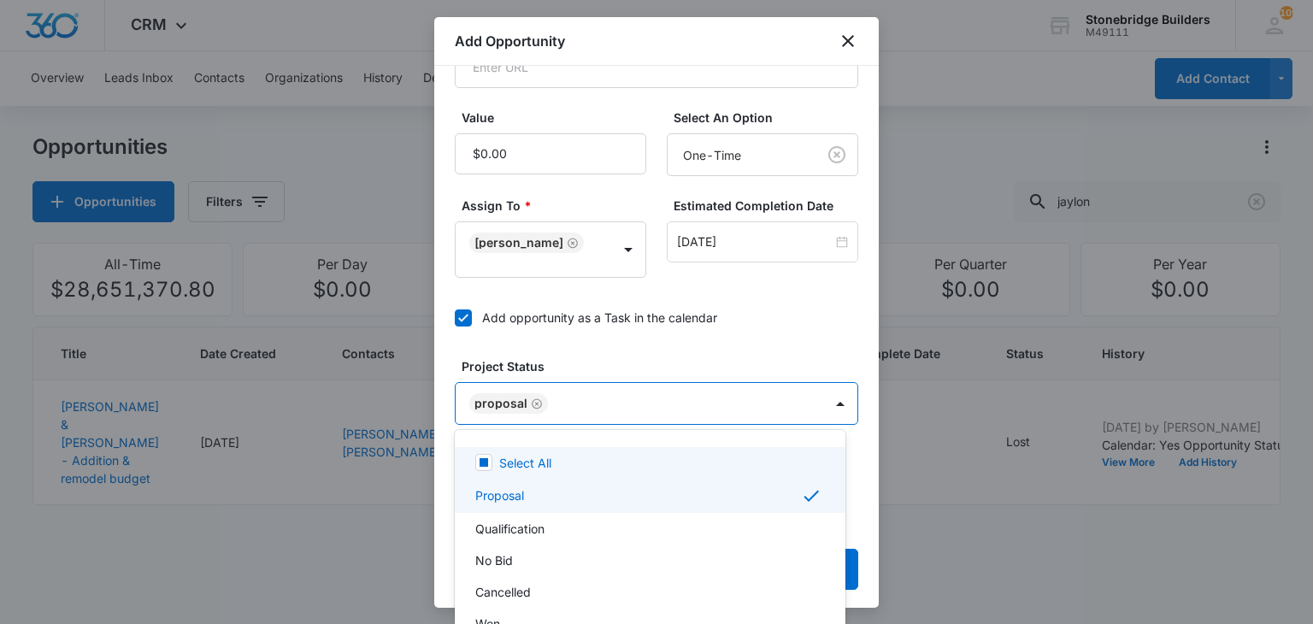
click at [670, 344] on div at bounding box center [656, 312] width 1313 height 624
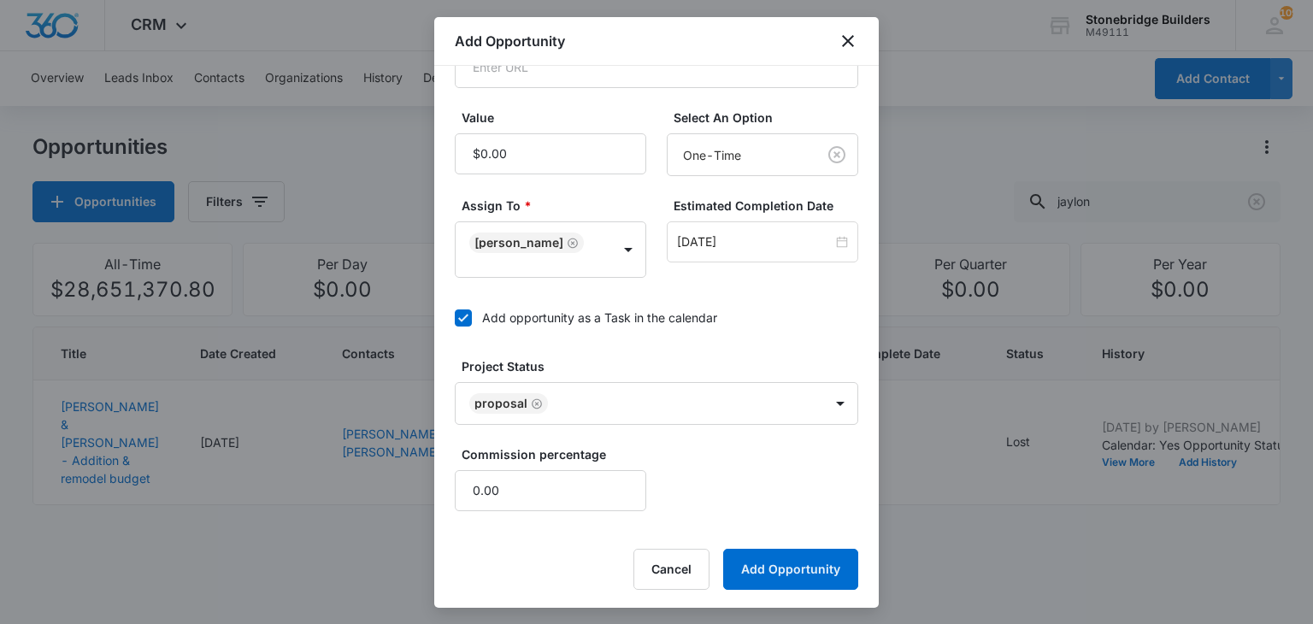
scroll to position [407, 0]
click at [798, 567] on button "Add Opportunity" at bounding box center [790, 568] width 135 height 41
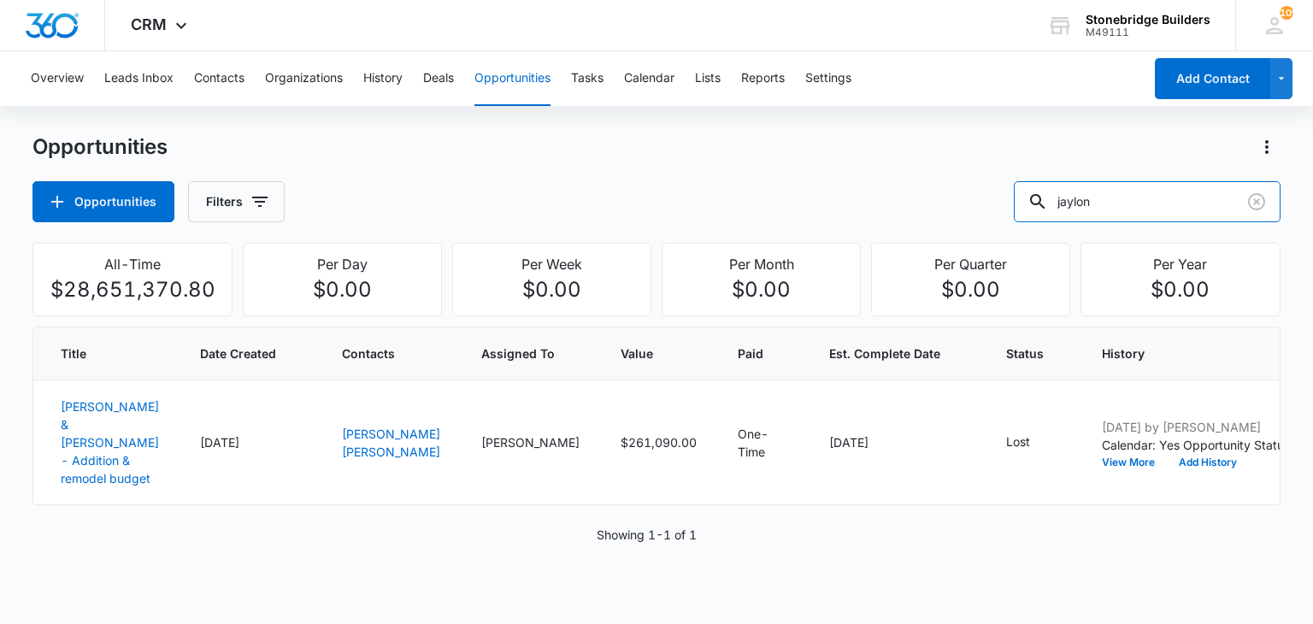
drag, startPoint x: 1111, startPoint y: 192, endPoint x: 992, endPoint y: 196, distance: 119.7
click at [992, 196] on div "Opportunities Filters jaylon" at bounding box center [655, 201] width 1247 height 41
type input "good"
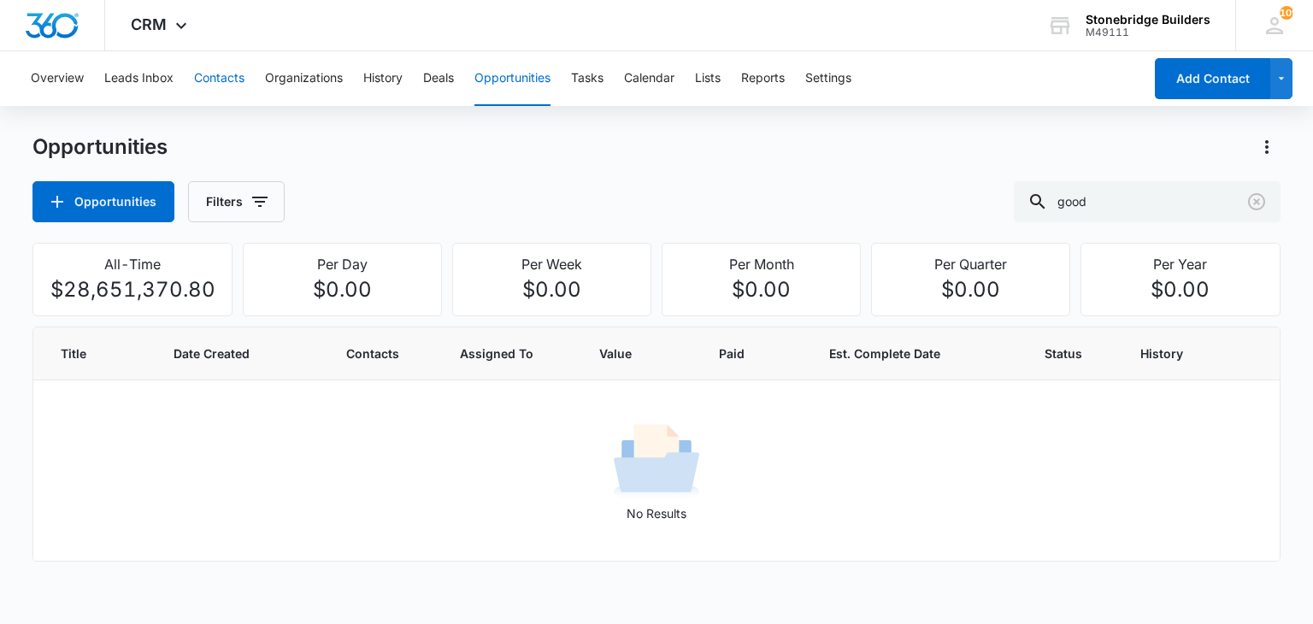
click at [201, 74] on button "Contacts" at bounding box center [219, 78] width 50 height 55
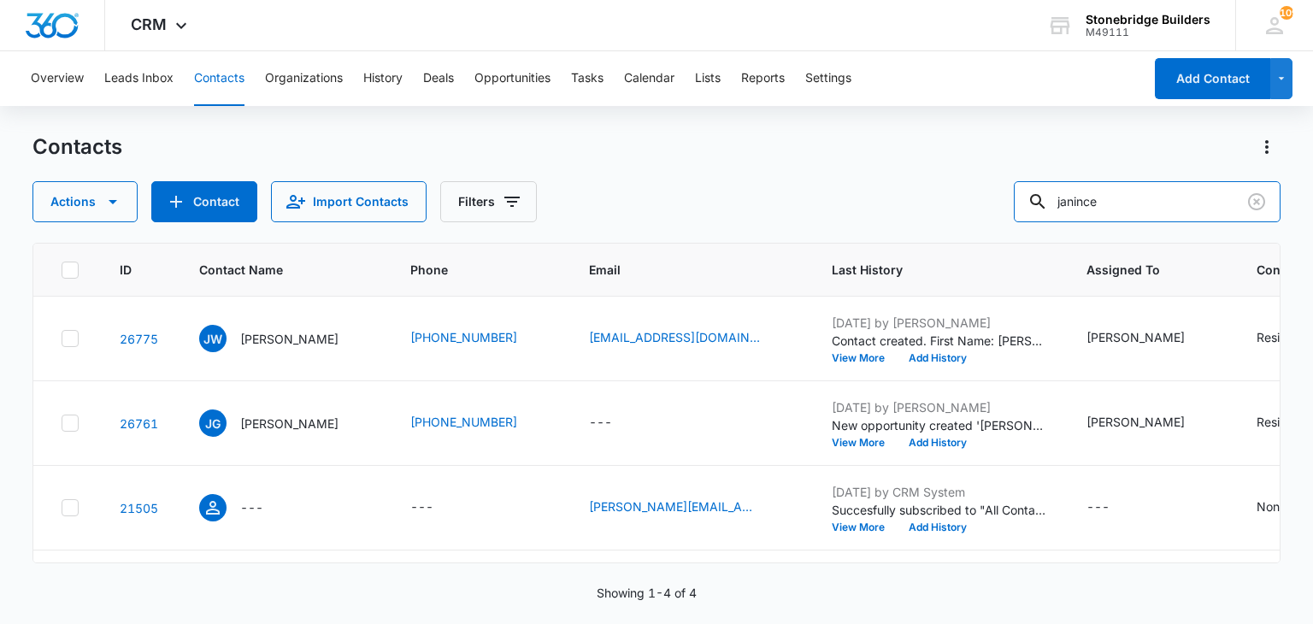
drag, startPoint x: 1074, startPoint y: 199, endPoint x: 1007, endPoint y: 179, distance: 69.8
click at [1009, 180] on div "Contacts Actions Contact Import Contacts Filters janince" at bounding box center [655, 177] width 1247 height 89
type input "good"
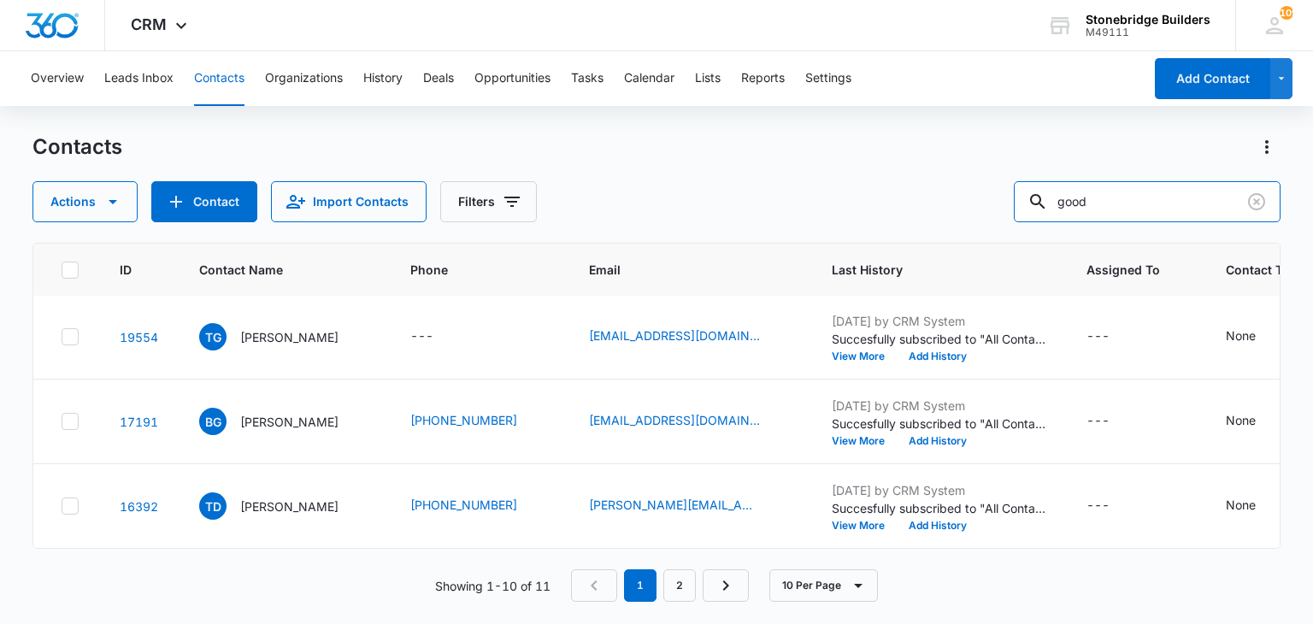
scroll to position [605, 0]
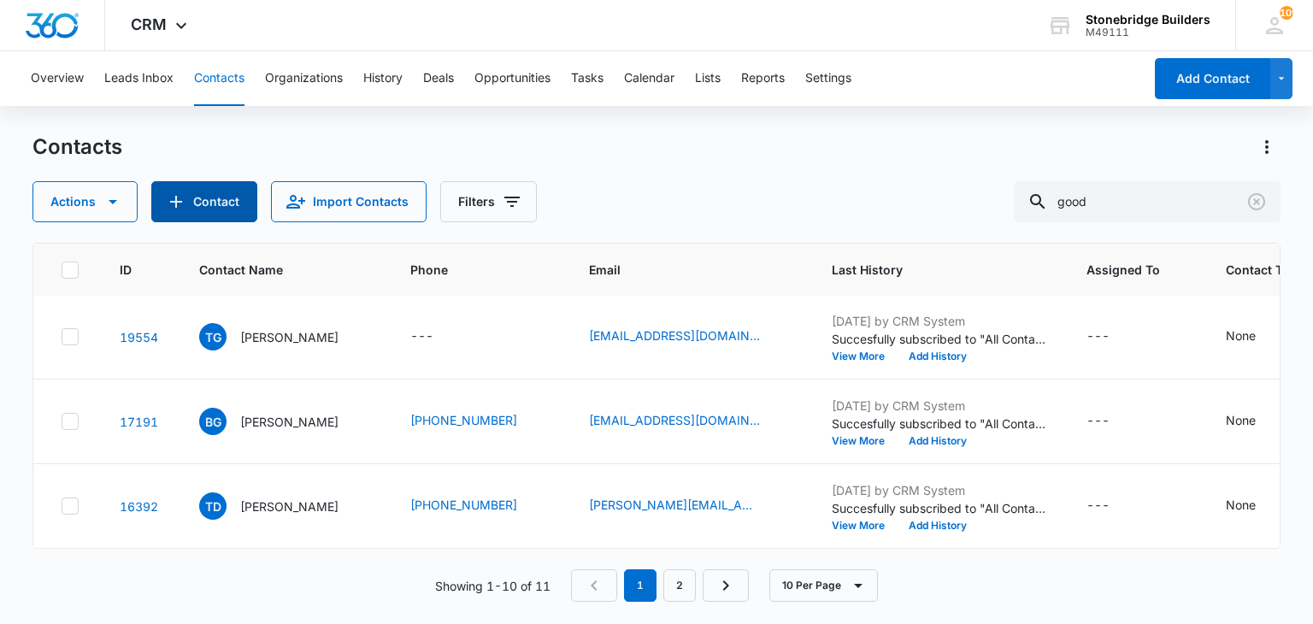
click at [178, 205] on icon "Add Contact" at bounding box center [176, 201] width 21 height 21
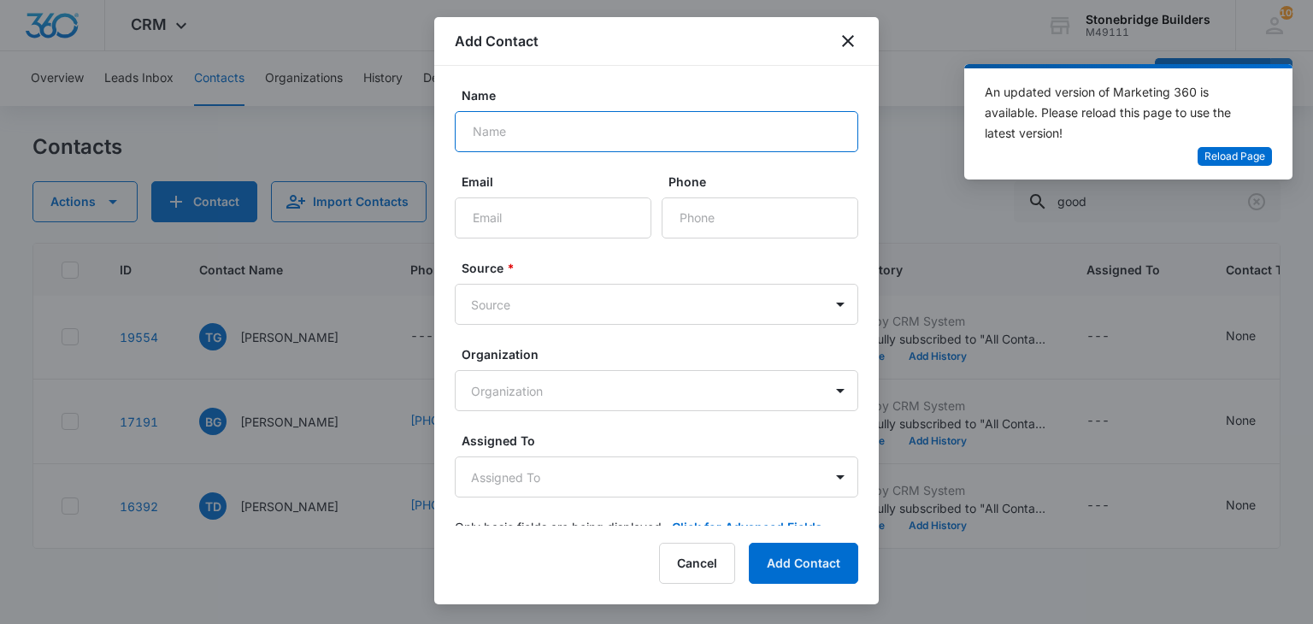
click at [532, 133] on input "Name" at bounding box center [656, 131] width 403 height 41
type input "[PERSON_NAME] Good"
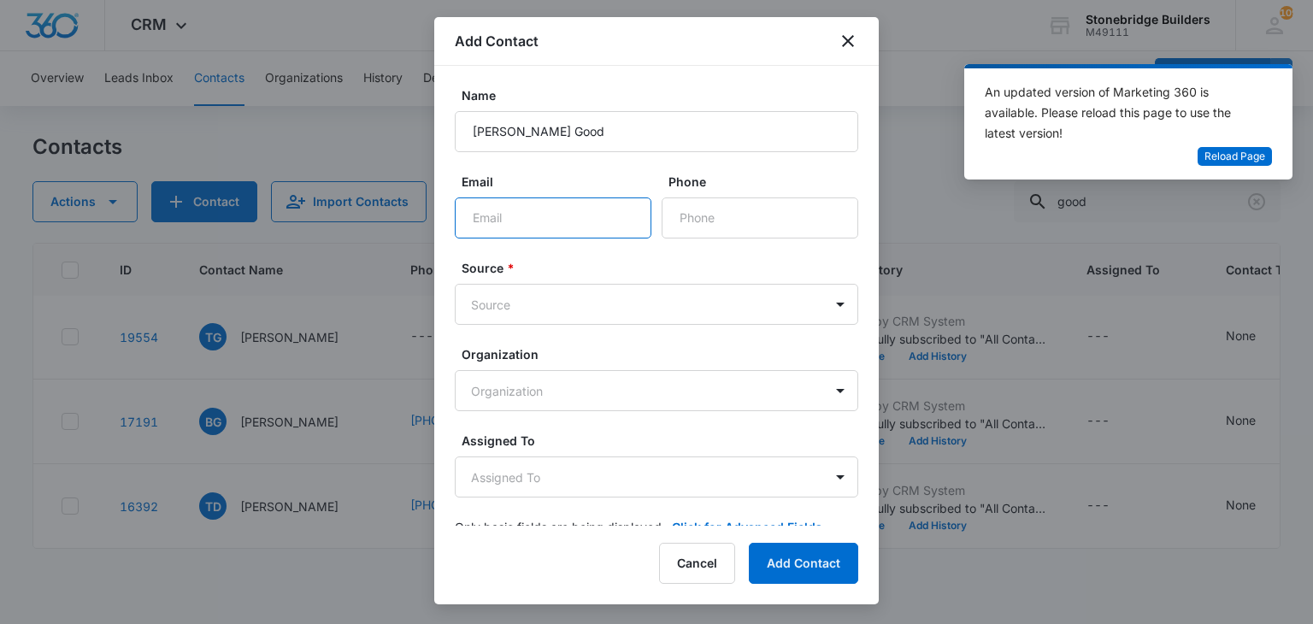
click at [521, 220] on input "Email" at bounding box center [553, 217] width 197 height 41
paste input "[EMAIL_ADDRESS][DOMAIN_NAME]"
type input "[EMAIL_ADDRESS][DOMAIN_NAME]"
click at [756, 196] on div "Phone" at bounding box center [760, 206] width 197 height 66
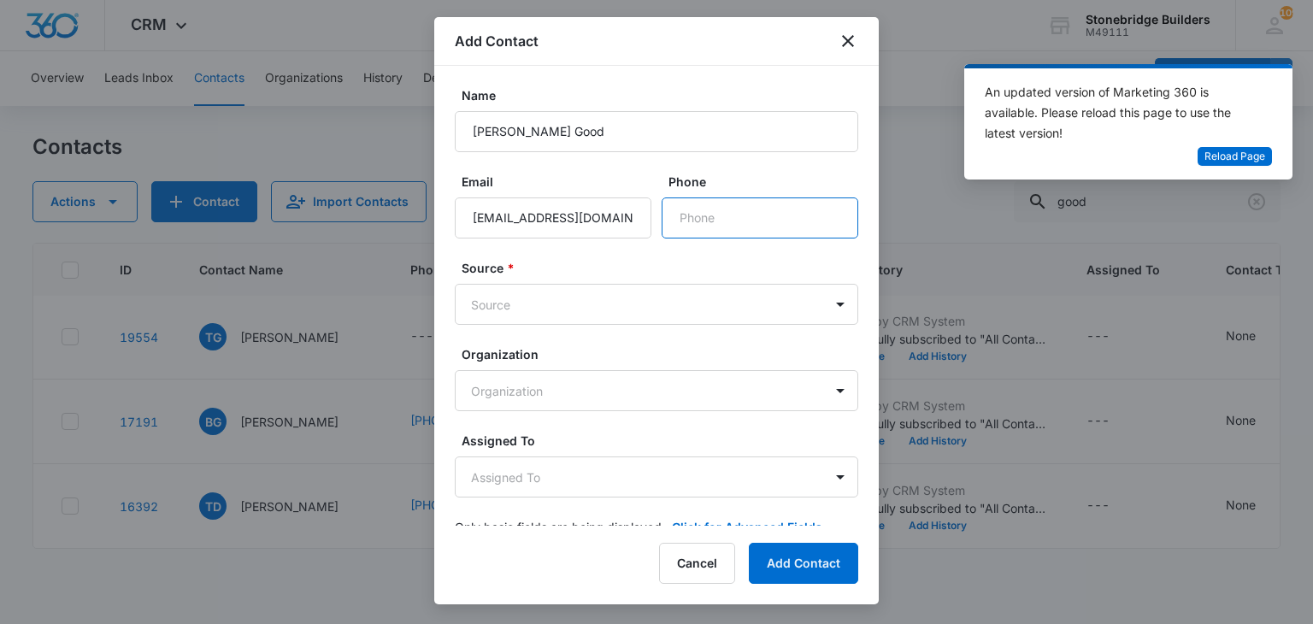
click at [753, 200] on input "Phone" at bounding box center [760, 217] width 197 height 41
type input "[PHONE_NUMBER]"
click at [556, 305] on body "CRM Apps Reputation Websites Forms CRM Email Social Content Ads Intelligence Fi…" at bounding box center [656, 312] width 1313 height 624
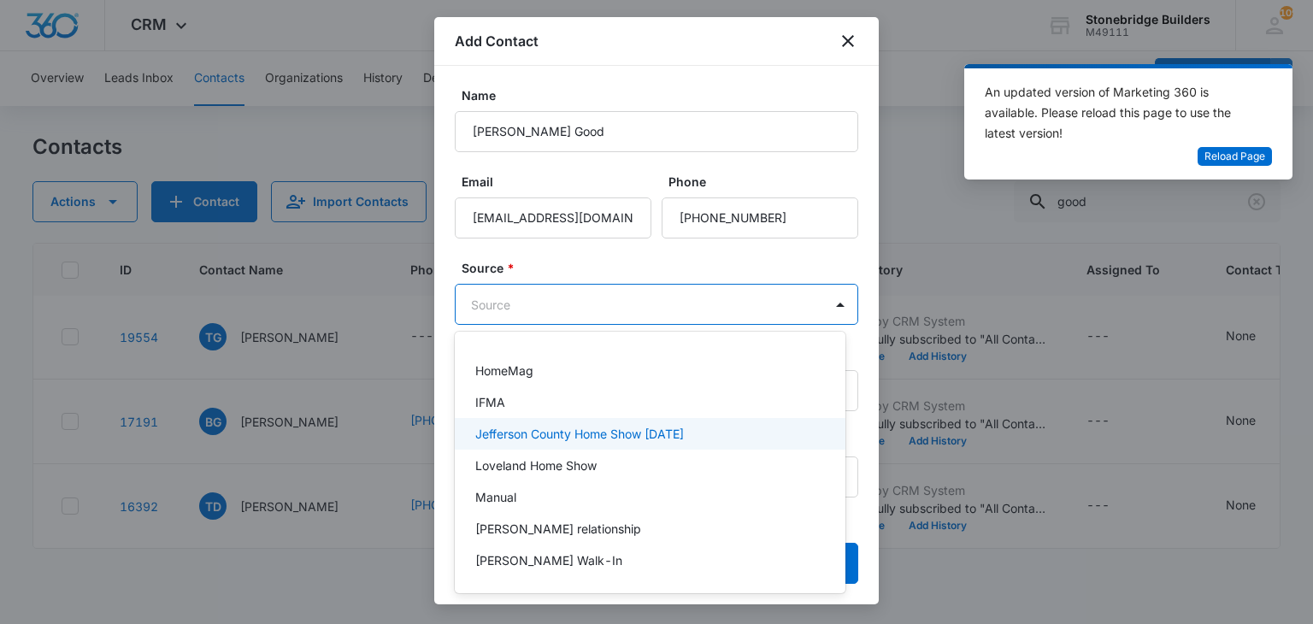
scroll to position [171, 0]
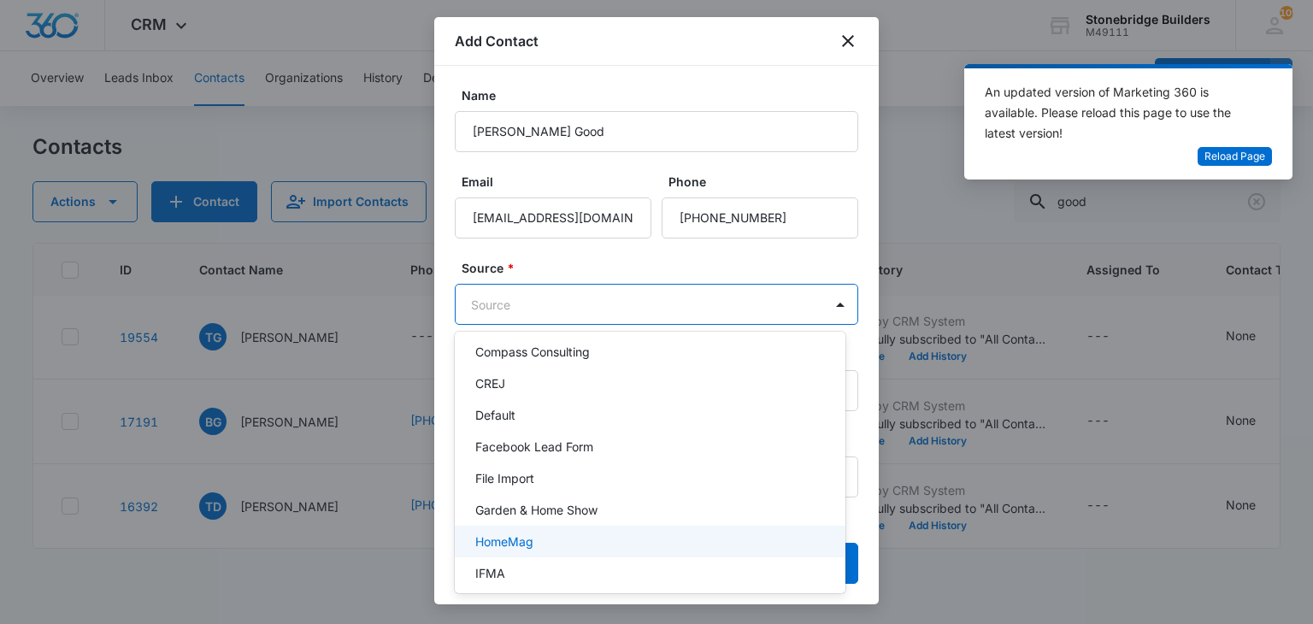
click at [521, 541] on p "HomeMag" at bounding box center [504, 542] width 58 height 18
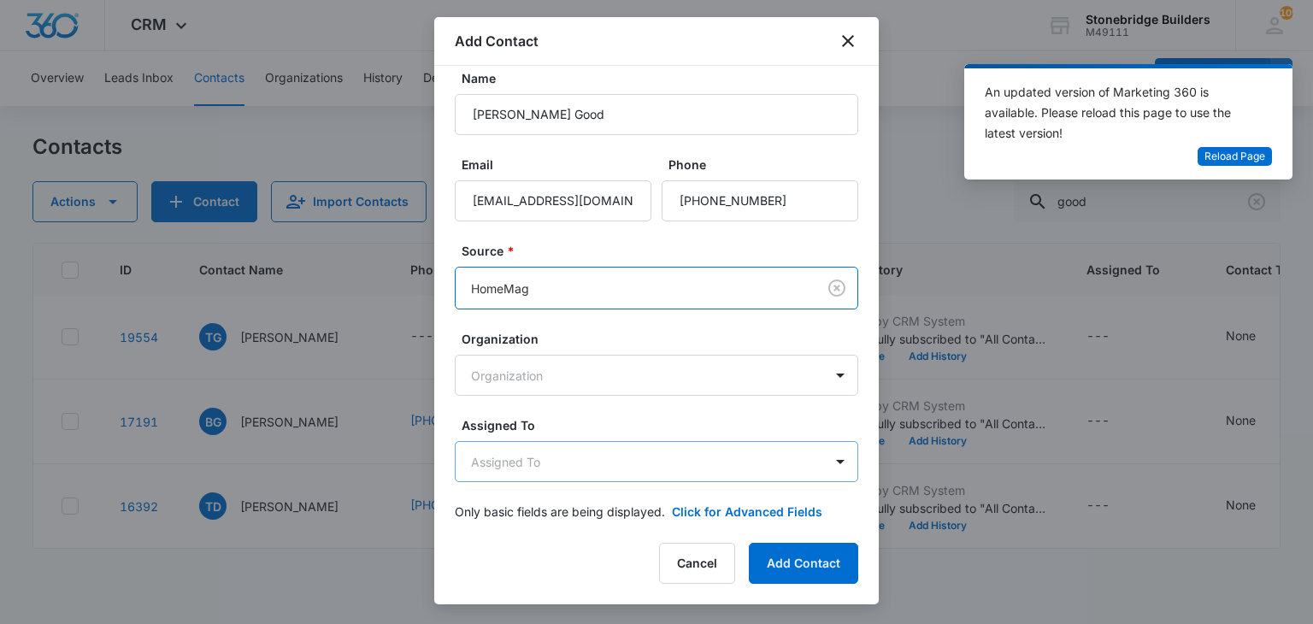
scroll to position [32, 0]
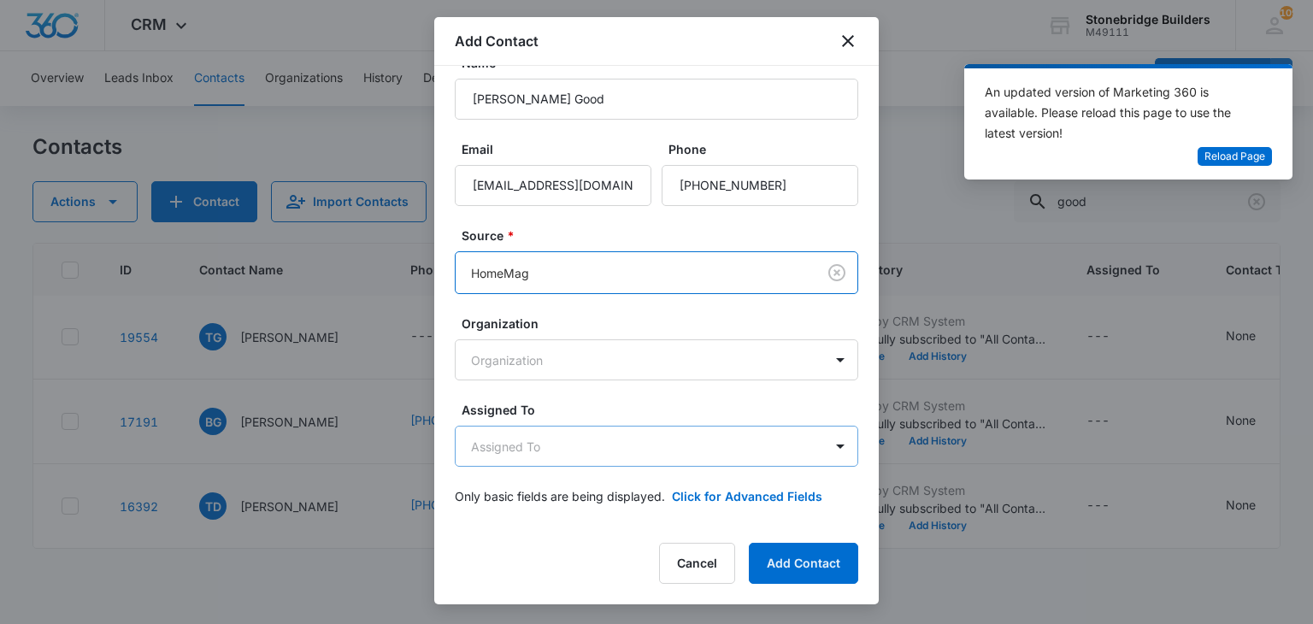
click at [562, 433] on body "CRM Apps Reputation Websites Forms CRM Email Social Content Ads Intelligence Fi…" at bounding box center [656, 312] width 1313 height 624
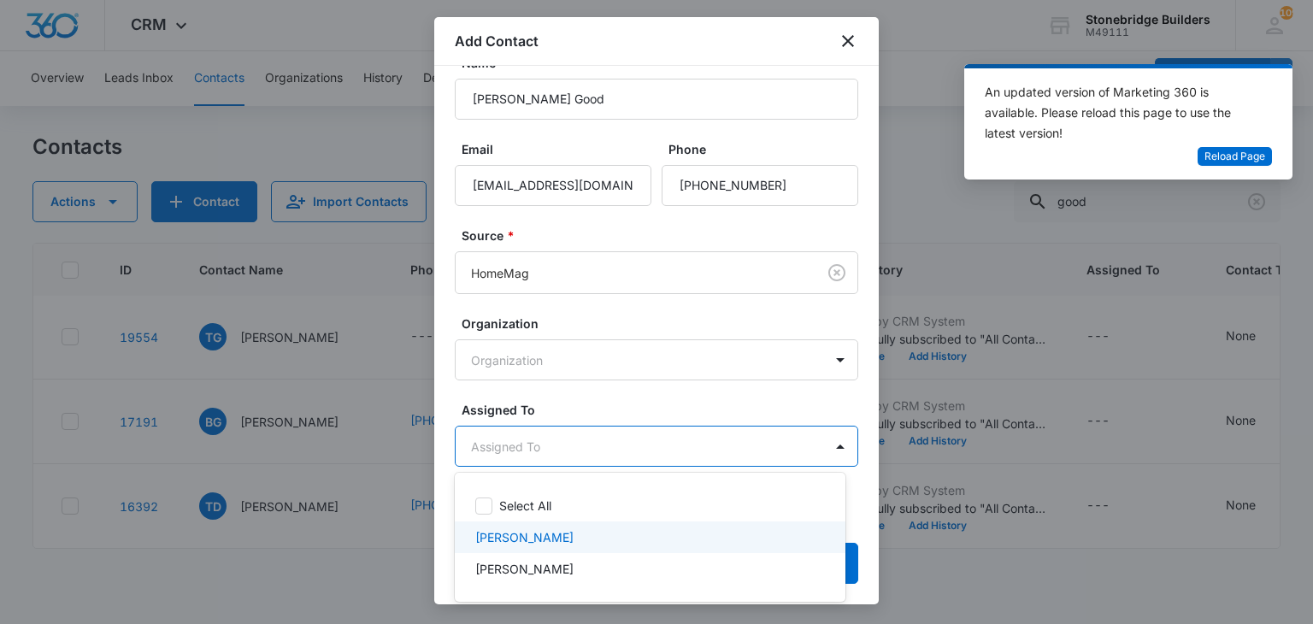
click at [546, 527] on div "[PERSON_NAME]" at bounding box center [650, 537] width 391 height 32
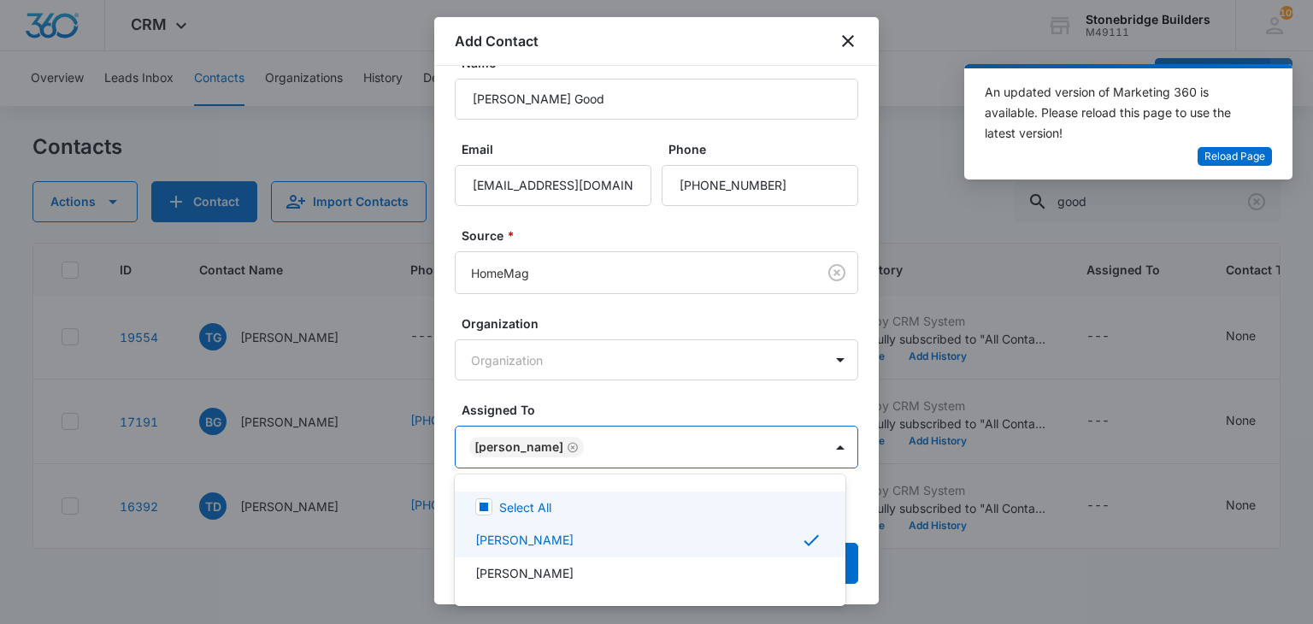
click at [595, 420] on div at bounding box center [656, 312] width 1313 height 624
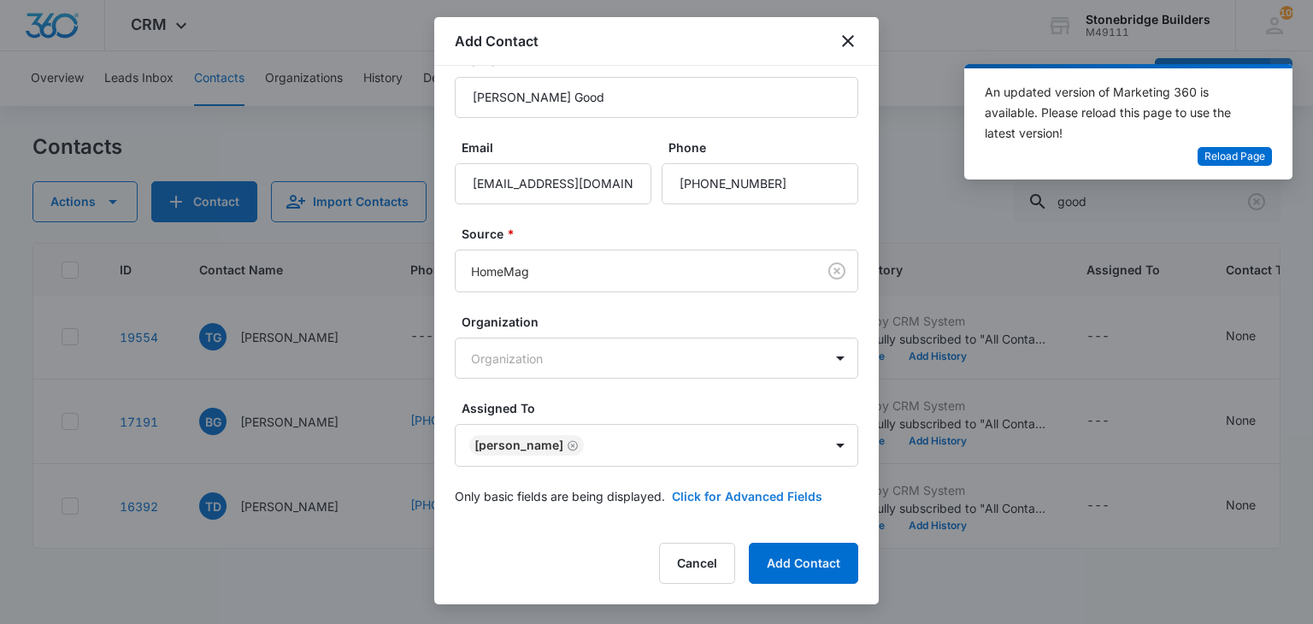
click at [716, 493] on button "Click for Advanced Fields" at bounding box center [747, 496] width 150 height 18
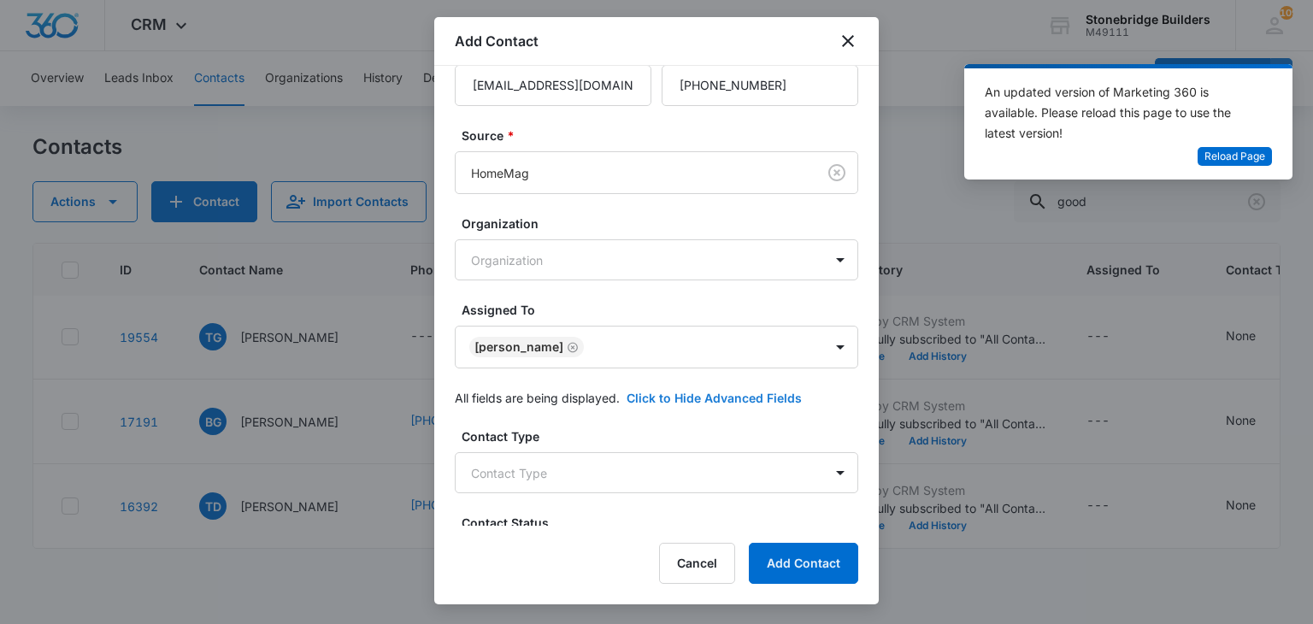
scroll to position [291, 0]
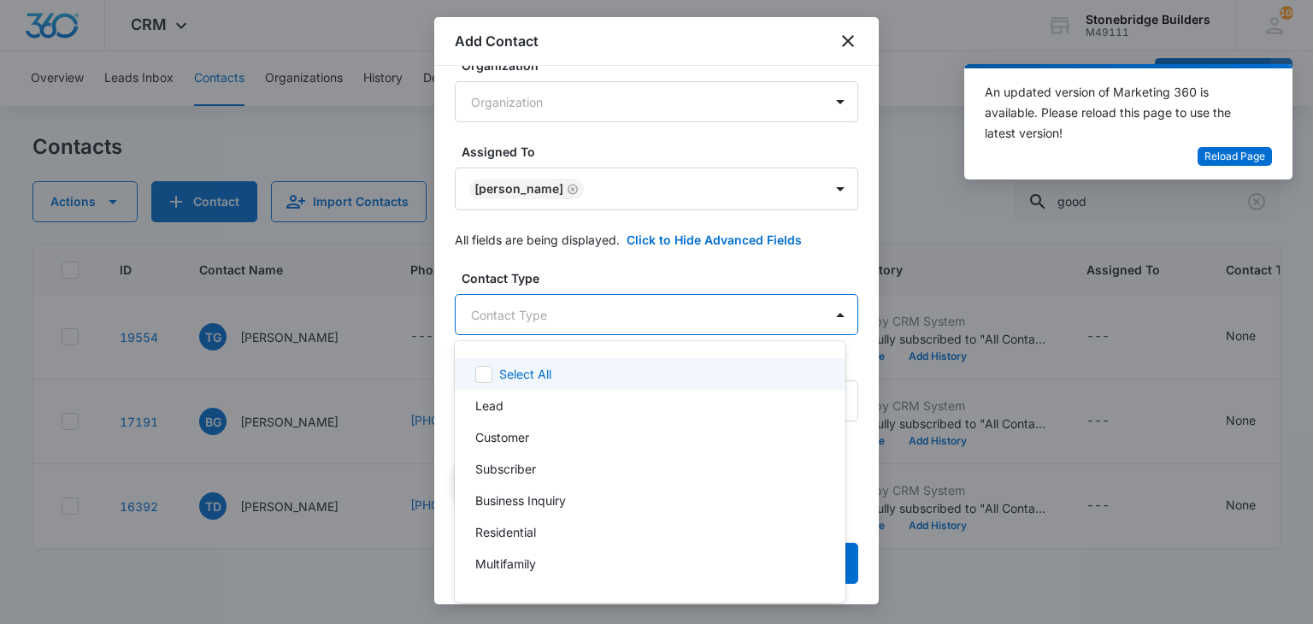
click at [555, 317] on body "CRM Apps Reputation Websites Forms CRM Email Social Content Ads Intelligence Fi…" at bounding box center [656, 312] width 1313 height 624
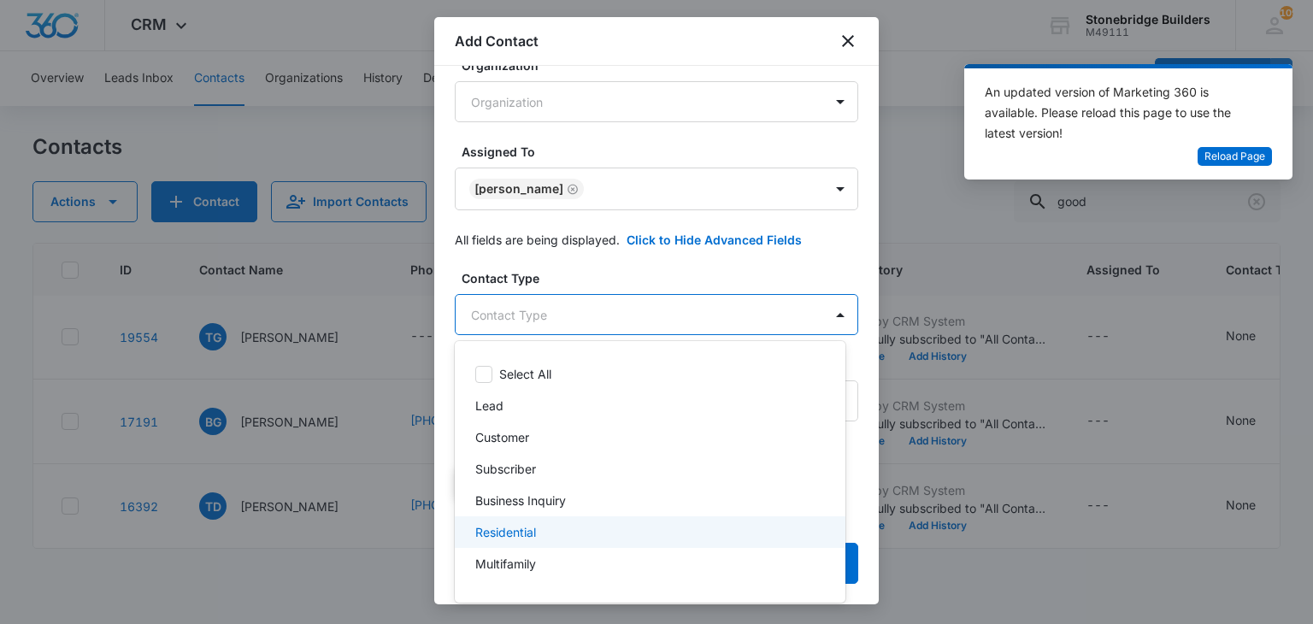
click at [556, 524] on div "Residential" at bounding box center [648, 532] width 346 height 18
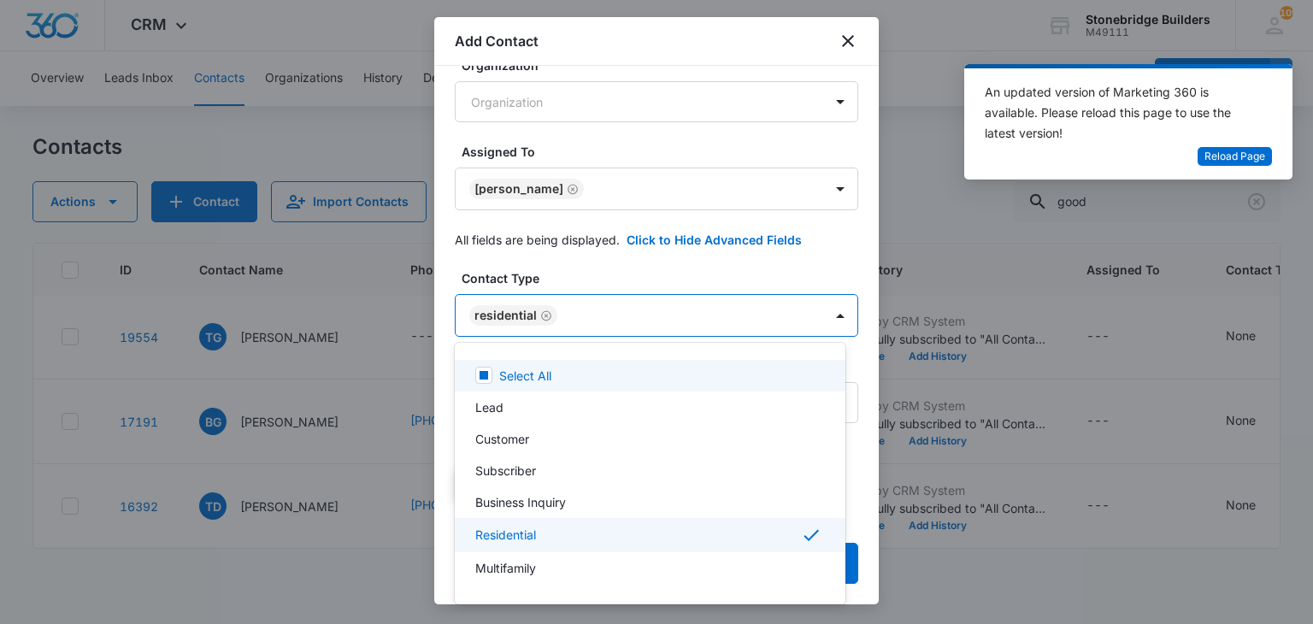
click at [628, 274] on div at bounding box center [656, 312] width 1313 height 624
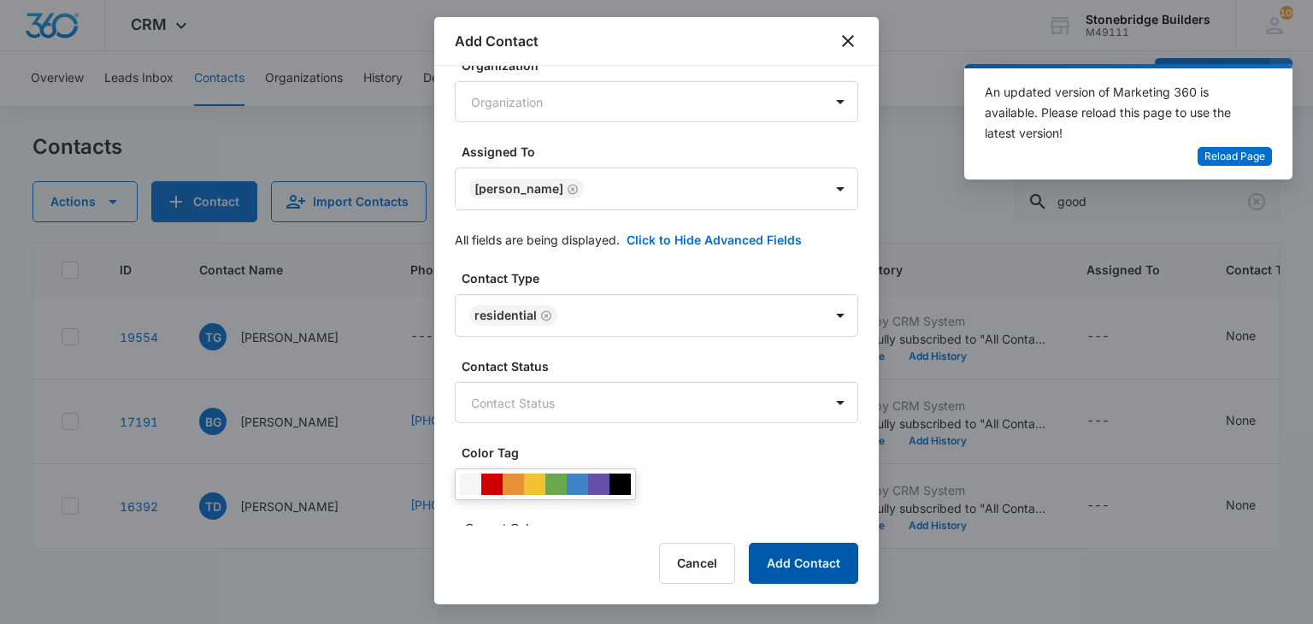
click at [822, 580] on button "Add Contact" at bounding box center [803, 563] width 109 height 41
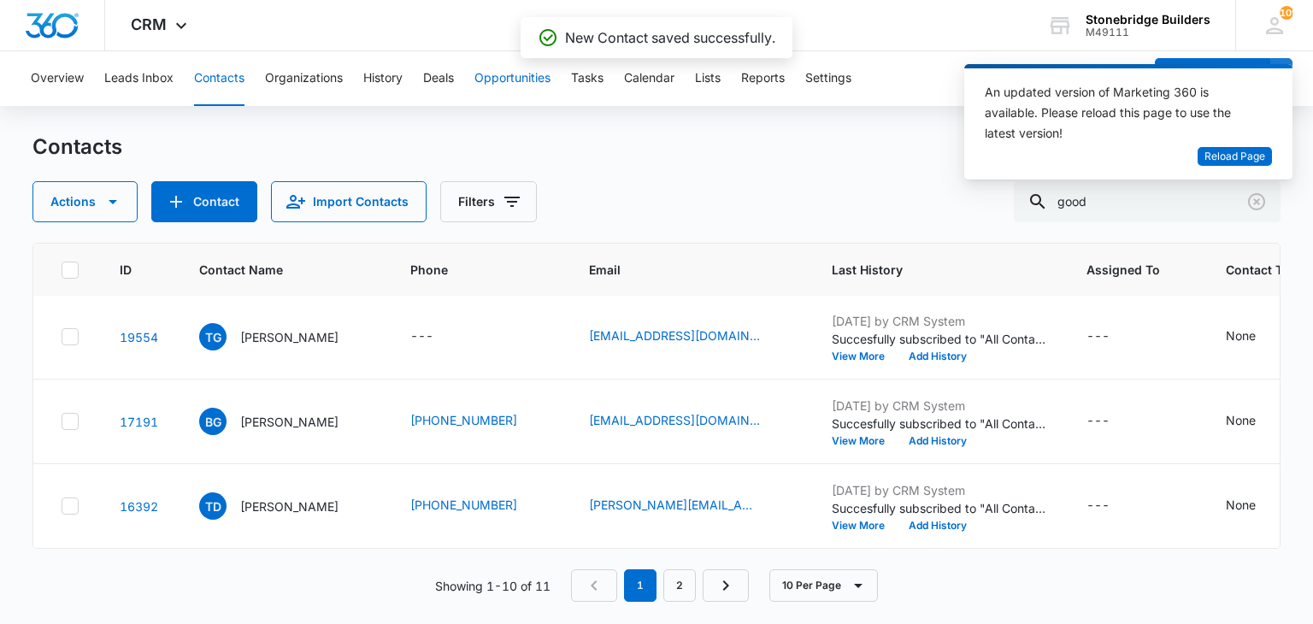
click at [481, 70] on button "Opportunities" at bounding box center [512, 78] width 76 height 55
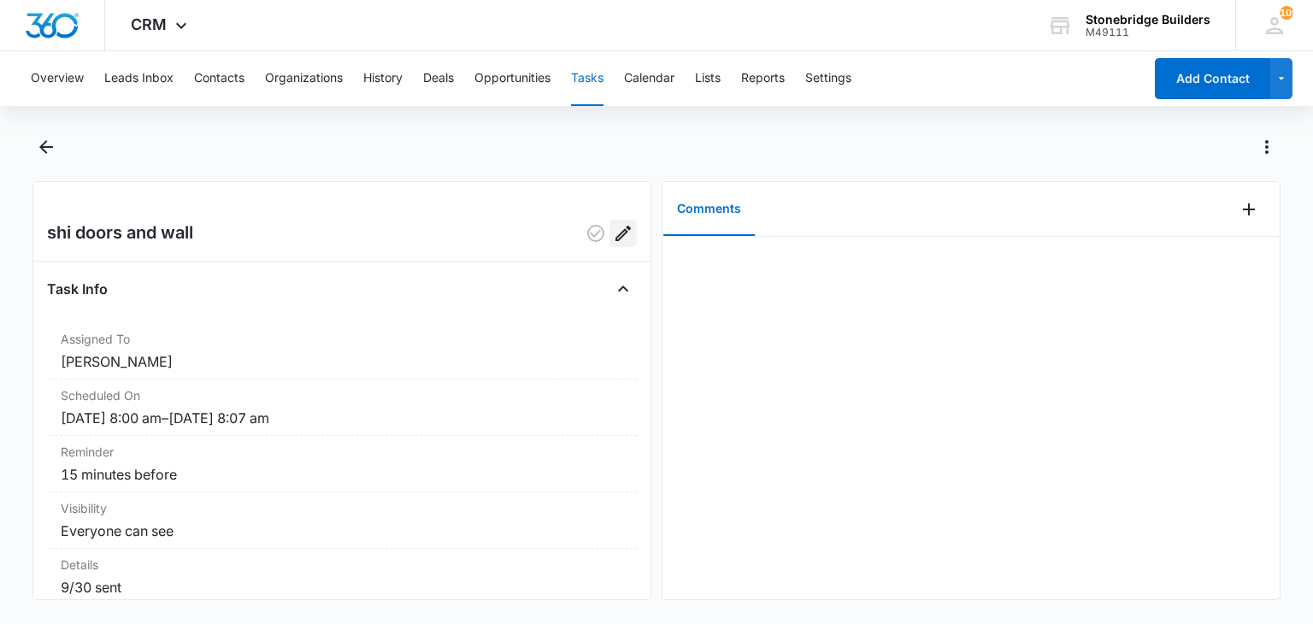
click at [617, 241] on icon "Edit" at bounding box center [623, 233] width 21 height 21
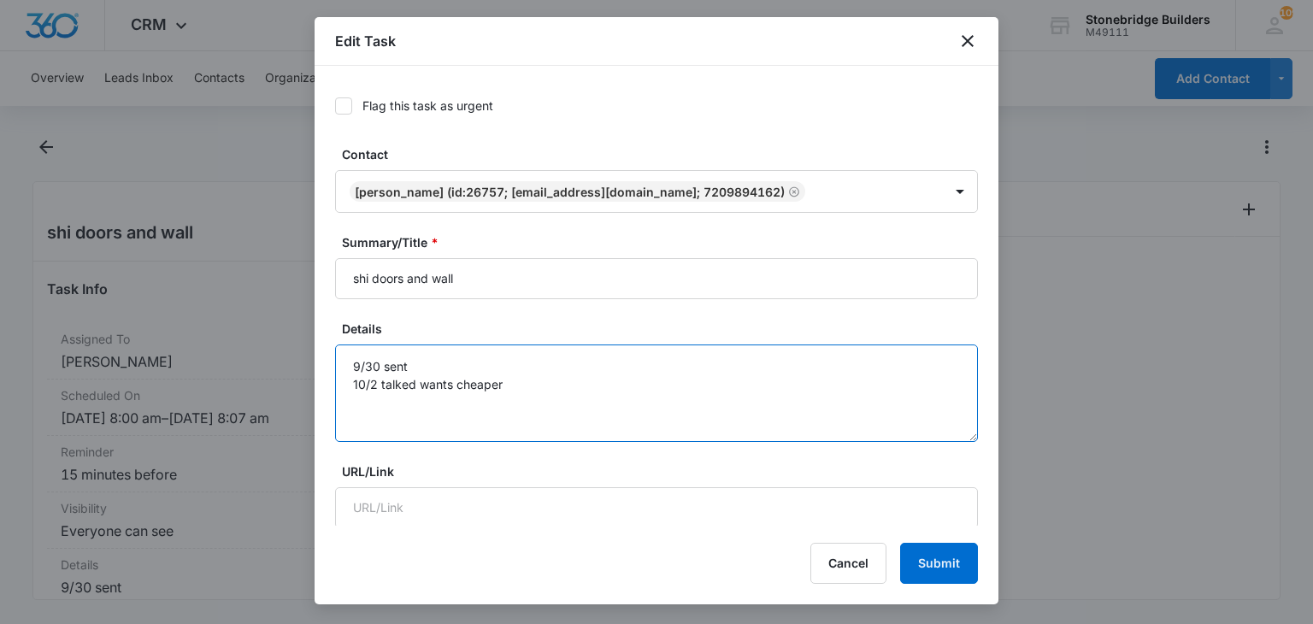
click at [516, 384] on textarea "9/30 sent 10/2 talked wants cheaper" at bounding box center [656, 392] width 643 height 97
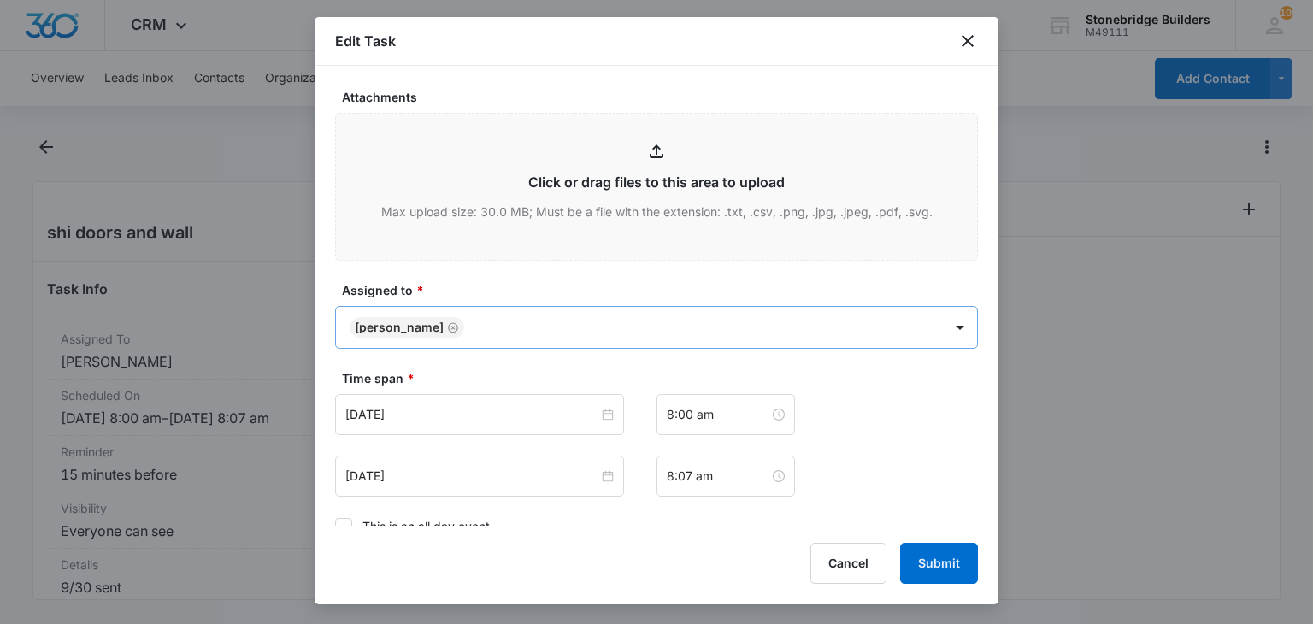
scroll to position [1104, 0]
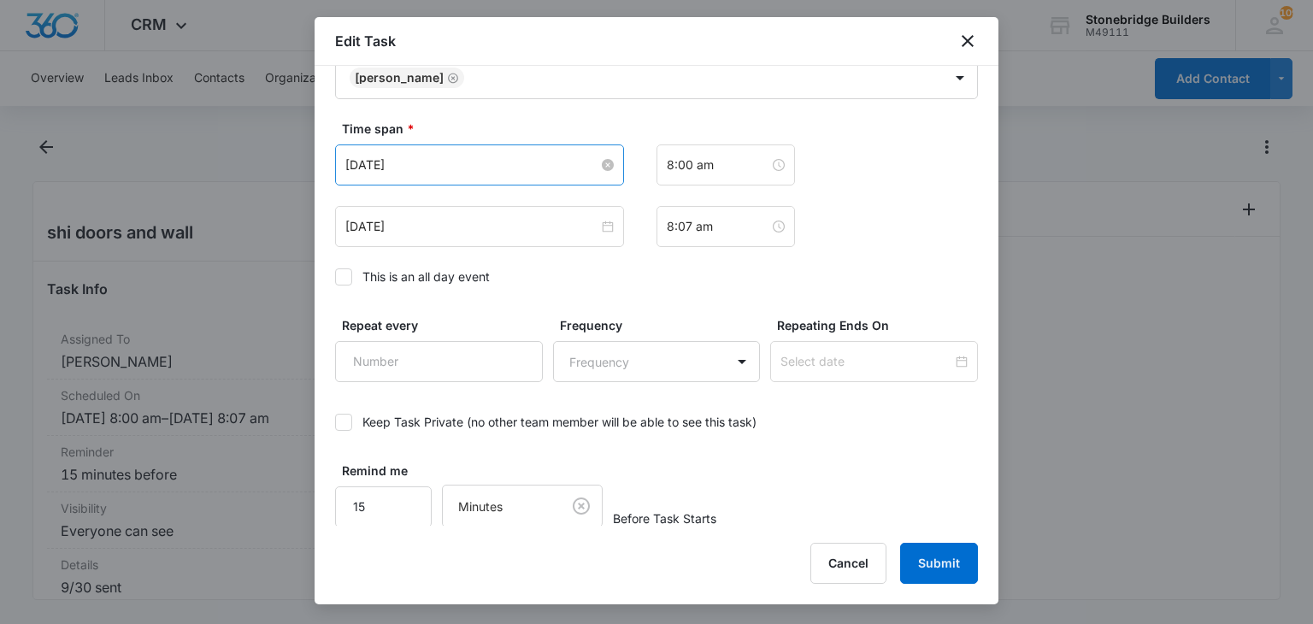
type textarea "9/30 sent 10/2 talked wants cheaper 10/6 emailed that we will not do cheaper"
click at [372, 162] on input "Oct 3, 2025" at bounding box center [471, 165] width 253 height 19
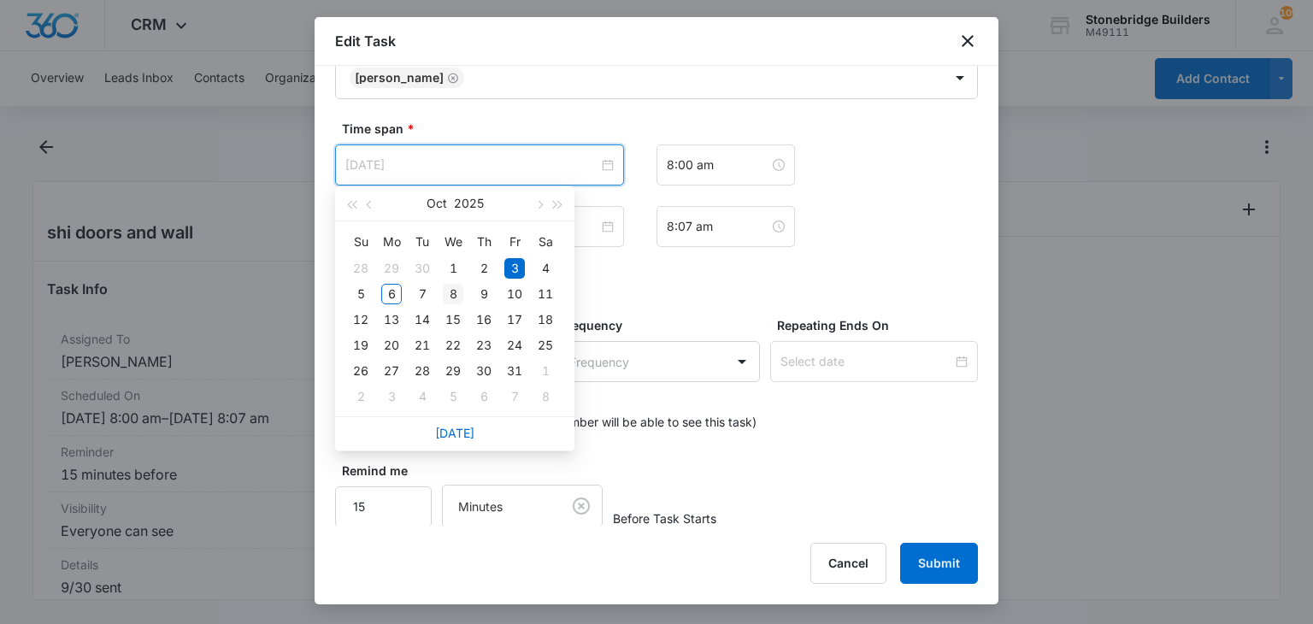
type input "Oct 8, 2025"
click at [447, 296] on div "8" at bounding box center [453, 294] width 21 height 21
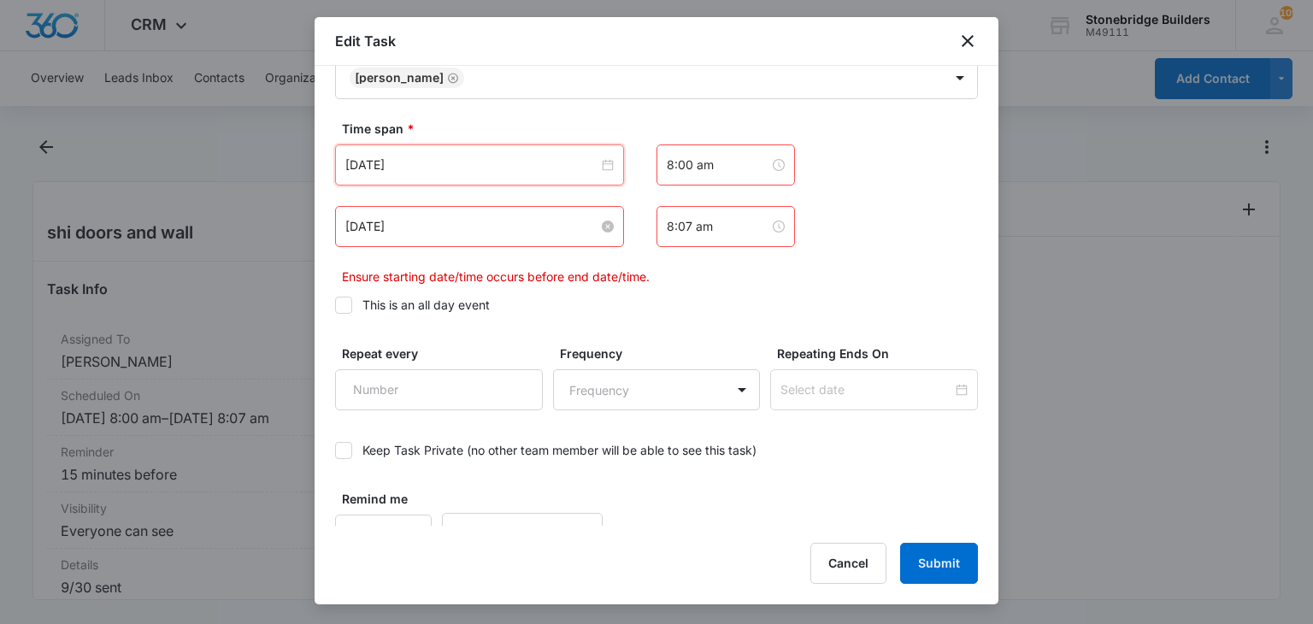
click at [373, 221] on input "Oct 3, 2025" at bounding box center [471, 226] width 253 height 19
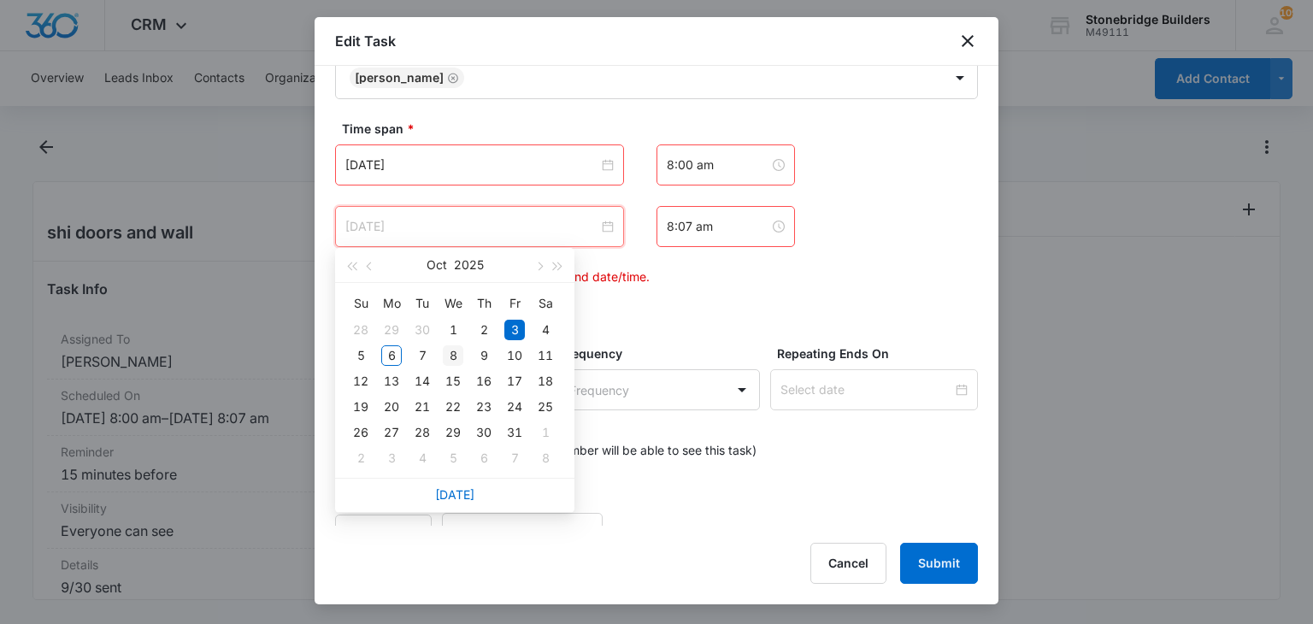
type input "Oct 8, 2025"
click at [455, 354] on div "8" at bounding box center [453, 355] width 21 height 21
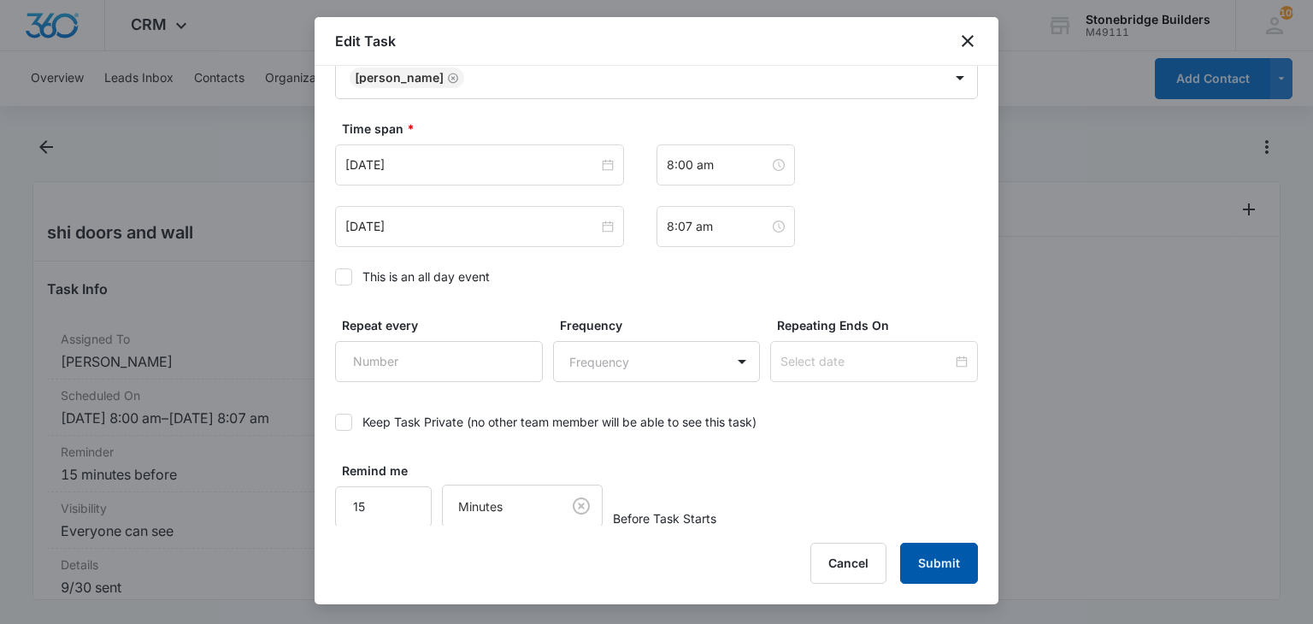
click at [917, 548] on button "Submit" at bounding box center [939, 563] width 78 height 41
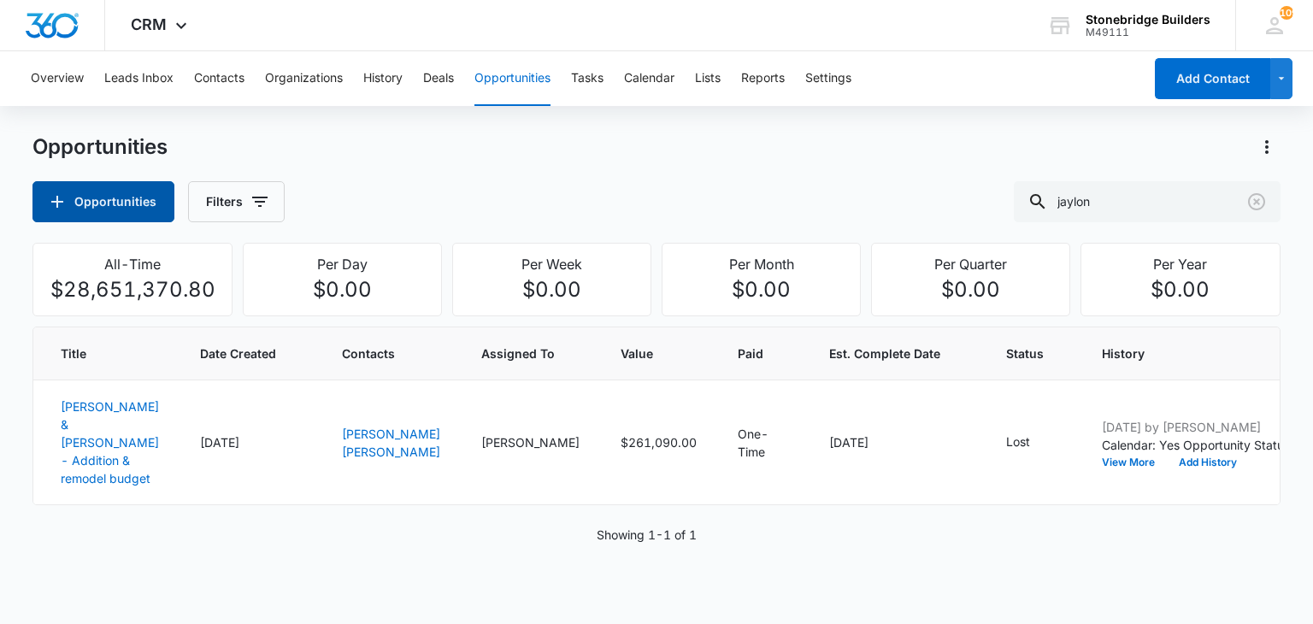
click at [117, 206] on button "Opportunities" at bounding box center [103, 201] width 142 height 41
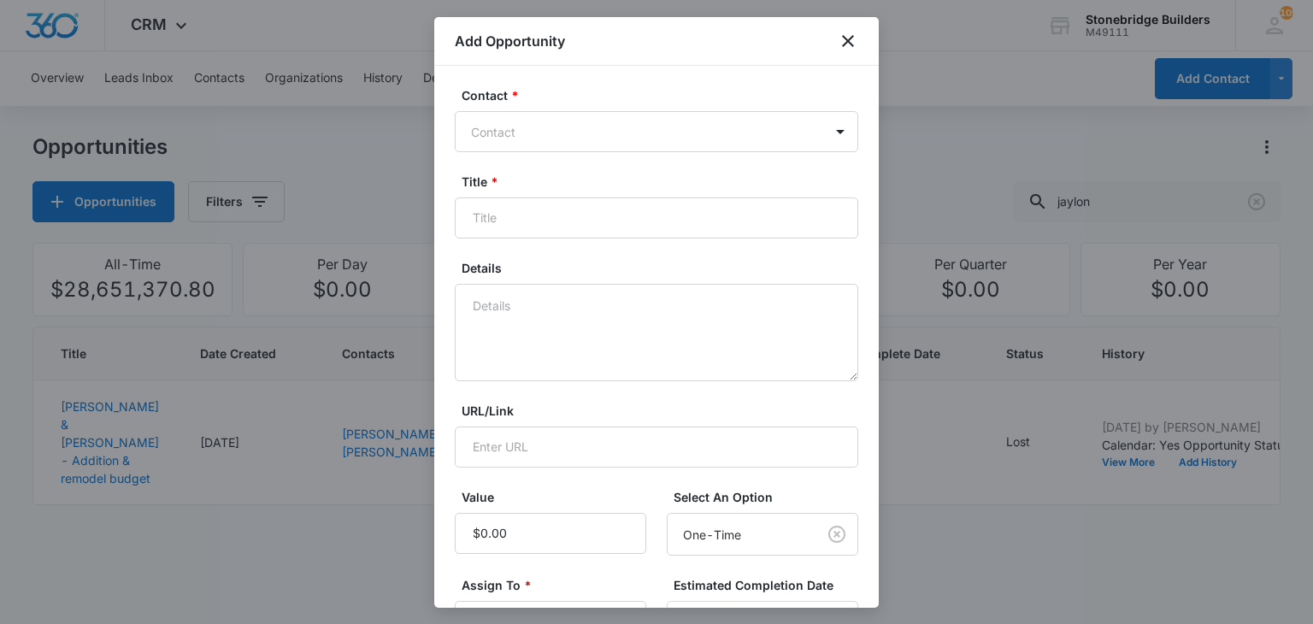
click at [555, 123] on div at bounding box center [646, 131] width 350 height 21
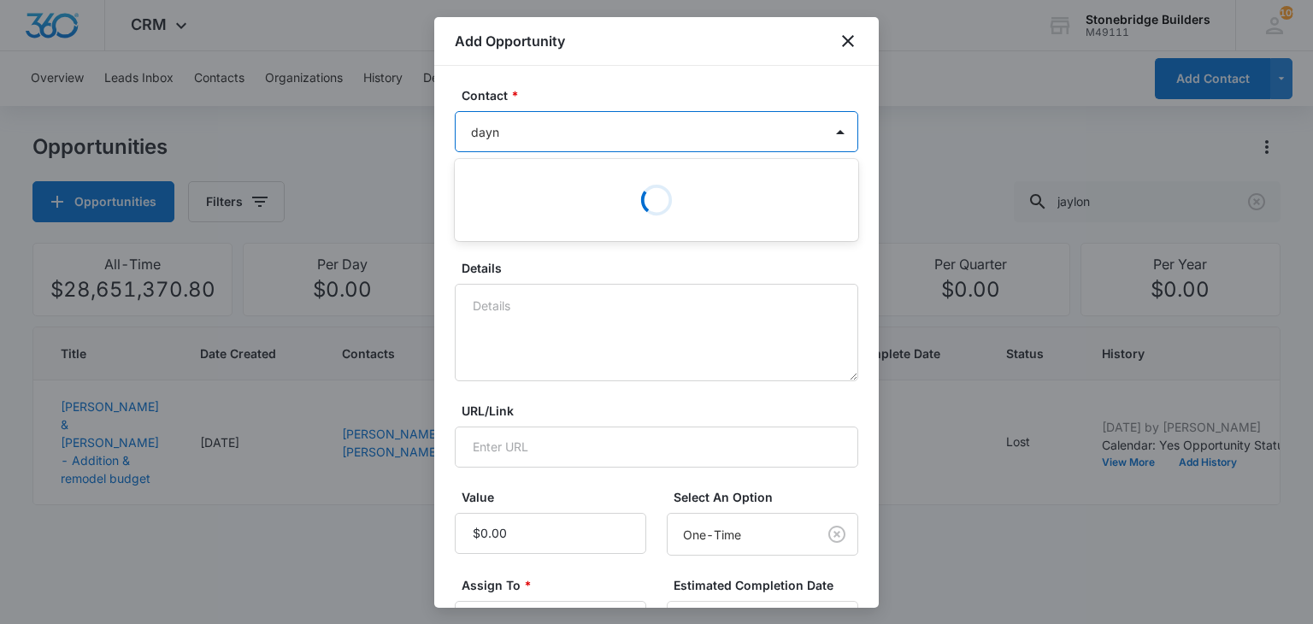
type input "[PERSON_NAME]"
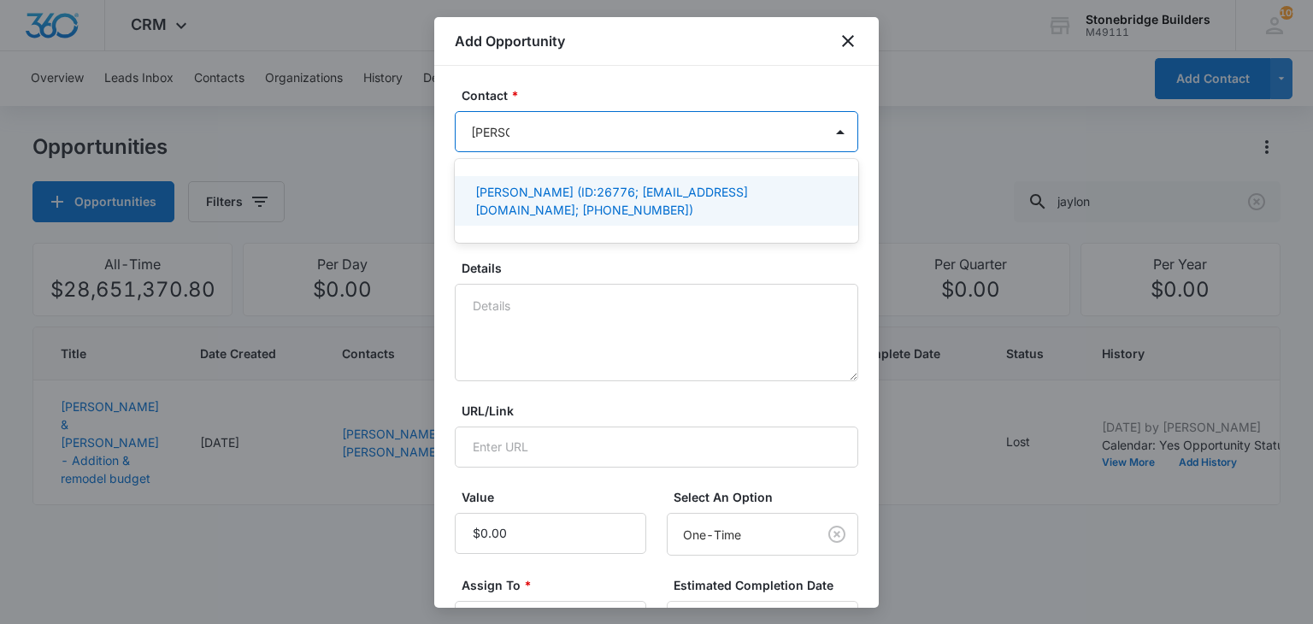
click at [530, 185] on p "[PERSON_NAME] (ID:26776; [EMAIL_ADDRESS][DOMAIN_NAME]; [PHONE_NUMBER])" at bounding box center [654, 201] width 359 height 36
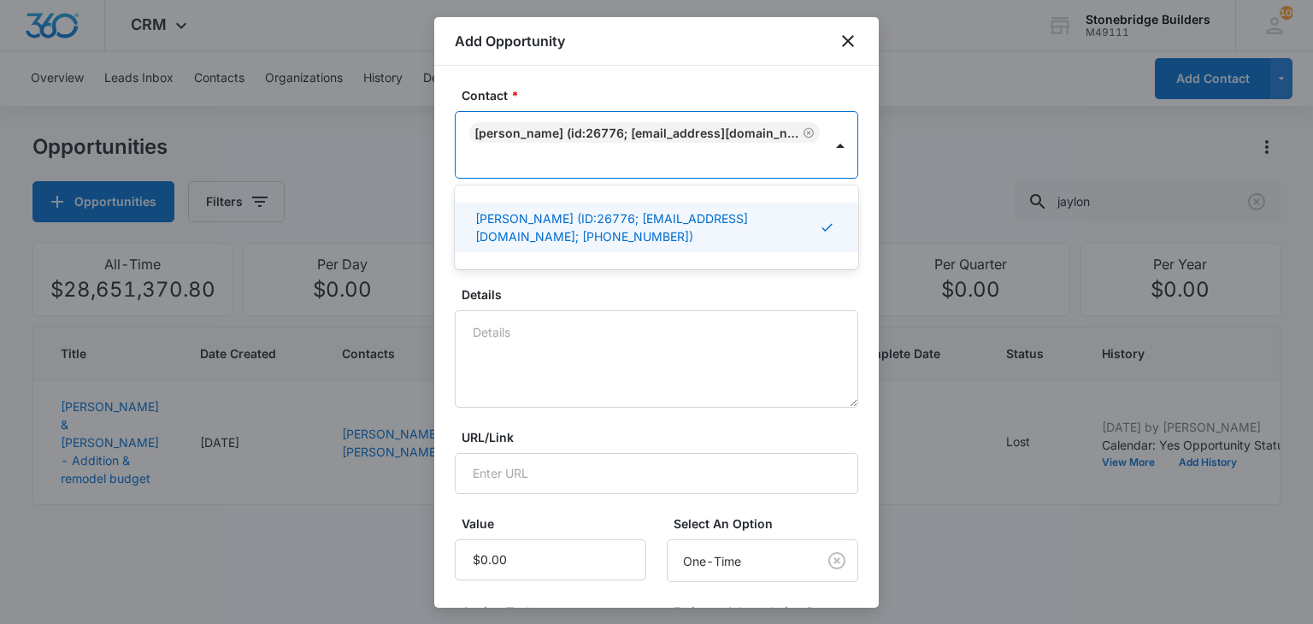
click at [568, 283] on form "Contact * option [PERSON_NAME] (ID:26776; [EMAIL_ADDRESS][DOMAIN_NAME]; [PHONE_…" at bounding box center [656, 532] width 403 height 892
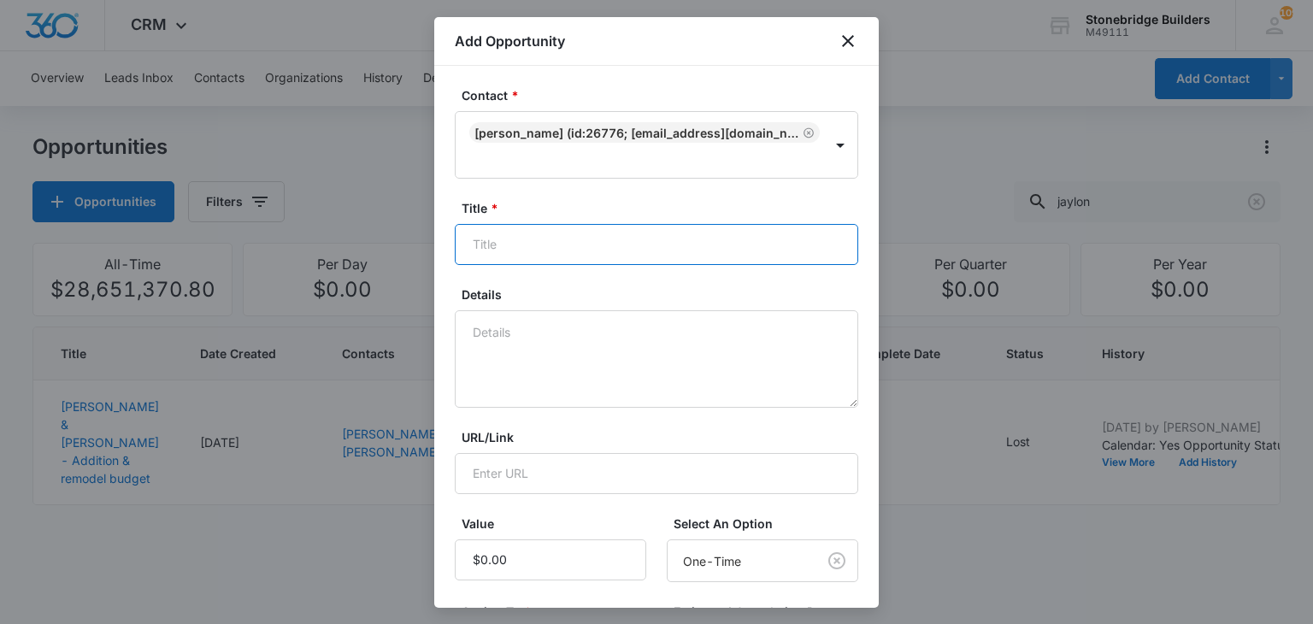
click at [538, 252] on input "Title *" at bounding box center [656, 244] width 403 height 41
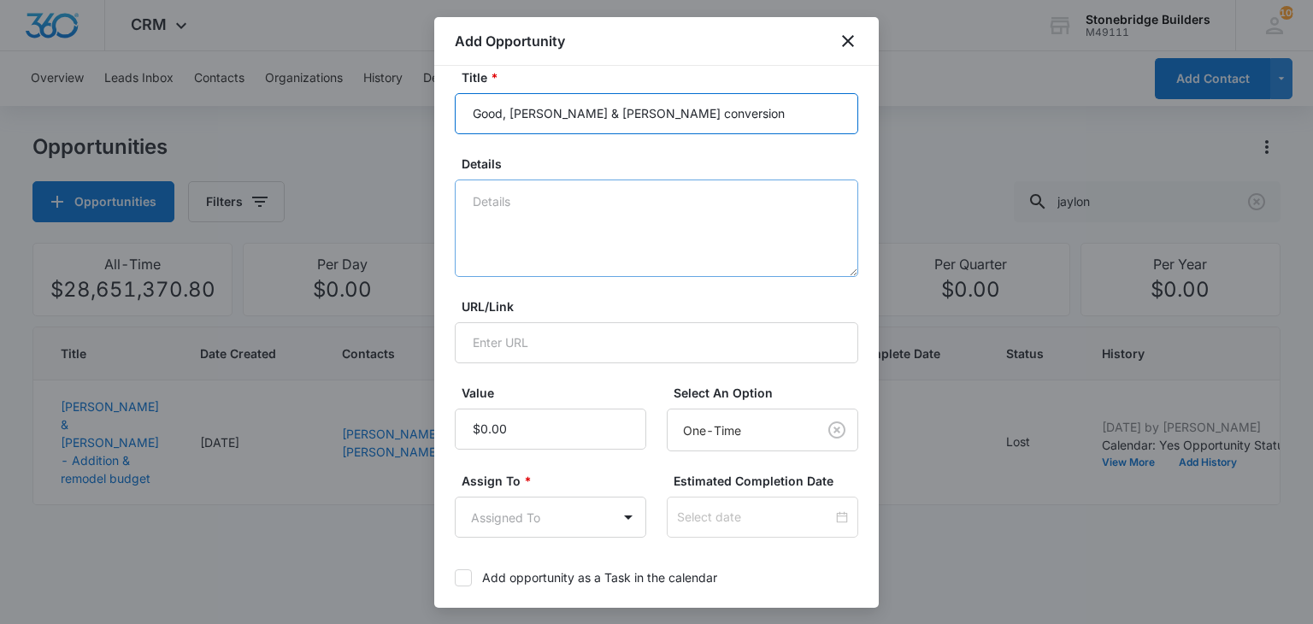
scroll to position [256, 0]
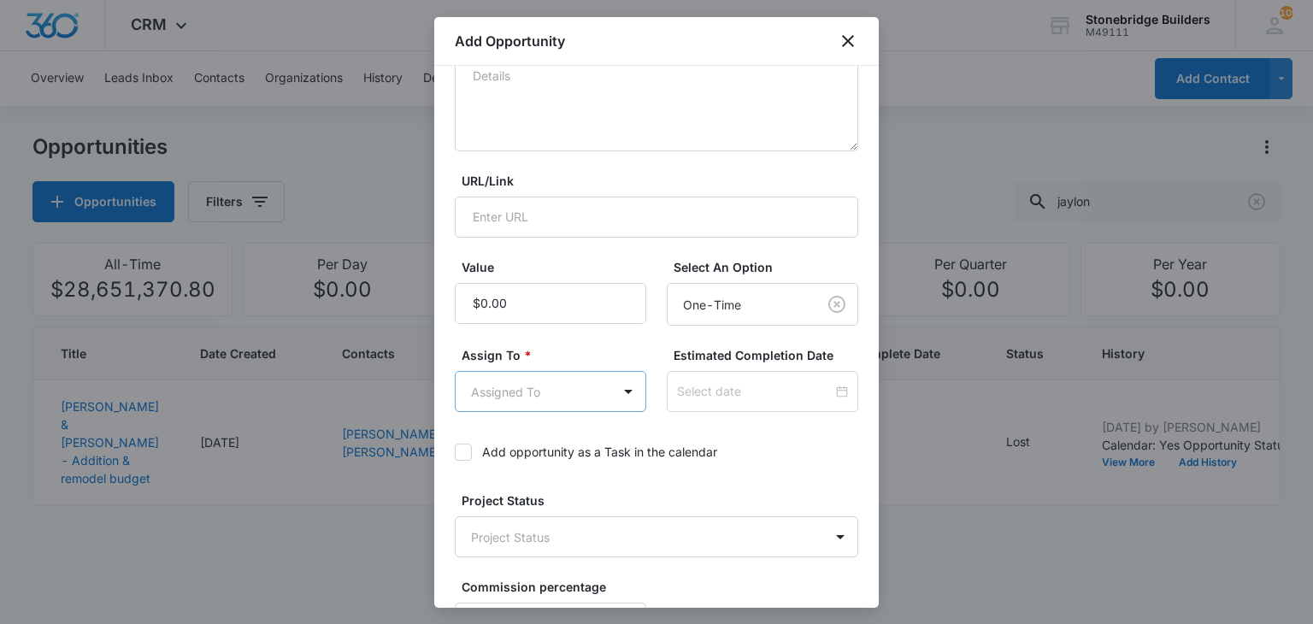
type input "Good, [PERSON_NAME] & [PERSON_NAME] conversion"
click at [528, 380] on body "CRM Apps Reputation Websites Forms CRM Email Social Content Ads Intelligence Fi…" at bounding box center [656, 312] width 1313 height 624
click at [527, 500] on div "[PERSON_NAME]" at bounding box center [547, 514] width 185 height 32
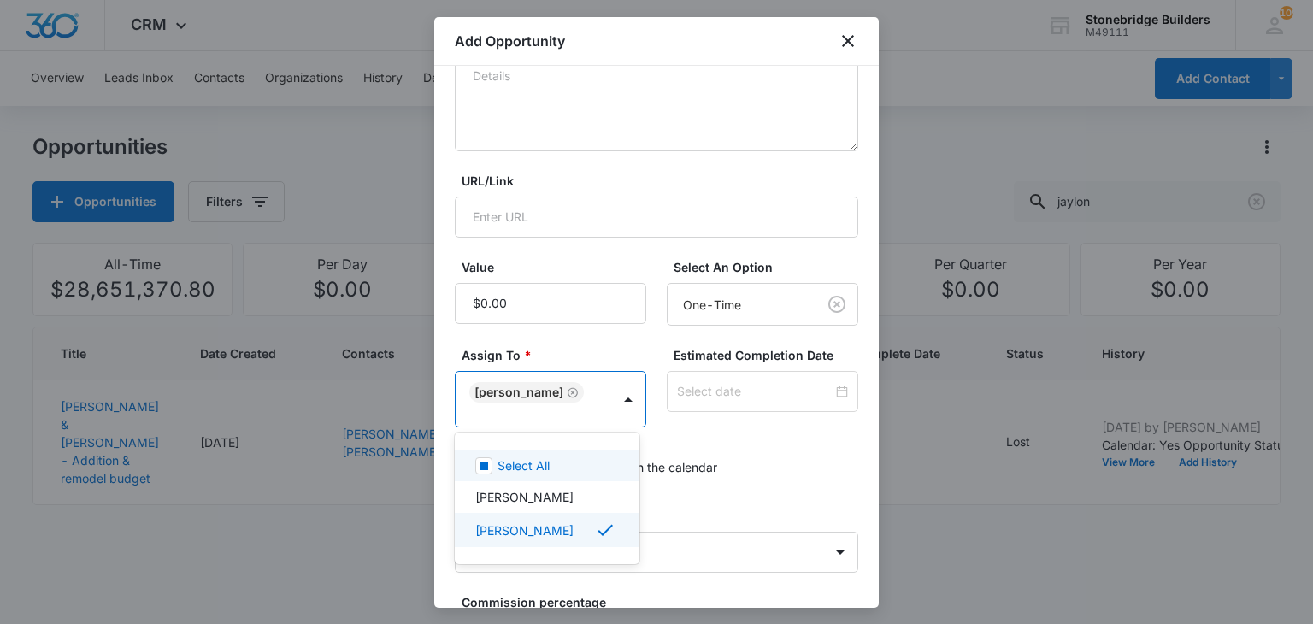
click at [715, 391] on div at bounding box center [656, 312] width 1313 height 624
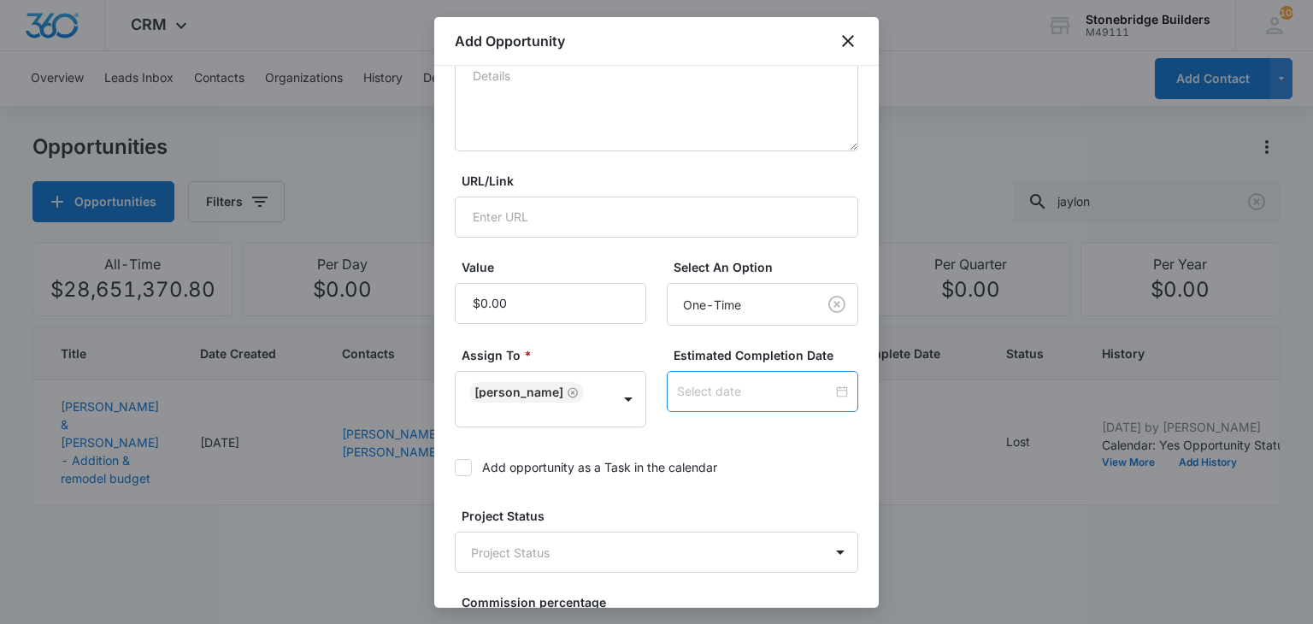
click at [718, 387] on input at bounding box center [755, 391] width 156 height 19
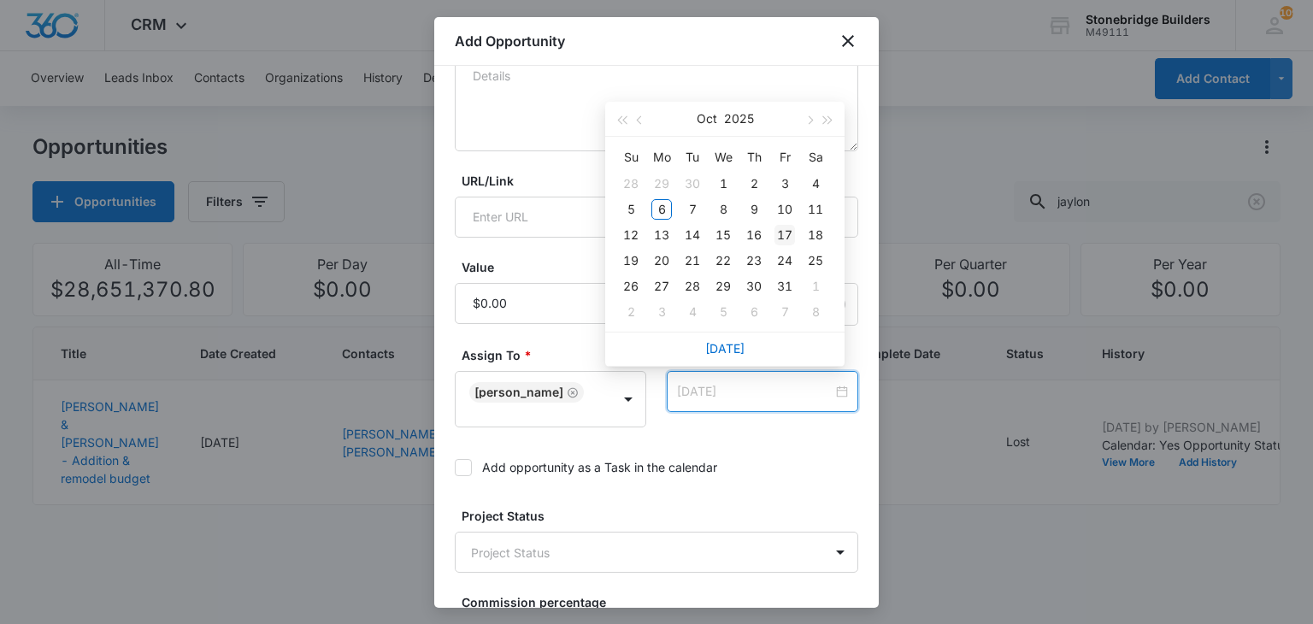
type input "[DATE]"
click at [778, 240] on div "17" at bounding box center [784, 235] width 21 height 21
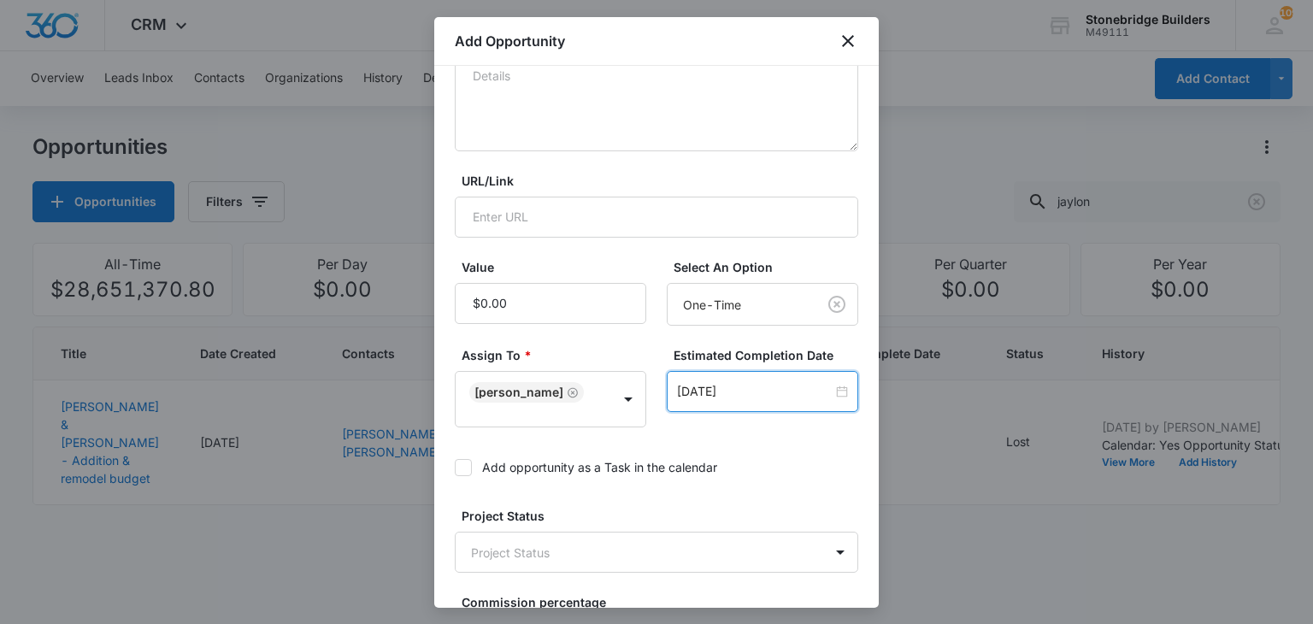
click at [470, 462] on icon at bounding box center [463, 467] width 15 height 15
click at [455, 468] on input "Add opportunity as a Task in the calendar" at bounding box center [455, 468] width 0 height 0
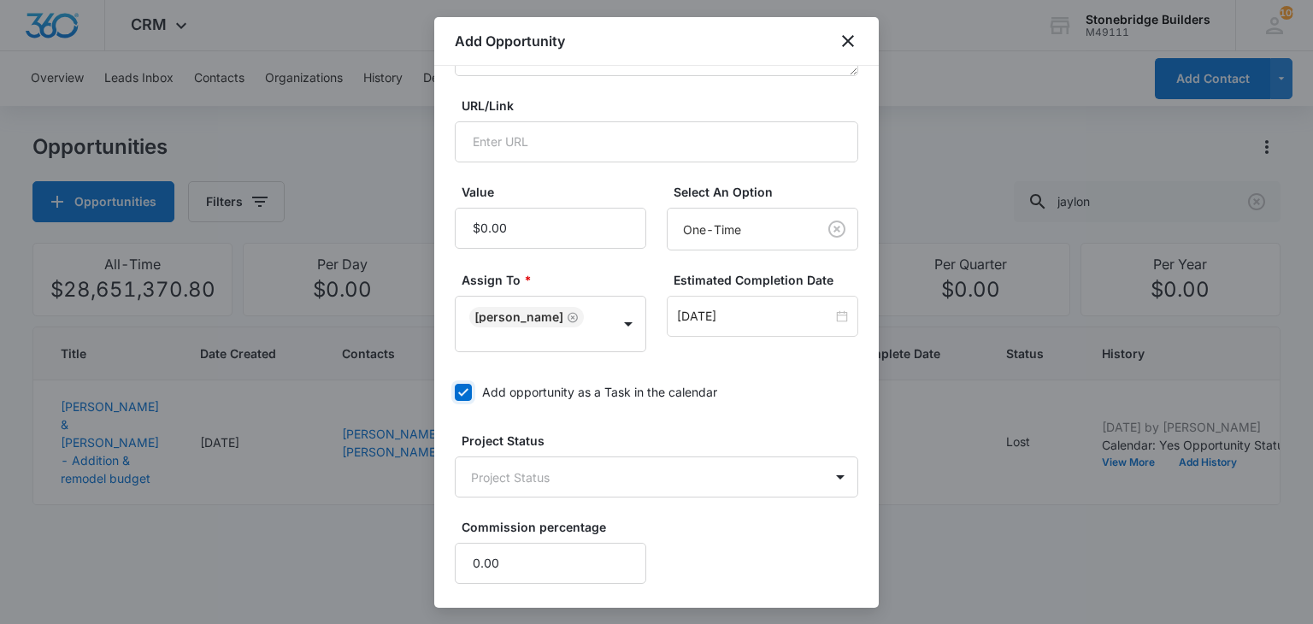
scroll to position [406, 0]
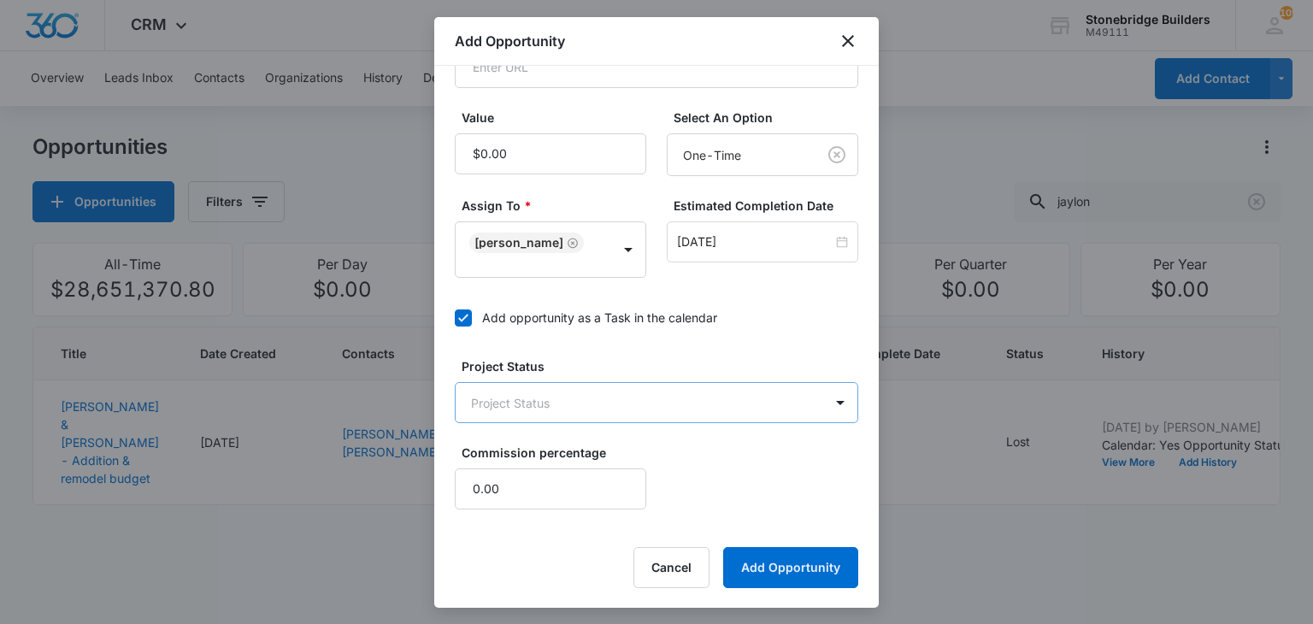
click at [547, 408] on body "CRM Apps Reputation Websites Forms CRM Email Social Content Ads Intelligence Fi…" at bounding box center [656, 312] width 1313 height 624
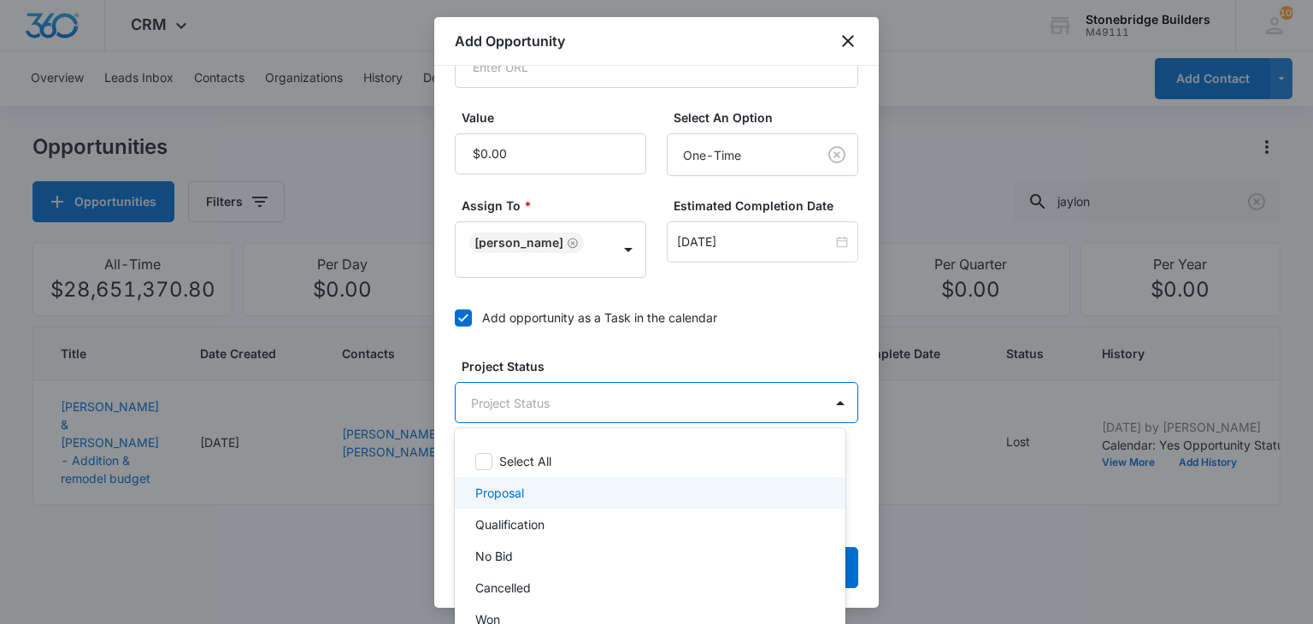
click at [554, 494] on div "Proposal" at bounding box center [648, 493] width 346 height 18
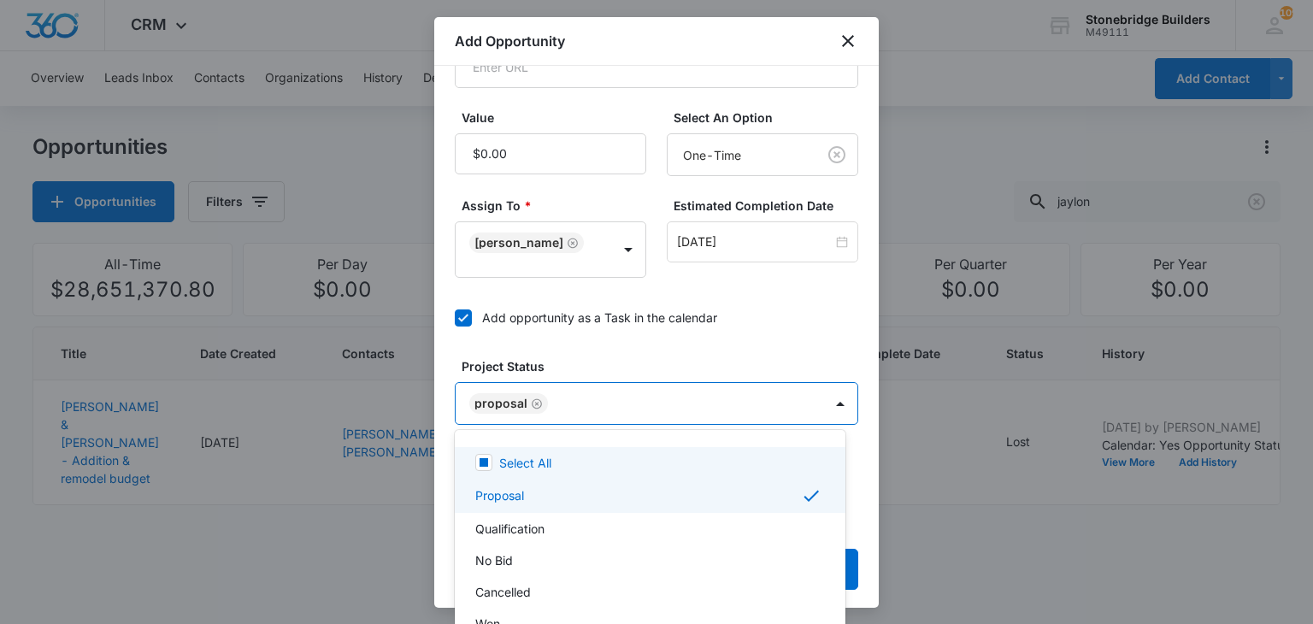
click at [616, 345] on div at bounding box center [656, 312] width 1313 height 624
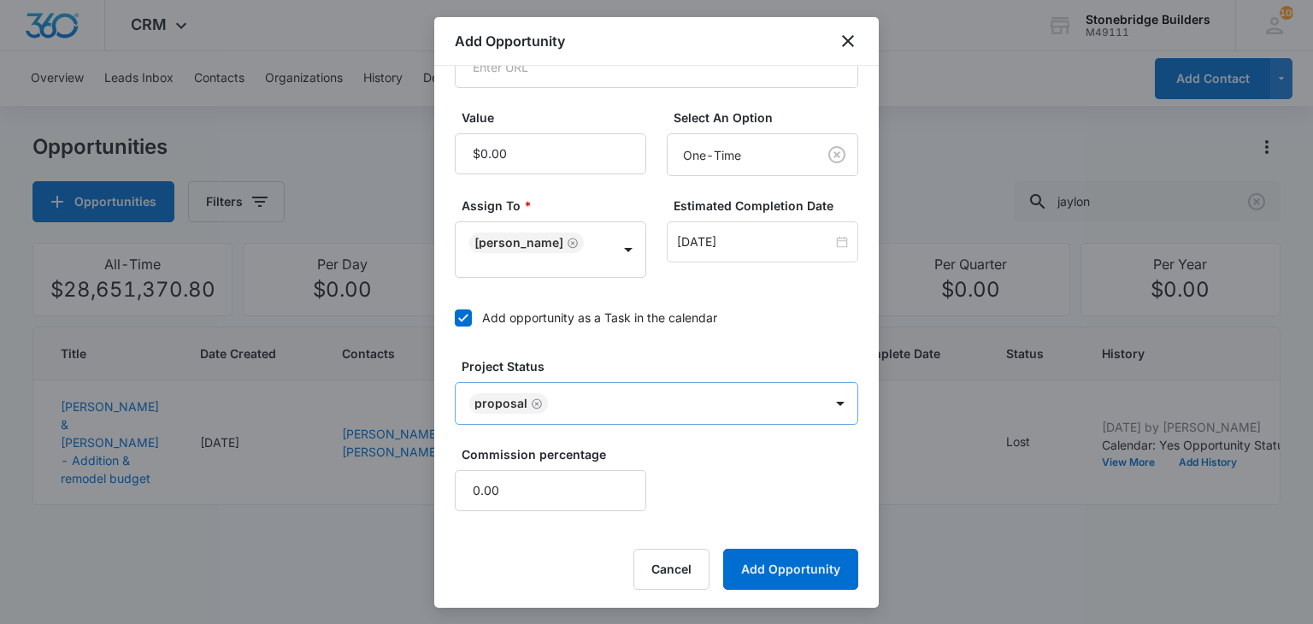
scroll to position [407, 0]
click at [752, 551] on button "Add Opportunity" at bounding box center [790, 568] width 135 height 41
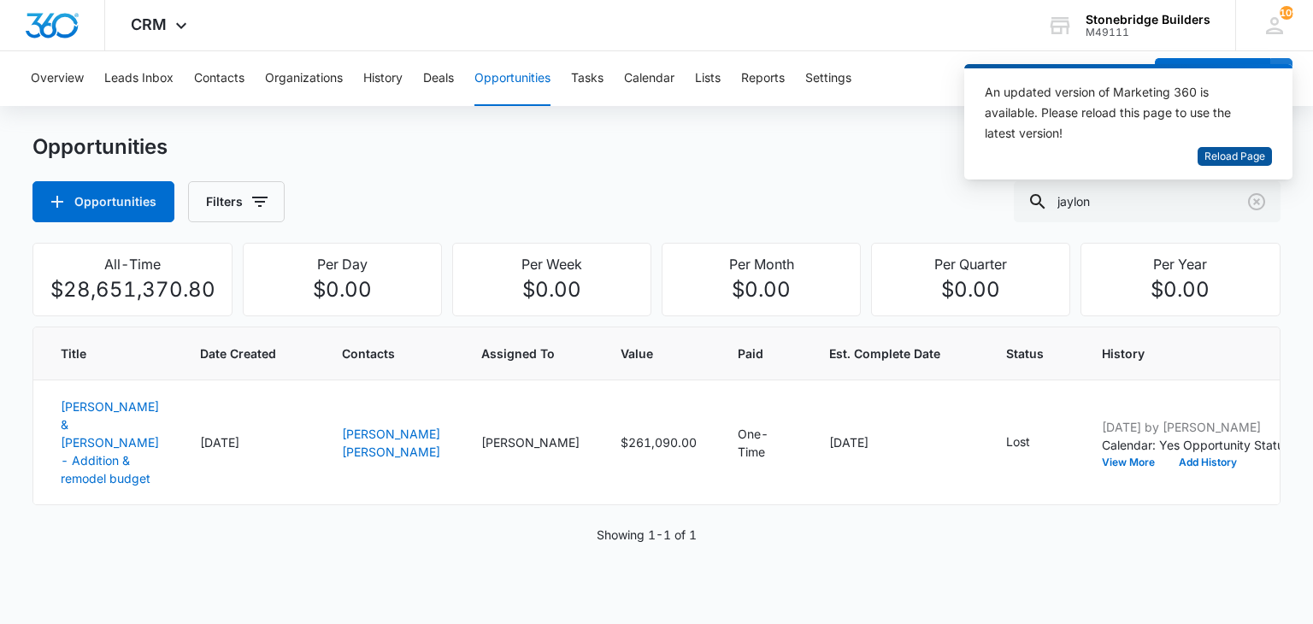
click at [1218, 162] on span "Reload Page" at bounding box center [1234, 157] width 61 height 16
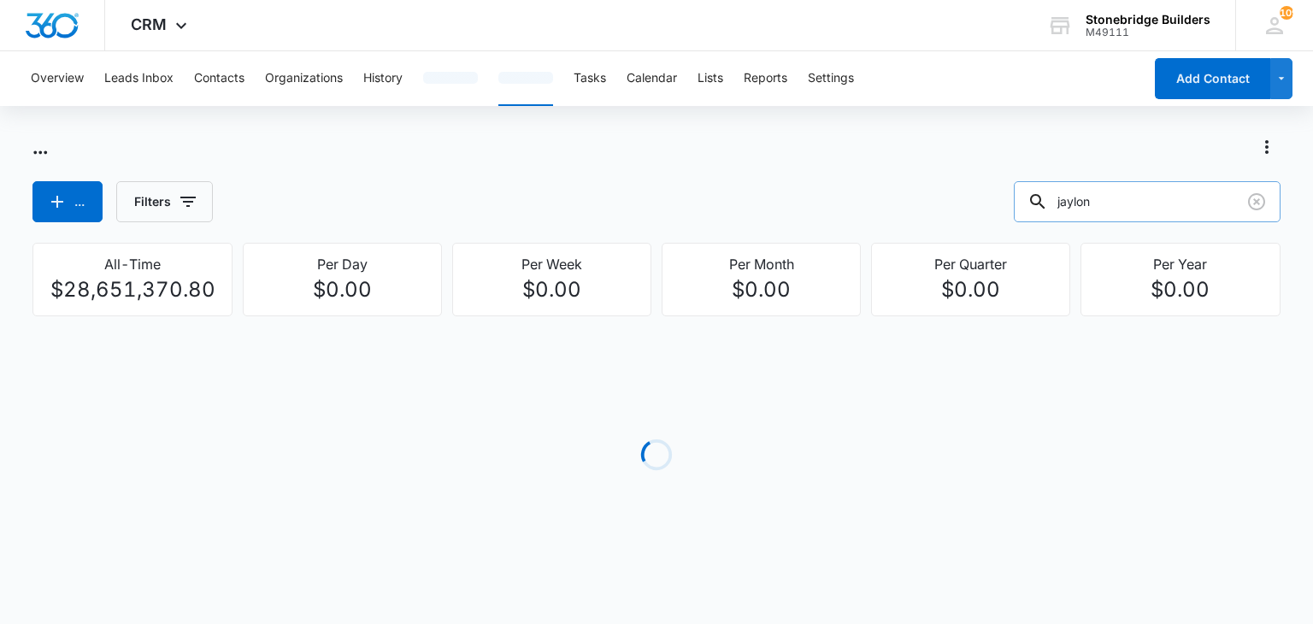
click at [1134, 203] on input "jaylon" at bounding box center [1147, 201] width 267 height 41
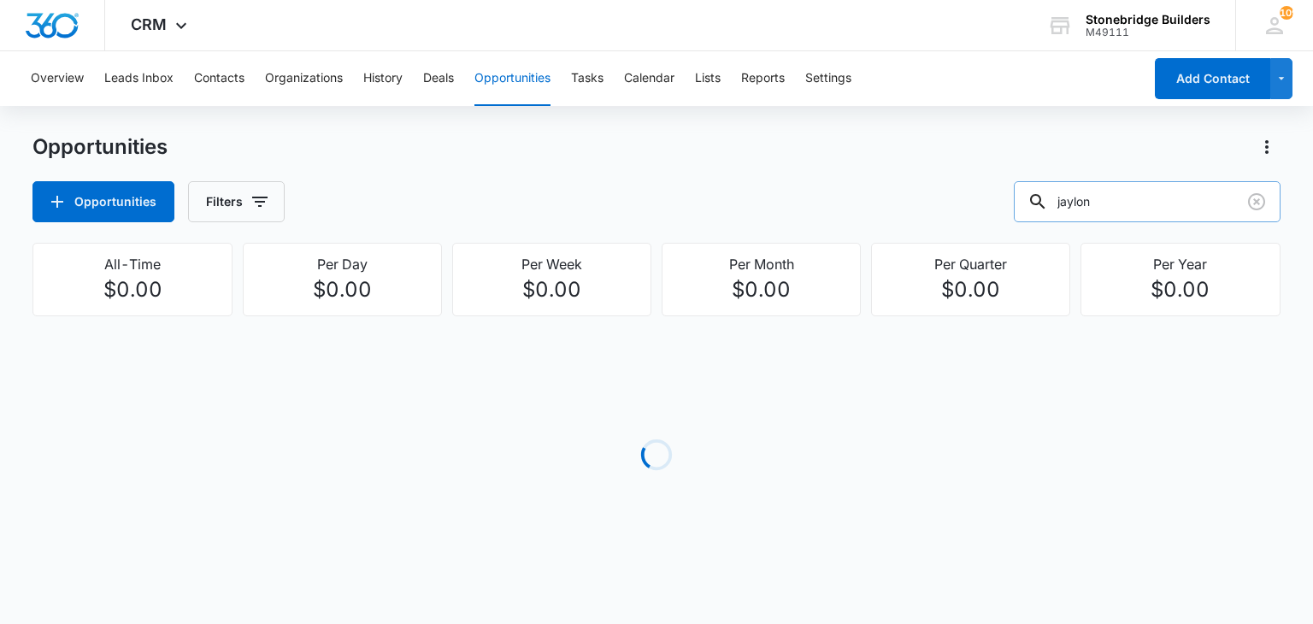
click at [1134, 203] on input "jaylon" at bounding box center [1147, 201] width 267 height 41
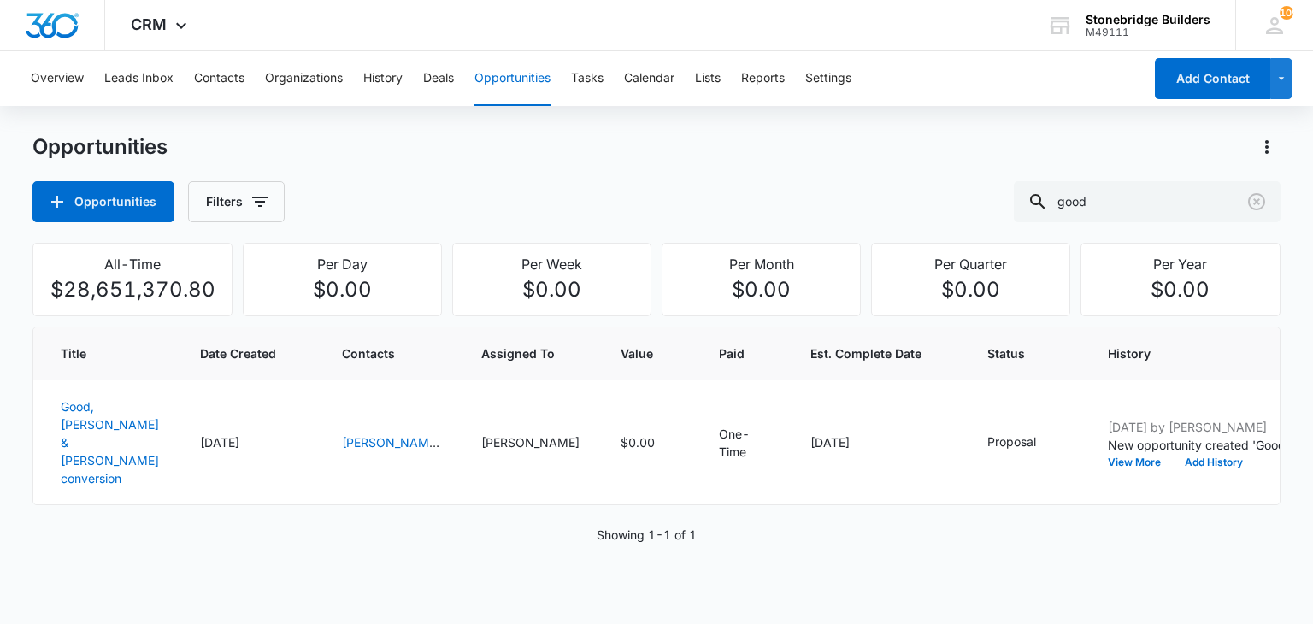
click at [523, 74] on button "Opportunities" at bounding box center [512, 78] width 76 height 55
drag, startPoint x: 1109, startPoint y: 205, endPoint x: 992, endPoint y: 182, distance: 118.5
click at [996, 185] on div "Opportunities Filters good" at bounding box center [655, 201] width 1247 height 41
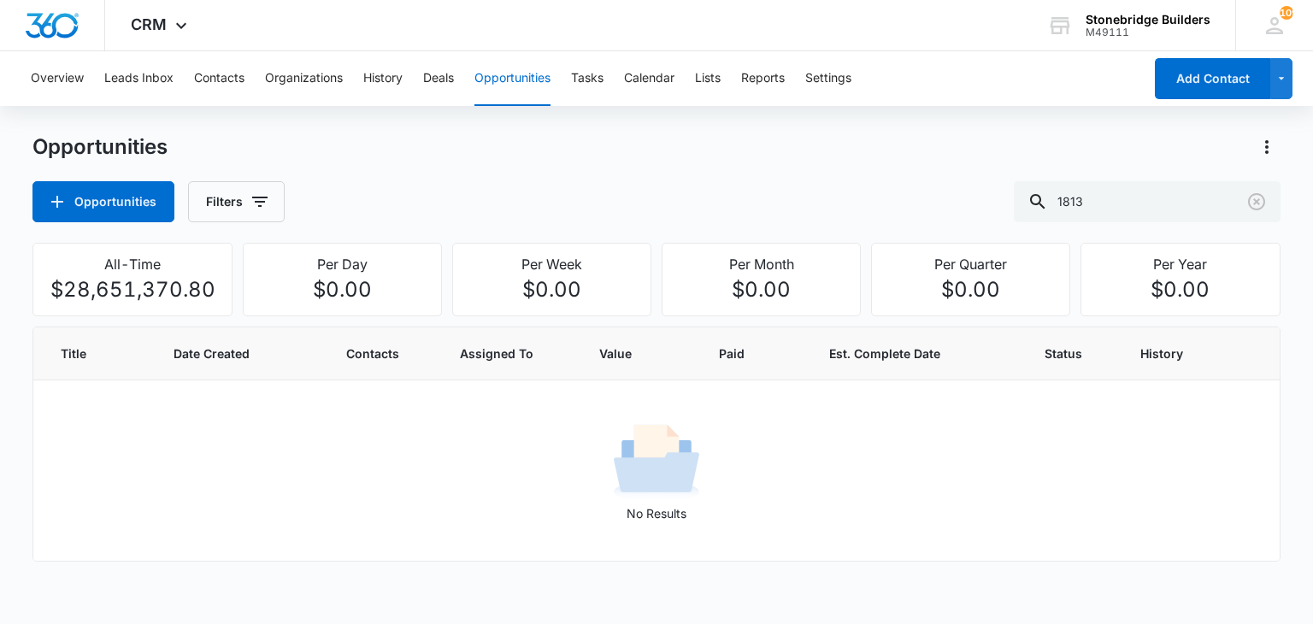
click at [425, 165] on div "Opportunities Opportunities Filters 1813" at bounding box center [655, 177] width 1247 height 89
click at [124, 197] on button "Opportunities" at bounding box center [103, 201] width 142 height 41
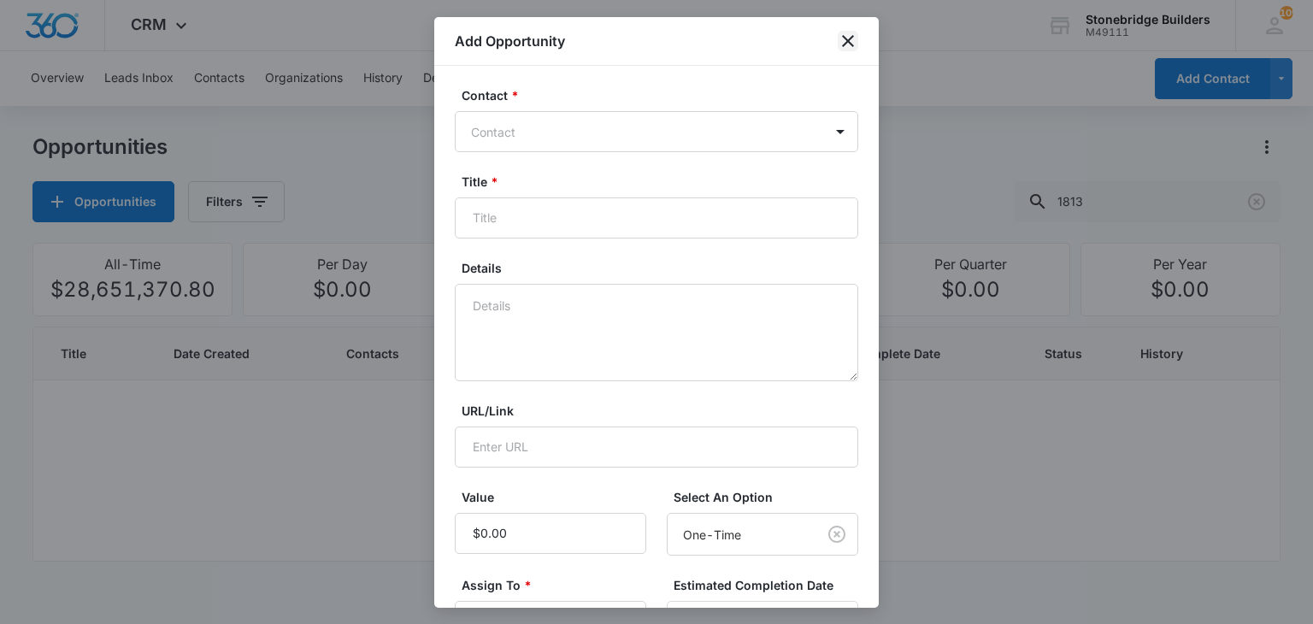
click at [845, 42] on icon "close" at bounding box center [848, 41] width 21 height 21
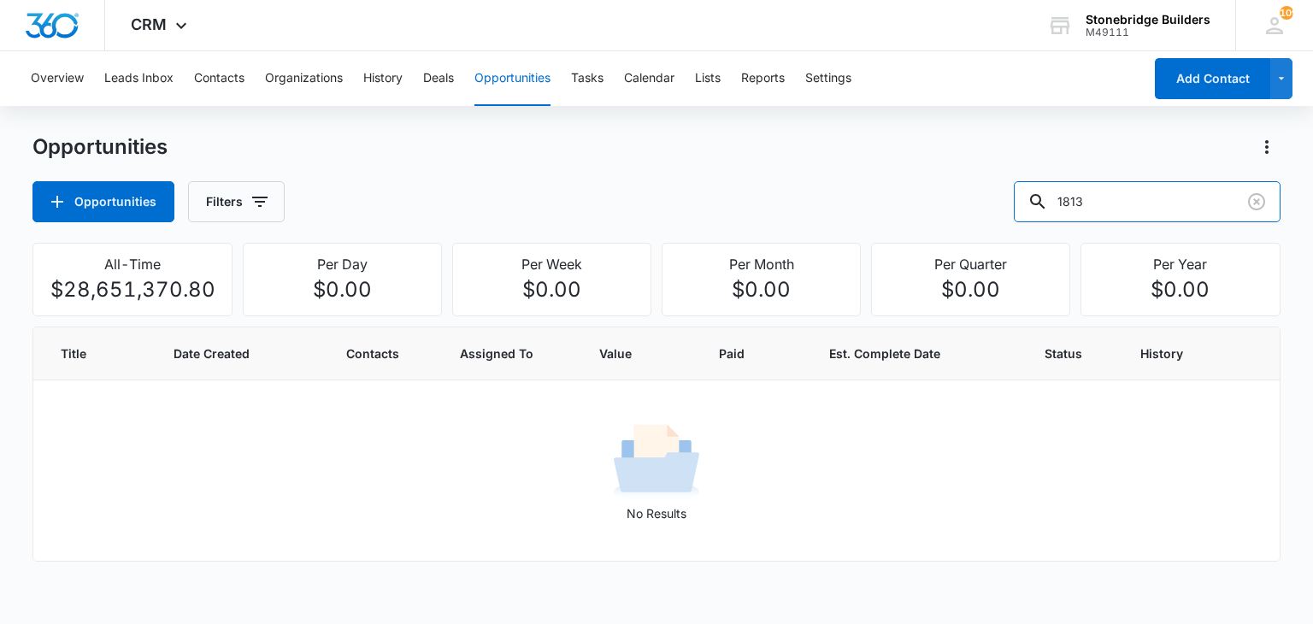
drag, startPoint x: 1121, startPoint y: 210, endPoint x: 999, endPoint y: 214, distance: 122.3
click at [999, 214] on div "Opportunities Filters 1813" at bounding box center [655, 201] width 1247 height 41
type input "laurel"
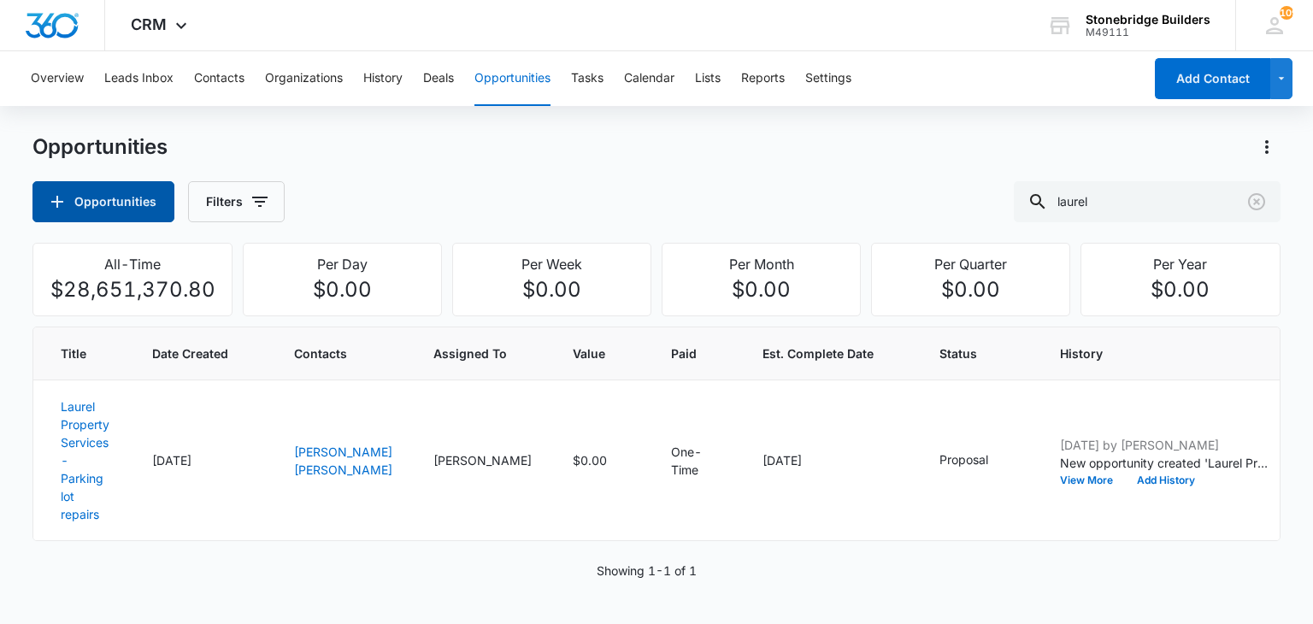
click at [138, 192] on button "Opportunities" at bounding box center [103, 201] width 142 height 41
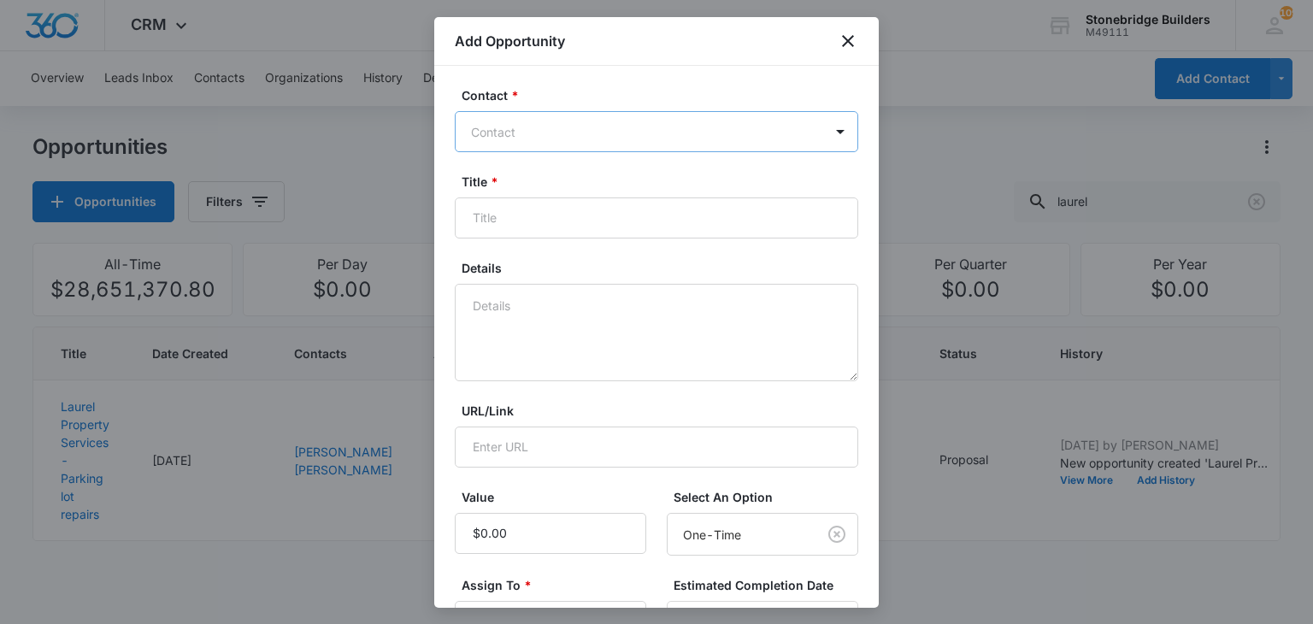
click at [550, 135] on div at bounding box center [646, 131] width 350 height 21
type input "[PERSON_NAME]"
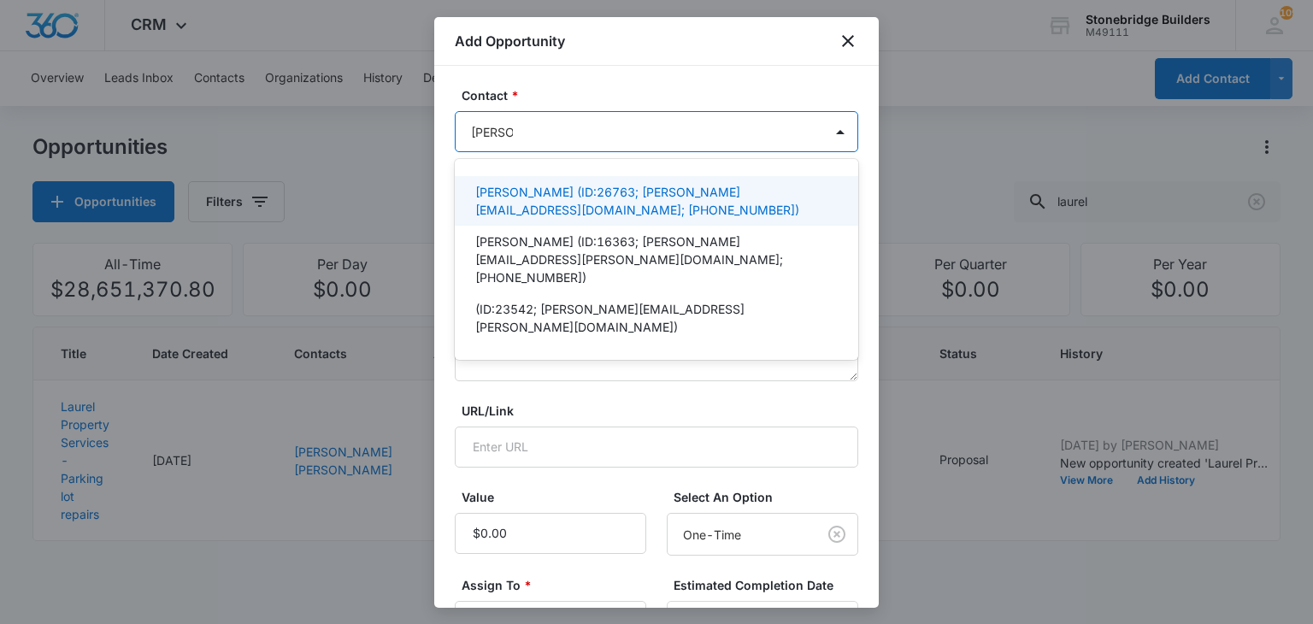
click at [524, 201] on p "[PERSON_NAME] (ID:26763; [PERSON_NAME][EMAIL_ADDRESS][DOMAIN_NAME]; [PHONE_NUMB…" at bounding box center [654, 201] width 359 height 36
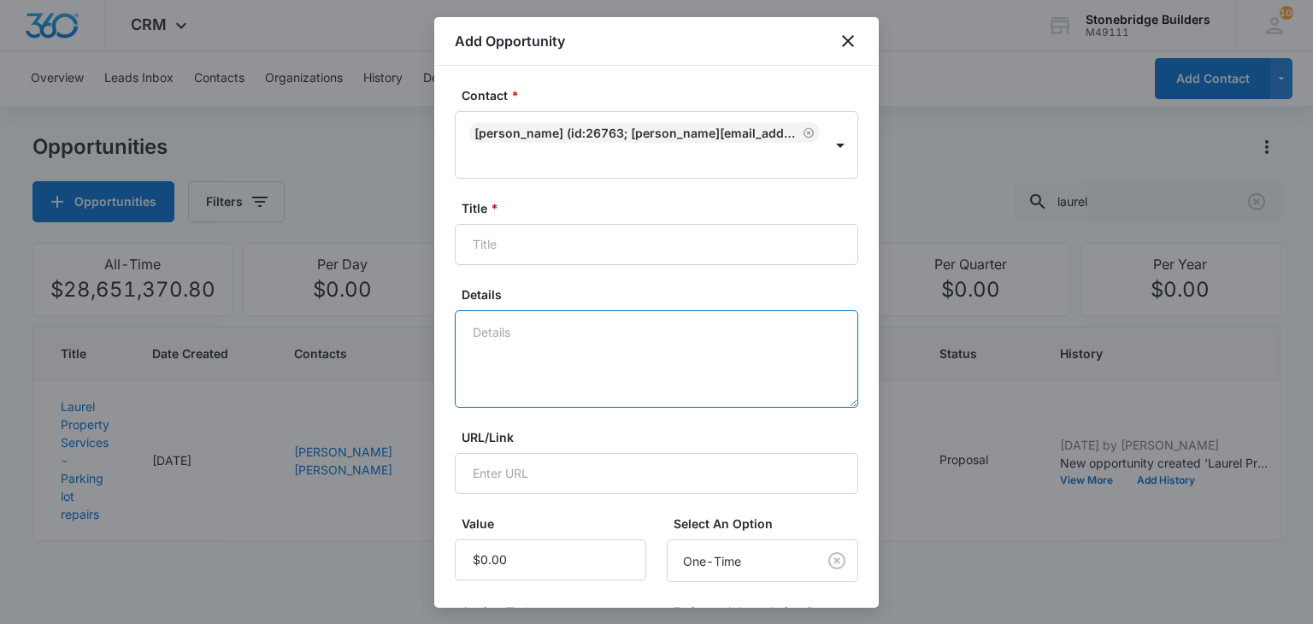
click at [562, 368] on textarea "Details" at bounding box center [656, 358] width 403 height 97
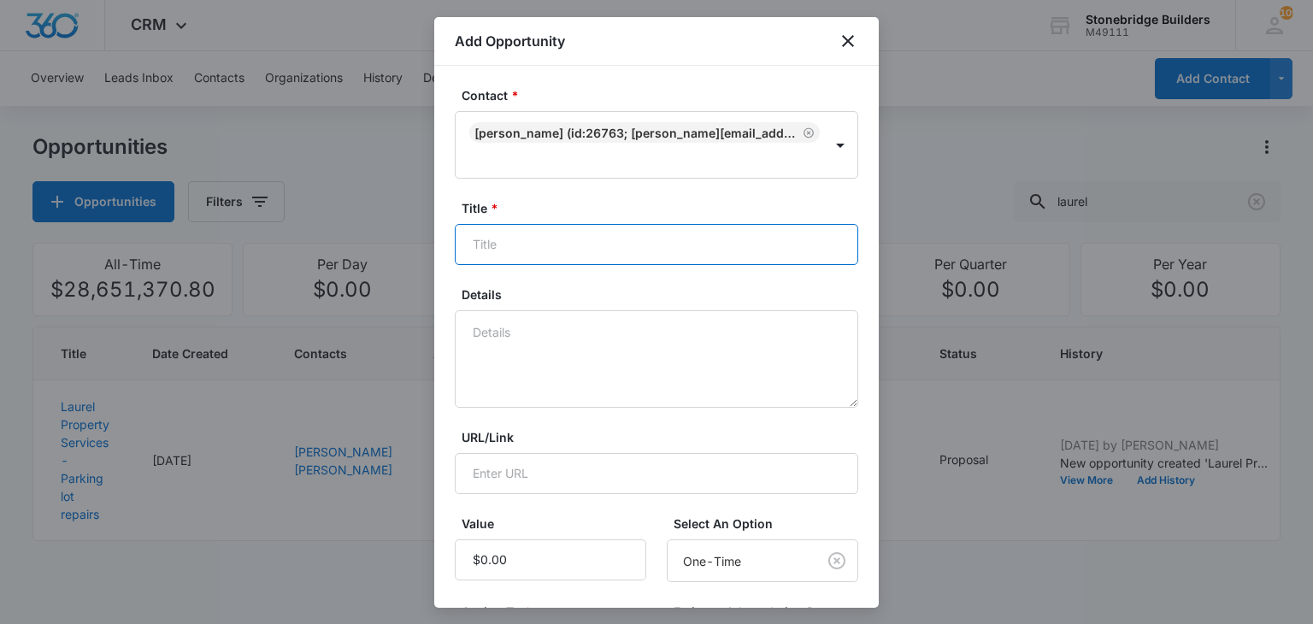
click at [515, 245] on input "Title *" at bounding box center [656, 244] width 403 height 41
type input "[STREET_ADDRESS][US_STATE] - Sewer line repair"
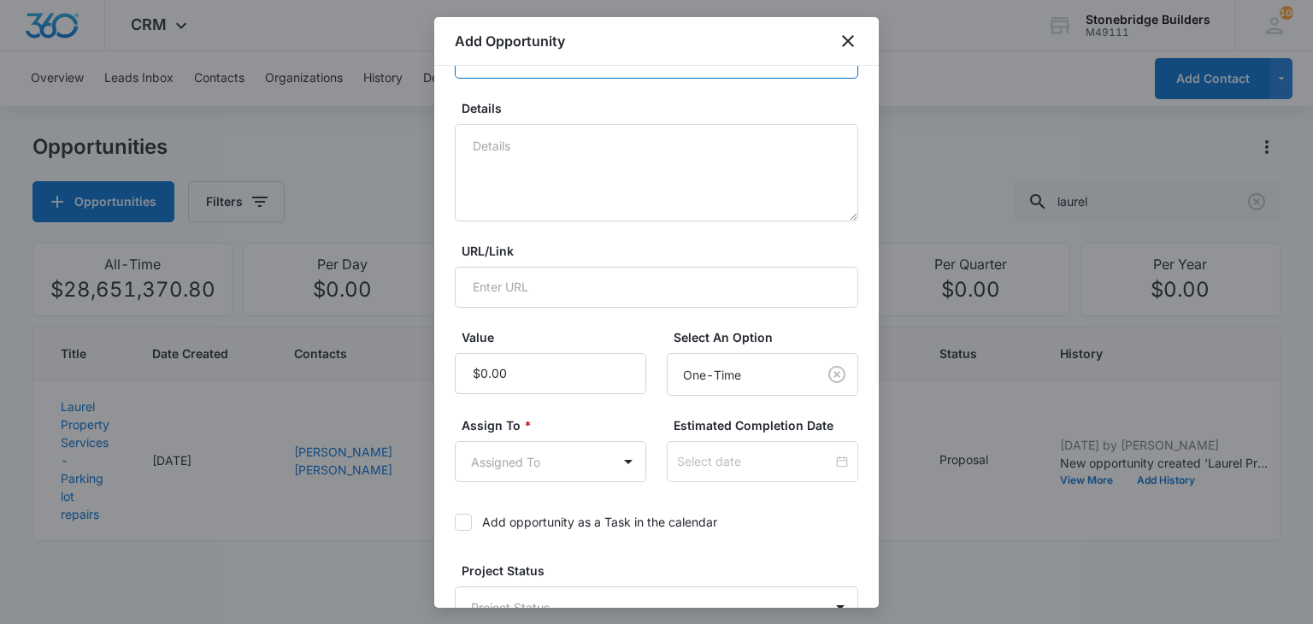
scroll to position [256, 0]
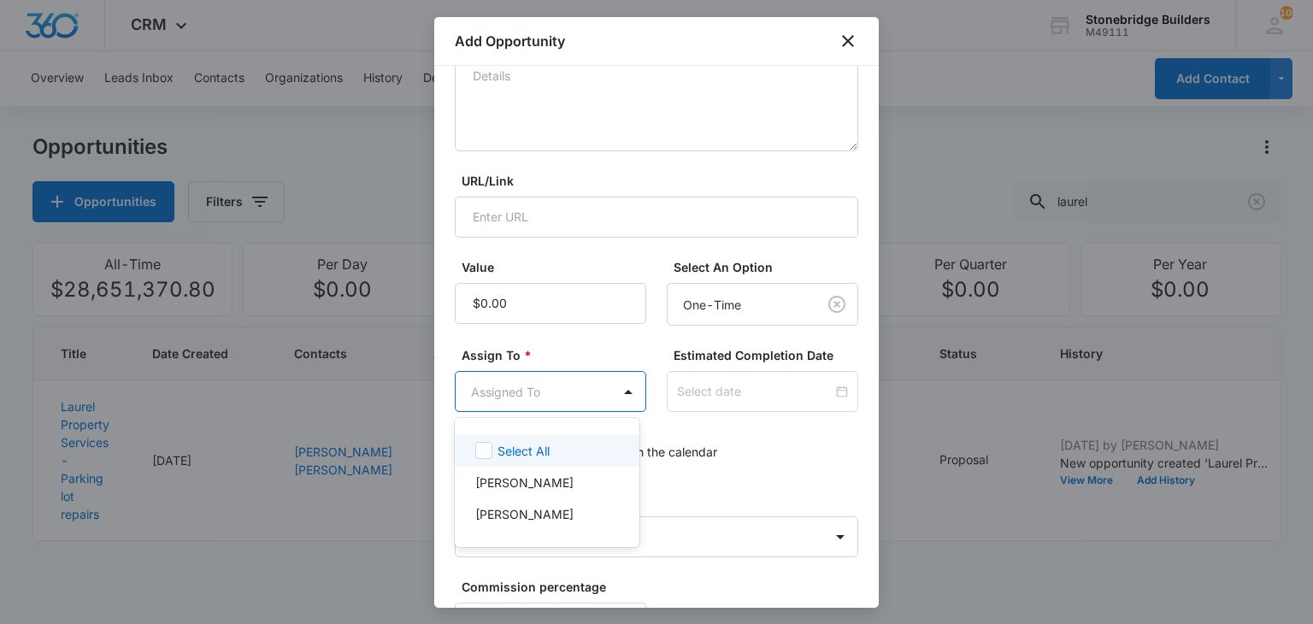
click at [523, 393] on body "CRM Apps Reputation Websites Forms CRM Email Social Content Ads Intelligence Fi…" at bounding box center [656, 312] width 1313 height 624
click at [525, 501] on div "[PERSON_NAME]" at bounding box center [547, 514] width 185 height 32
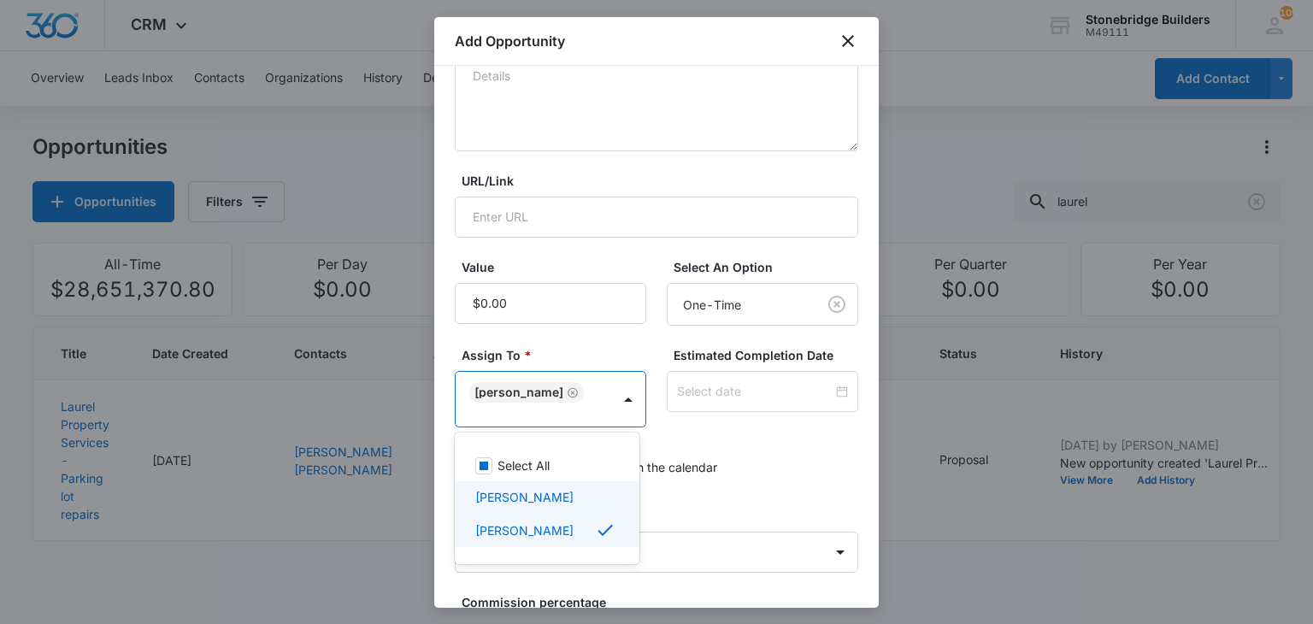
click at [700, 389] on div at bounding box center [656, 312] width 1313 height 624
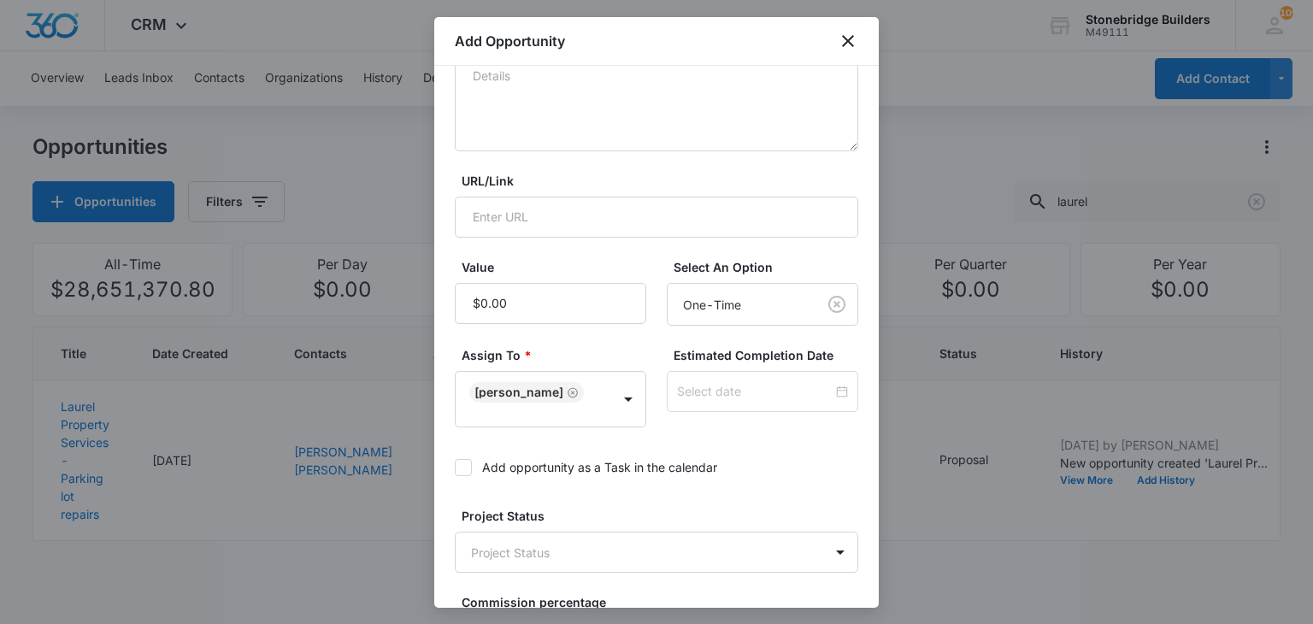
click at [700, 389] on input at bounding box center [755, 391] width 156 height 19
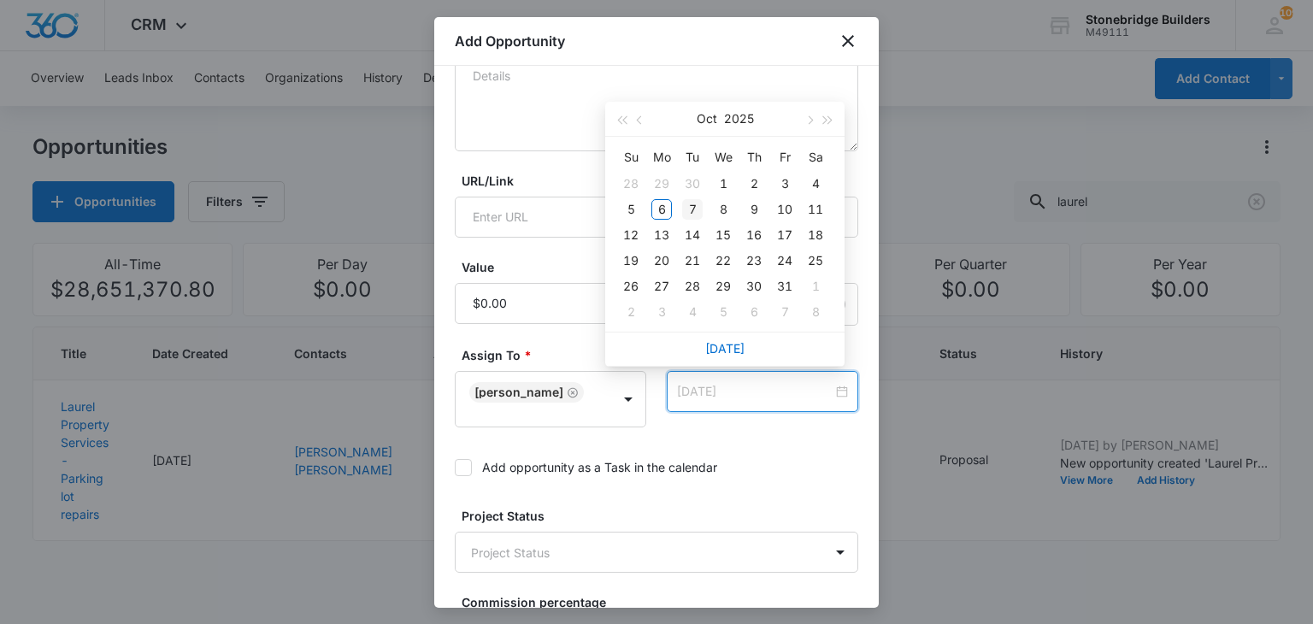
type input "[DATE]"
click at [697, 209] on div "7" at bounding box center [692, 209] width 21 height 21
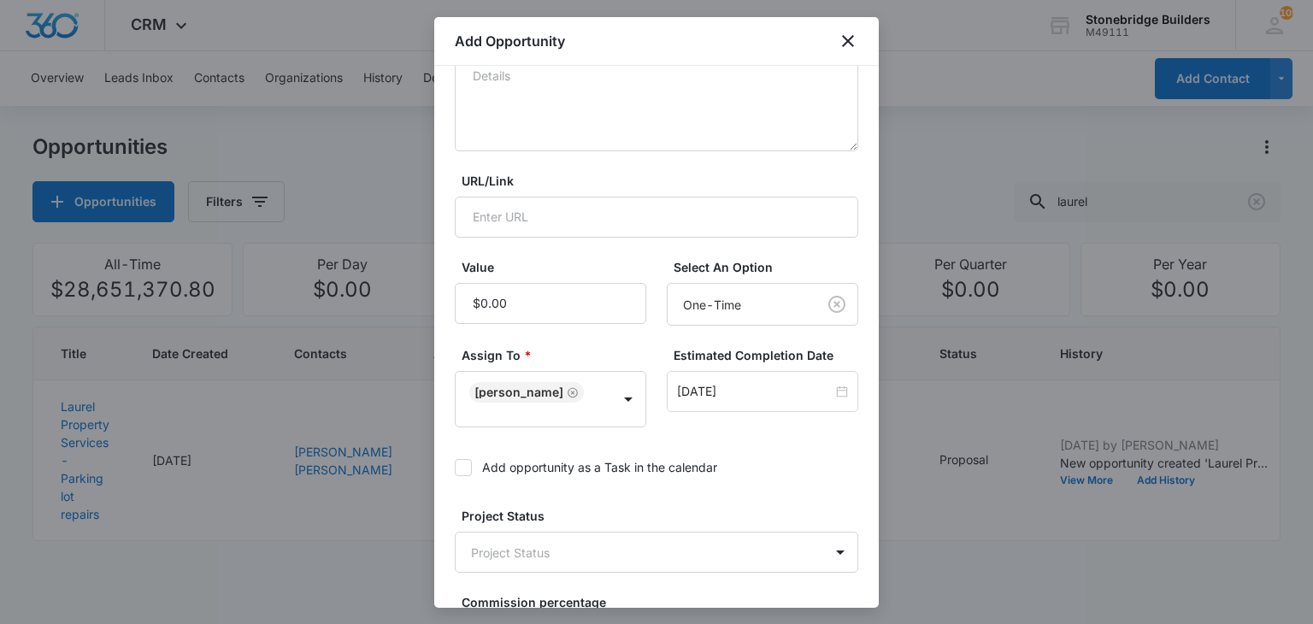
click at [462, 460] on icon at bounding box center [463, 467] width 15 height 15
click at [455, 468] on input "Add opportunity as a Task in the calendar" at bounding box center [455, 468] width 0 height 0
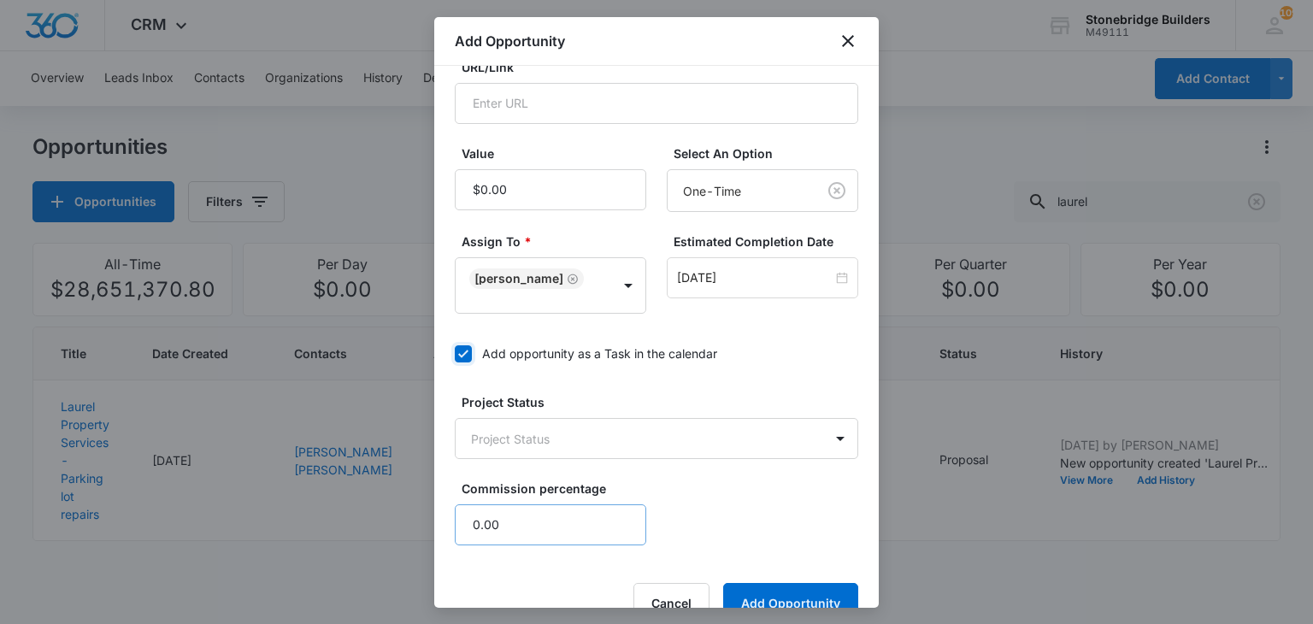
scroll to position [406, 0]
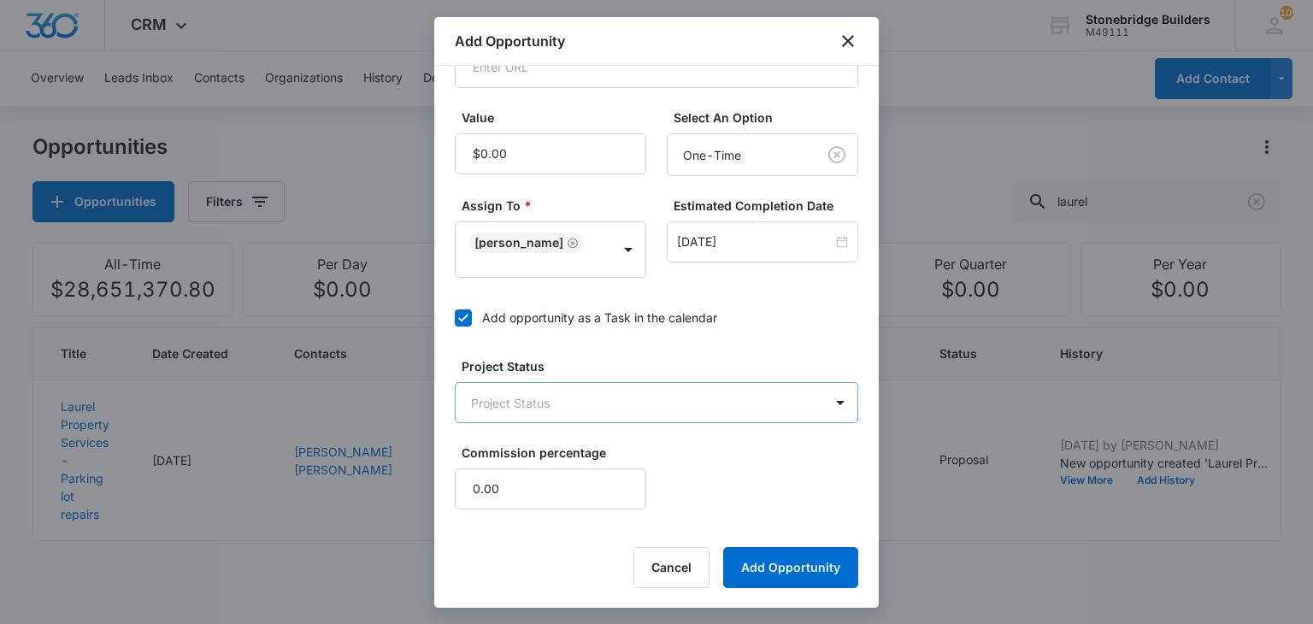
click at [553, 413] on body "CRM Apps Reputation Websites Forms CRM Email Social Content Ads Intelligence Fi…" at bounding box center [656, 312] width 1313 height 624
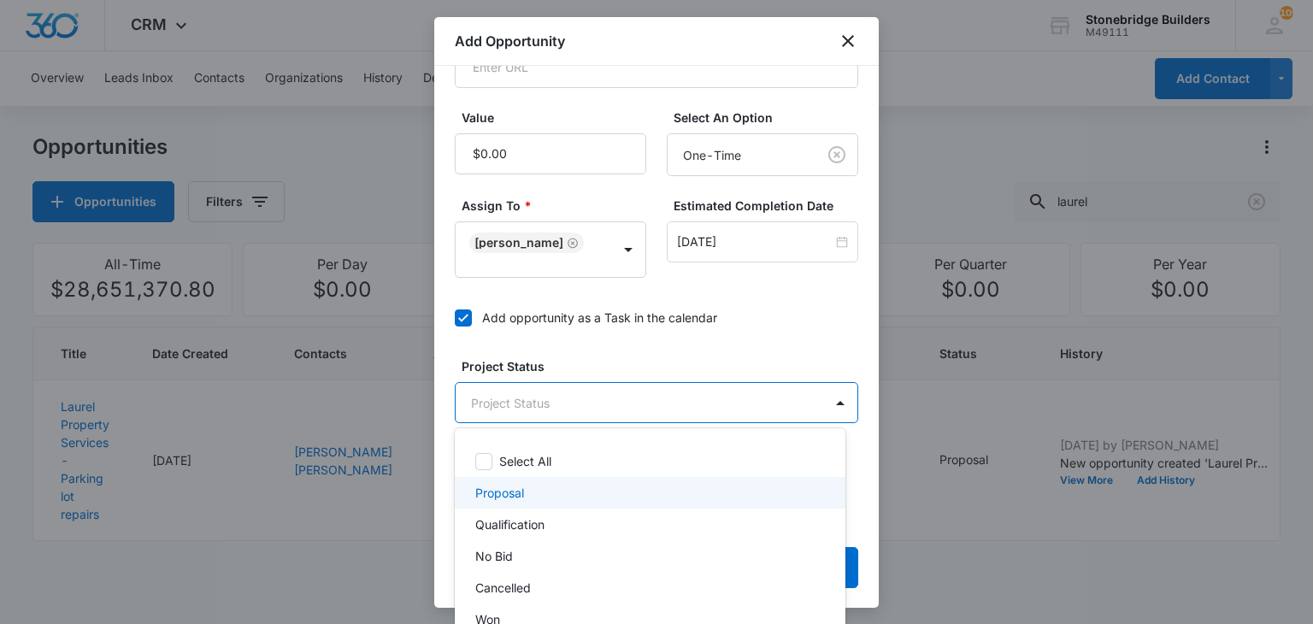
click at [546, 491] on div "Proposal" at bounding box center [648, 493] width 346 height 18
click at [642, 321] on div at bounding box center [656, 312] width 1313 height 624
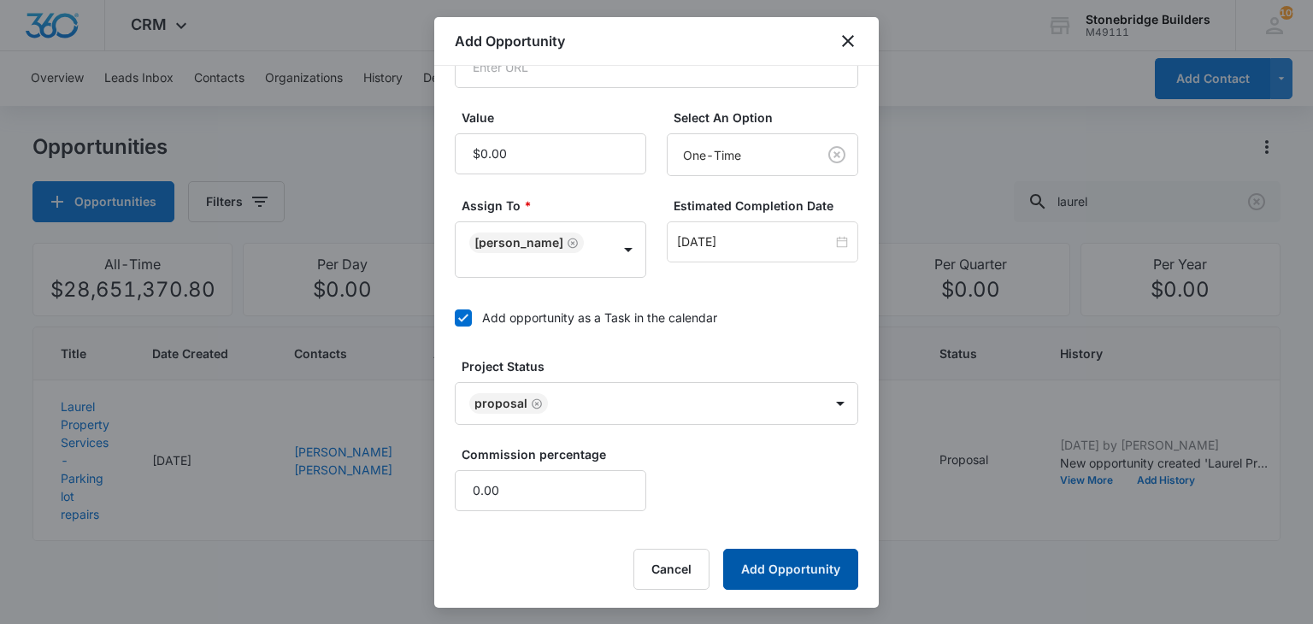
click at [750, 555] on button "Add Opportunity" at bounding box center [790, 569] width 135 height 41
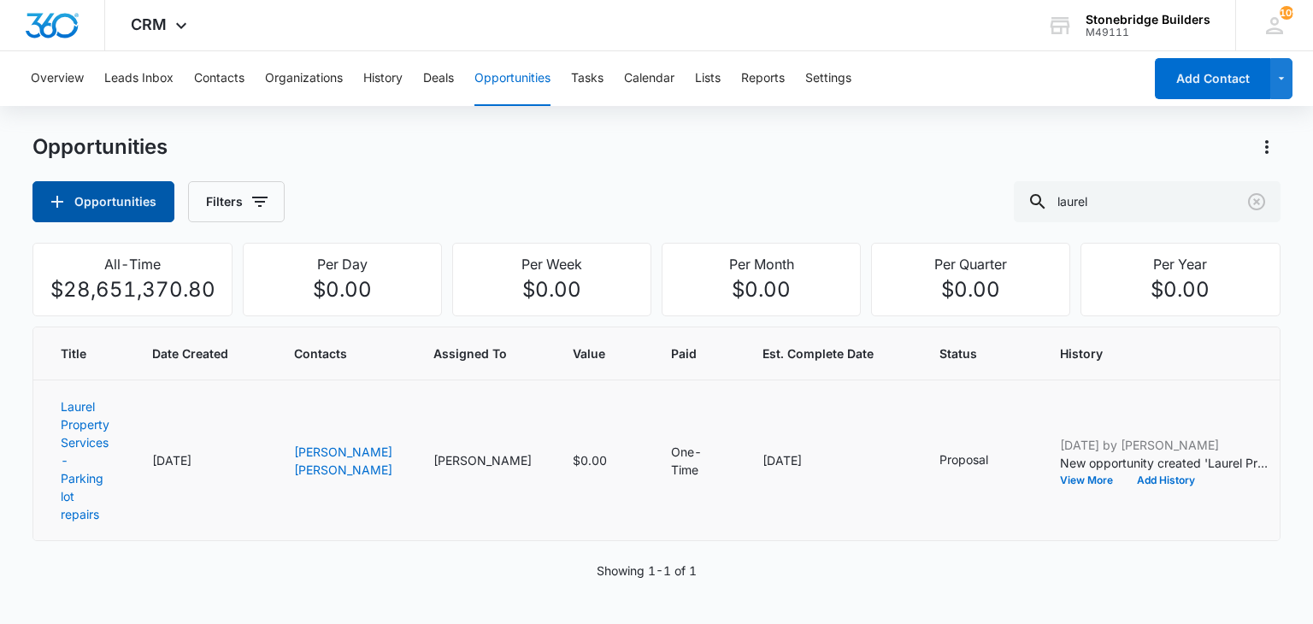
scroll to position [0, 0]
click at [482, 214] on div "Opportunities Filters laurel" at bounding box center [655, 201] width 1247 height 41
click at [232, 79] on button "Contacts" at bounding box center [219, 78] width 50 height 55
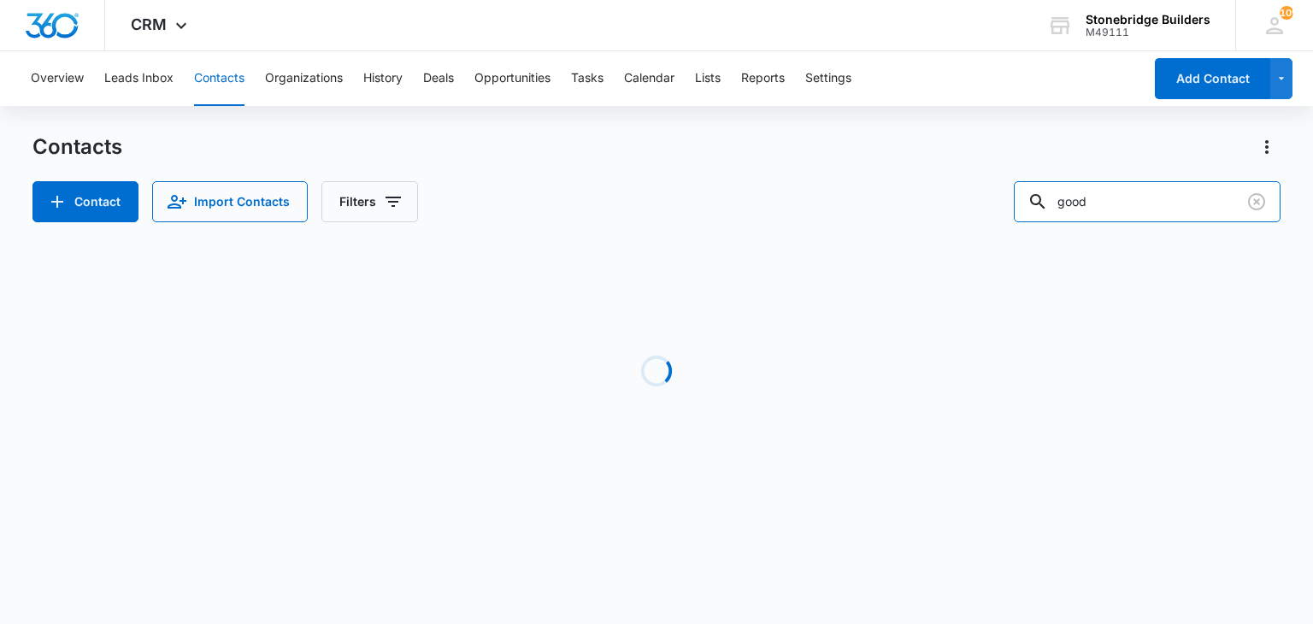
drag, startPoint x: 1109, startPoint y: 206, endPoint x: 1021, endPoint y: 200, distance: 87.4
click at [1021, 200] on div "Contact Import Contacts Filters good" at bounding box center [655, 201] width 1247 height 41
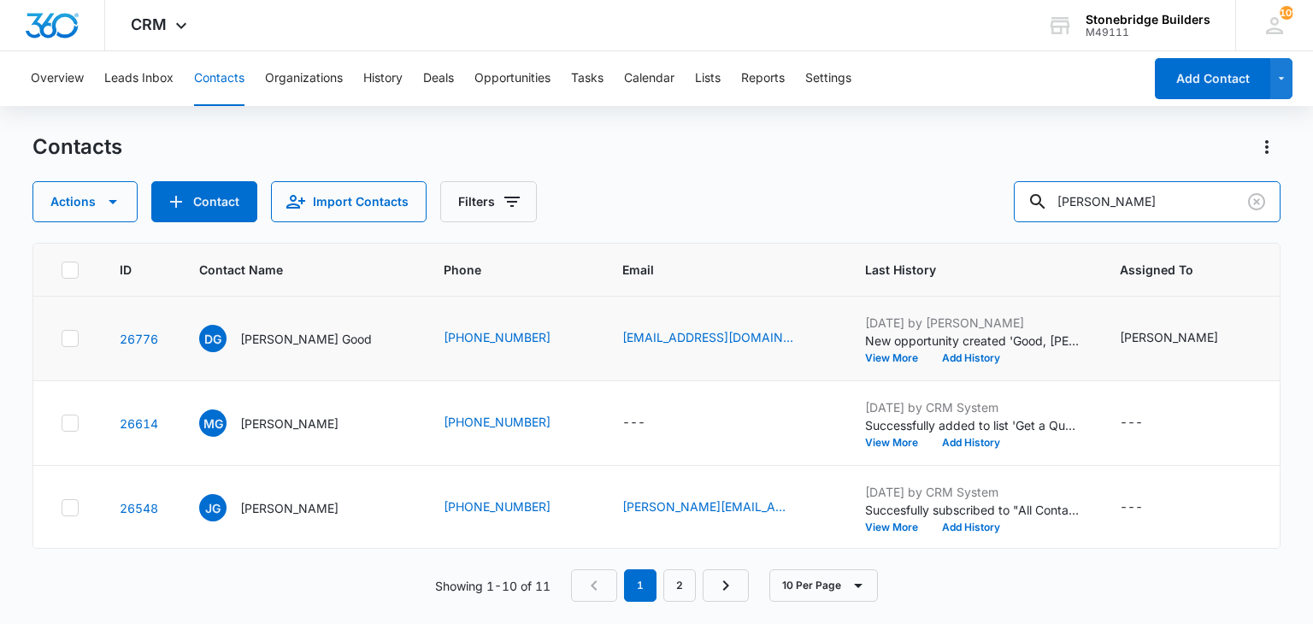
type input "[PERSON_NAME]"
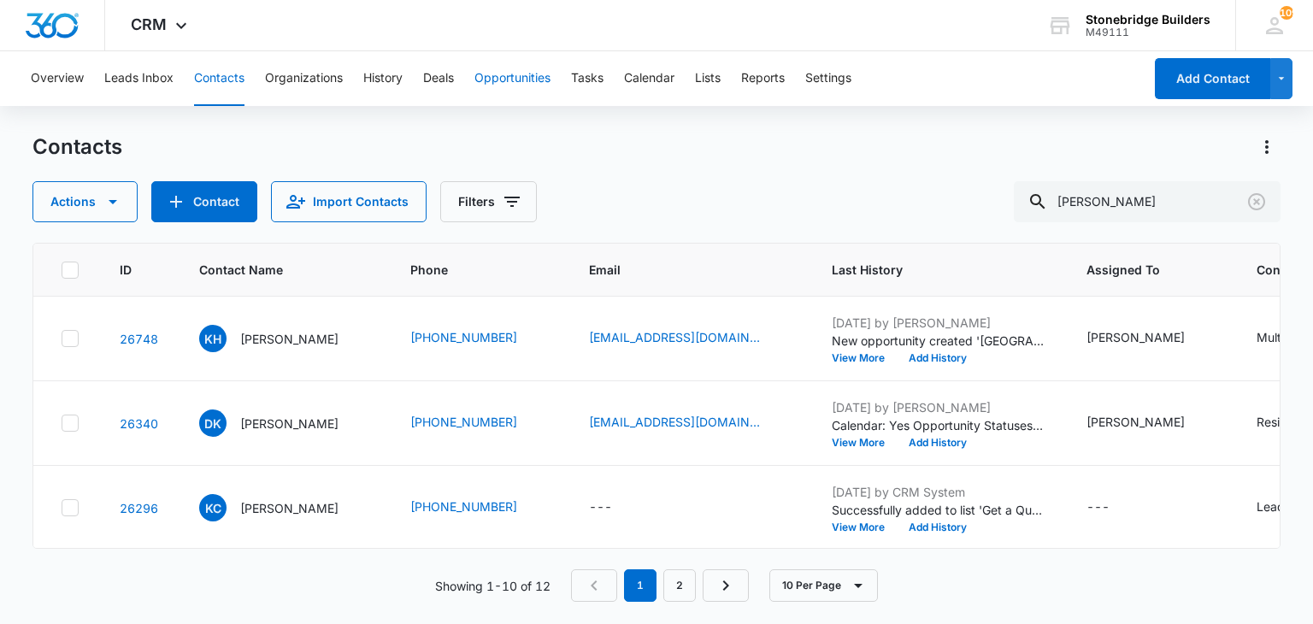
click at [516, 68] on button "Opportunities" at bounding box center [512, 78] width 76 height 55
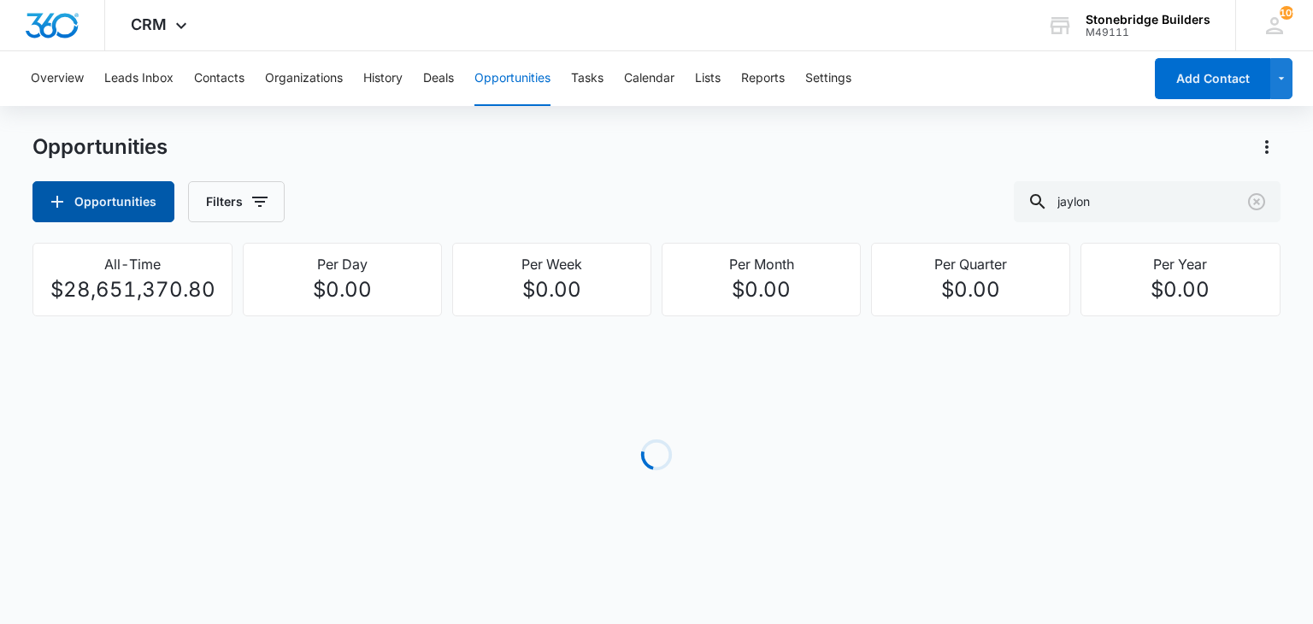
click at [74, 198] on button "Opportunities" at bounding box center [103, 201] width 142 height 41
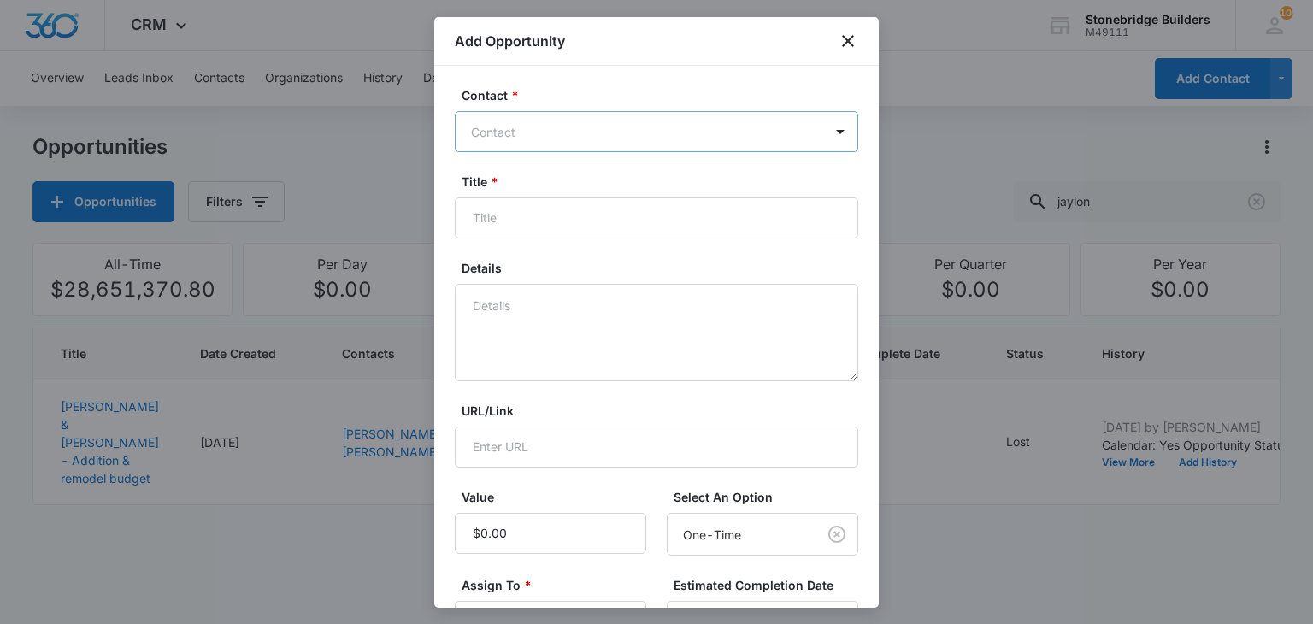
click at [544, 132] on div at bounding box center [646, 131] width 350 height 21
type input "[PERSON_NAME]"
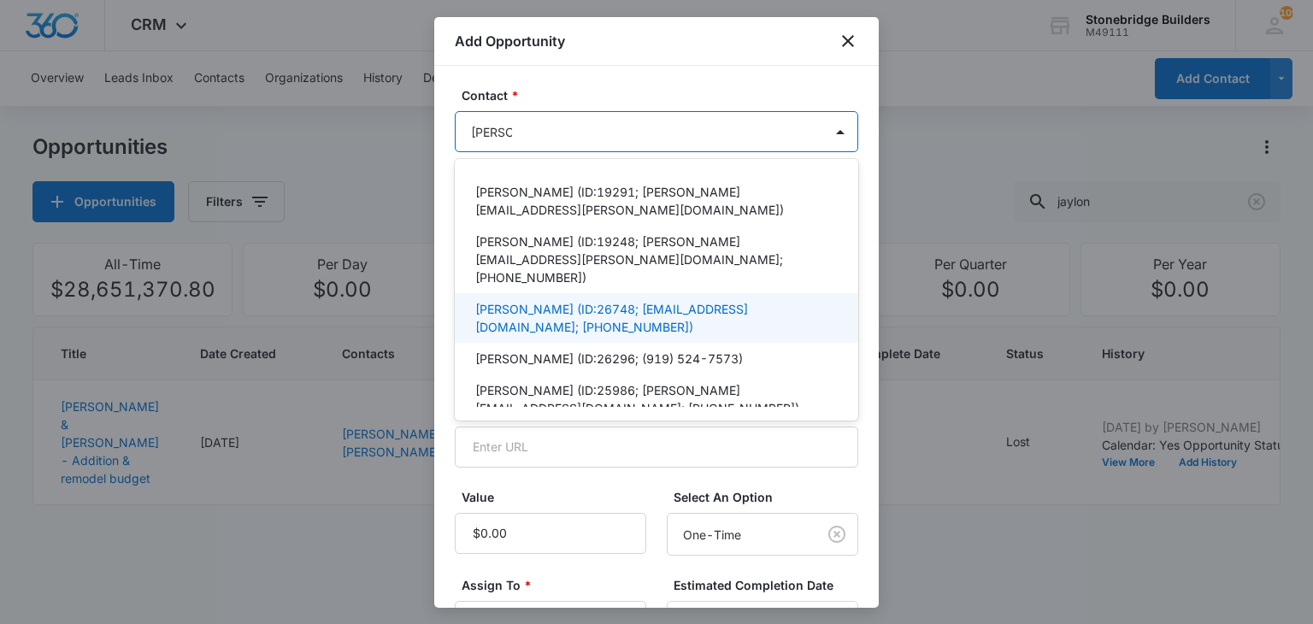
click at [528, 300] on p "[PERSON_NAME] (ID:26748; [EMAIL_ADDRESS][DOMAIN_NAME]; [PHONE_NUMBER])" at bounding box center [654, 318] width 359 height 36
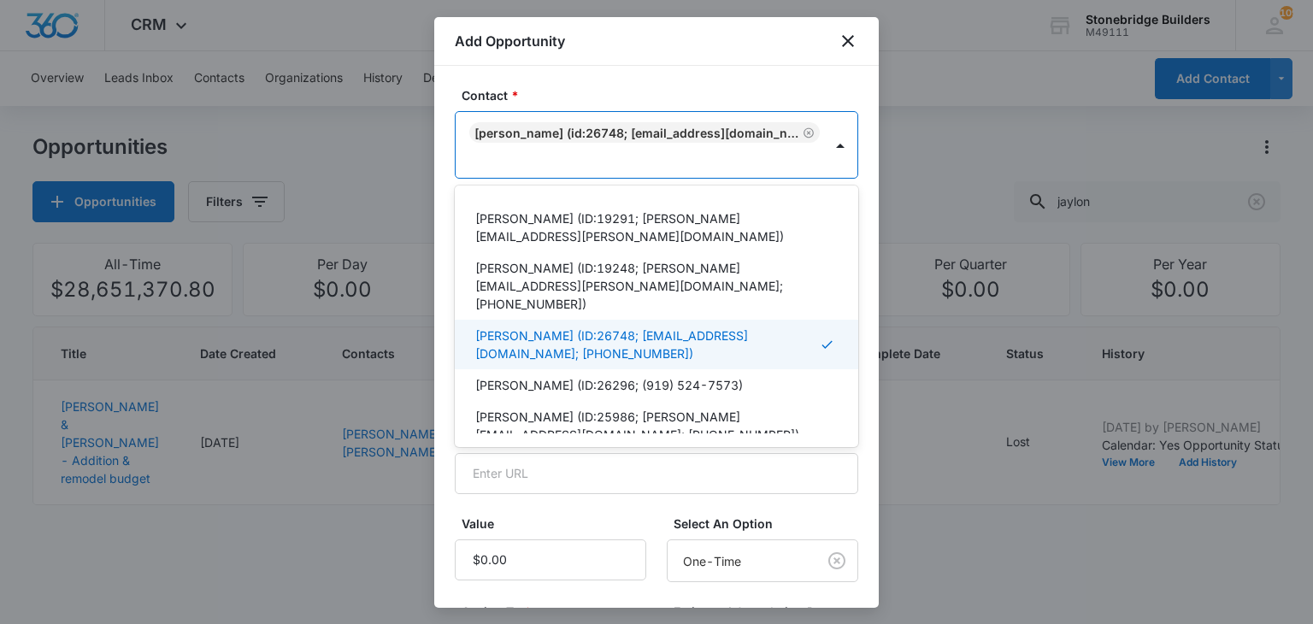
click at [633, 503] on form "Contact * option [PERSON_NAME] (ID:26748; [EMAIL_ADDRESS][DOMAIN_NAME]; [PHONE_…" at bounding box center [656, 532] width 403 height 892
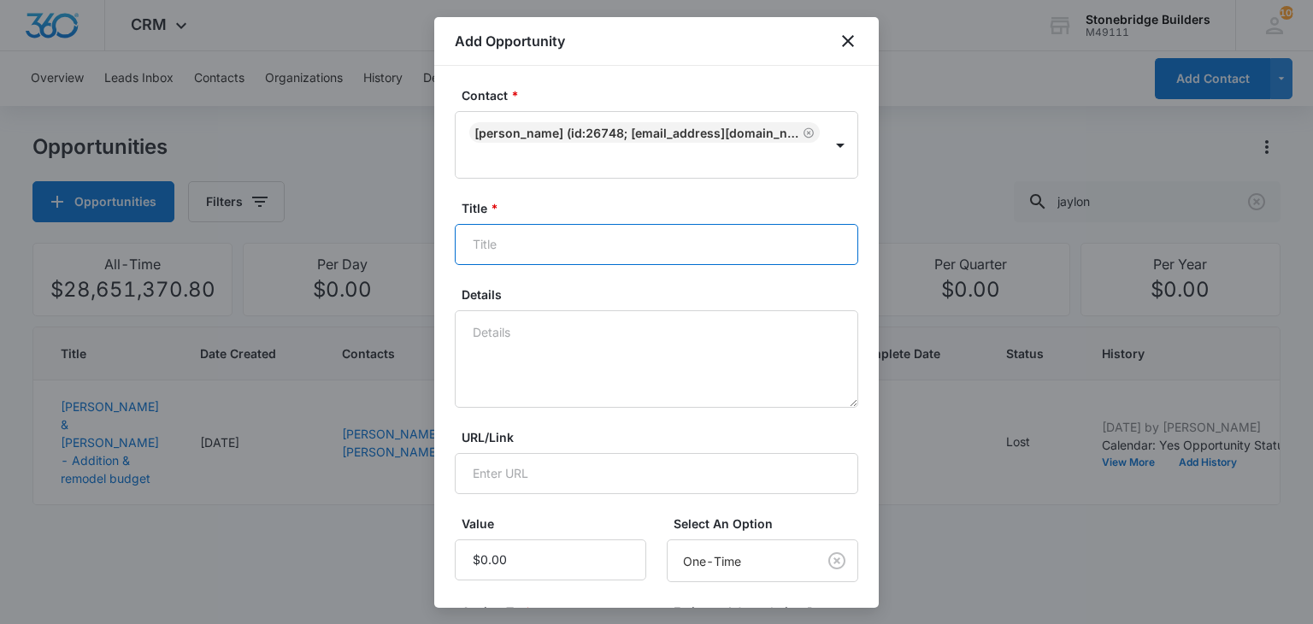
click at [513, 254] on input "Title *" at bounding box center [656, 244] width 403 height 41
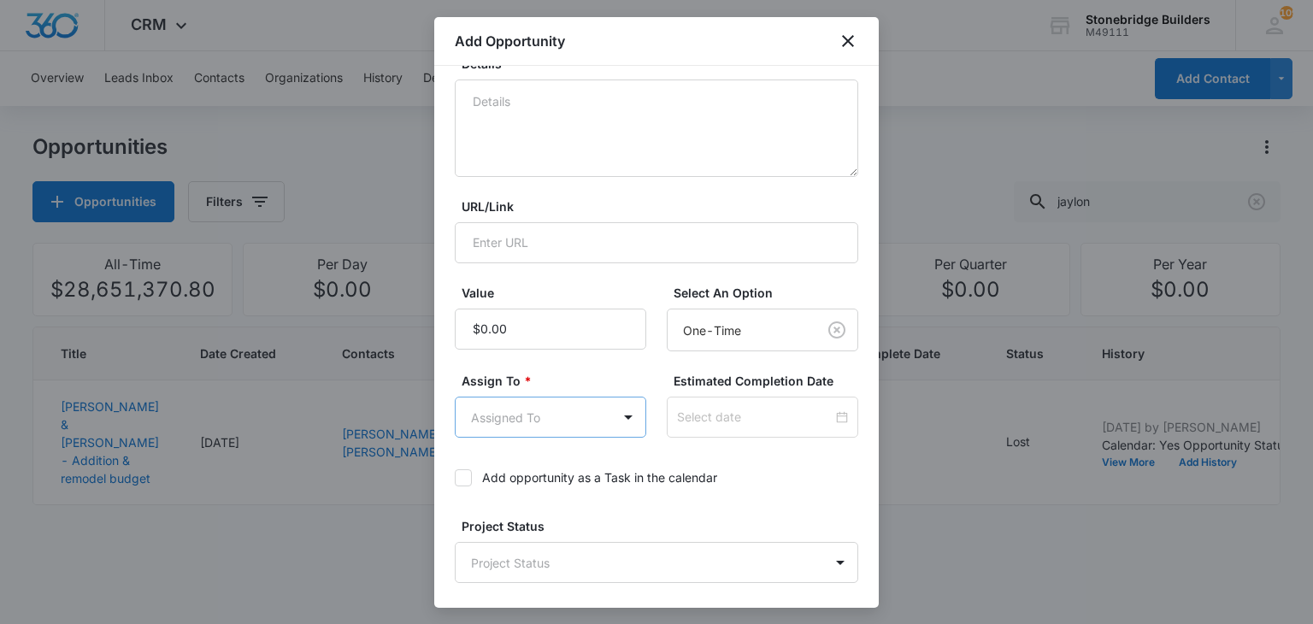
scroll to position [256, 0]
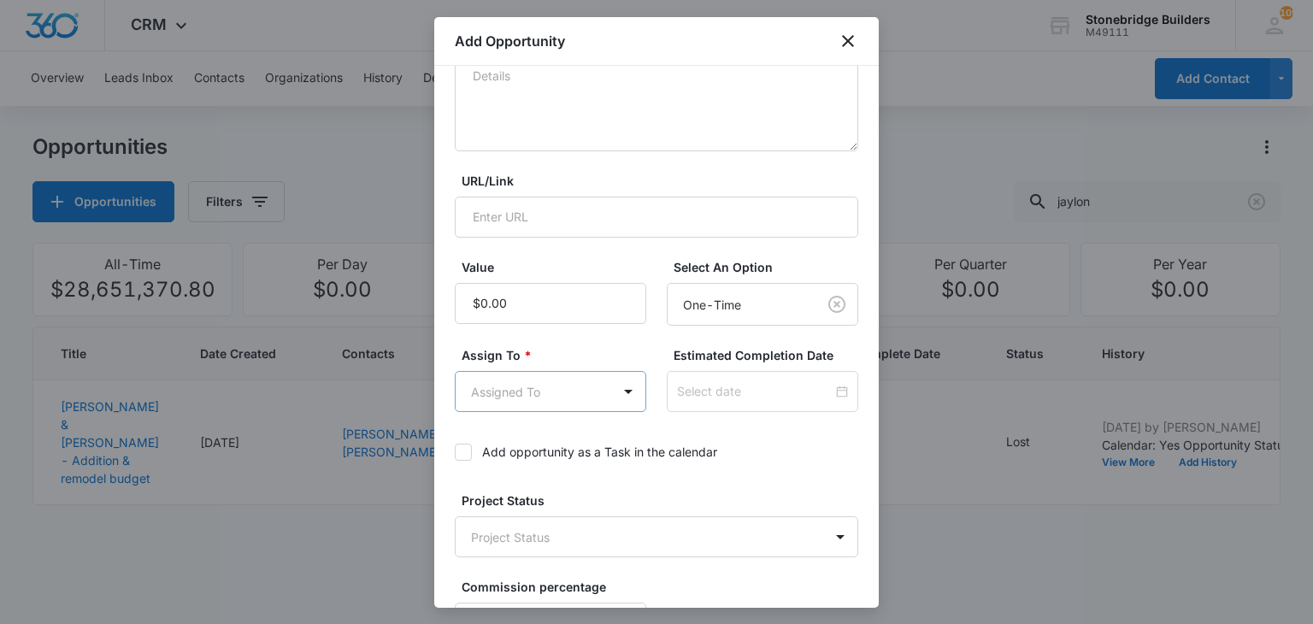
type input "[STREET_ADDRESS]"
click at [514, 394] on body "CRM Apps Reputation Websites Forms CRM Email Social Content Ads Intelligence Fi…" at bounding box center [656, 312] width 1313 height 624
click at [526, 505] on p "[PERSON_NAME]" at bounding box center [524, 514] width 98 height 18
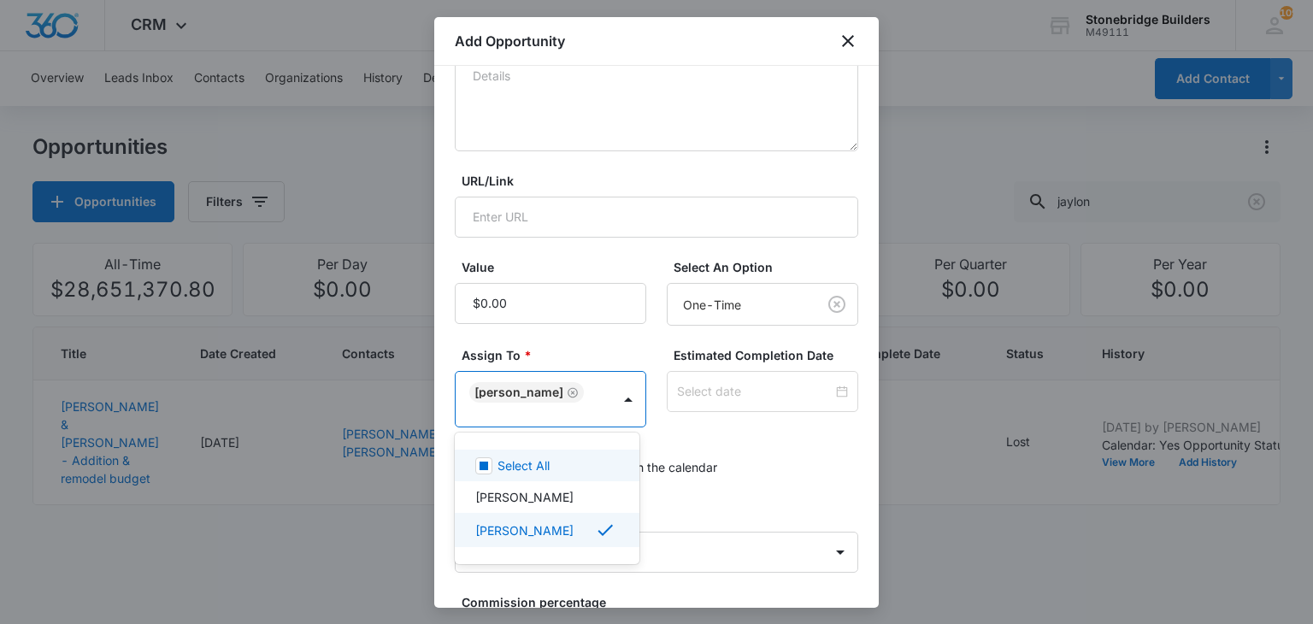
click at [678, 398] on div at bounding box center [656, 312] width 1313 height 624
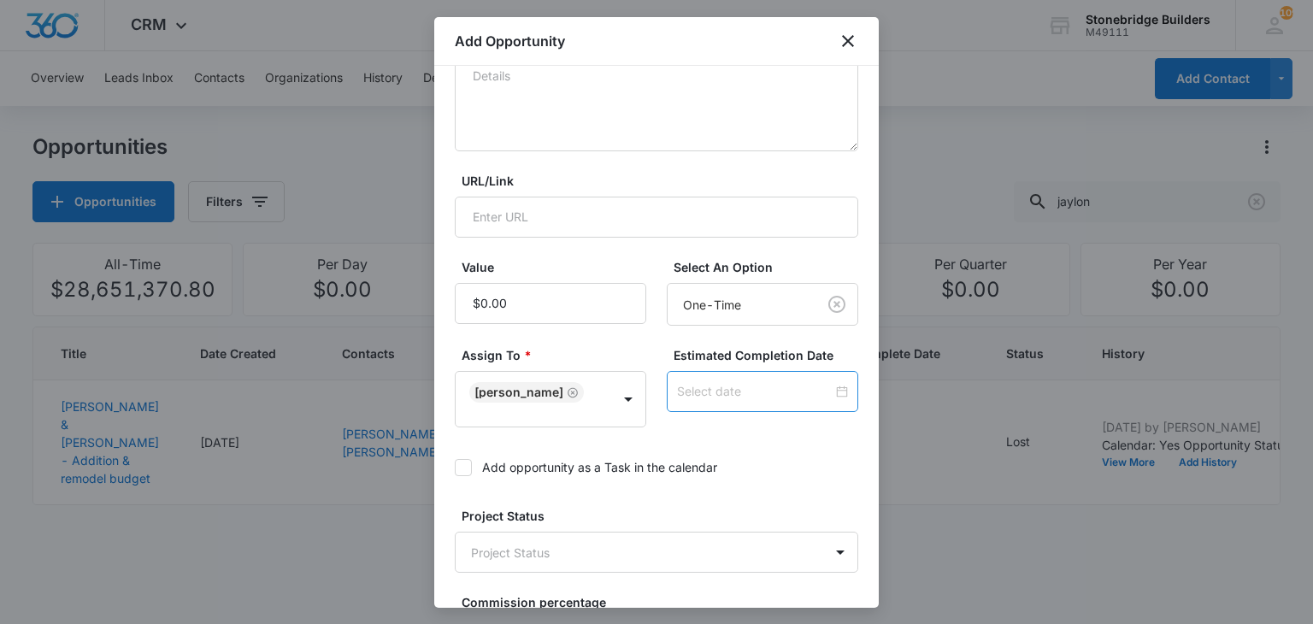
click at [691, 391] on input at bounding box center [755, 391] width 156 height 19
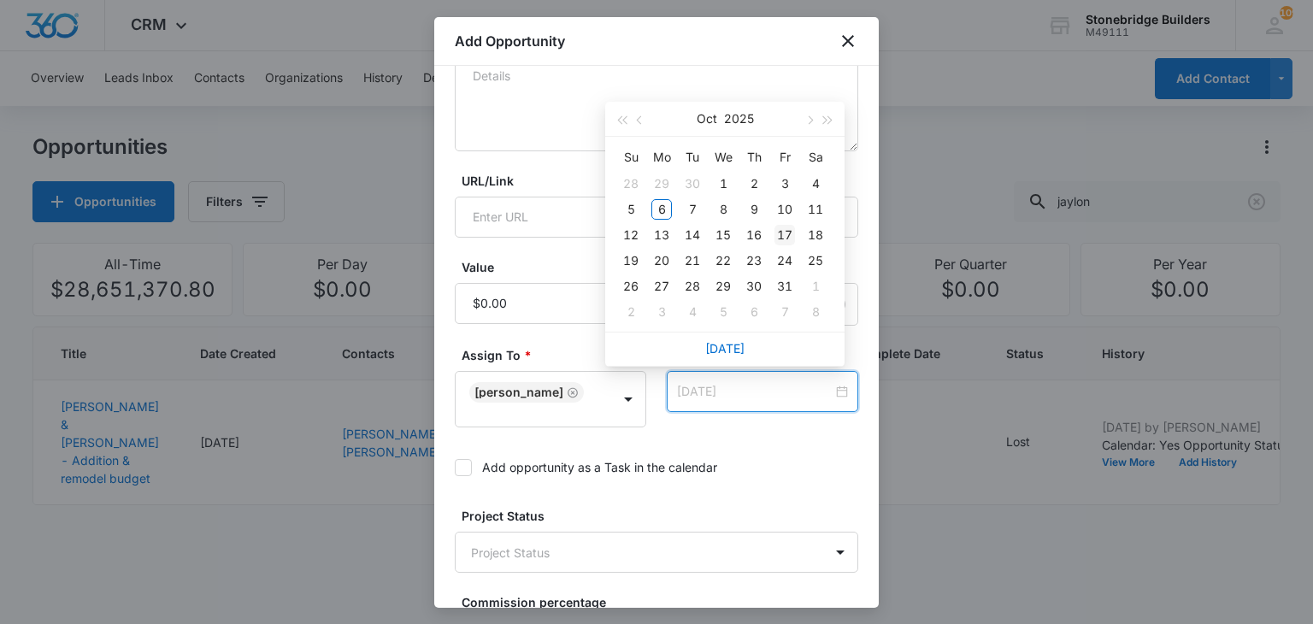
type input "[DATE]"
click at [791, 227] on div "17" at bounding box center [784, 235] width 21 height 21
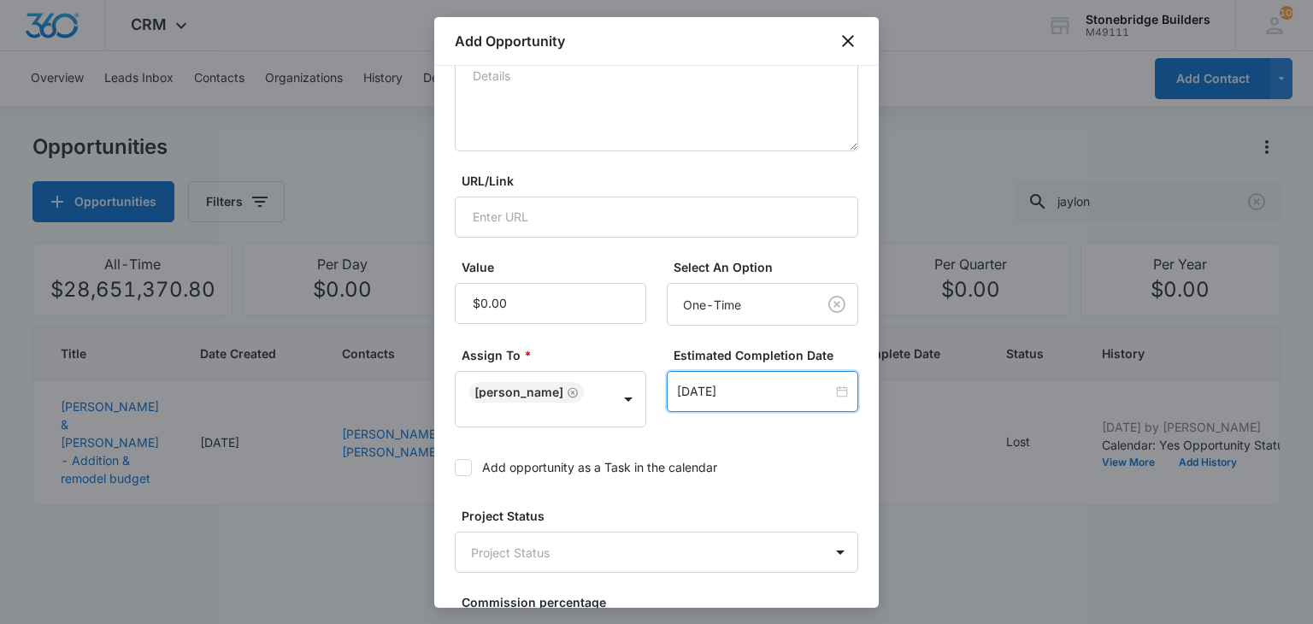
click at [468, 461] on icon at bounding box center [463, 467] width 15 height 15
click at [455, 468] on input "Add opportunity as a Task in the calendar" at bounding box center [455, 468] width 0 height 0
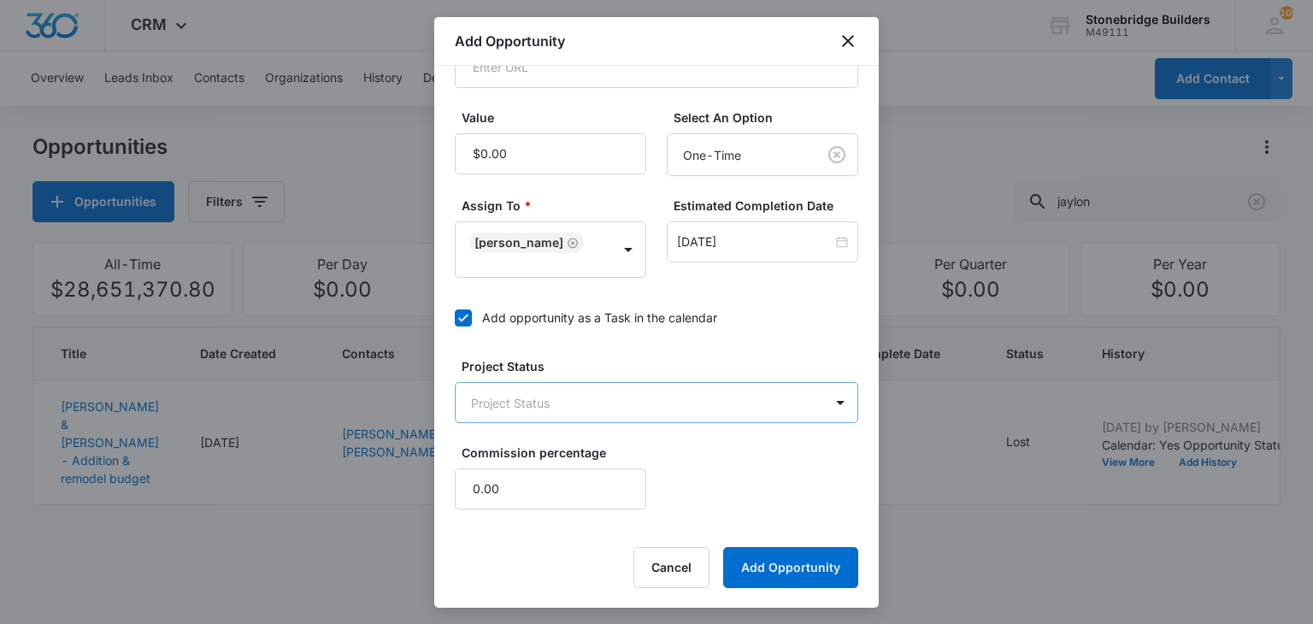
click at [527, 400] on body "CRM Apps Reputation Websites Forms CRM Email Social Content Ads Intelligence Fi…" at bounding box center [656, 312] width 1313 height 624
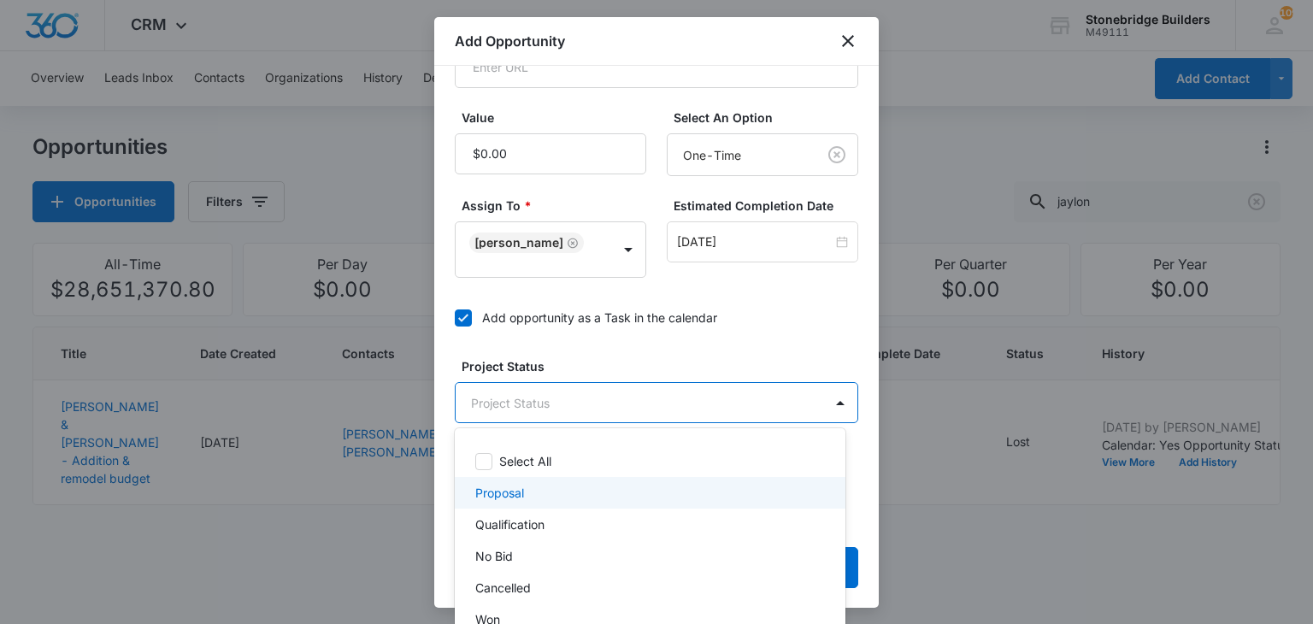
click at [523, 497] on p "Proposal" at bounding box center [499, 493] width 49 height 18
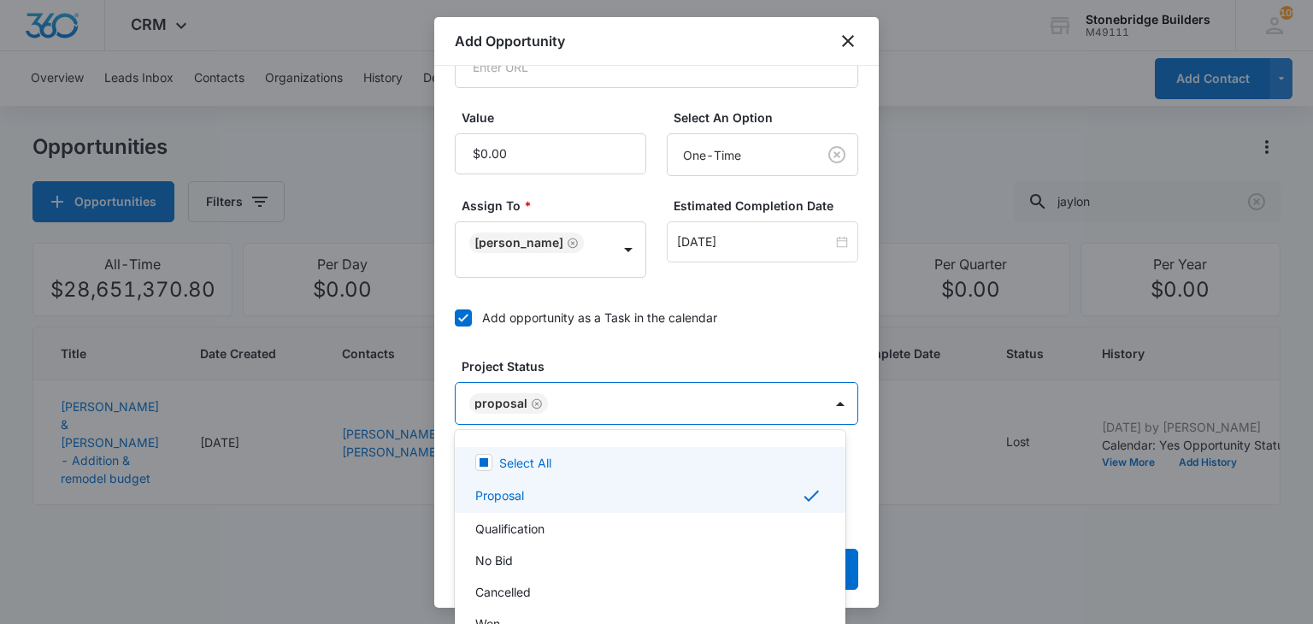
click at [650, 354] on div at bounding box center [656, 312] width 1313 height 624
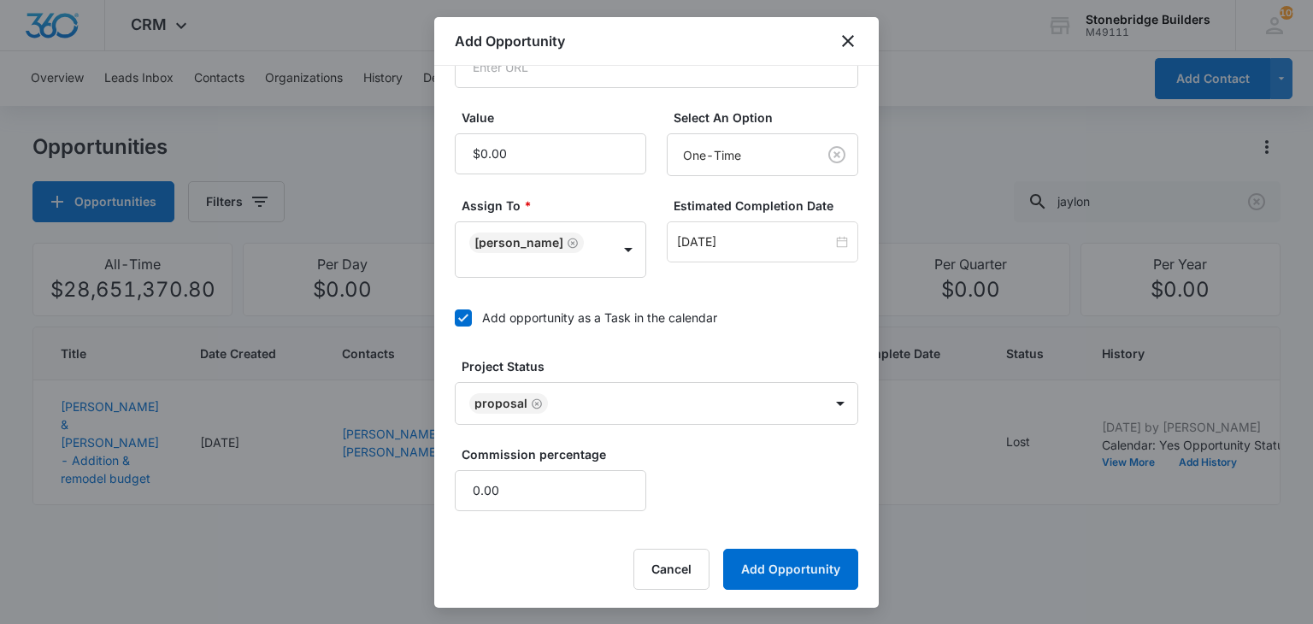
scroll to position [407, 0]
click at [765, 551] on button "Add Opportunity" at bounding box center [790, 568] width 135 height 41
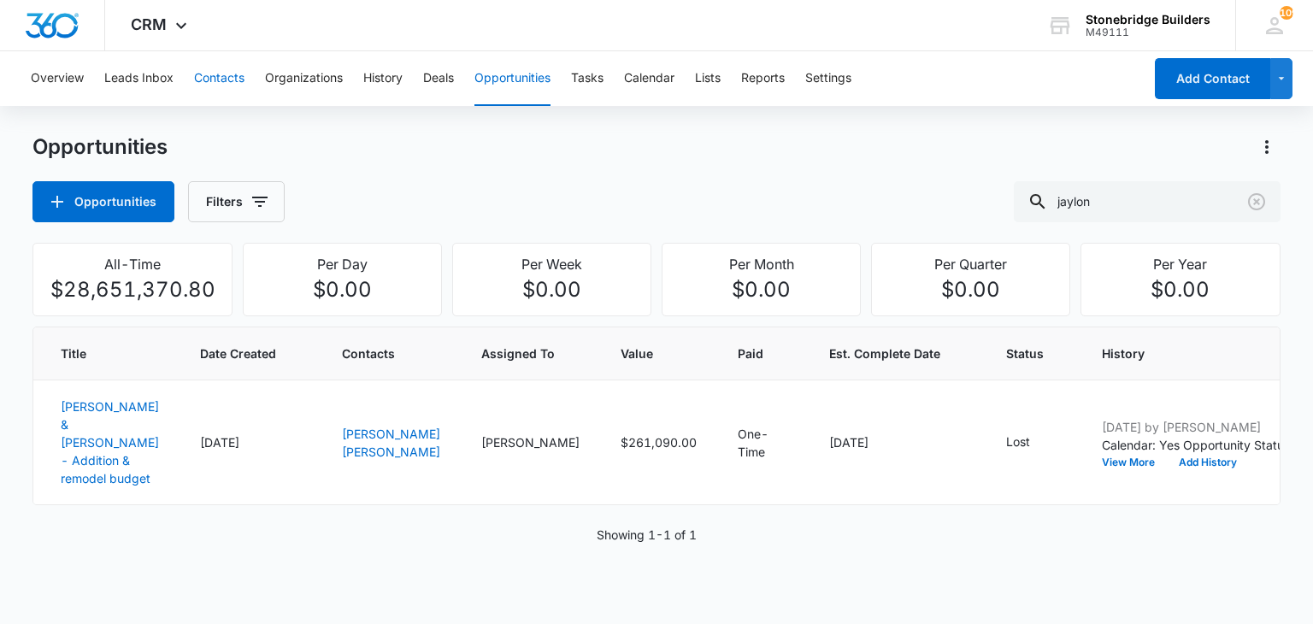
click at [208, 84] on button "Contacts" at bounding box center [219, 78] width 50 height 55
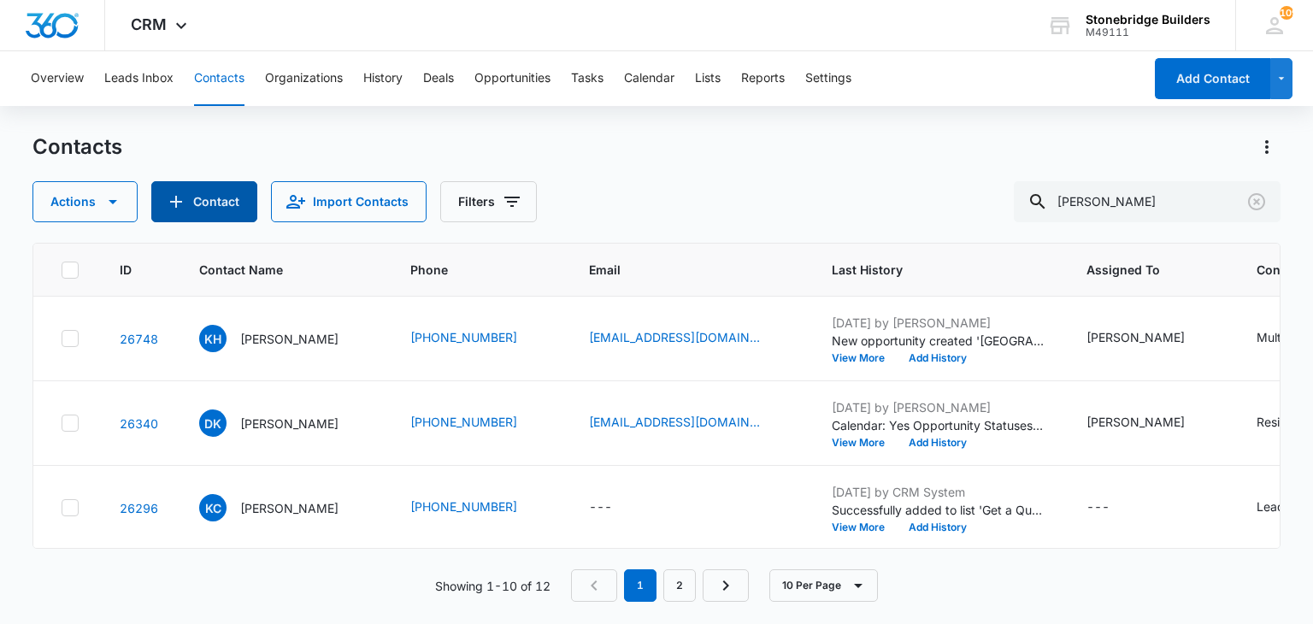
click at [191, 215] on button "Contact" at bounding box center [204, 201] width 106 height 41
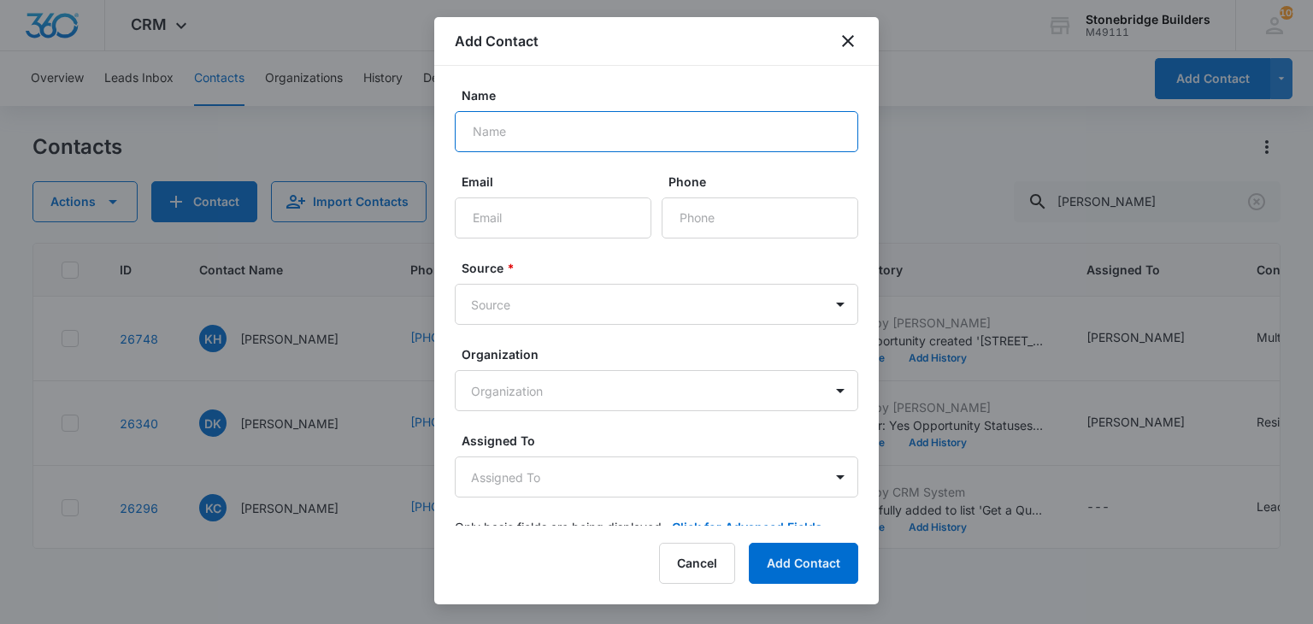
click at [554, 134] on input "Name" at bounding box center [656, 131] width 403 height 41
type input "[PERSON_NAME]"
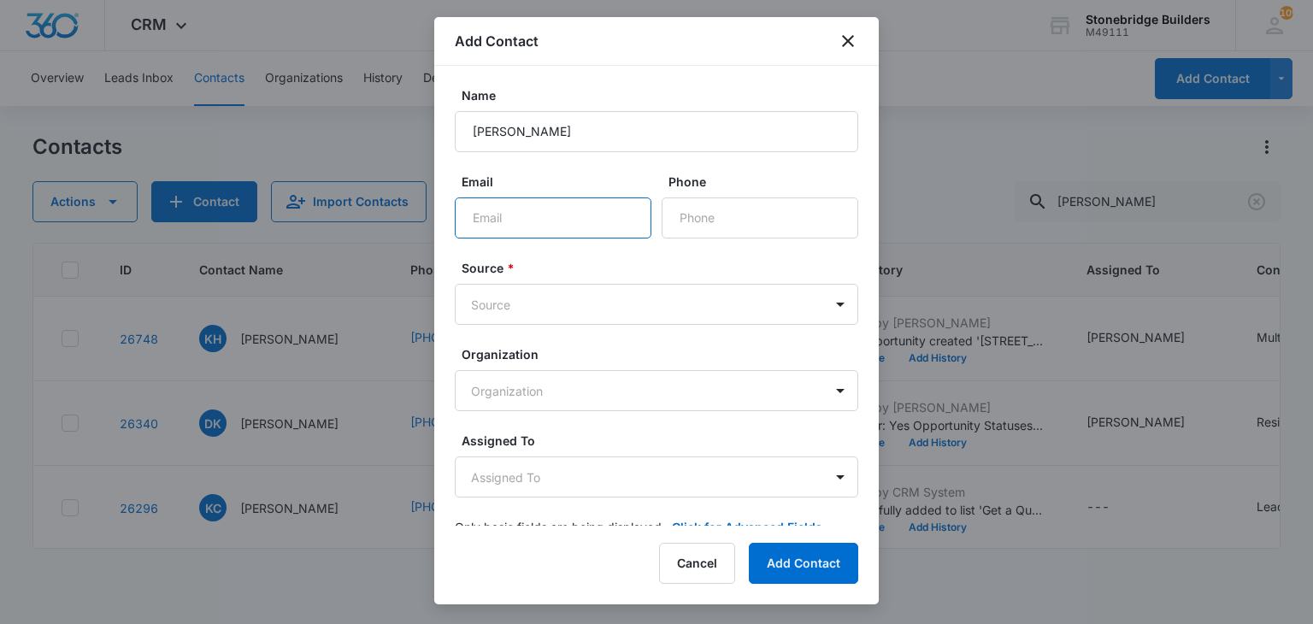
click at [568, 214] on input "Email" at bounding box center [553, 217] width 197 height 41
paste input "[EMAIL_ADDRESS][DOMAIN_NAME]"
type input "[EMAIL_ADDRESS][DOMAIN_NAME]"
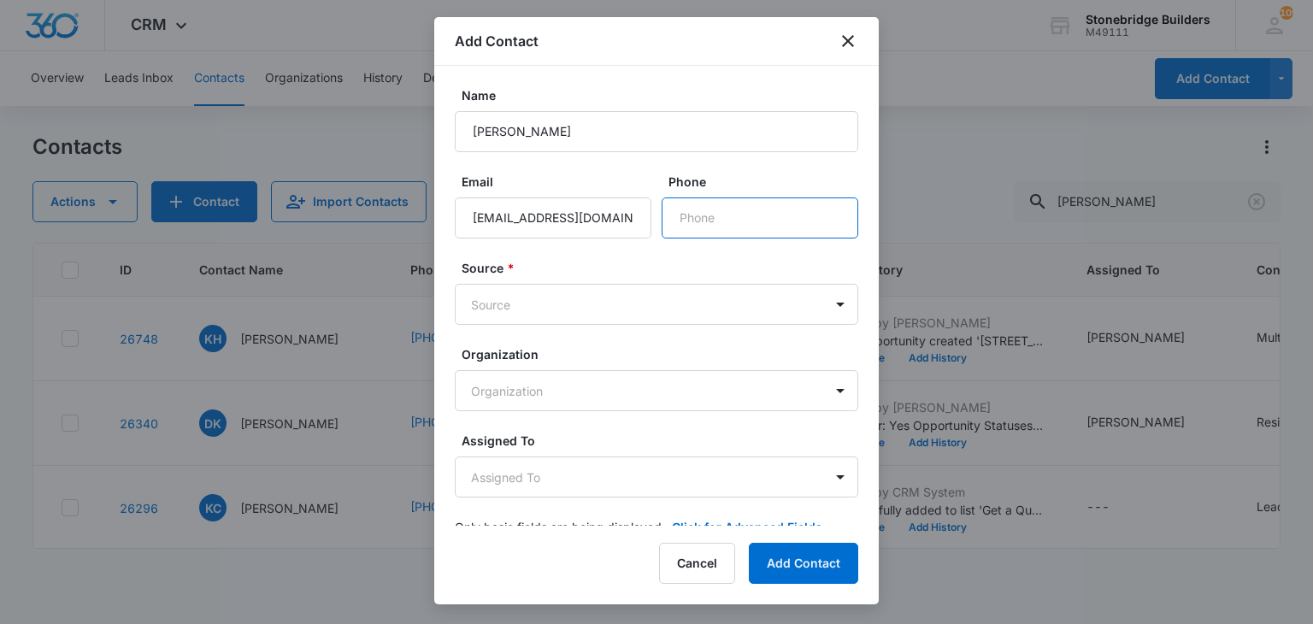
click at [715, 226] on input "Phone" at bounding box center [760, 217] width 197 height 41
paste input "[PHONE_NUMBER]"
type input "[PHONE_NUMBER]"
click at [499, 308] on body "CRM Apps Reputation Websites Forms CRM Email Social Content Ads Intelligence Fi…" at bounding box center [656, 312] width 1313 height 624
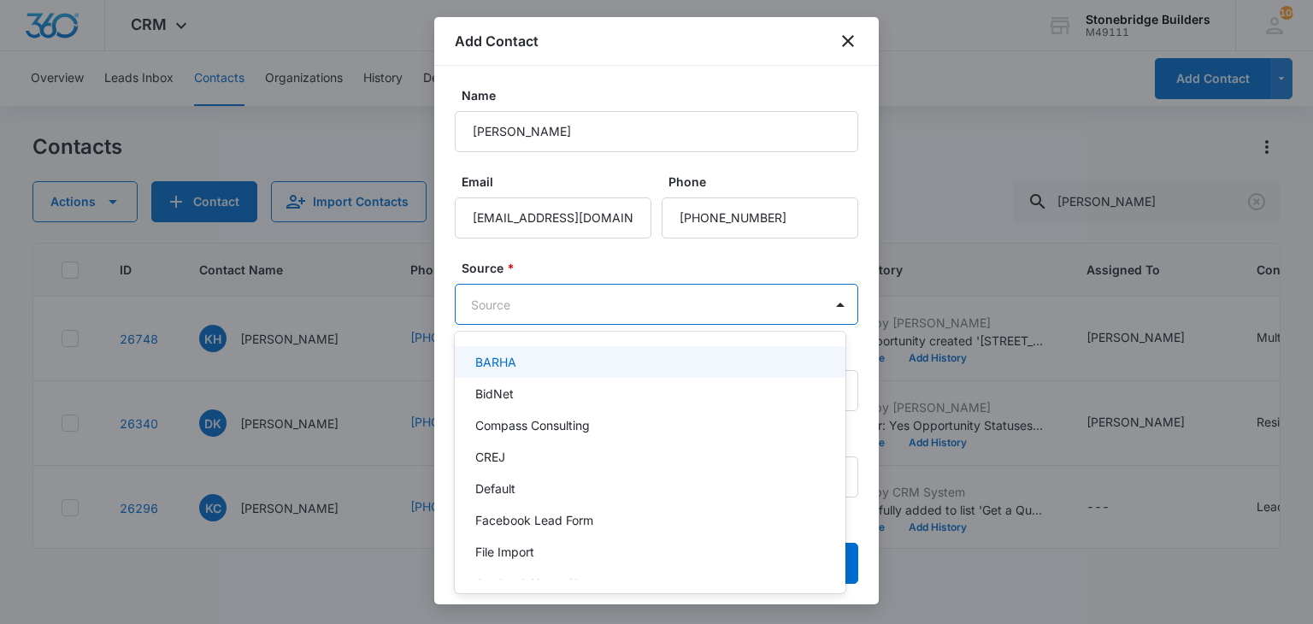
scroll to position [256, 0]
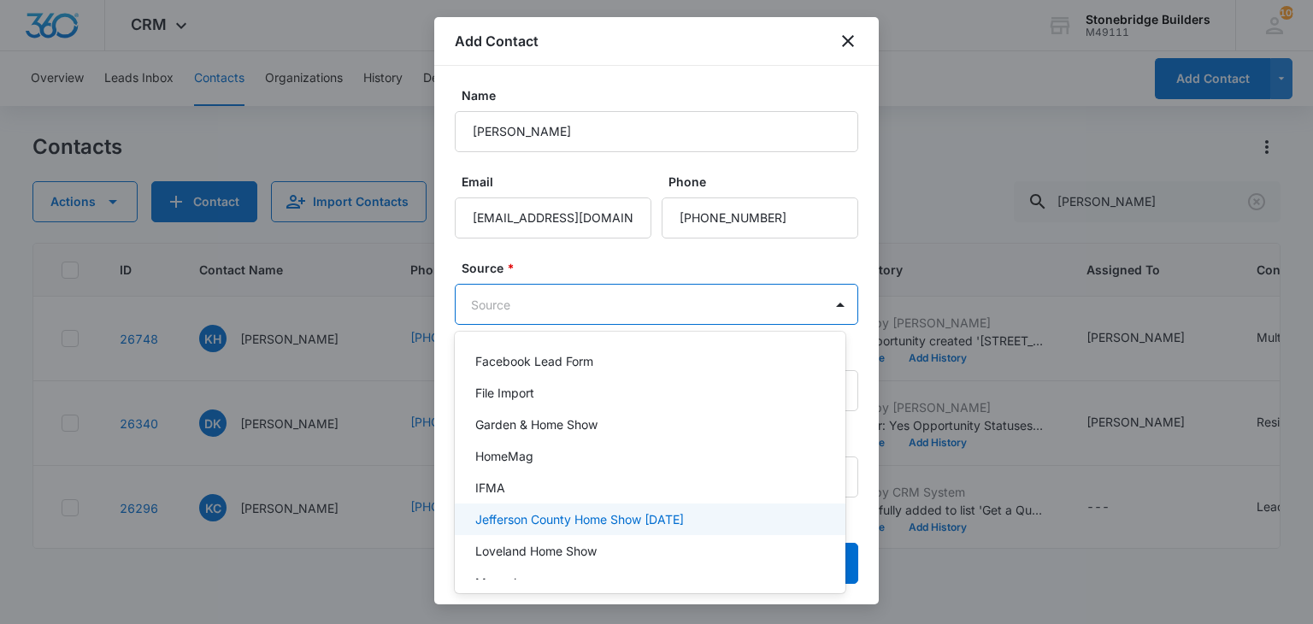
click at [579, 515] on p "Jefferson County Home Show [DATE]" at bounding box center [579, 519] width 209 height 18
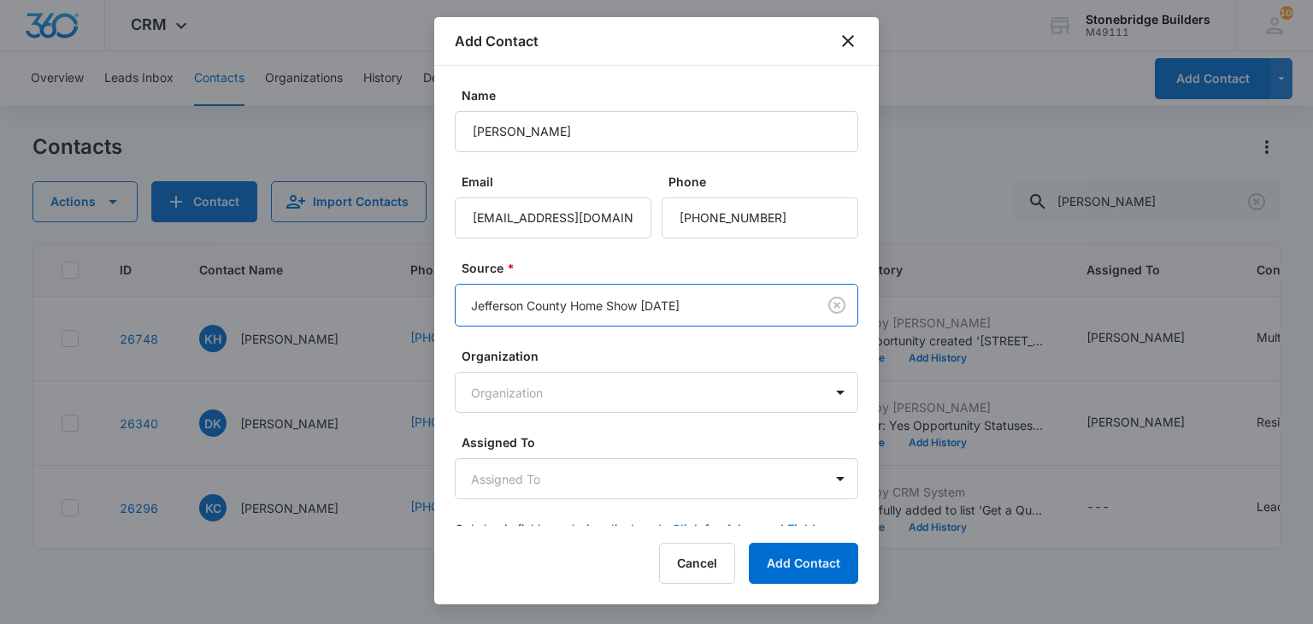
click at [596, 244] on form "Name [PERSON_NAME] Email [EMAIL_ADDRESS][DOMAIN_NAME] Phone Source * option Jef…" at bounding box center [656, 322] width 403 height 472
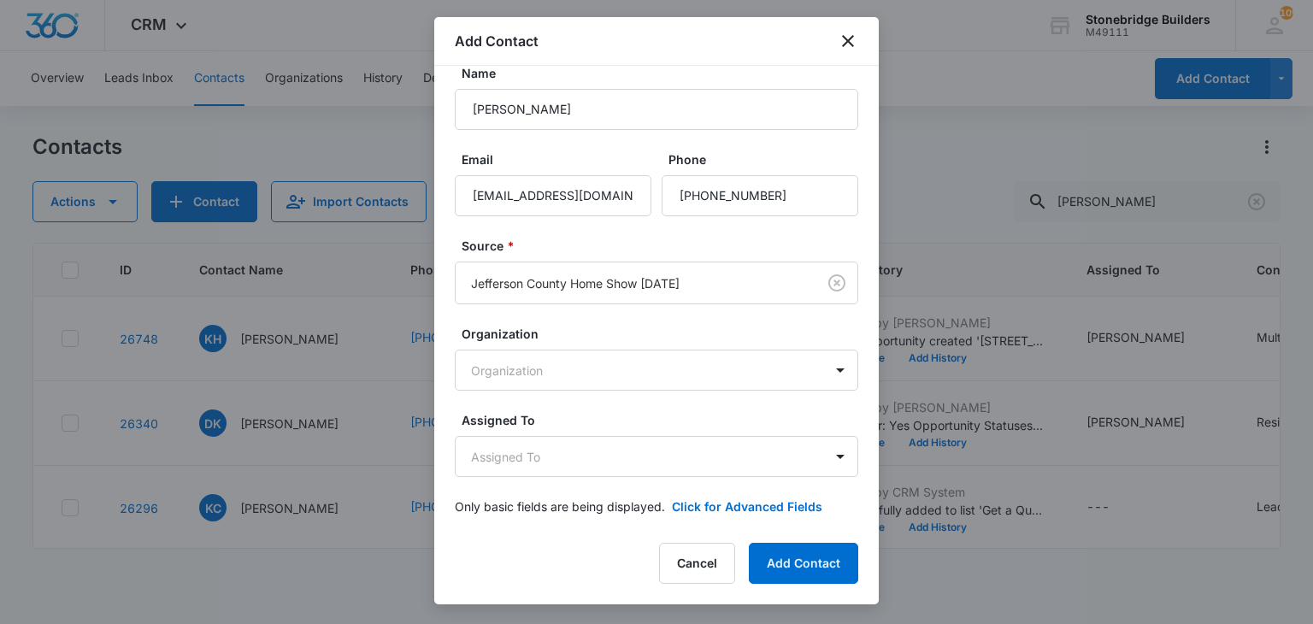
scroll to position [32, 0]
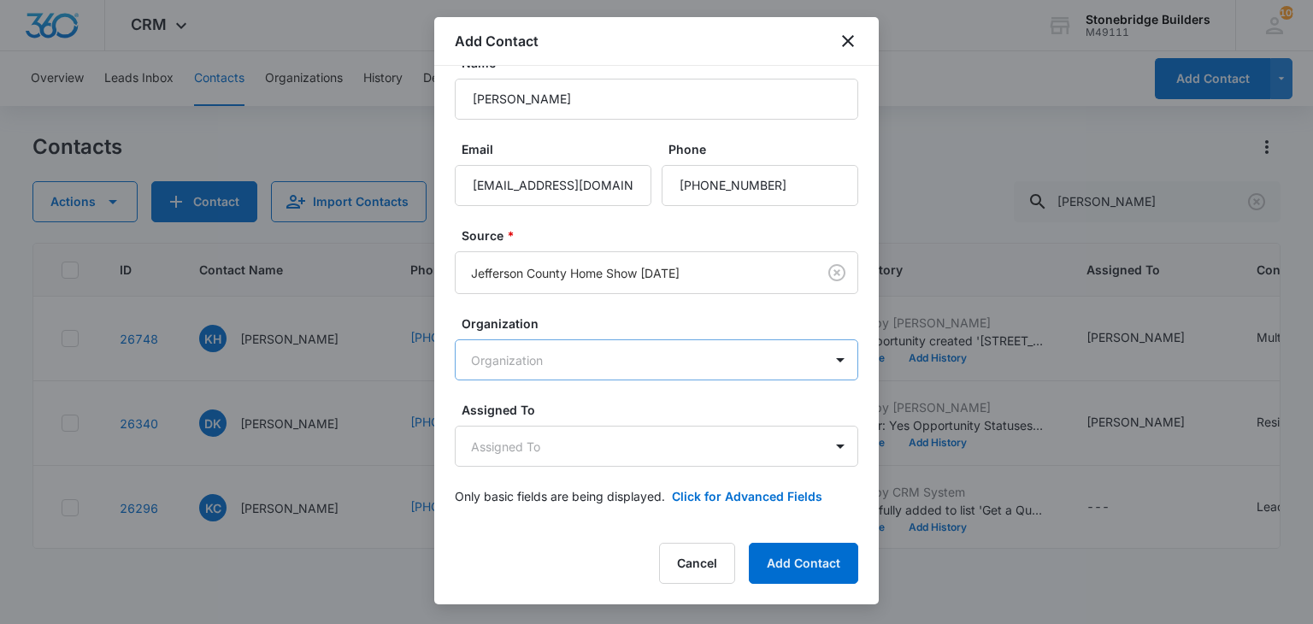
click at [559, 356] on body "CRM Apps Reputation Websites Forms CRM Email Social Content Ads Intelligence Fi…" at bounding box center [656, 312] width 1313 height 624
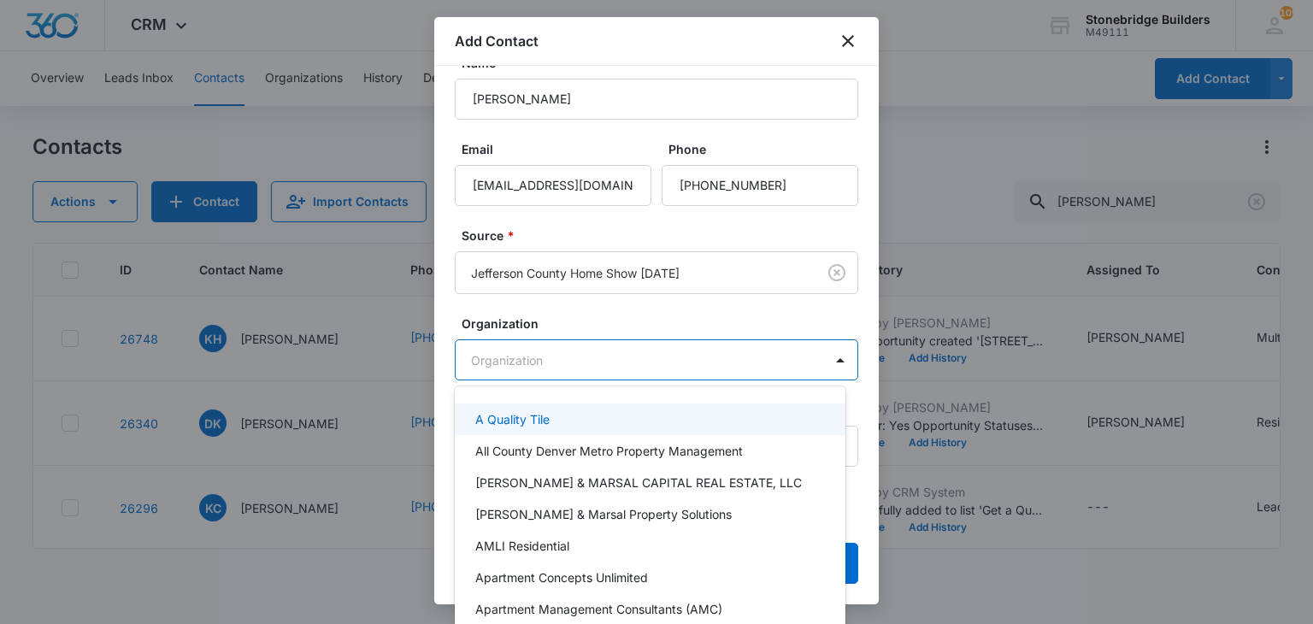
click at [554, 327] on div at bounding box center [656, 312] width 1313 height 624
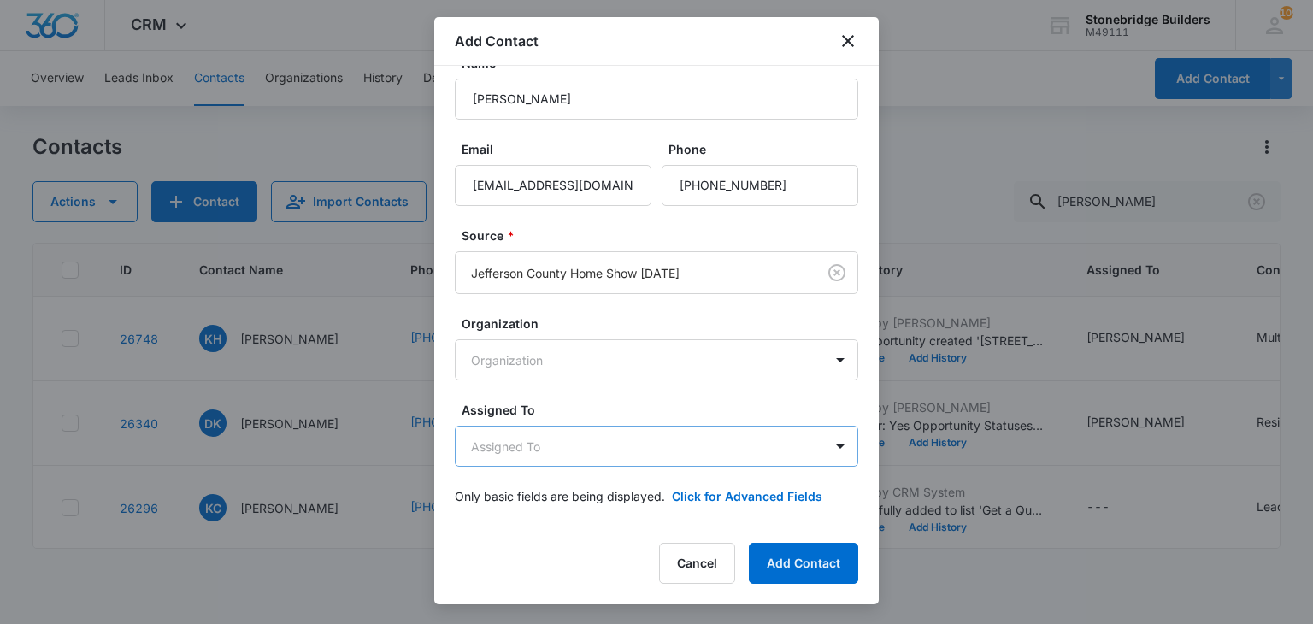
click at [562, 441] on body "CRM Apps Reputation Websites Forms CRM Email Social Content Ads Intelligence Fi…" at bounding box center [656, 312] width 1313 height 624
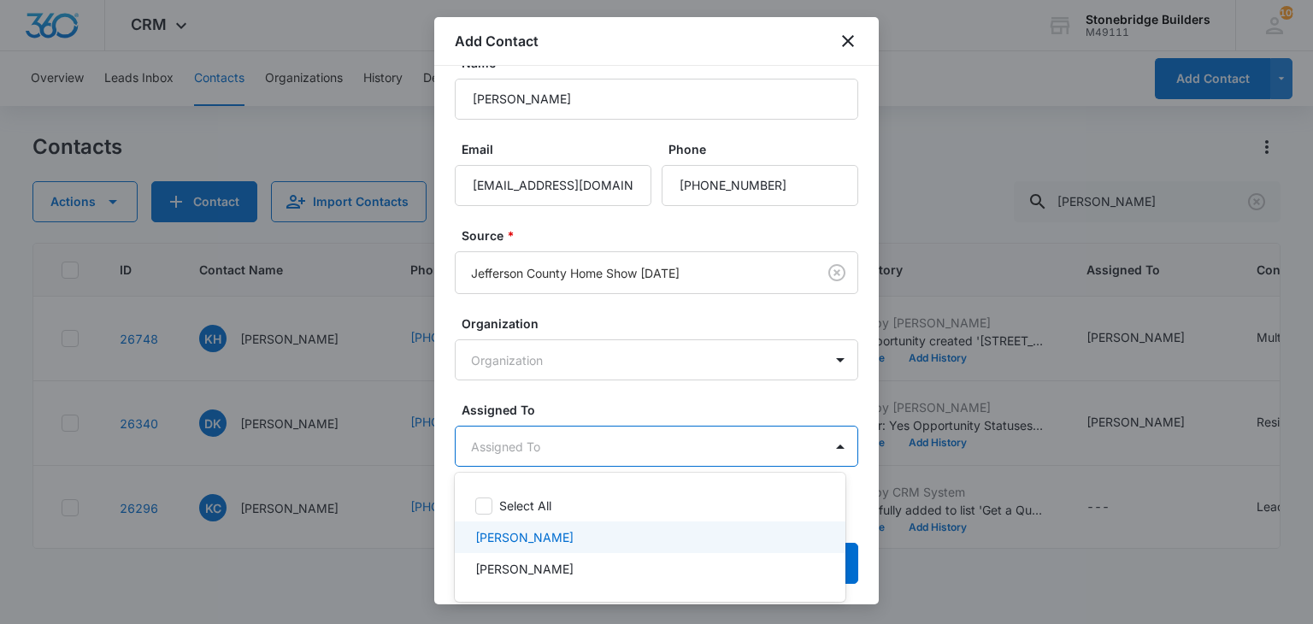
click at [557, 524] on div "[PERSON_NAME]" at bounding box center [650, 537] width 391 height 32
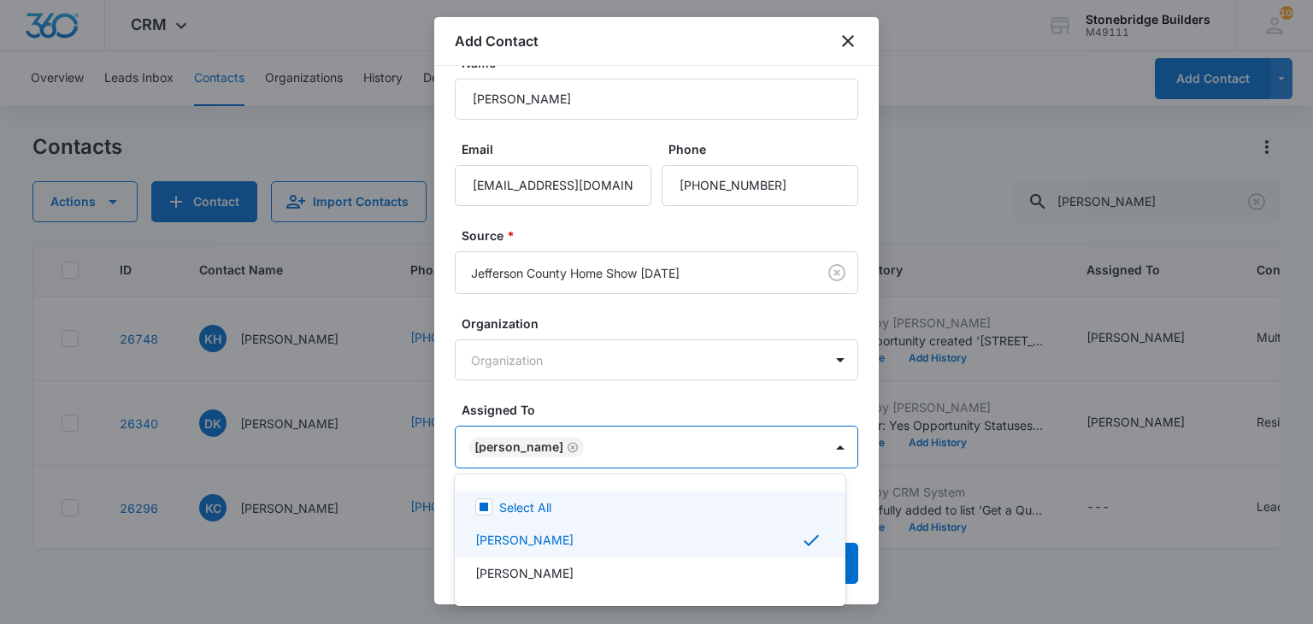
click at [580, 387] on div at bounding box center [656, 312] width 1313 height 624
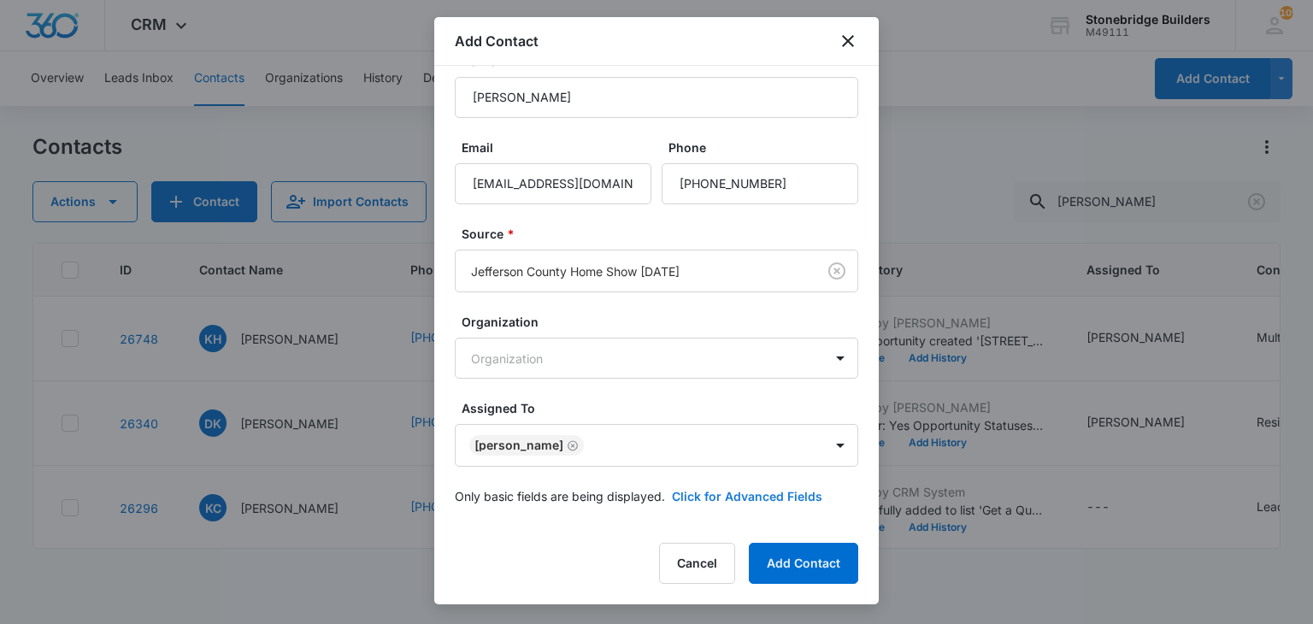
click at [711, 501] on button "Click for Advanced Fields" at bounding box center [747, 496] width 150 height 18
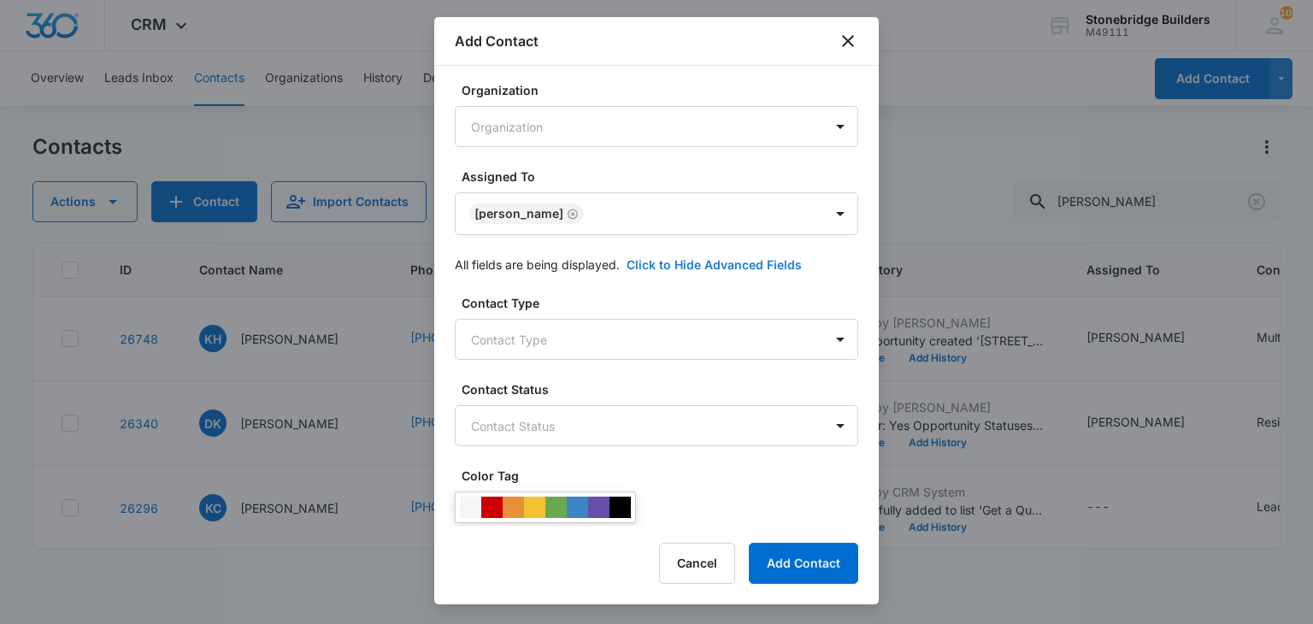
scroll to position [462, 0]
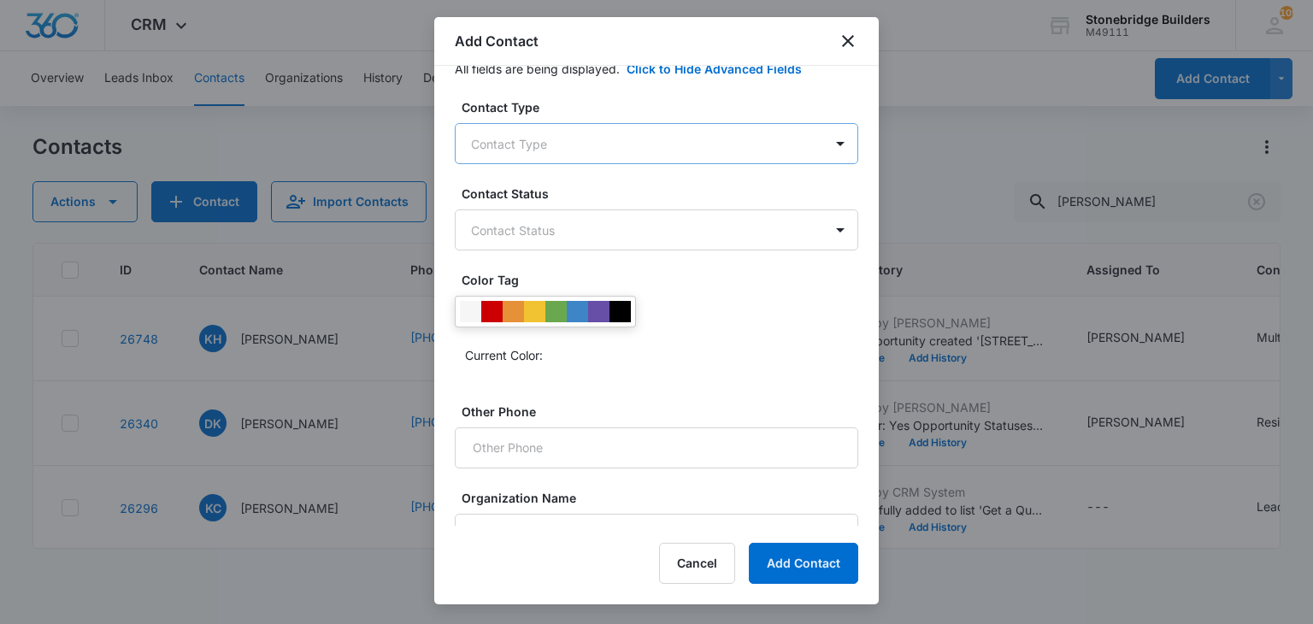
click at [530, 147] on body "CRM Apps Reputation Websites Forms CRM Email Social Content Ads Intelligence Fi…" at bounding box center [656, 312] width 1313 height 624
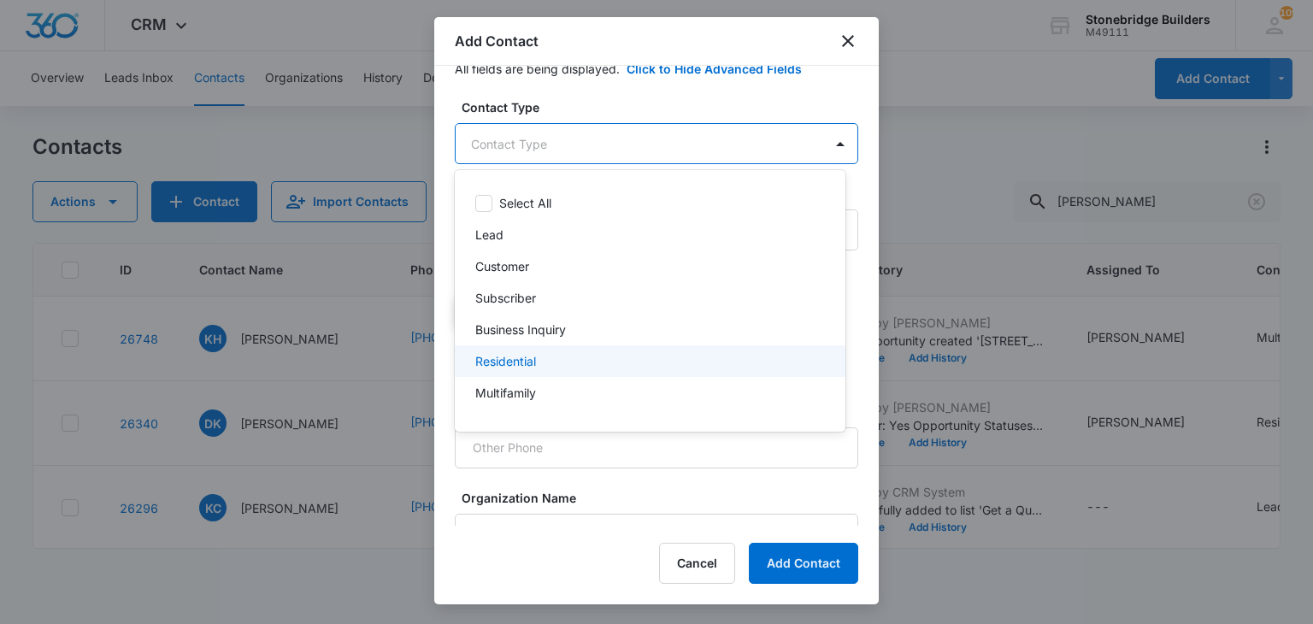
click at [536, 356] on p "Residential" at bounding box center [505, 361] width 61 height 18
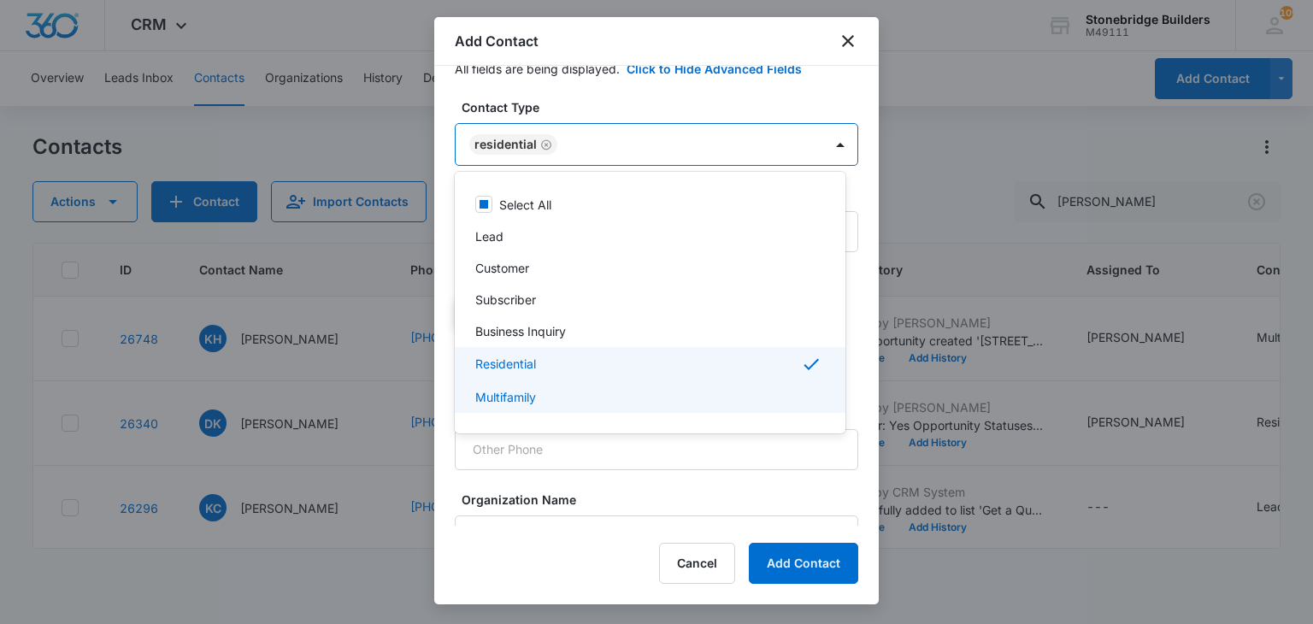
click at [788, 539] on div at bounding box center [656, 312] width 1313 height 624
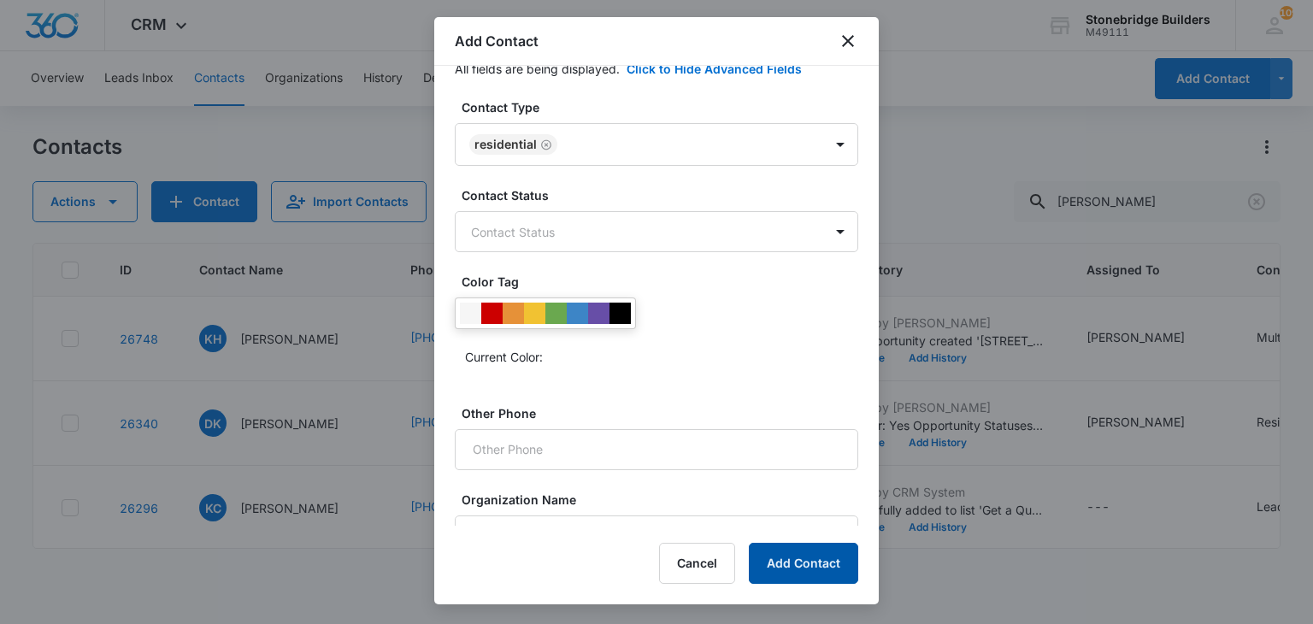
click at [788, 550] on button "Add Contact" at bounding box center [803, 563] width 109 height 41
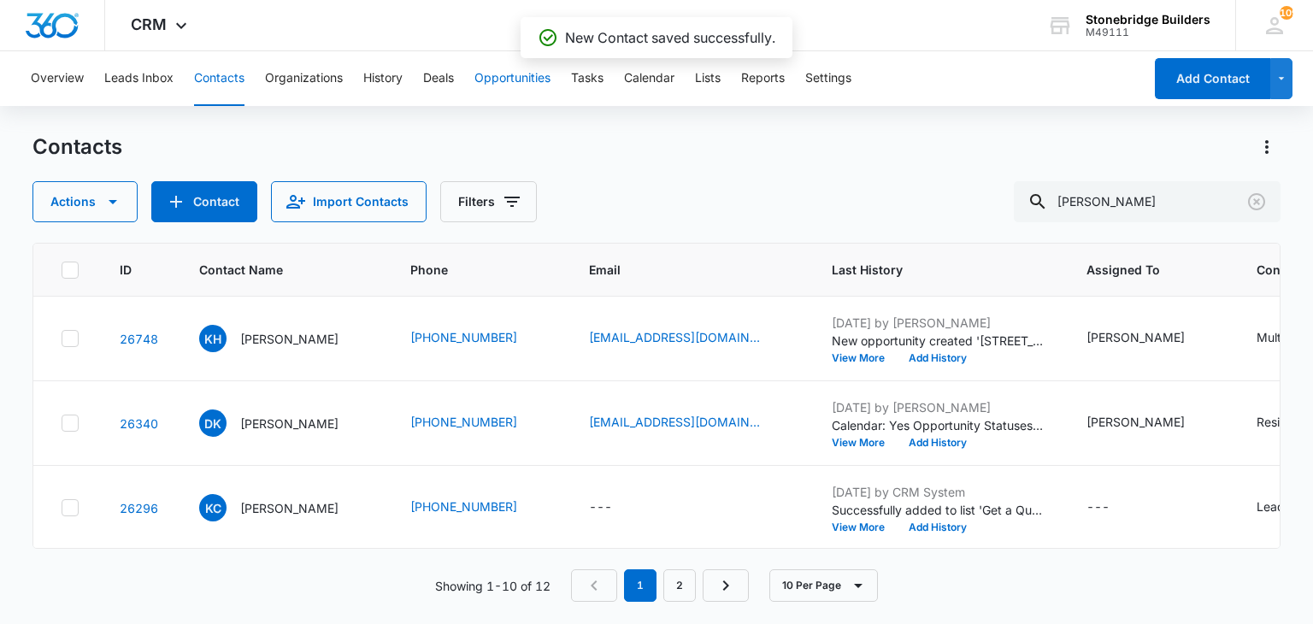
click at [528, 79] on button "Opportunities" at bounding box center [512, 78] width 76 height 55
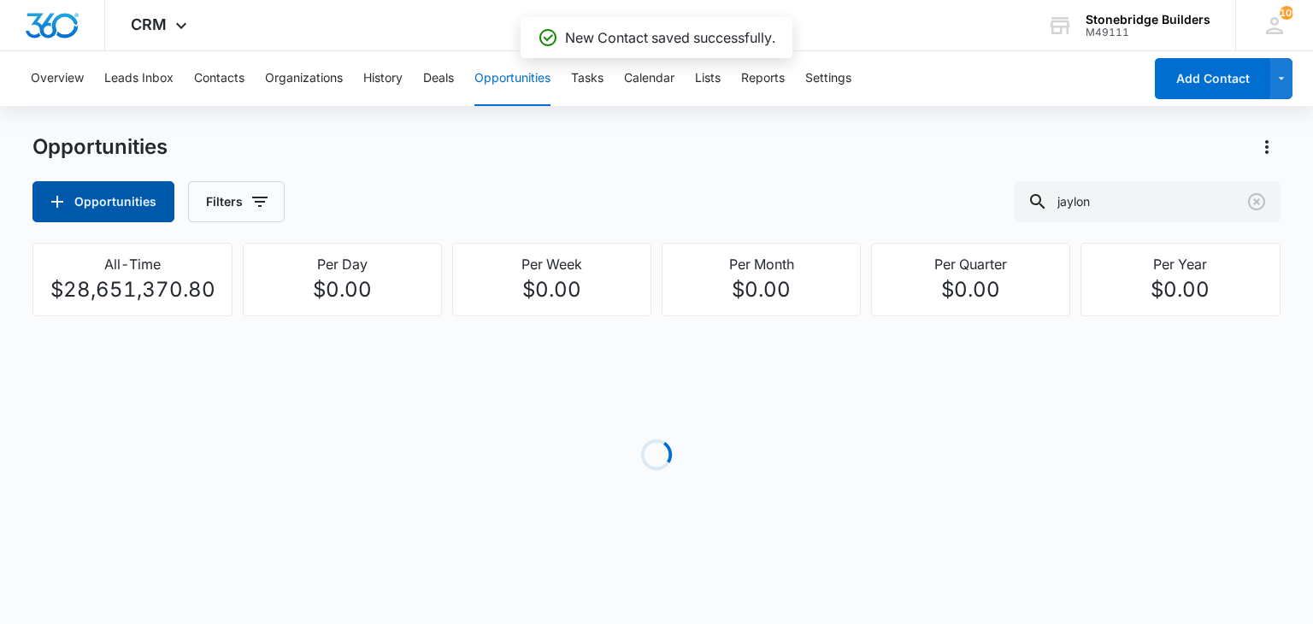
click at [103, 204] on button "Opportunities" at bounding box center [103, 201] width 142 height 41
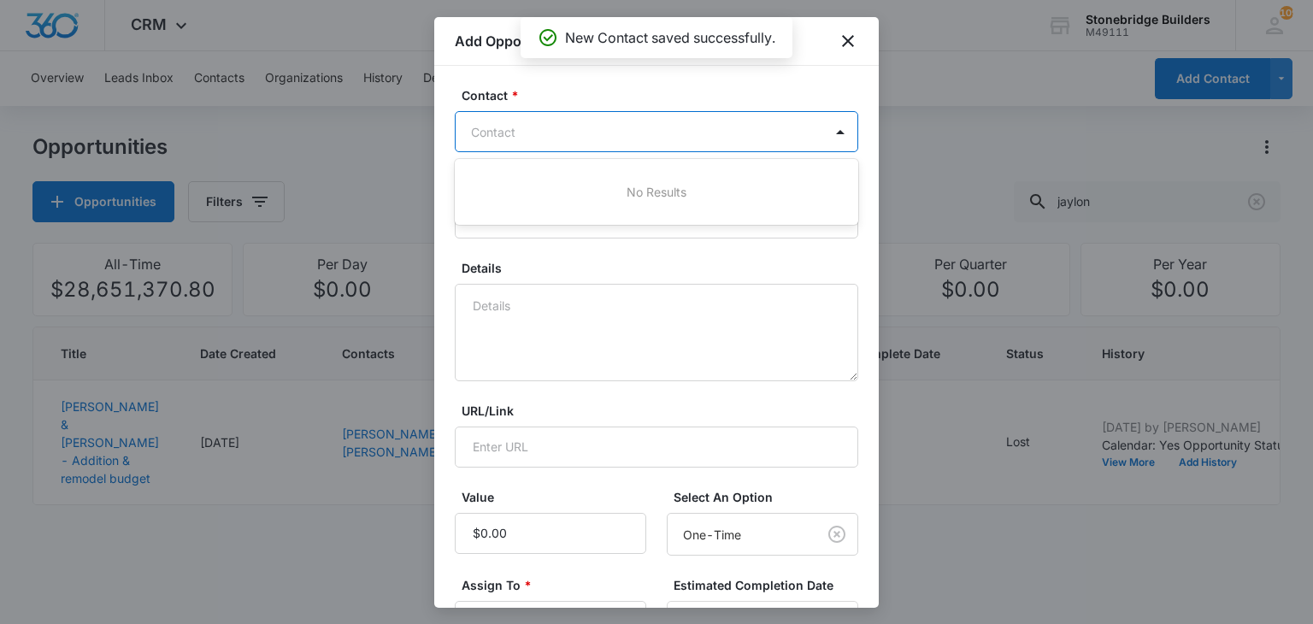
click at [552, 121] on div at bounding box center [646, 131] width 350 height 21
type input "[PERSON_NAME]"
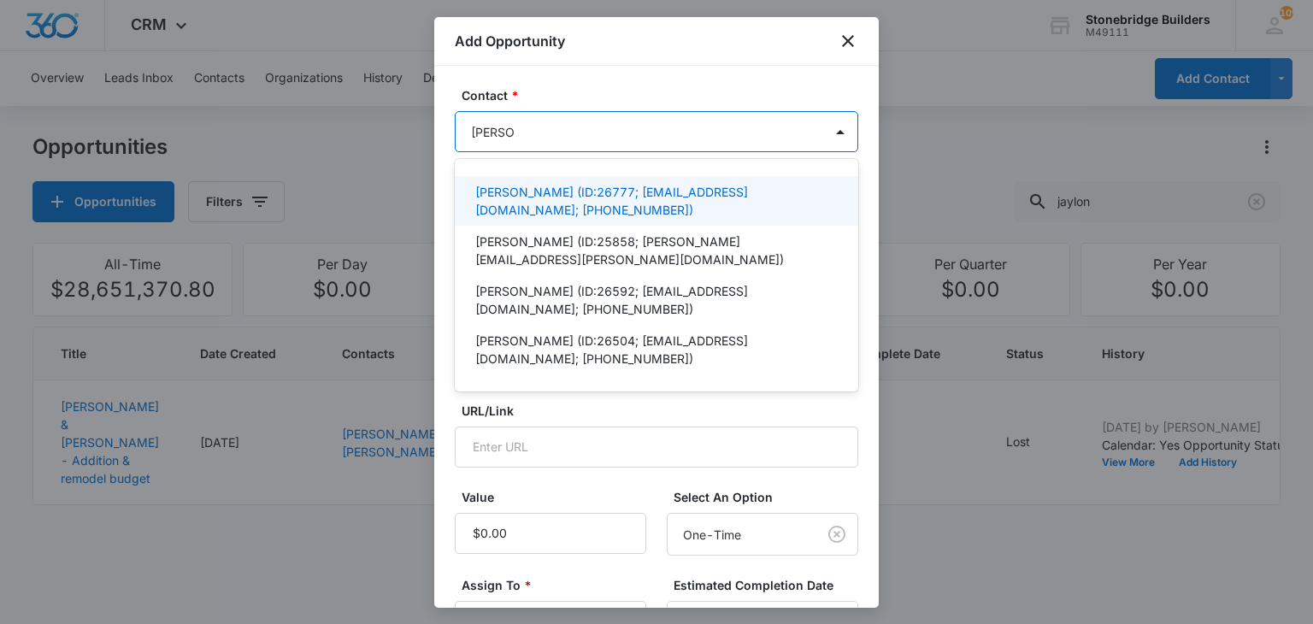
click at [523, 208] on p "[PERSON_NAME] (ID:26777; [EMAIL_ADDRESS][DOMAIN_NAME]; [PHONE_NUMBER])" at bounding box center [654, 201] width 359 height 36
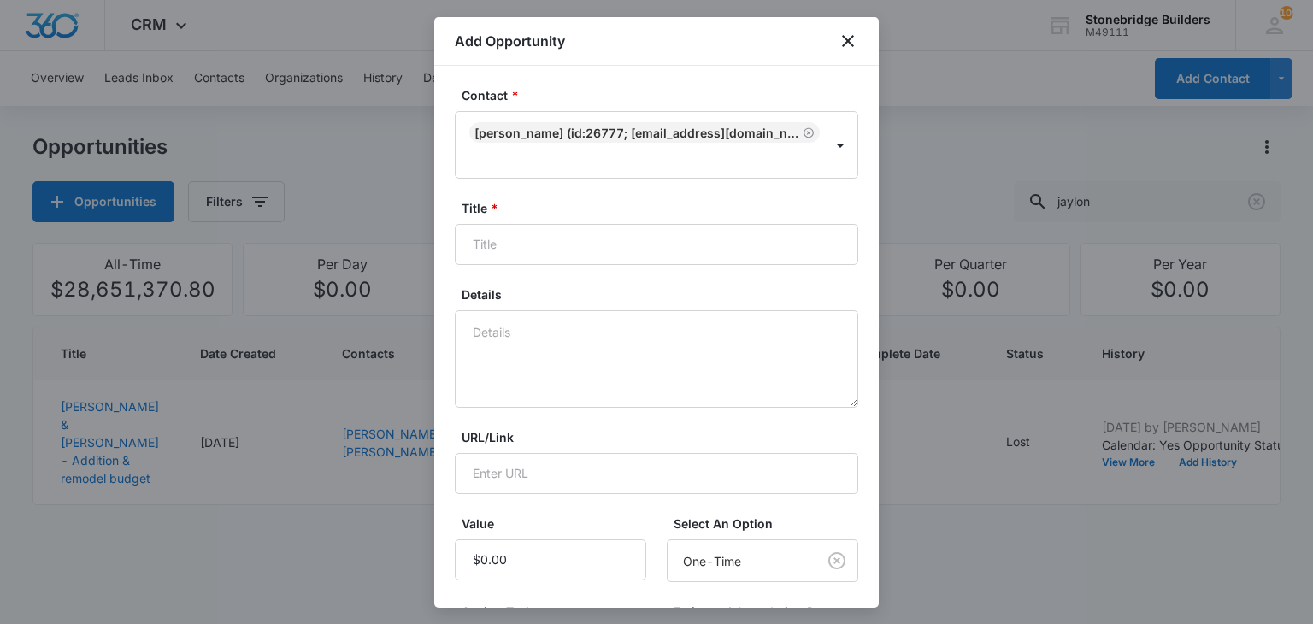
click at [584, 422] on form "Contact * [PERSON_NAME] (ID:26777; [EMAIL_ADDRESS][DOMAIN_NAME]; [PHONE_NUMBER]…" at bounding box center [656, 532] width 403 height 892
click at [527, 250] on input "Title *" at bounding box center [656, 244] width 403 height 41
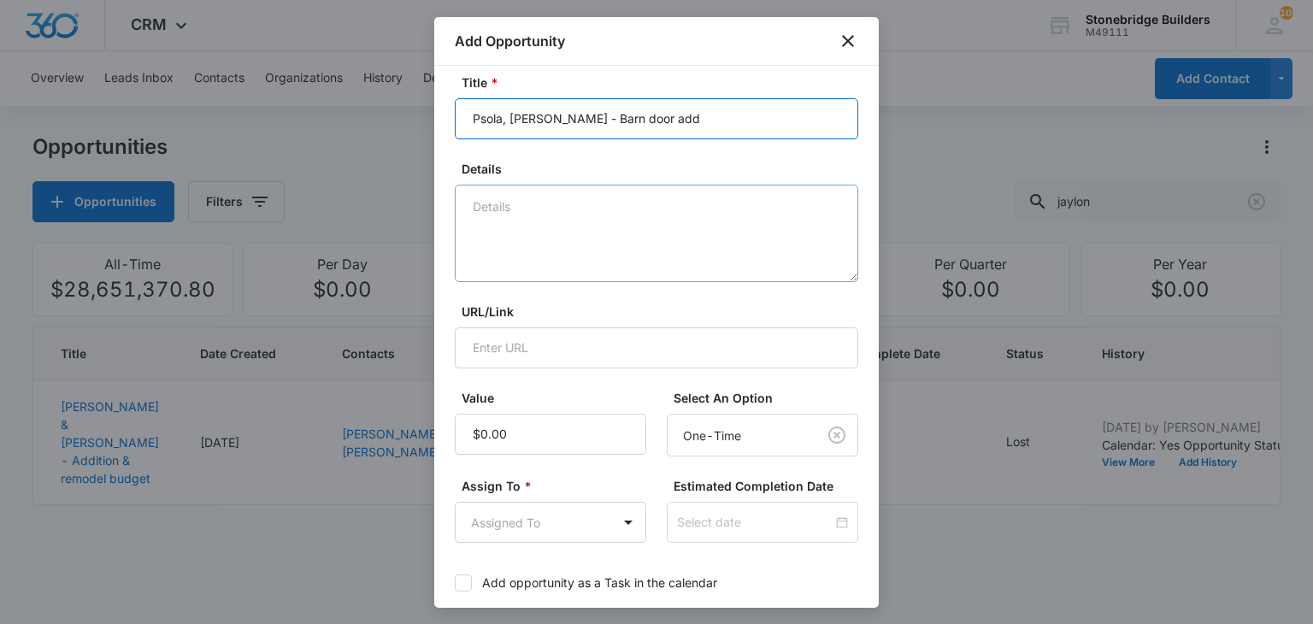
scroll to position [342, 0]
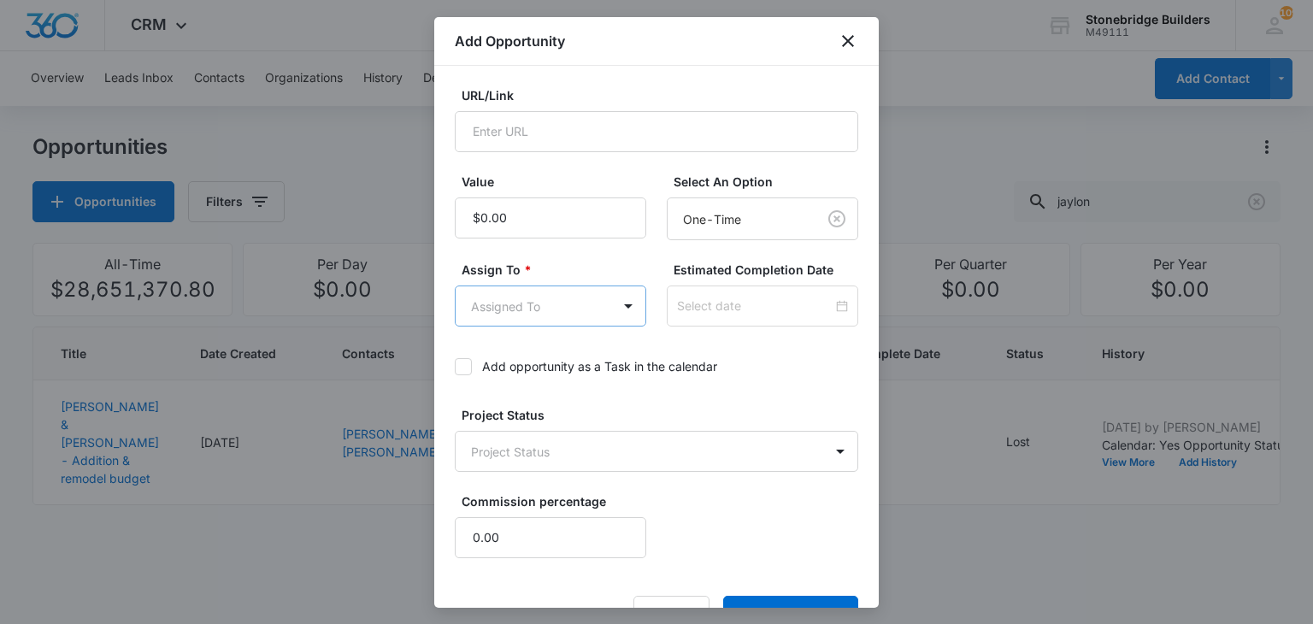
type input "Psola, [PERSON_NAME] - Barn door add"
click at [509, 299] on body "CRM Apps Reputation Websites Forms CRM Email Social Content Ads Intelligence Fi…" at bounding box center [656, 312] width 1313 height 624
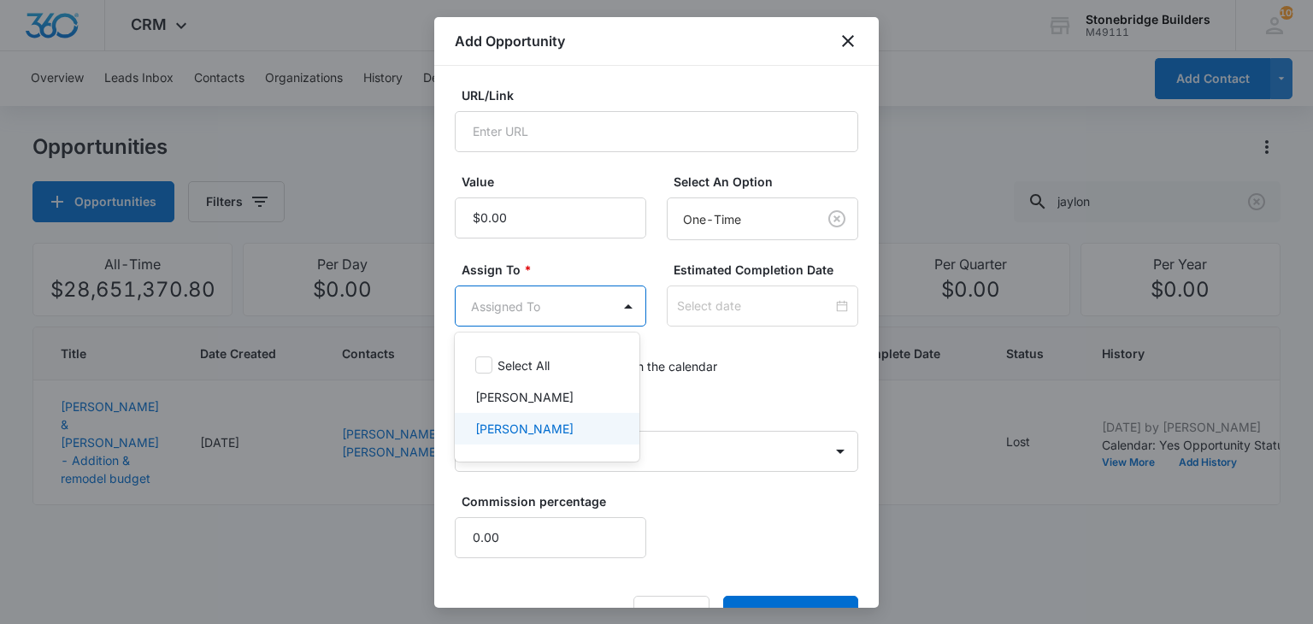
click at [520, 421] on p "[PERSON_NAME]" at bounding box center [524, 429] width 98 height 18
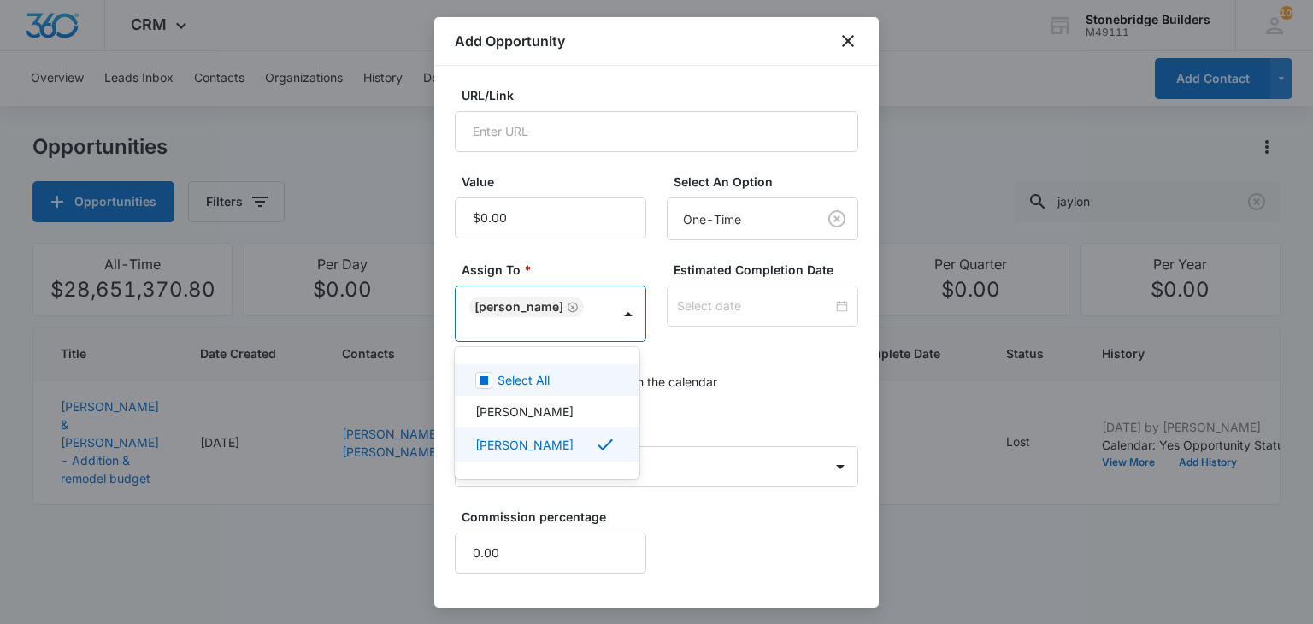
click at [789, 302] on div at bounding box center [656, 312] width 1313 height 624
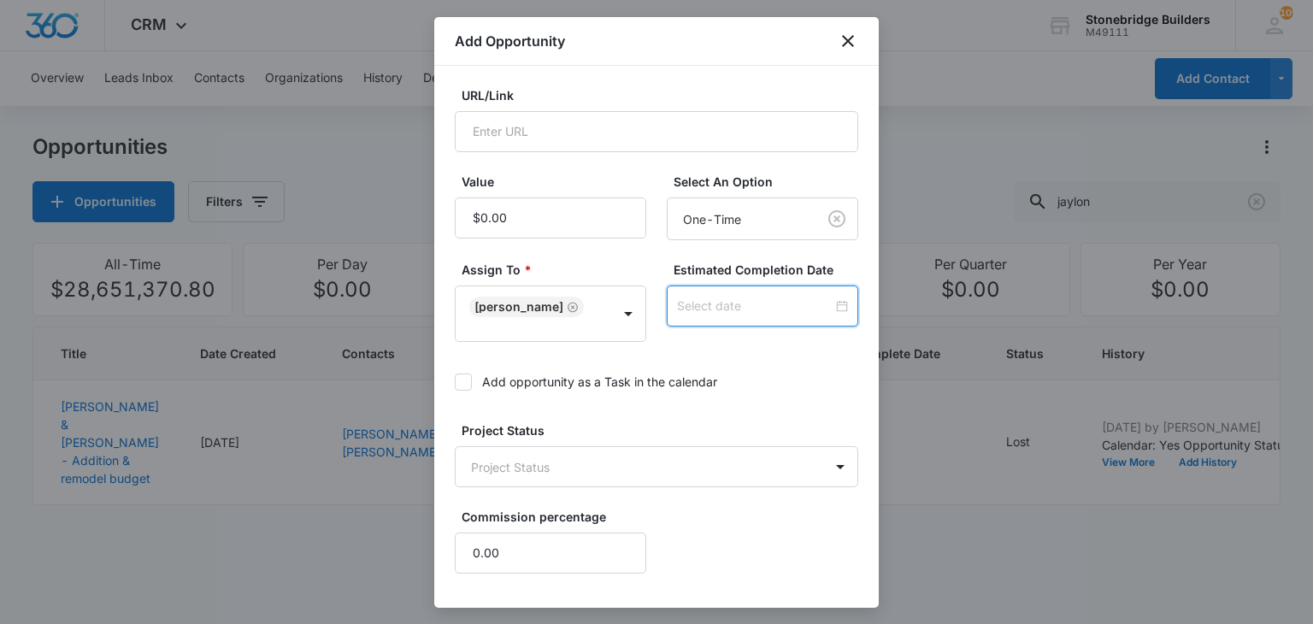
click at [760, 304] on input at bounding box center [755, 306] width 156 height 19
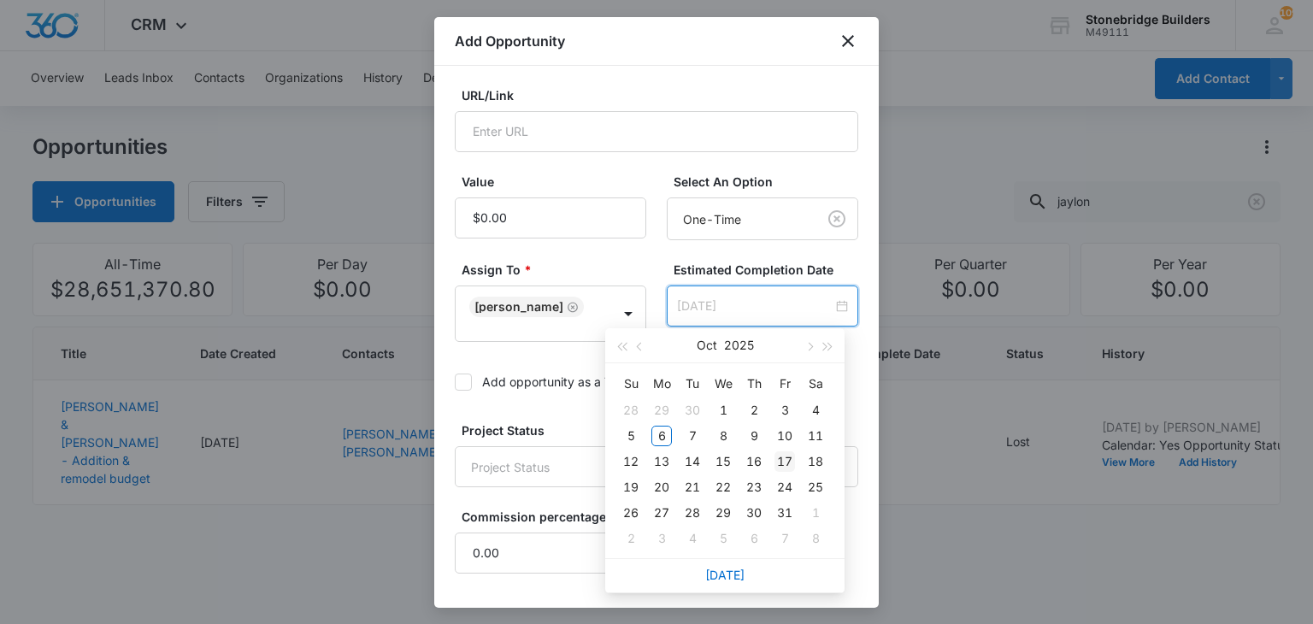
type input "[DATE]"
click at [783, 452] on div "17" at bounding box center [784, 461] width 21 height 21
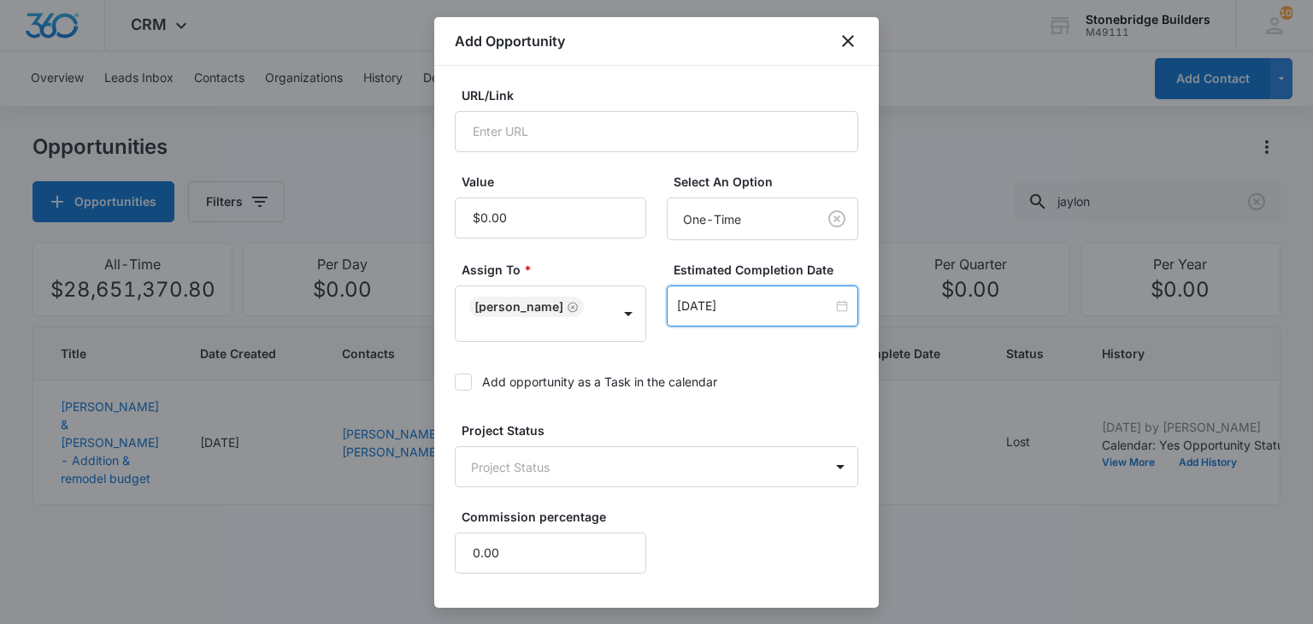
click at [465, 378] on icon at bounding box center [463, 382] width 10 height 8
click at [455, 382] on input "Add opportunity as a Task in the calendar" at bounding box center [455, 382] width 0 height 0
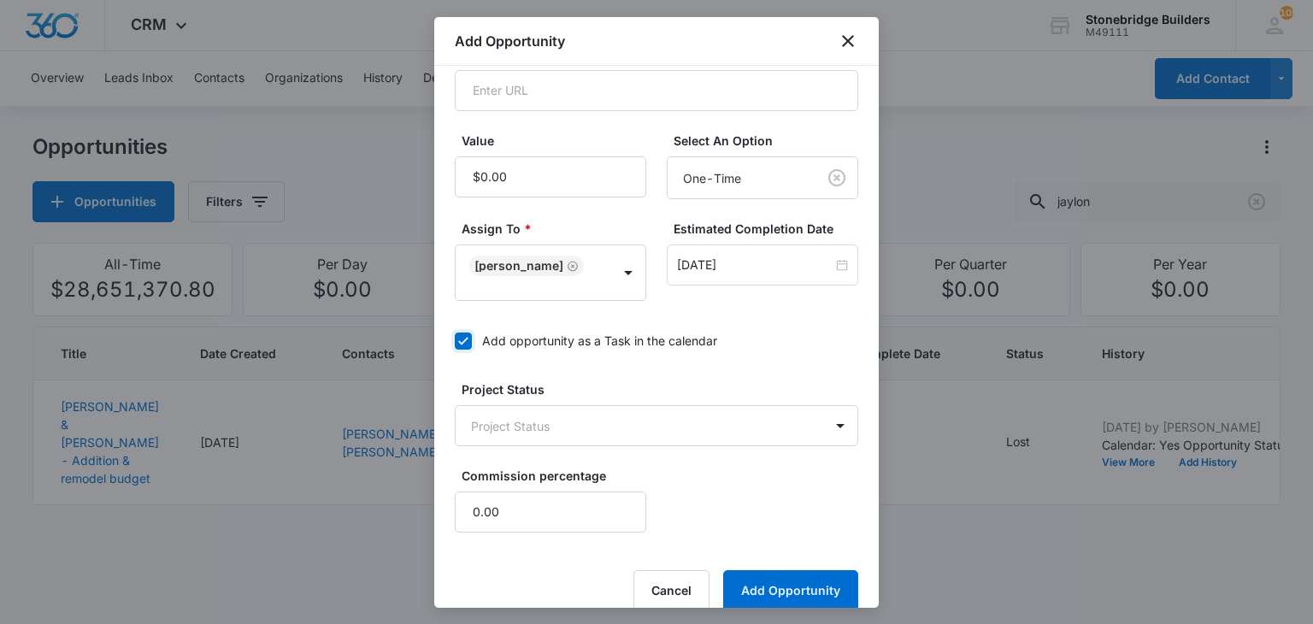
scroll to position [406, 0]
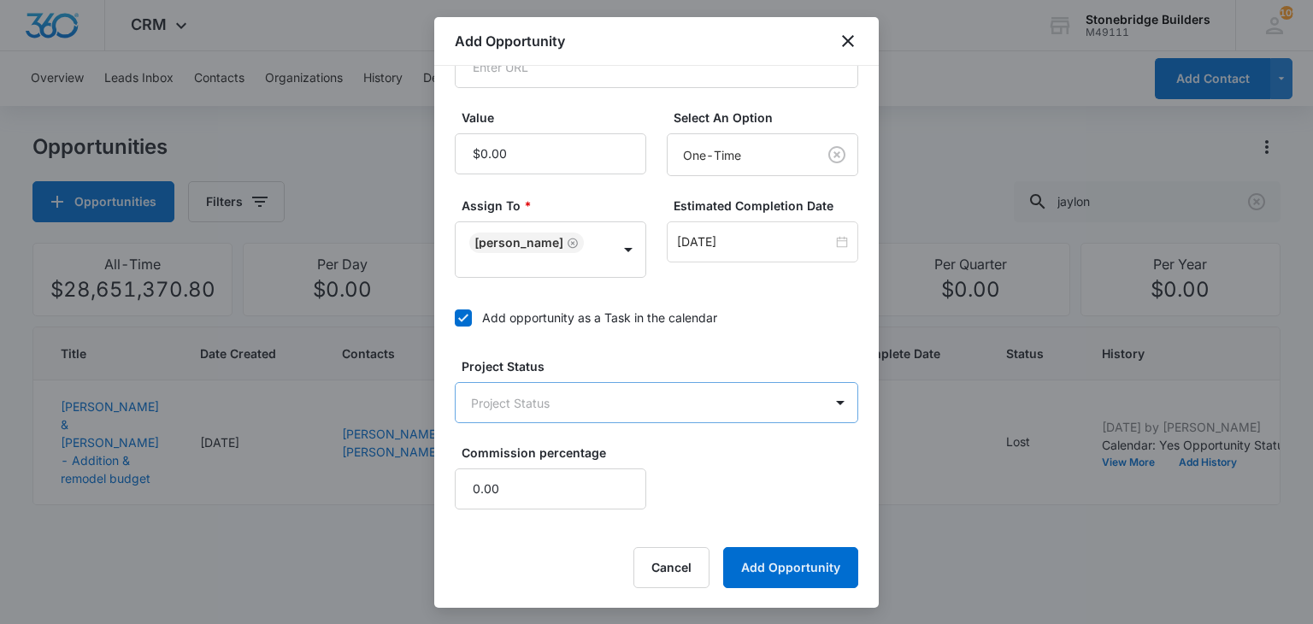
click at [540, 403] on body "CRM Apps Reputation Websites Forms CRM Email Social Content Ads Intelligence Fi…" at bounding box center [656, 312] width 1313 height 624
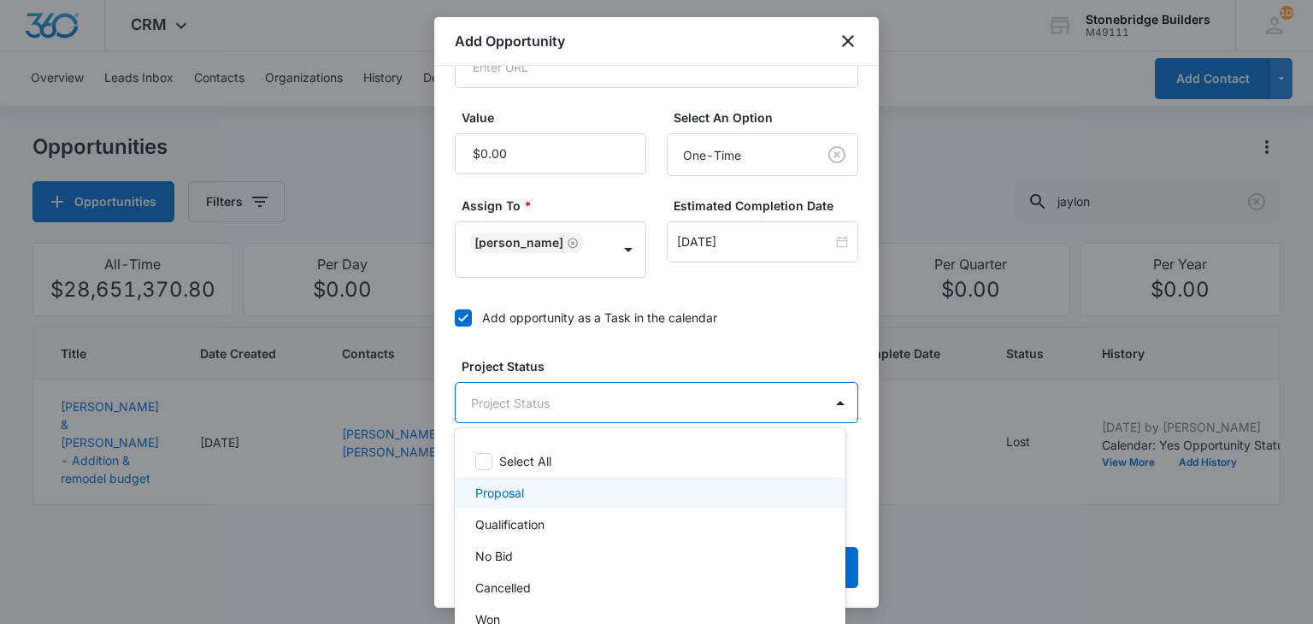
click at [546, 494] on div "Proposal" at bounding box center [648, 493] width 346 height 18
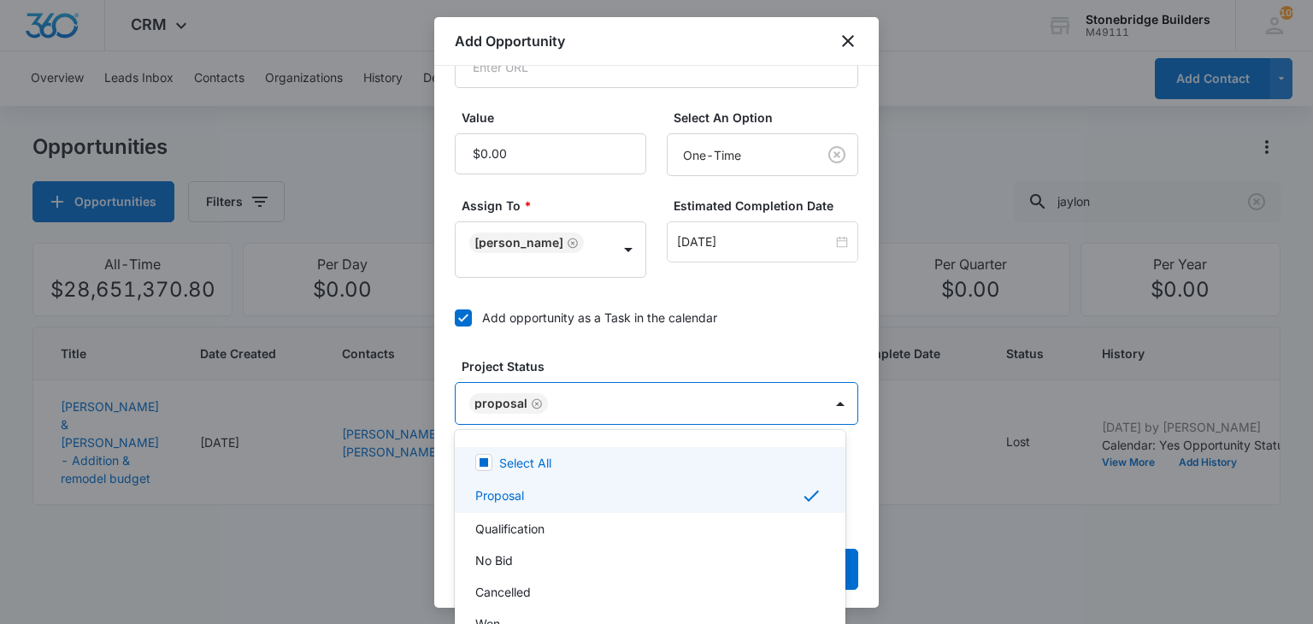
click at [603, 362] on div at bounding box center [656, 312] width 1313 height 624
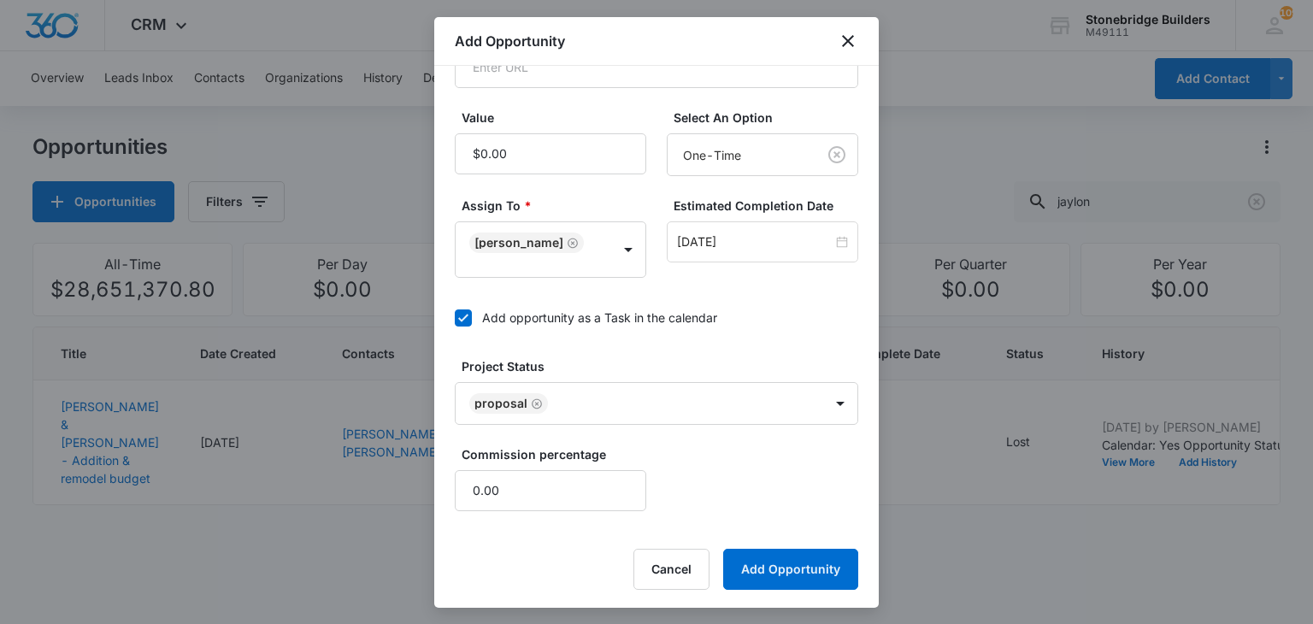
scroll to position [407, 0]
click at [762, 551] on button "Add Opportunity" at bounding box center [790, 568] width 135 height 41
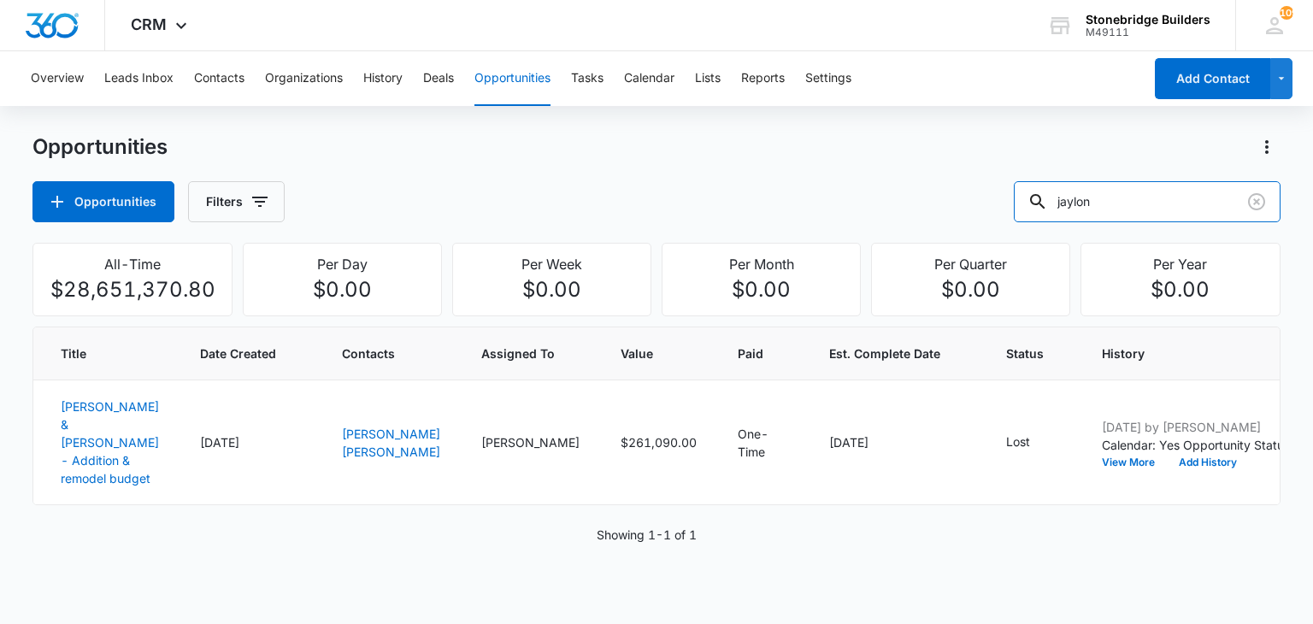
drag, startPoint x: 1118, startPoint y: 206, endPoint x: 993, endPoint y: 177, distance: 128.1
click at [998, 181] on div "Opportunities Filters jaylon" at bounding box center [655, 201] width 1247 height 41
type input "psola"
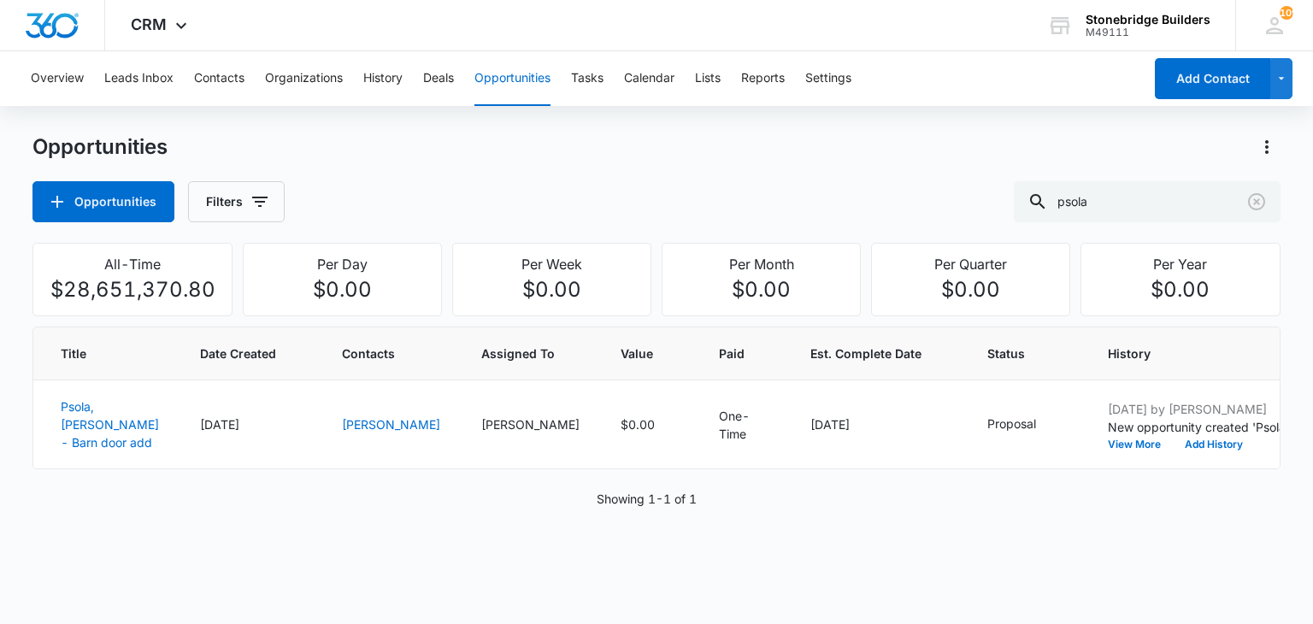
click at [530, 72] on button "Opportunities" at bounding box center [512, 78] width 76 height 55
click at [1258, 199] on icon "Clear" at bounding box center [1256, 201] width 17 height 17
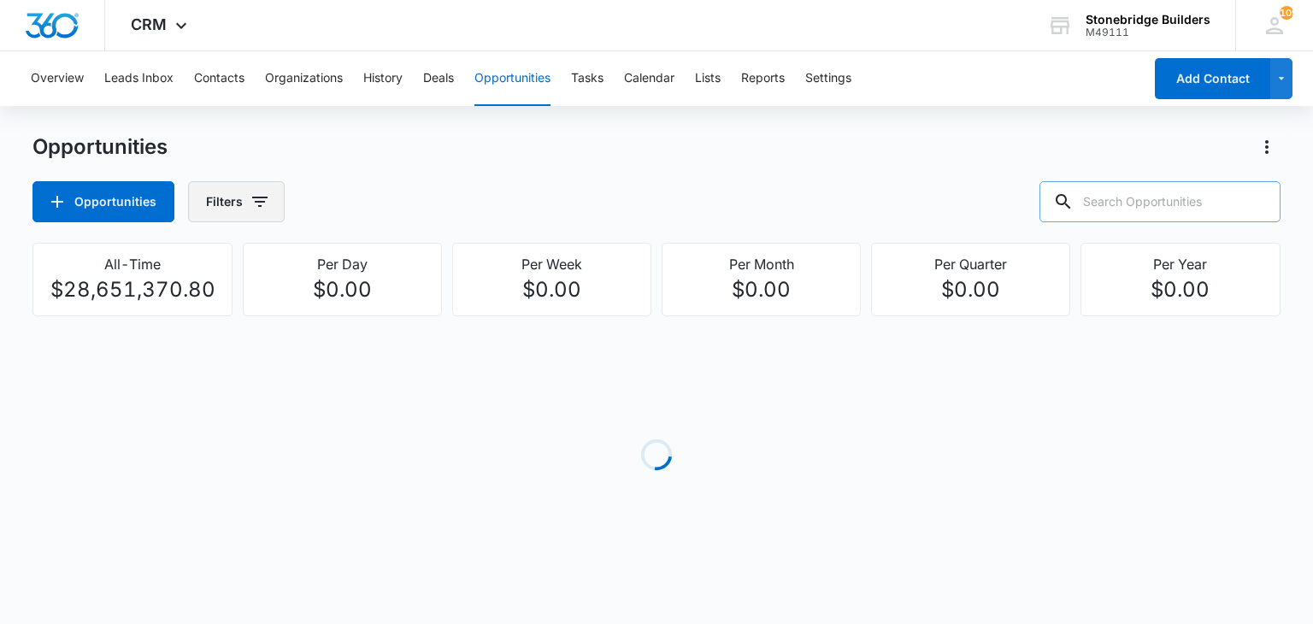
click at [263, 196] on icon "button" at bounding box center [260, 201] width 21 height 21
click at [388, 354] on icon "Show Project Status filters" at bounding box center [390, 353] width 4 height 9
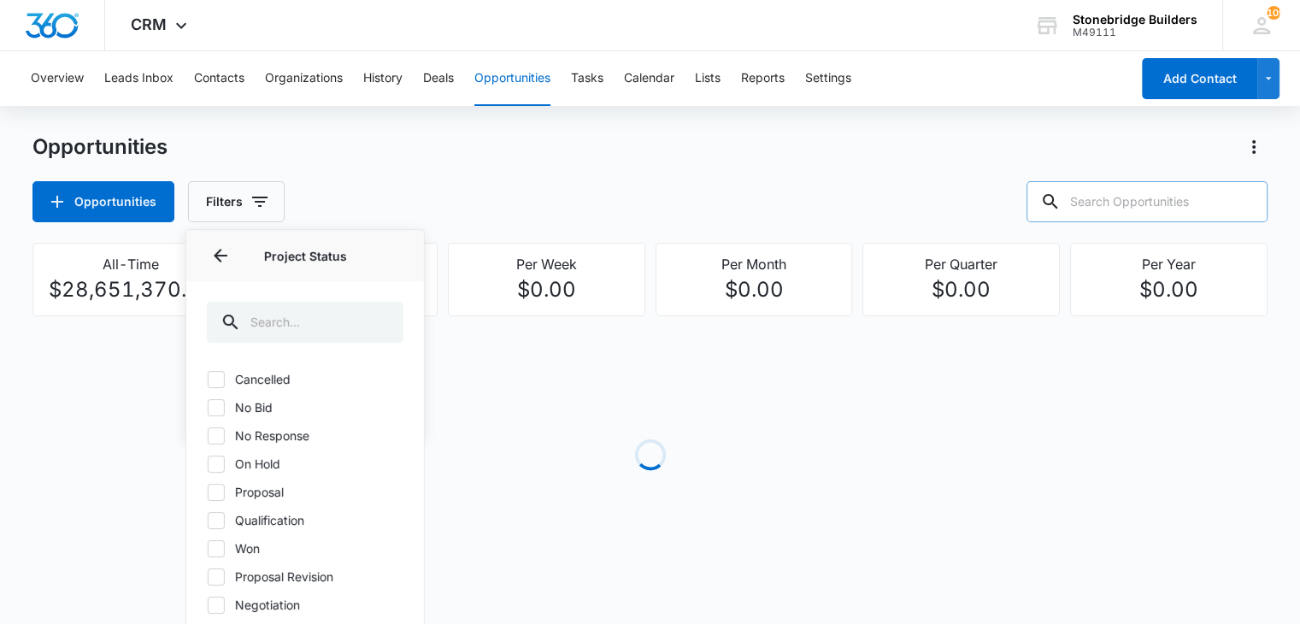
click at [215, 490] on icon at bounding box center [216, 492] width 15 height 15
click at [208, 491] on input "Proposal" at bounding box center [207, 491] width 1 height 1
checkbox input "true"
click at [211, 574] on icon at bounding box center [216, 576] width 15 height 15
click at [208, 576] on input "Proposal Revision" at bounding box center [207, 576] width 1 height 1
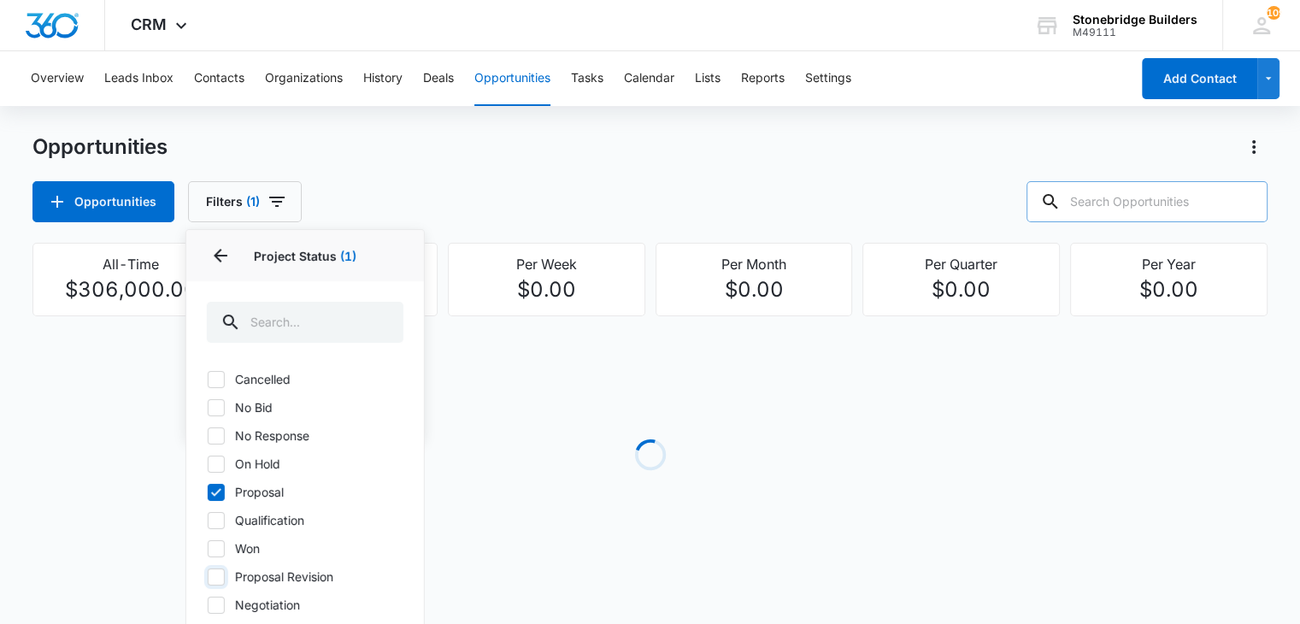
checkbox input "true"
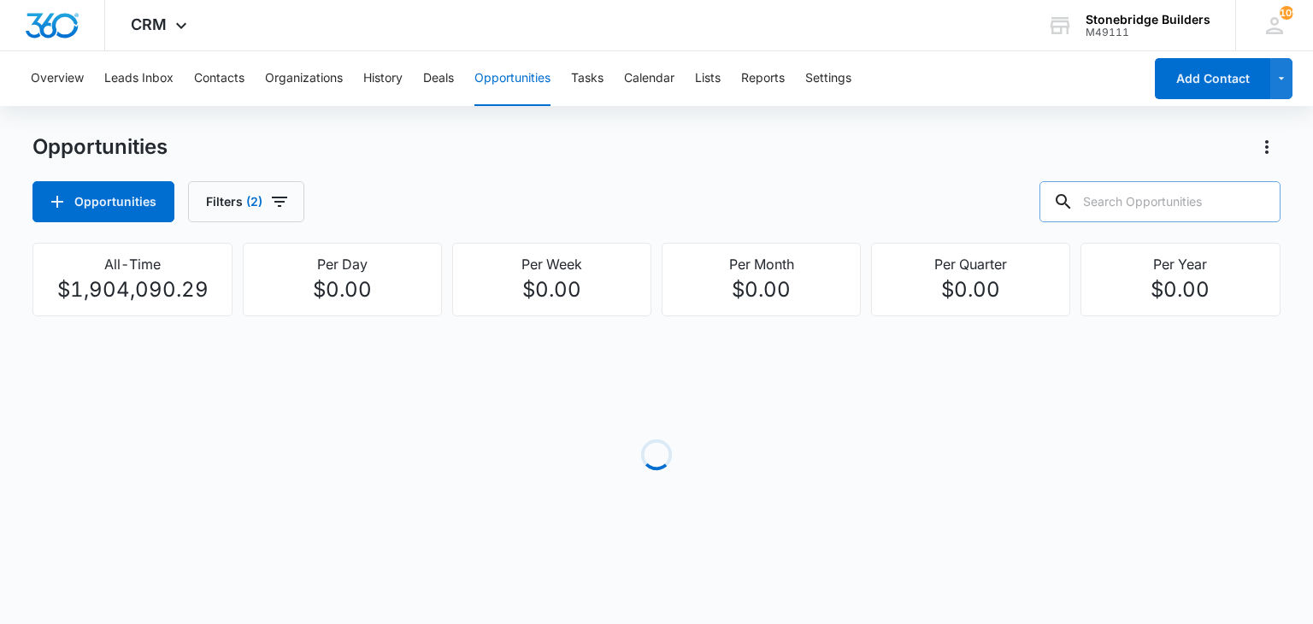
click at [633, 213] on div "Opportunities Filters (2)" at bounding box center [655, 201] width 1247 height 41
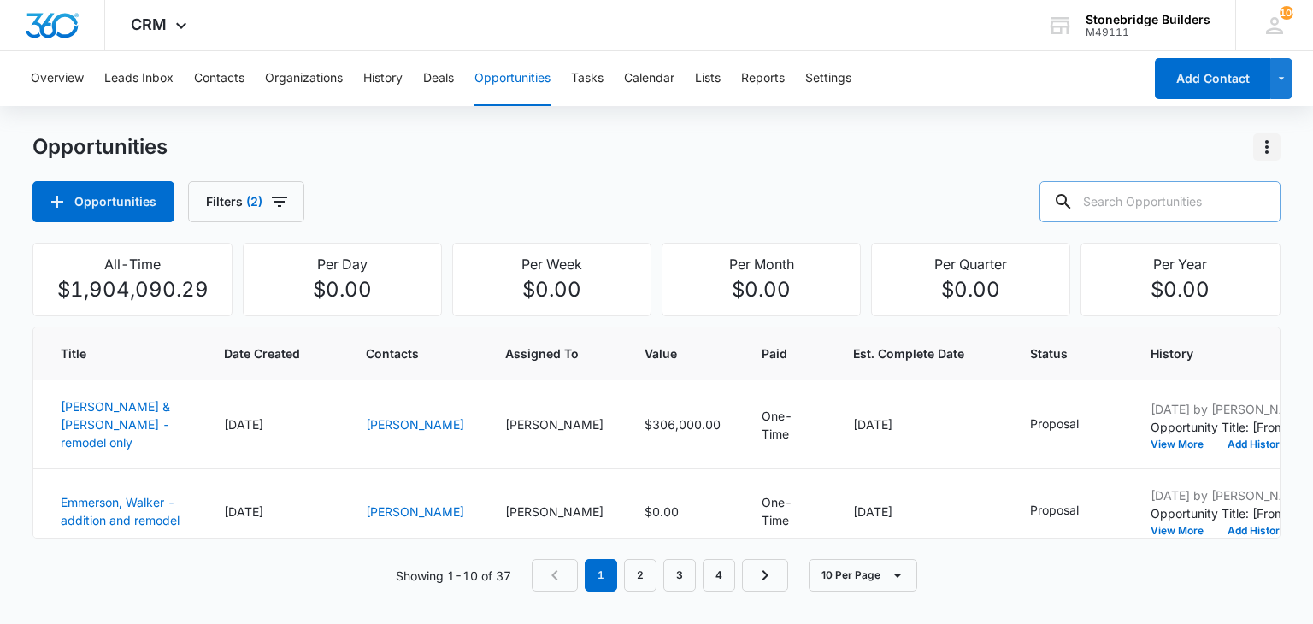
click at [1262, 144] on icon "Actions" at bounding box center [1267, 147] width 21 height 21
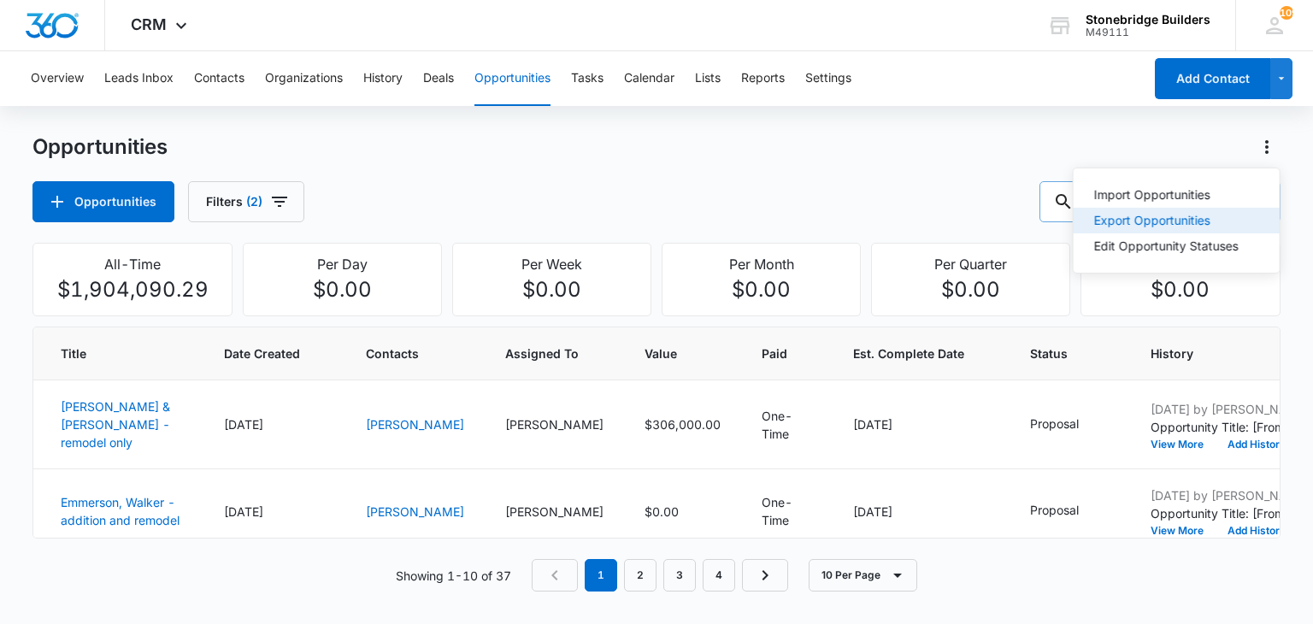
click at [1128, 227] on div "Export Opportunities" at bounding box center [1166, 221] width 144 height 12
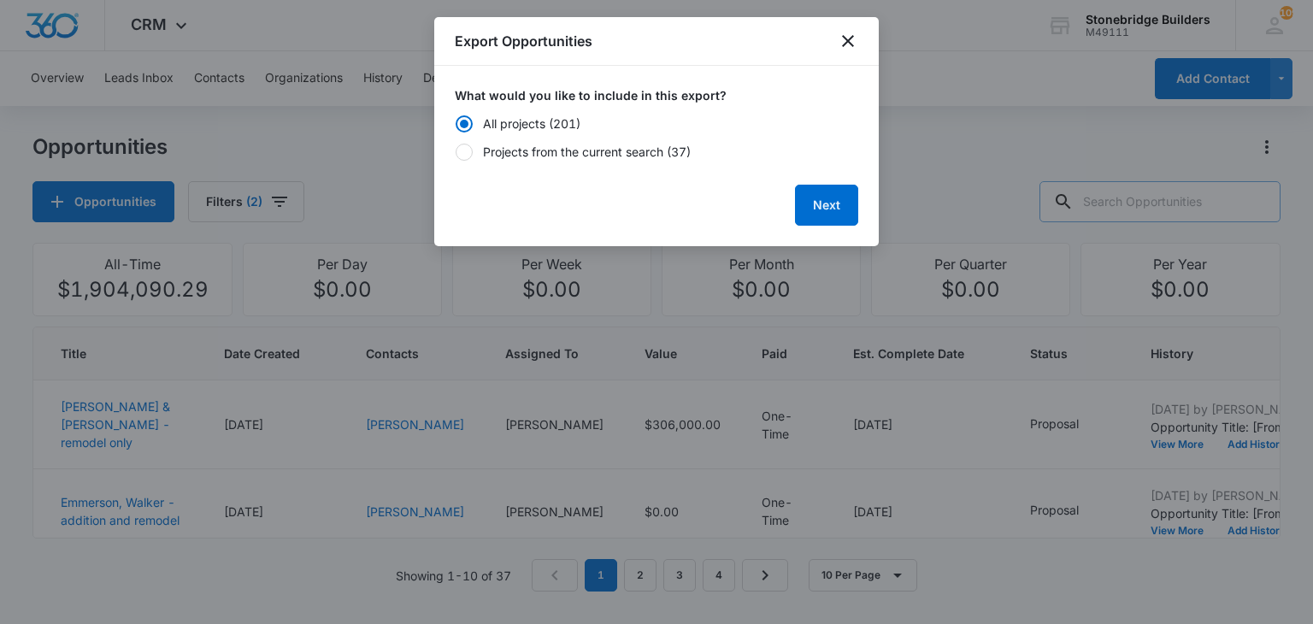
click at [462, 155] on div at bounding box center [464, 152] width 17 height 17
click at [456, 152] on input "Projects from the current search (37)" at bounding box center [455, 151] width 1 height 1
radio input "false"
radio input "true"
drag, startPoint x: 887, startPoint y: 205, endPoint x: 879, endPoint y: 203, distance: 8.7
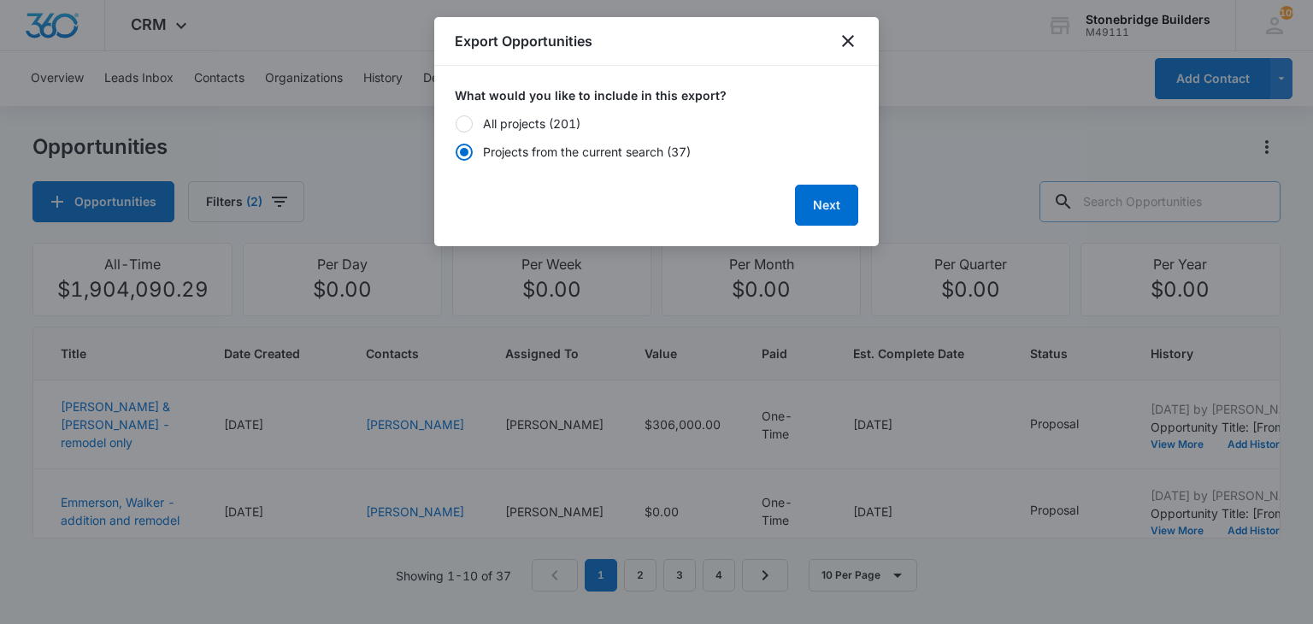
click at [886, 205] on div at bounding box center [656, 312] width 1313 height 624
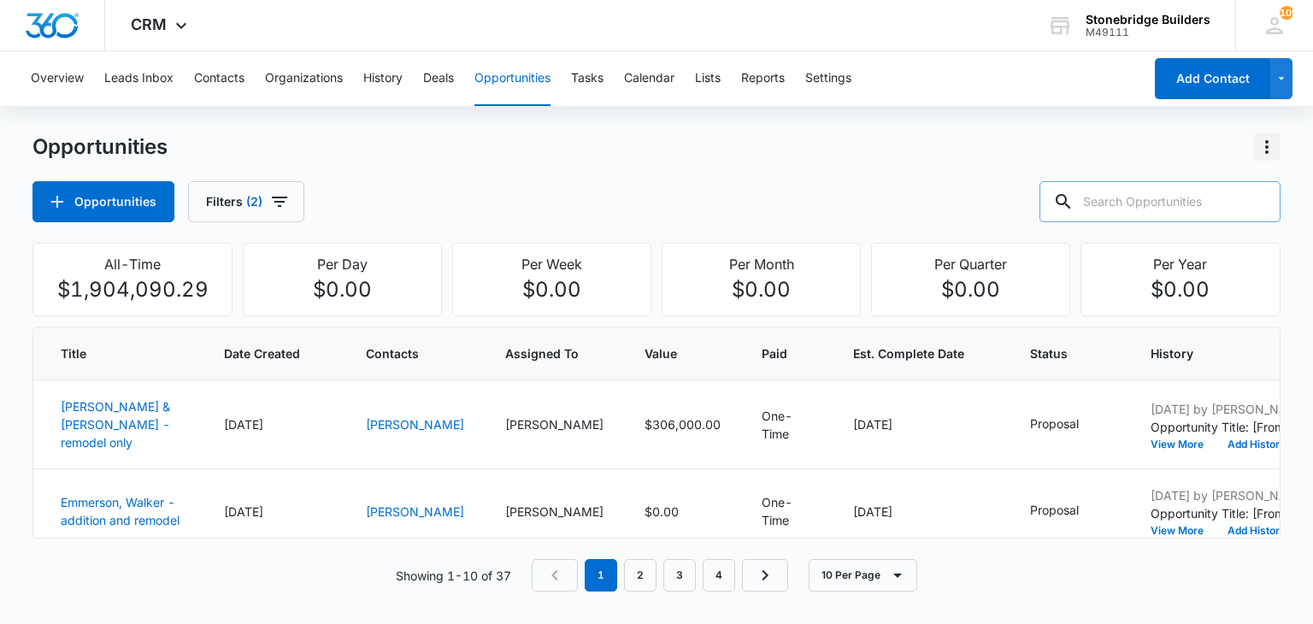
click at [1271, 150] on icon "Actions" at bounding box center [1267, 147] width 21 height 21
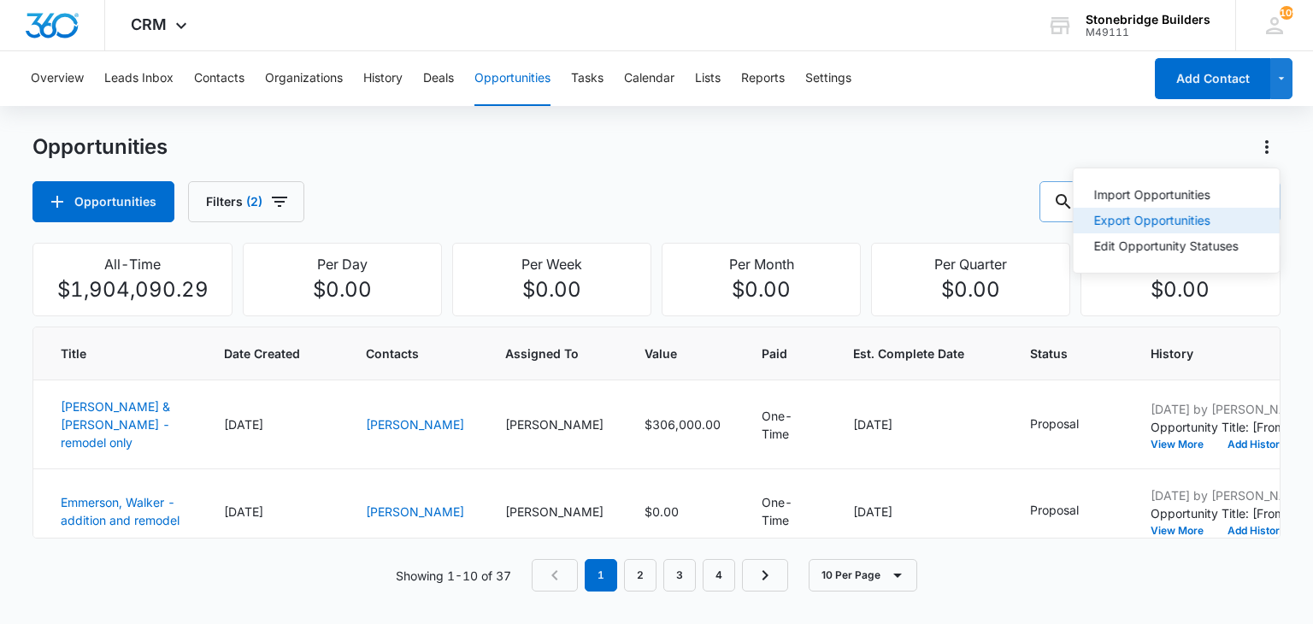
click at [1153, 217] on div "Export Opportunities" at bounding box center [1166, 221] width 144 height 12
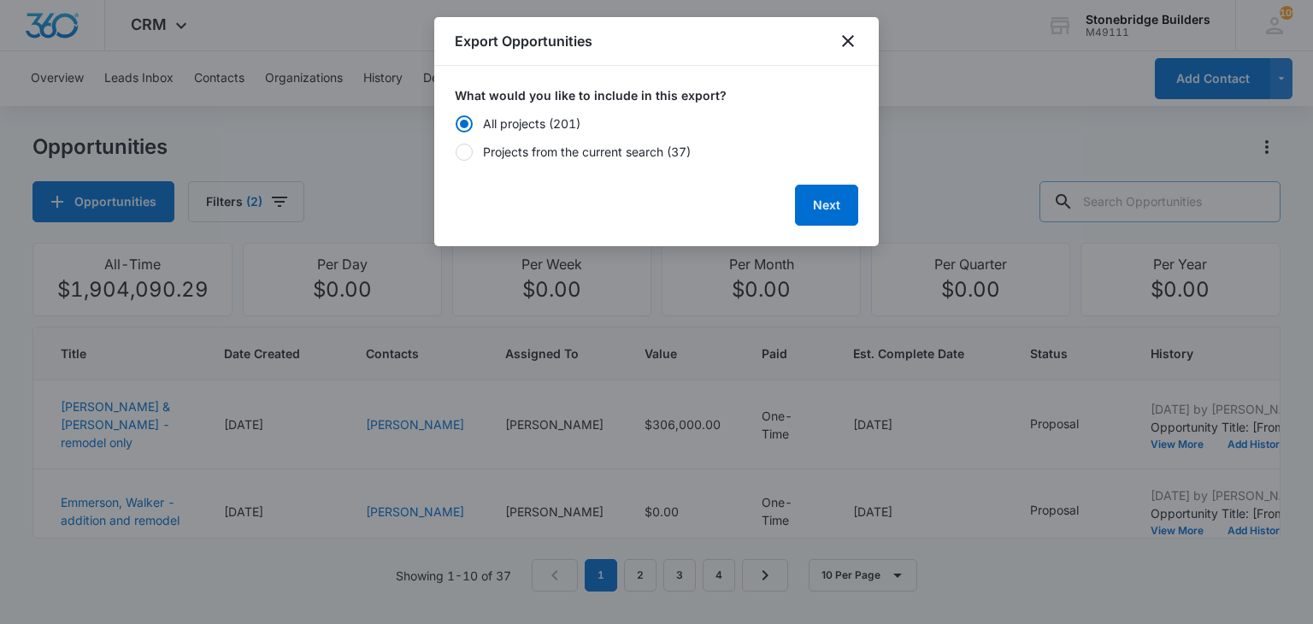
click at [466, 152] on div at bounding box center [464, 152] width 17 height 17
click at [456, 152] on input "Projects from the current search (37)" at bounding box center [455, 151] width 1 height 1
radio input "false"
radio input "true"
click at [827, 212] on button "Next" at bounding box center [826, 205] width 63 height 41
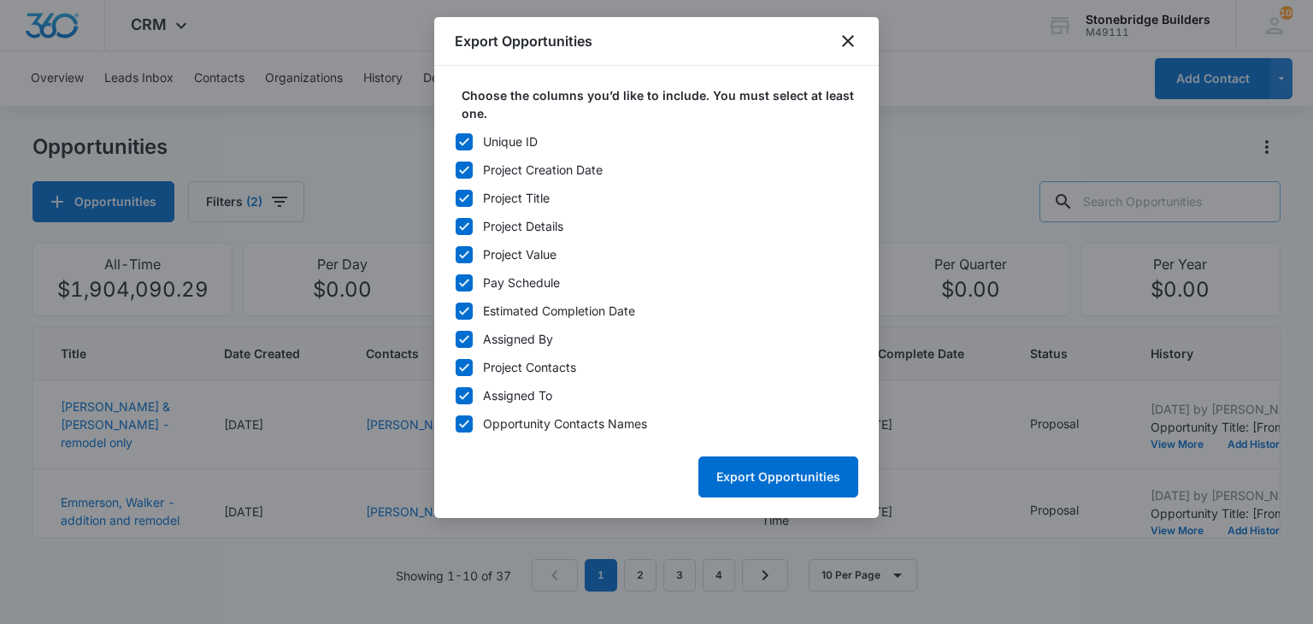
click at [465, 143] on icon at bounding box center [463, 141] width 15 height 15
click at [456, 142] on input "Unique ID" at bounding box center [455, 141] width 1 height 1
checkbox input "false"
click at [462, 223] on icon at bounding box center [463, 226] width 15 height 15
click at [456, 226] on input "Project Details" at bounding box center [455, 226] width 1 height 1
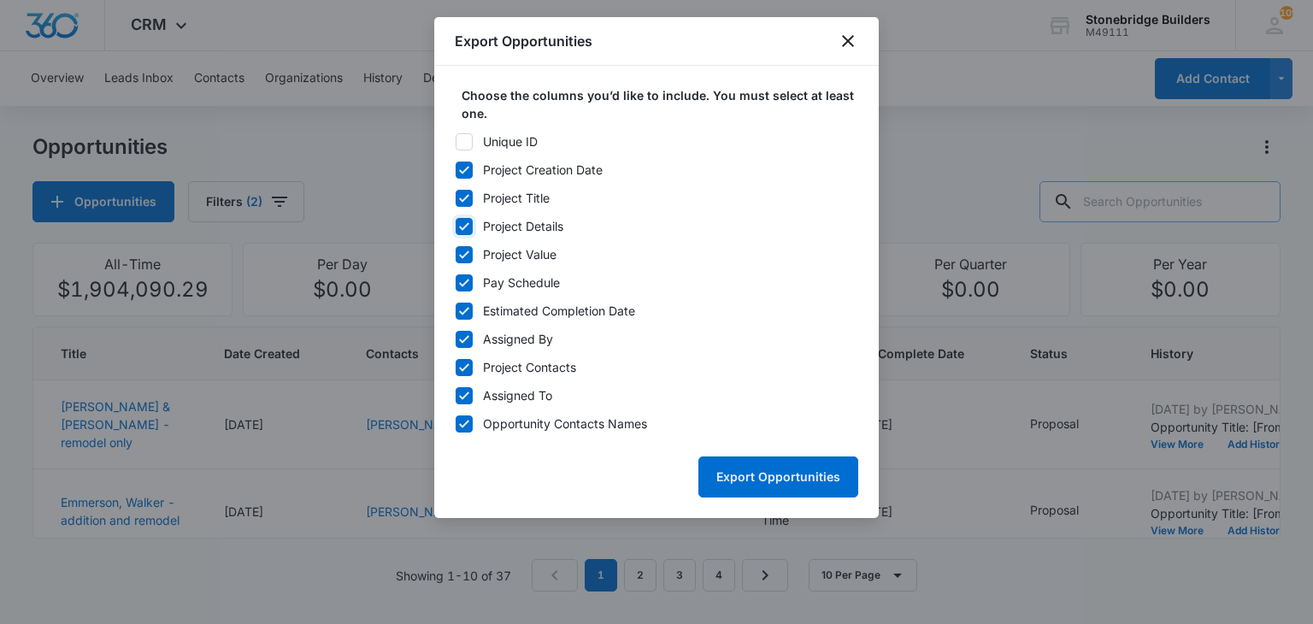
checkbox input "false"
click at [462, 280] on icon at bounding box center [463, 282] width 15 height 15
click at [456, 282] on input "Pay Schedule" at bounding box center [455, 282] width 1 height 1
checkbox input "false"
click at [462, 339] on icon at bounding box center [463, 339] width 15 height 15
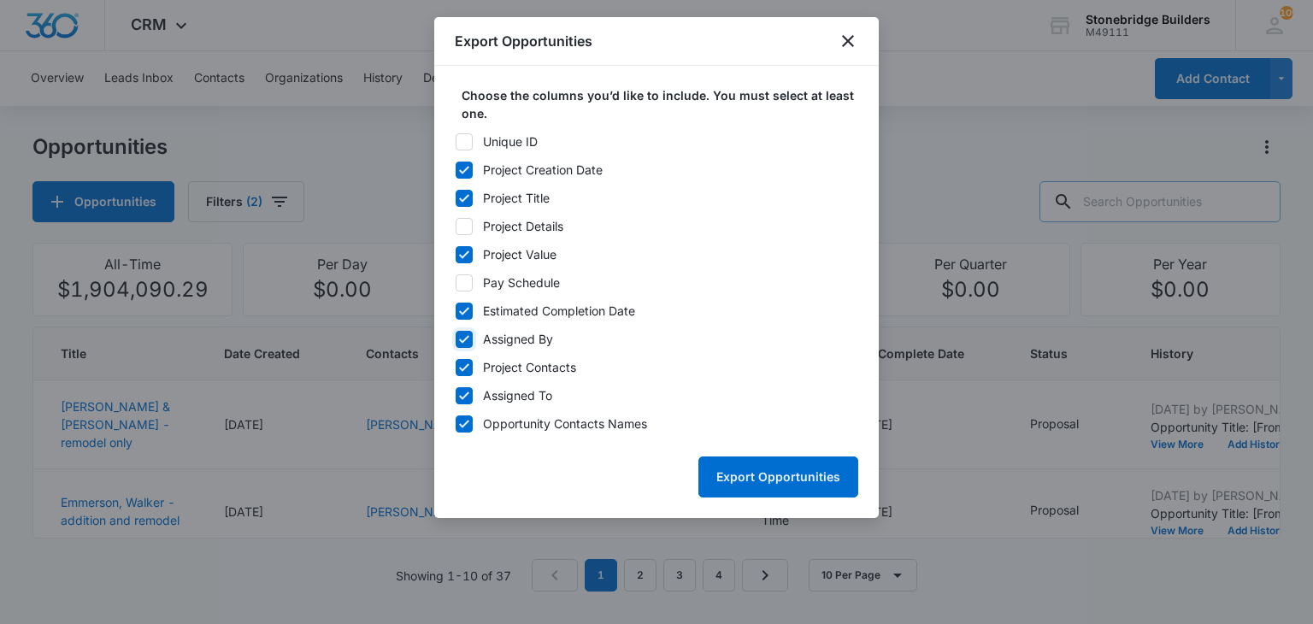
click at [456, 339] on input "Assigned By" at bounding box center [455, 338] width 1 height 1
checkbox input "false"
click at [458, 371] on icon at bounding box center [463, 367] width 15 height 15
click at [456, 368] on input "Project Contacts" at bounding box center [455, 367] width 1 height 1
checkbox input "false"
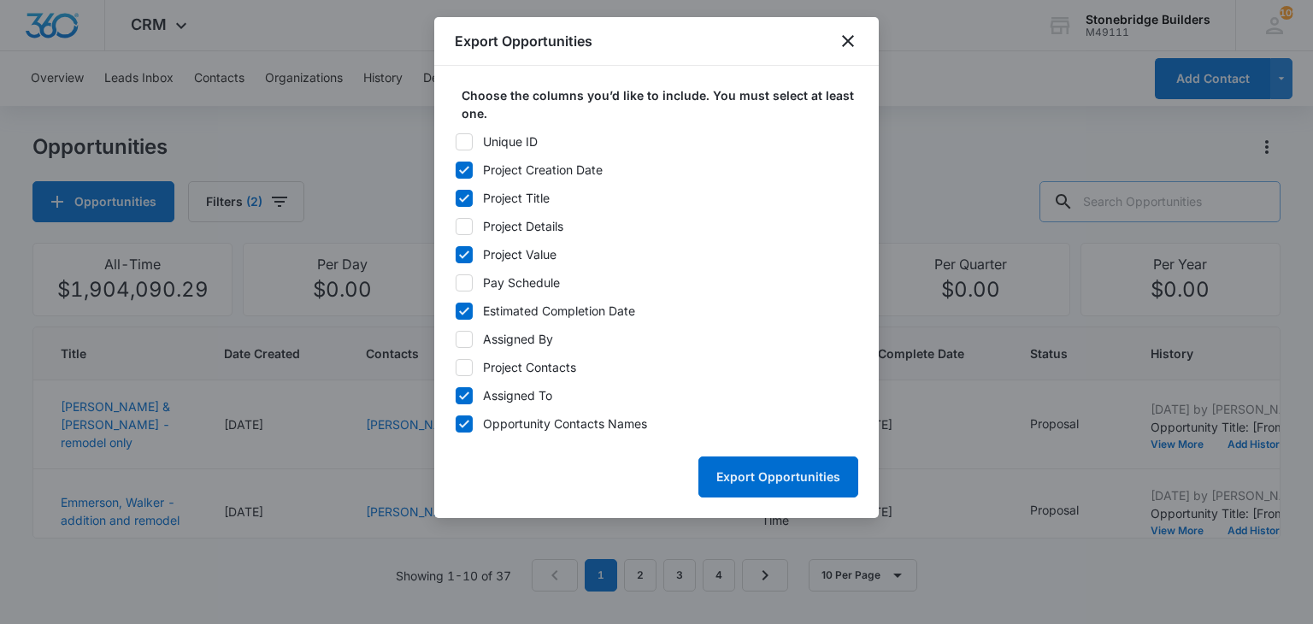
click at [461, 389] on icon at bounding box center [463, 395] width 15 height 15
click at [456, 395] on input "Assigned To" at bounding box center [455, 395] width 1 height 1
checkbox input "false"
click at [723, 470] on button "Export Opportunities" at bounding box center [778, 476] width 160 height 41
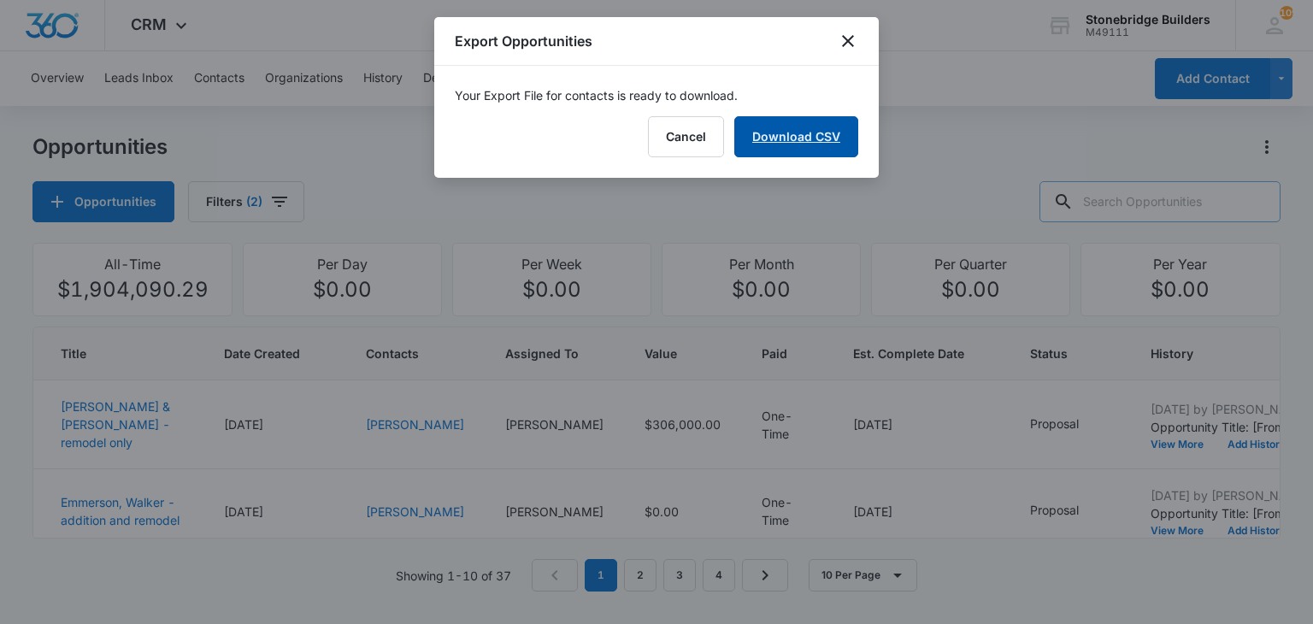
click at [798, 144] on link "Download CSV" at bounding box center [796, 136] width 124 height 41
click at [843, 41] on icon "close" at bounding box center [848, 41] width 21 height 21
